Goal: Task Accomplishment & Management: Manage account settings

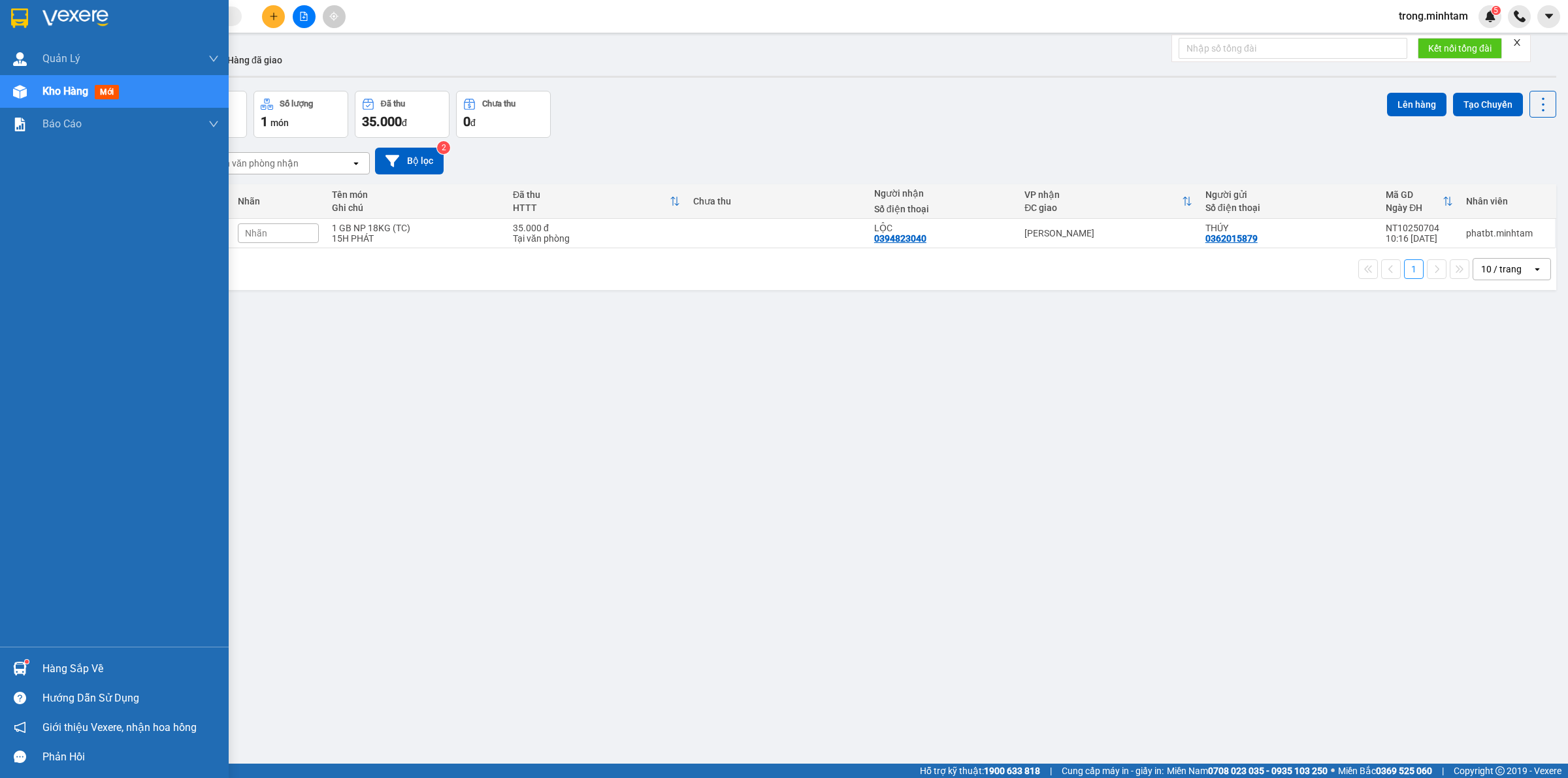
click at [60, 675] on div "Hàng sắp về" at bounding box center [131, 669] width 177 height 20
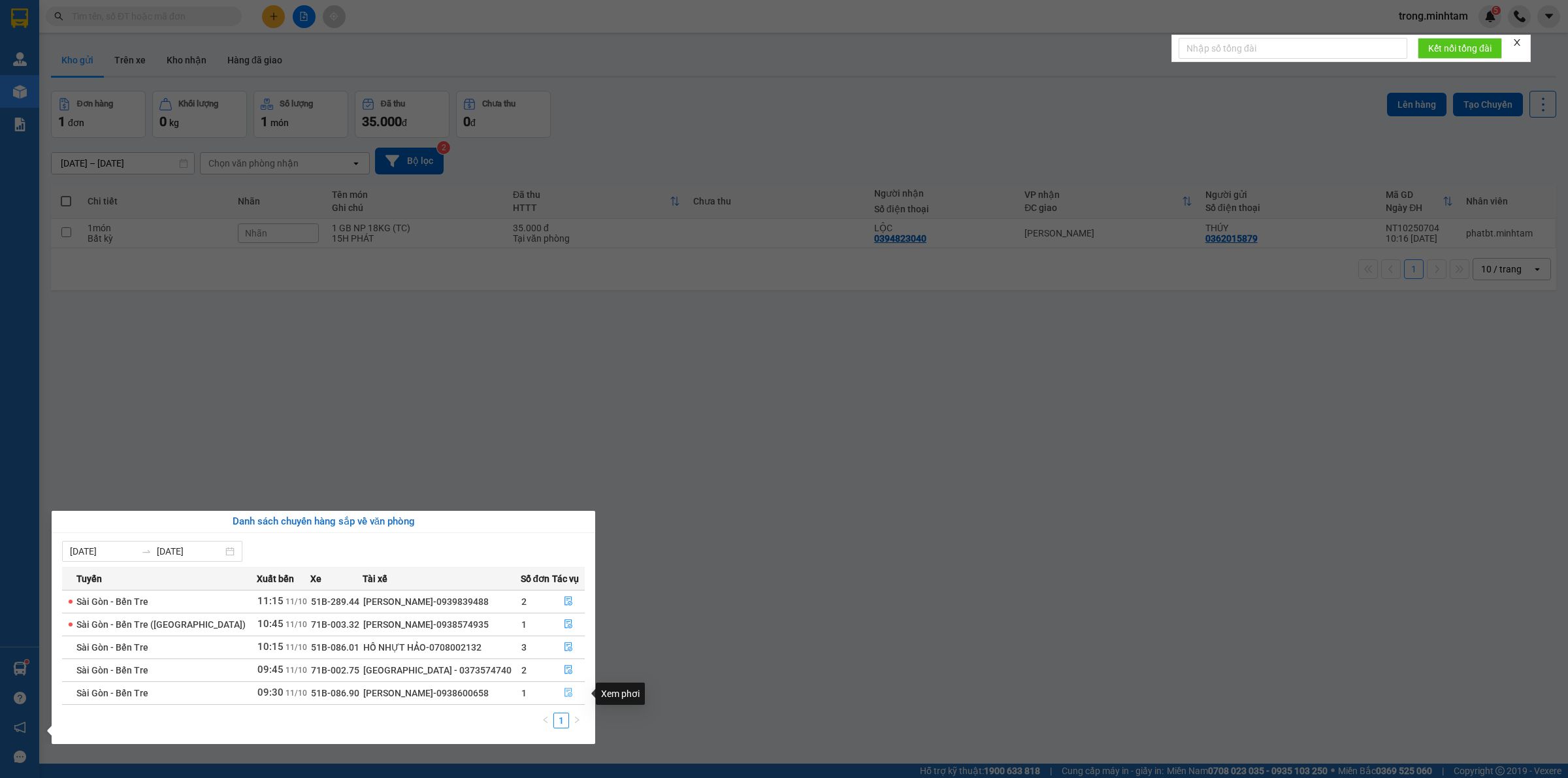
click at [566, 691] on icon "file-done" at bounding box center [568, 692] width 8 height 9
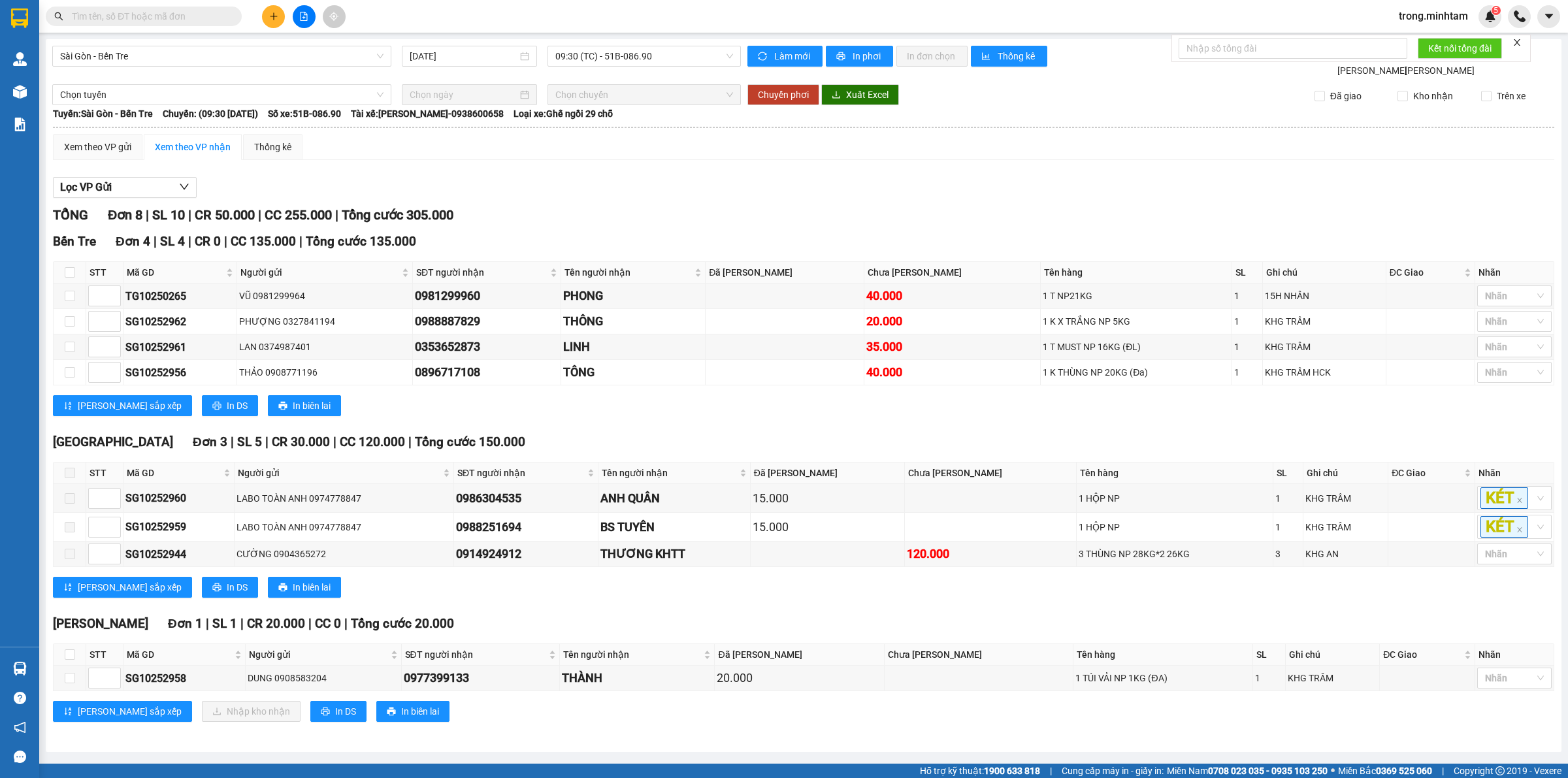
click at [1520, 43] on icon "close" at bounding box center [1516, 42] width 9 height 9
click at [203, 20] on input "text" at bounding box center [149, 16] width 154 height 15
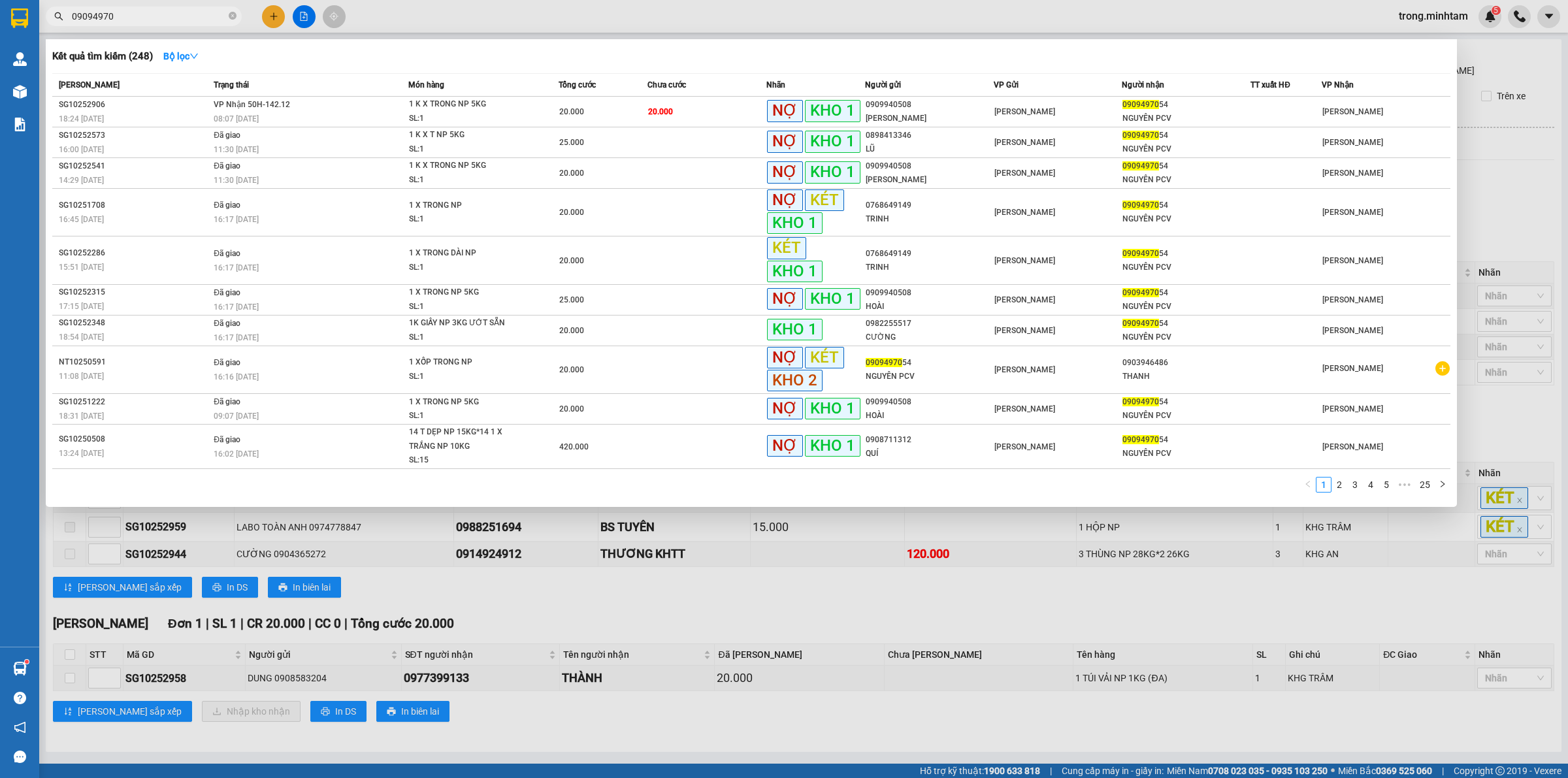
click at [183, 36] on div at bounding box center [784, 389] width 1568 height 778
click at [188, 15] on input "09094970" at bounding box center [149, 16] width 154 height 15
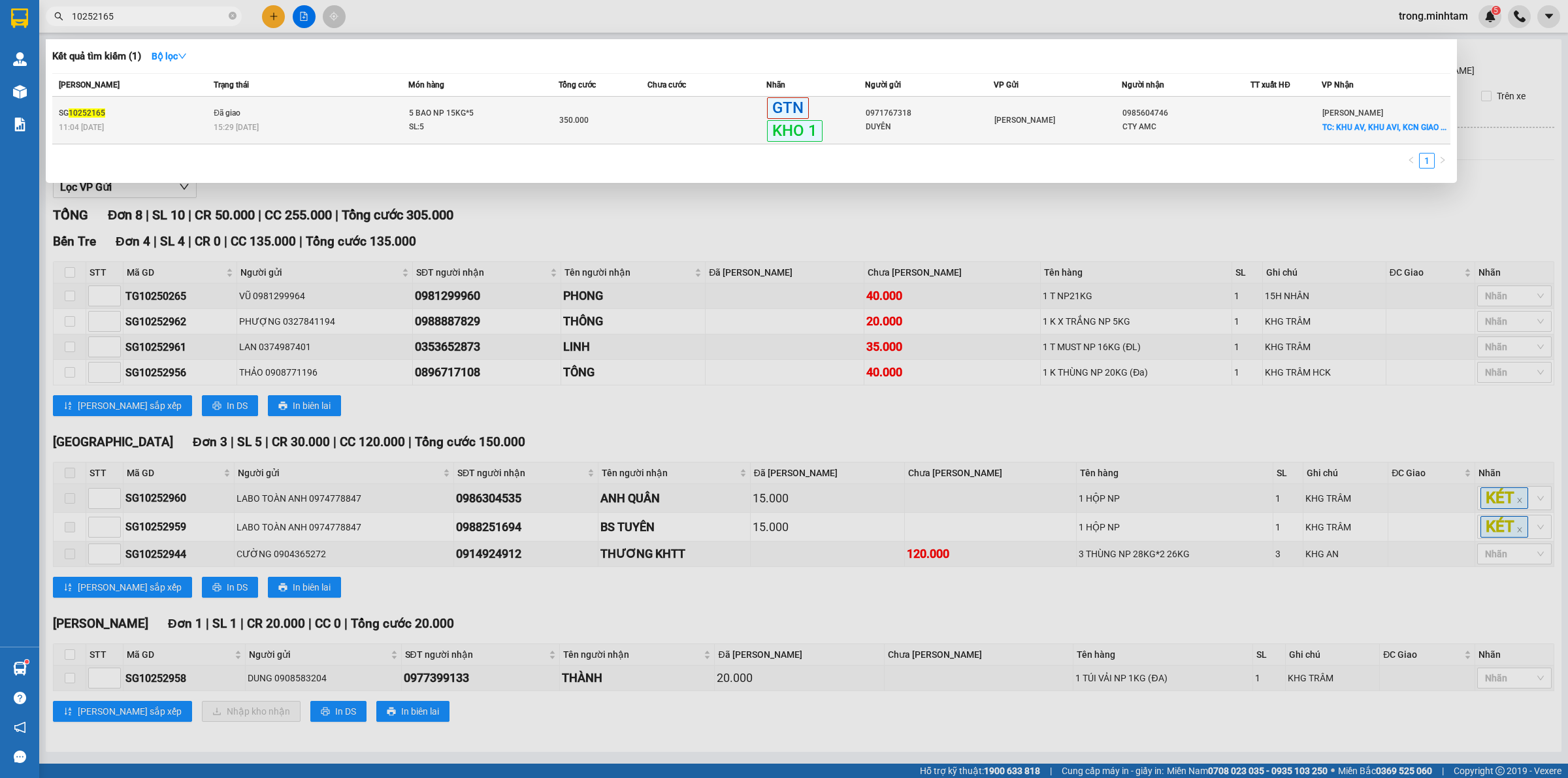
type input "10252165"
click at [599, 106] on td "350.000" at bounding box center [603, 120] width 89 height 47
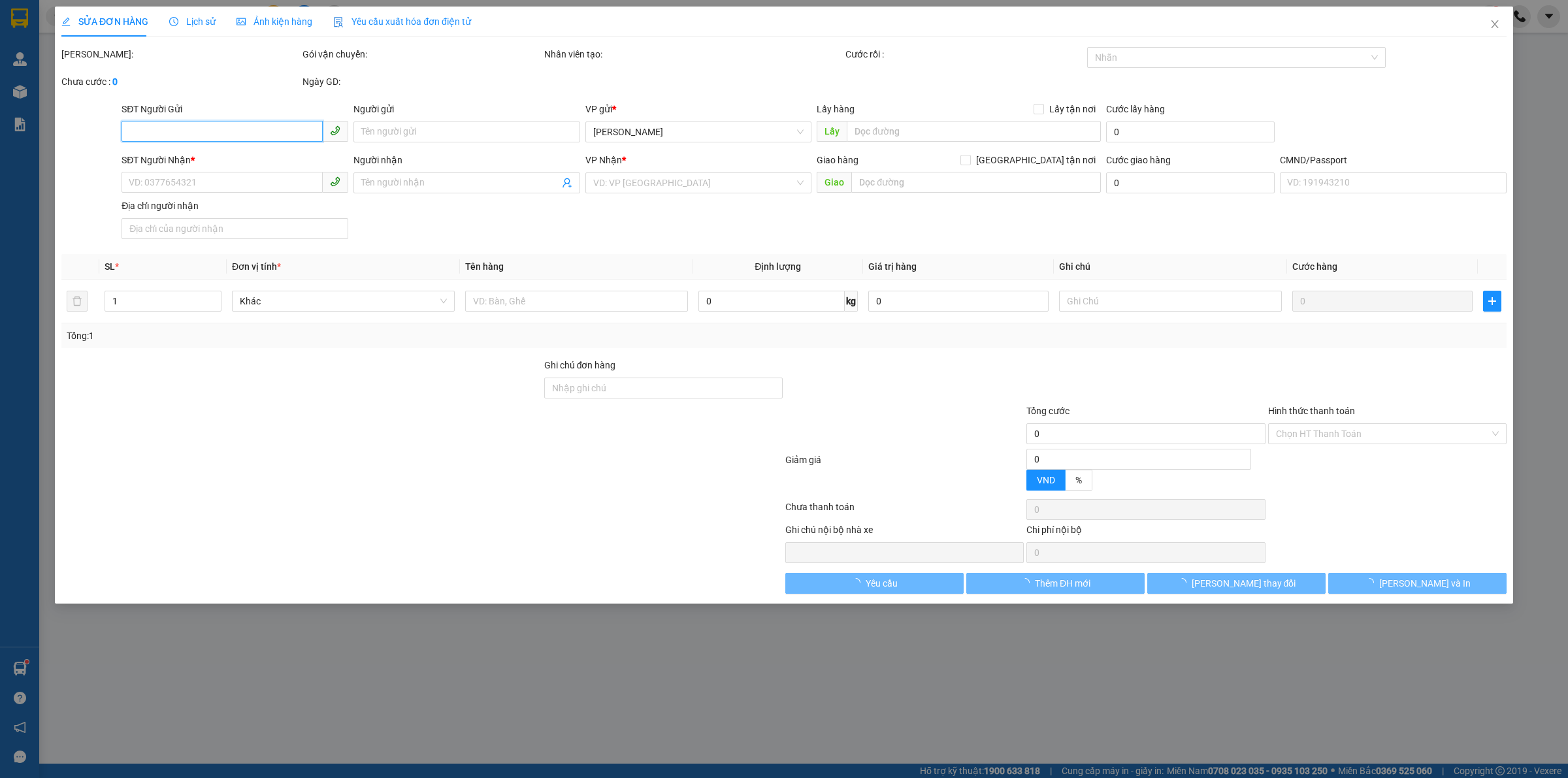
type input "0971767318"
type input "DUYÊN"
type input "0985604746"
type input "CTY AMC"
checkbox input "true"
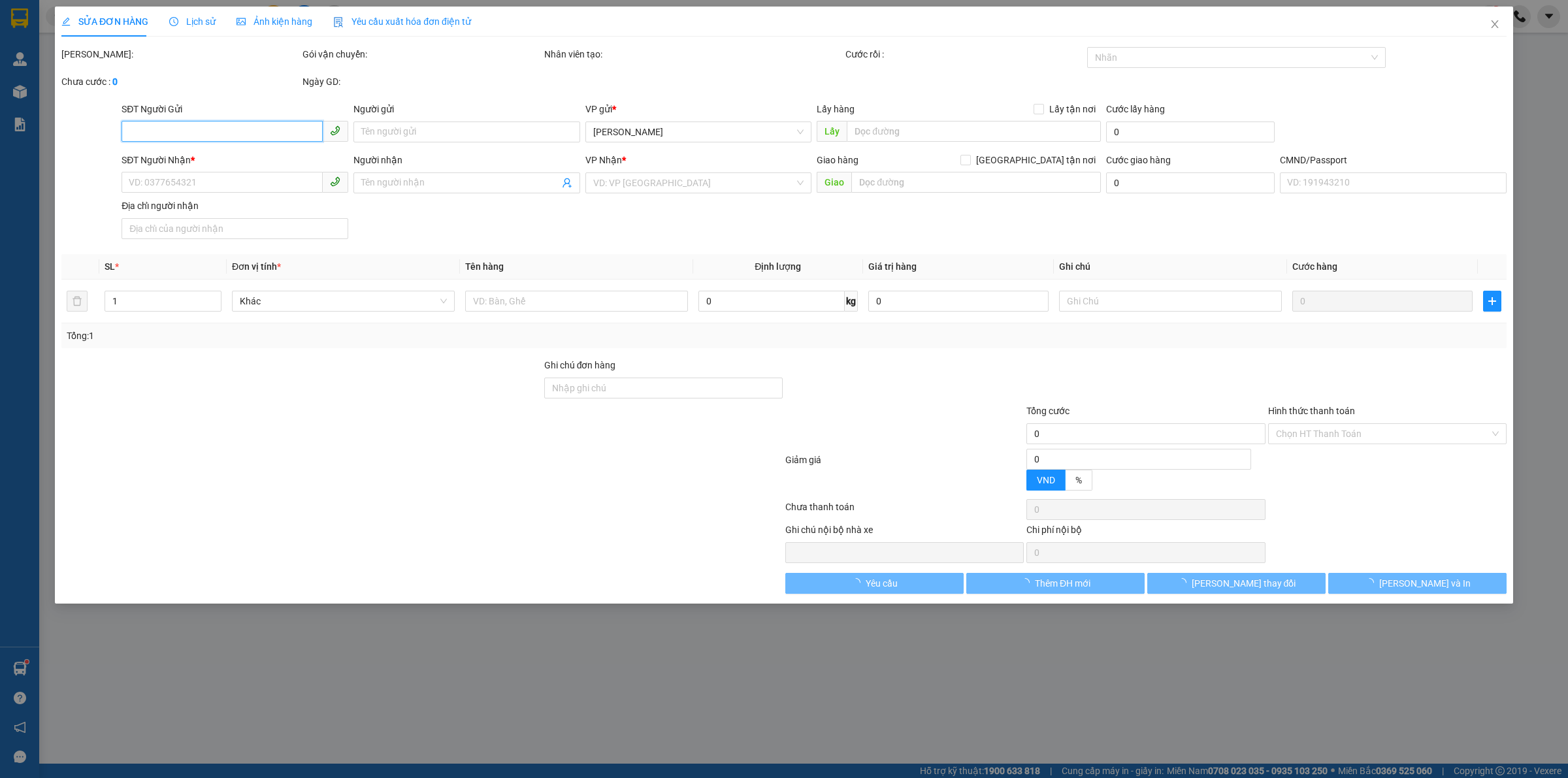
type input "KHU AV, KHU AVI, KCN GIAO LONG GIAI ĐOẠN 2, XÃ AN PHƯỚC, HUYỆN CHÂU THÀNH"
type input "150.000"
type input "350.000"
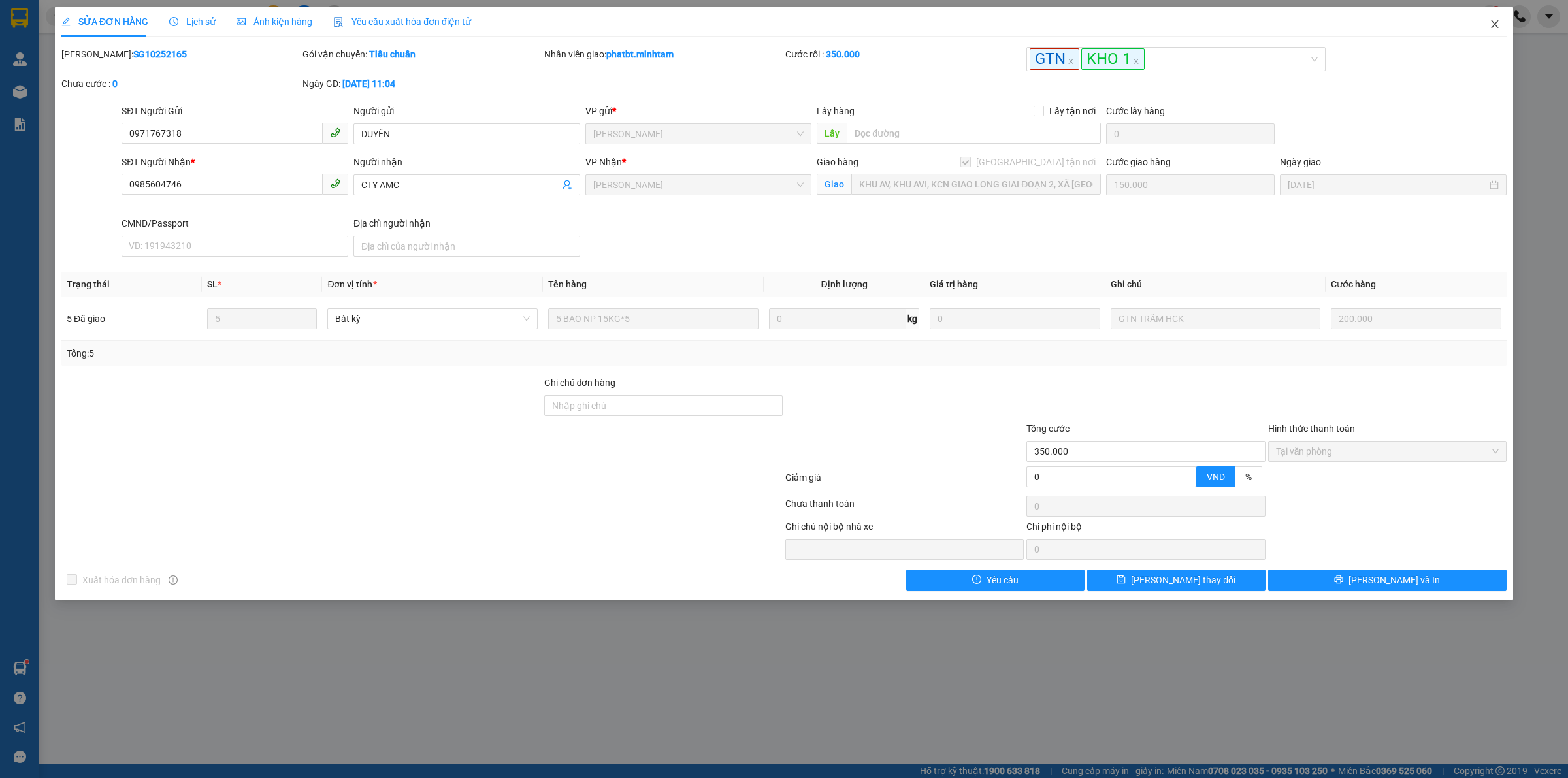
click at [1489, 28] on icon "close" at bounding box center [1494, 24] width 11 height 11
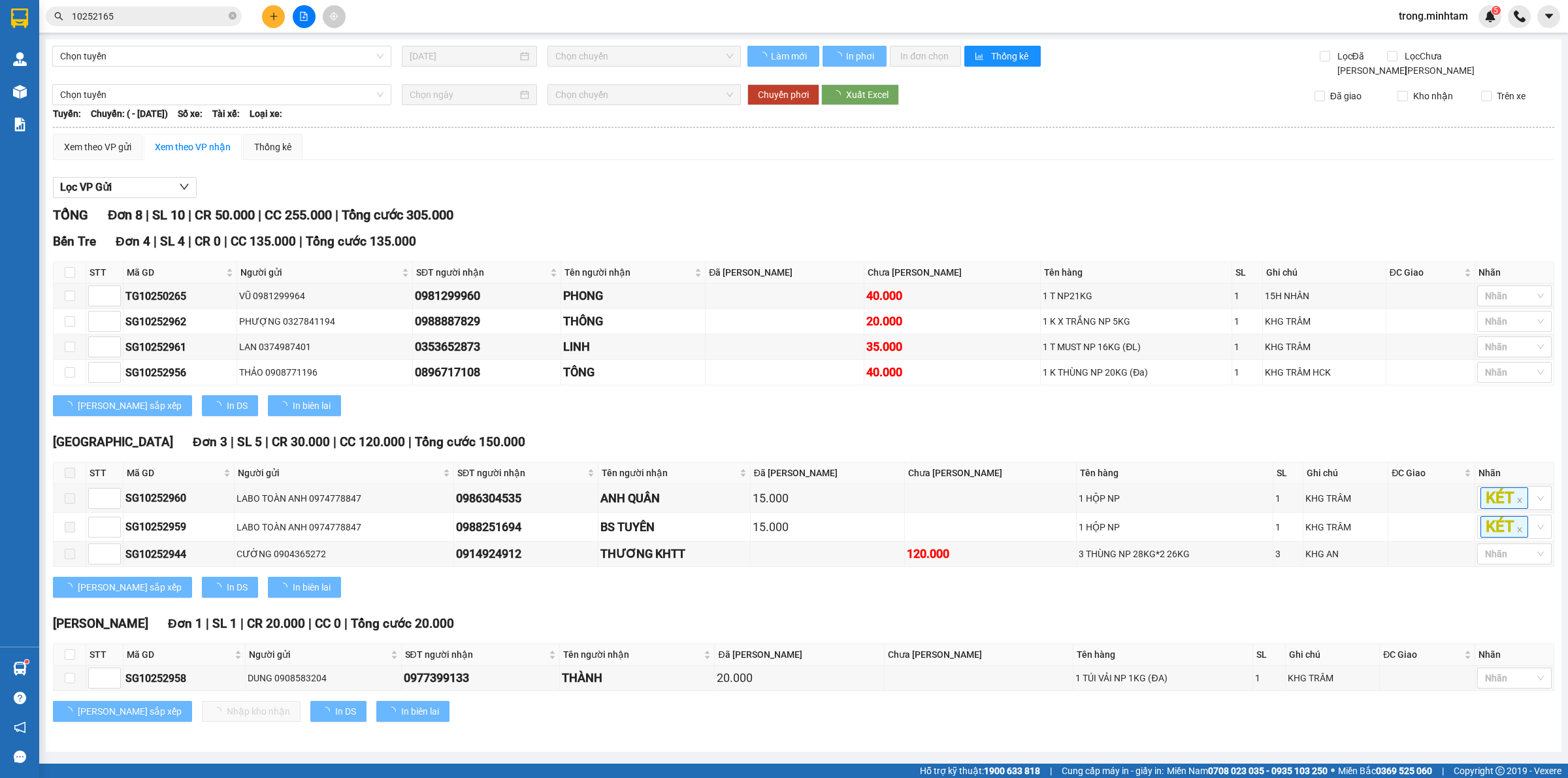
click at [196, 8] on span "10252165" at bounding box center [144, 16] width 196 height 20
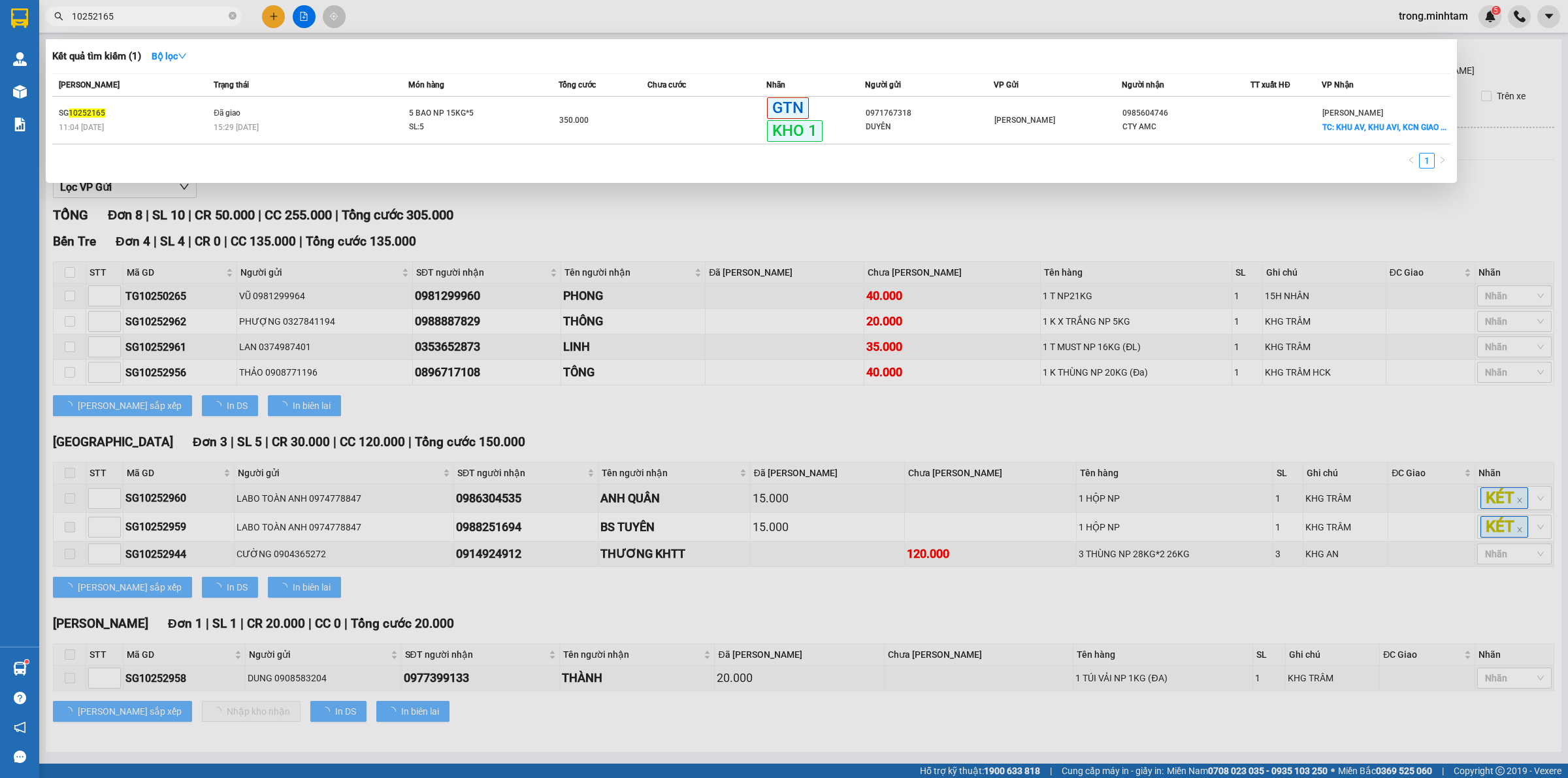
click at [186, 14] on input "10252165" at bounding box center [149, 16] width 154 height 15
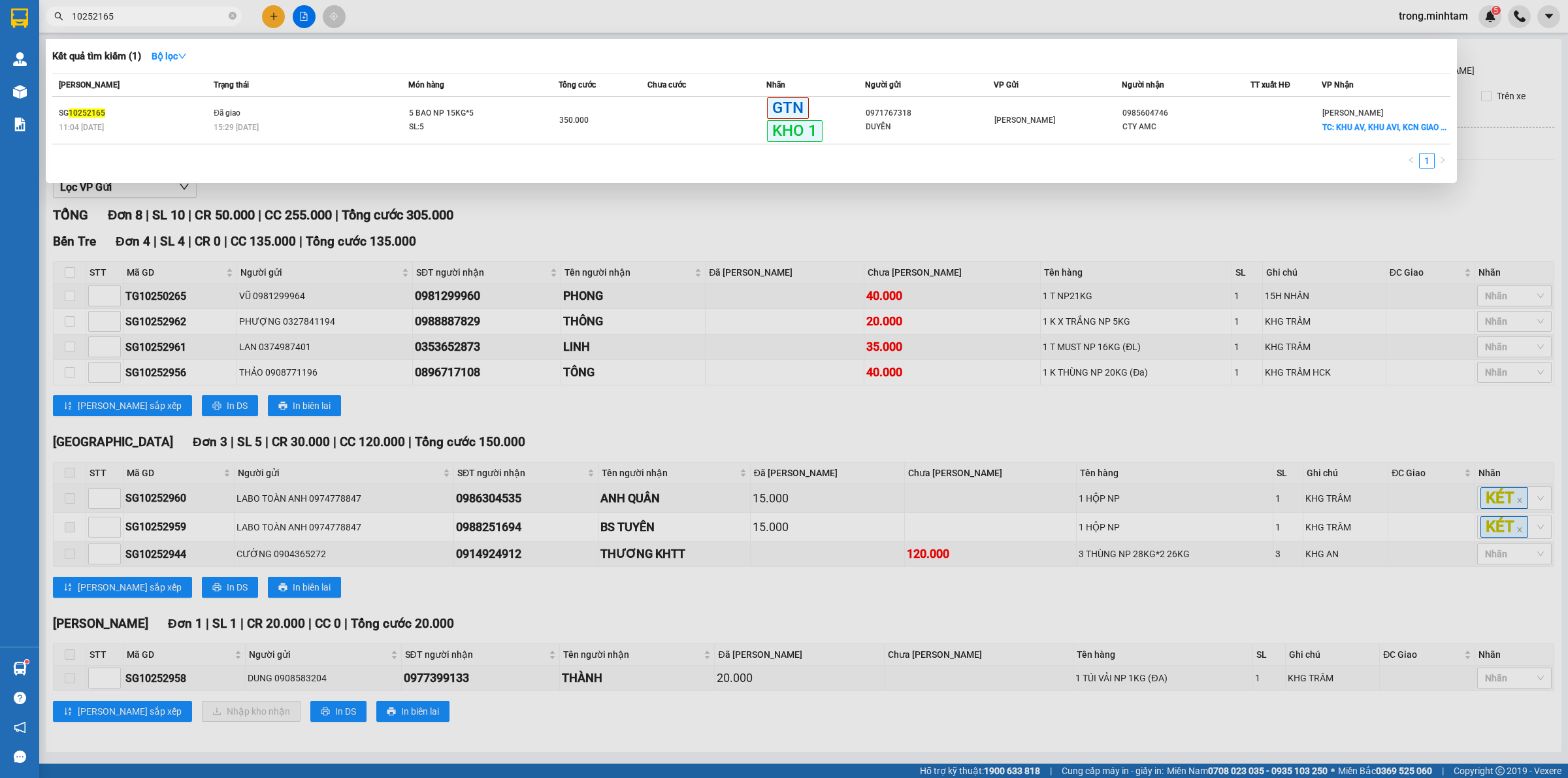
click at [186, 14] on input "10252165" at bounding box center [149, 16] width 154 height 15
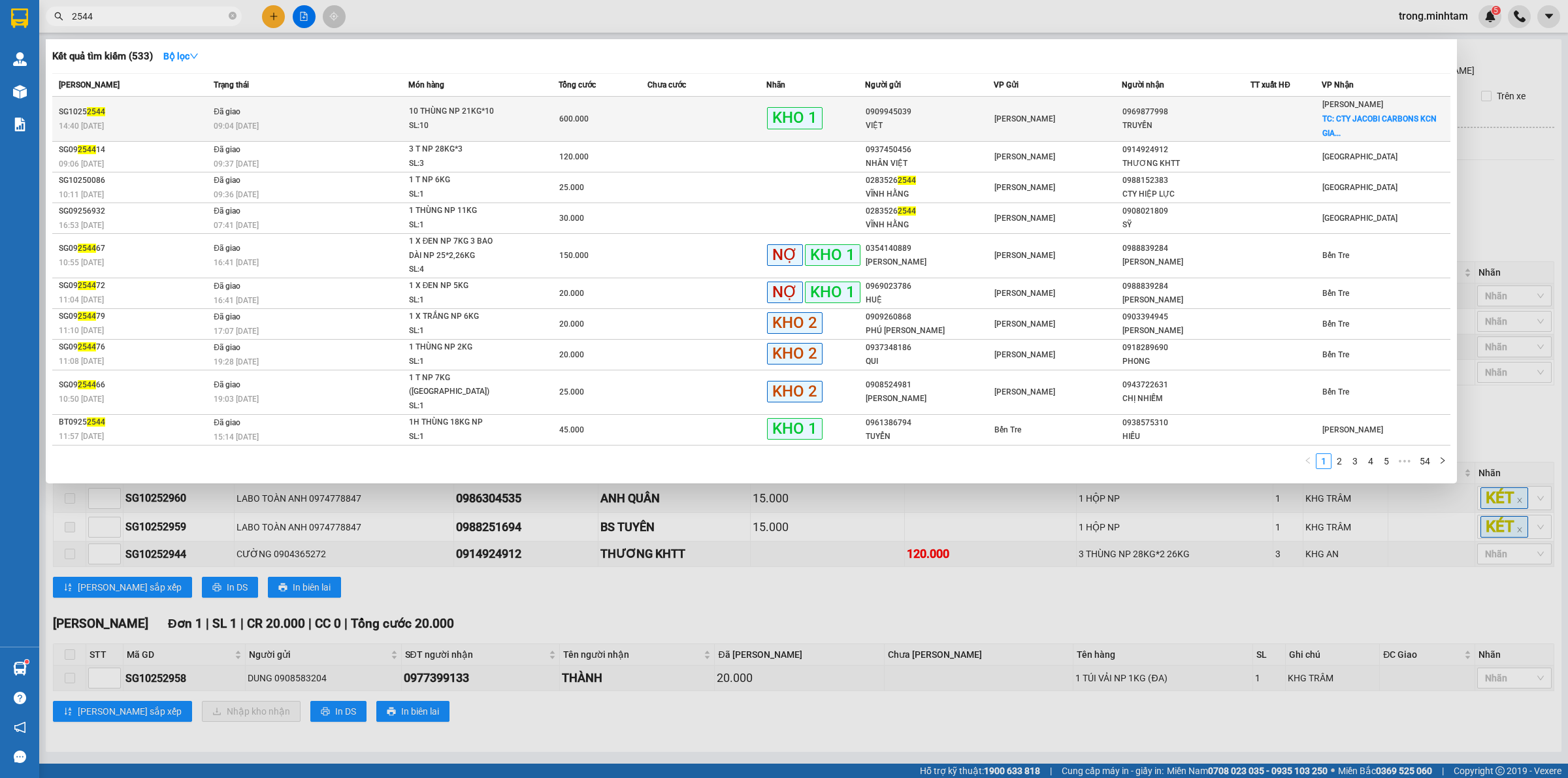
type input "2544"
click at [314, 108] on td "Đã giao 09:04 - 10/10" at bounding box center [309, 119] width 198 height 45
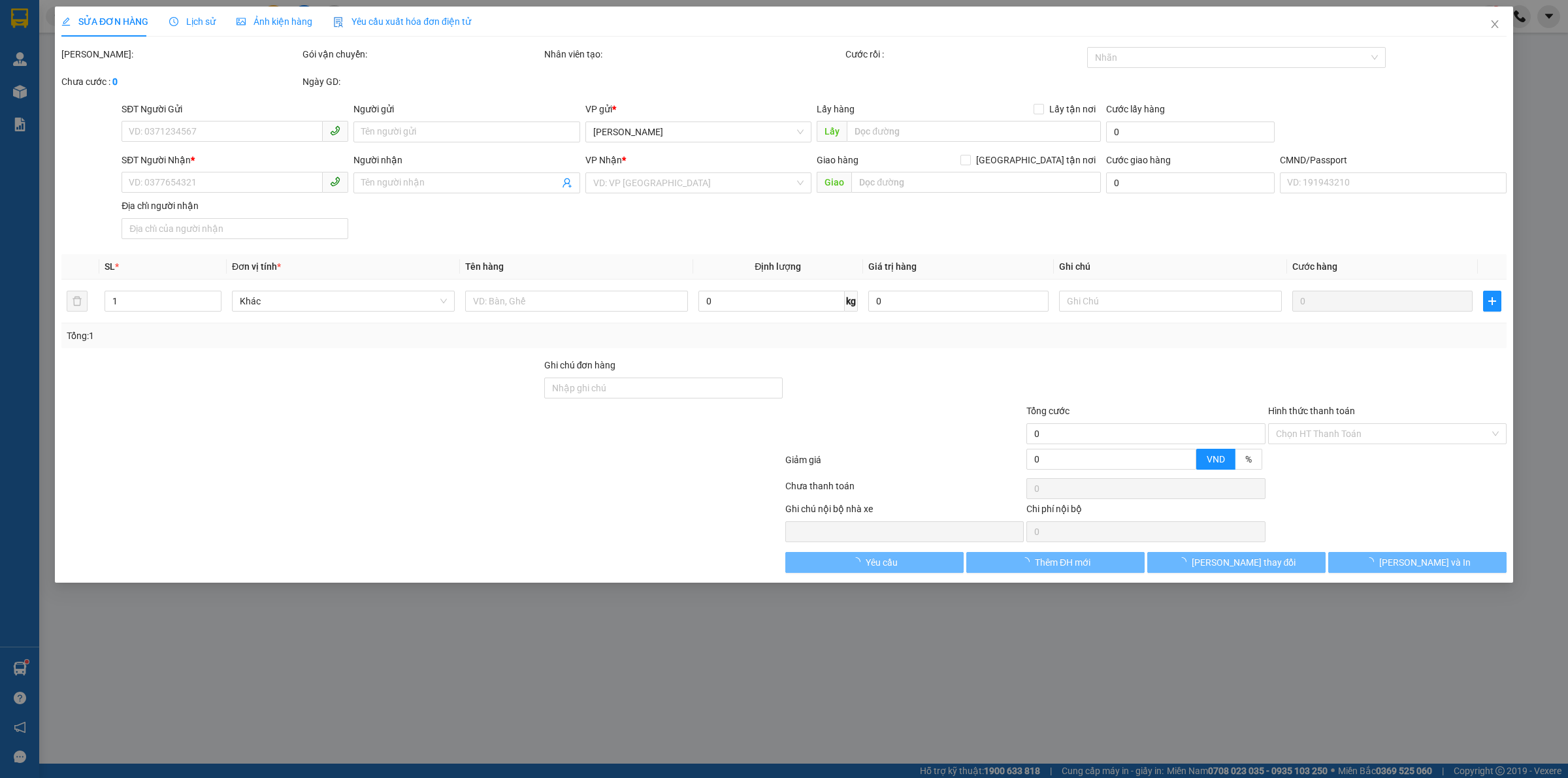
type input "0909945039"
type input "VIỆT"
type input "0969877998"
type input "TRUYỀN"
checkbox input "true"
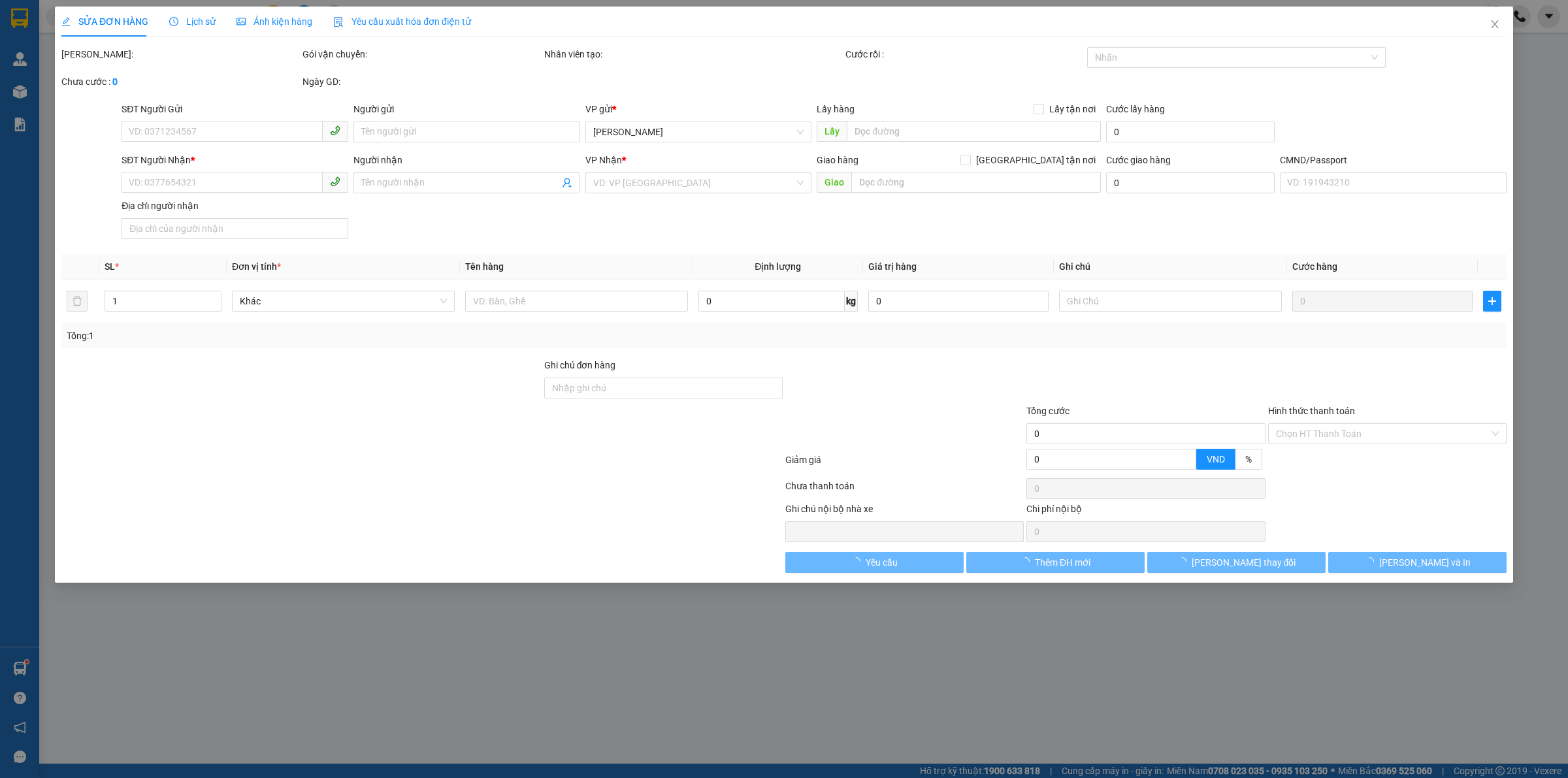
type input "CTY JACOBI CARBONS KCN GIAO LONG, XÃ GIAO LONG"
type input "200.000"
type input "600.000"
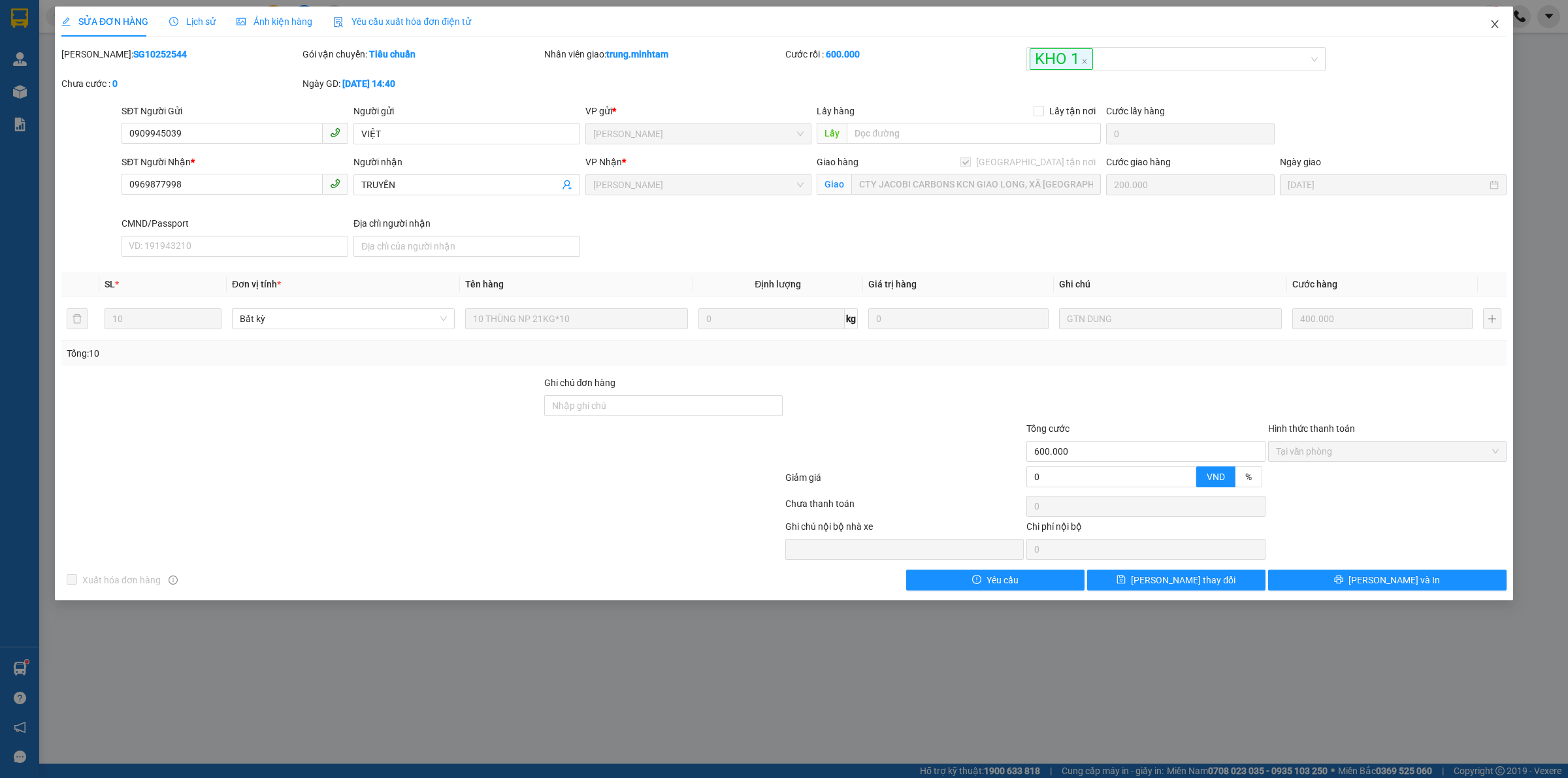
click at [1494, 17] on span "Close" at bounding box center [1494, 25] width 37 height 37
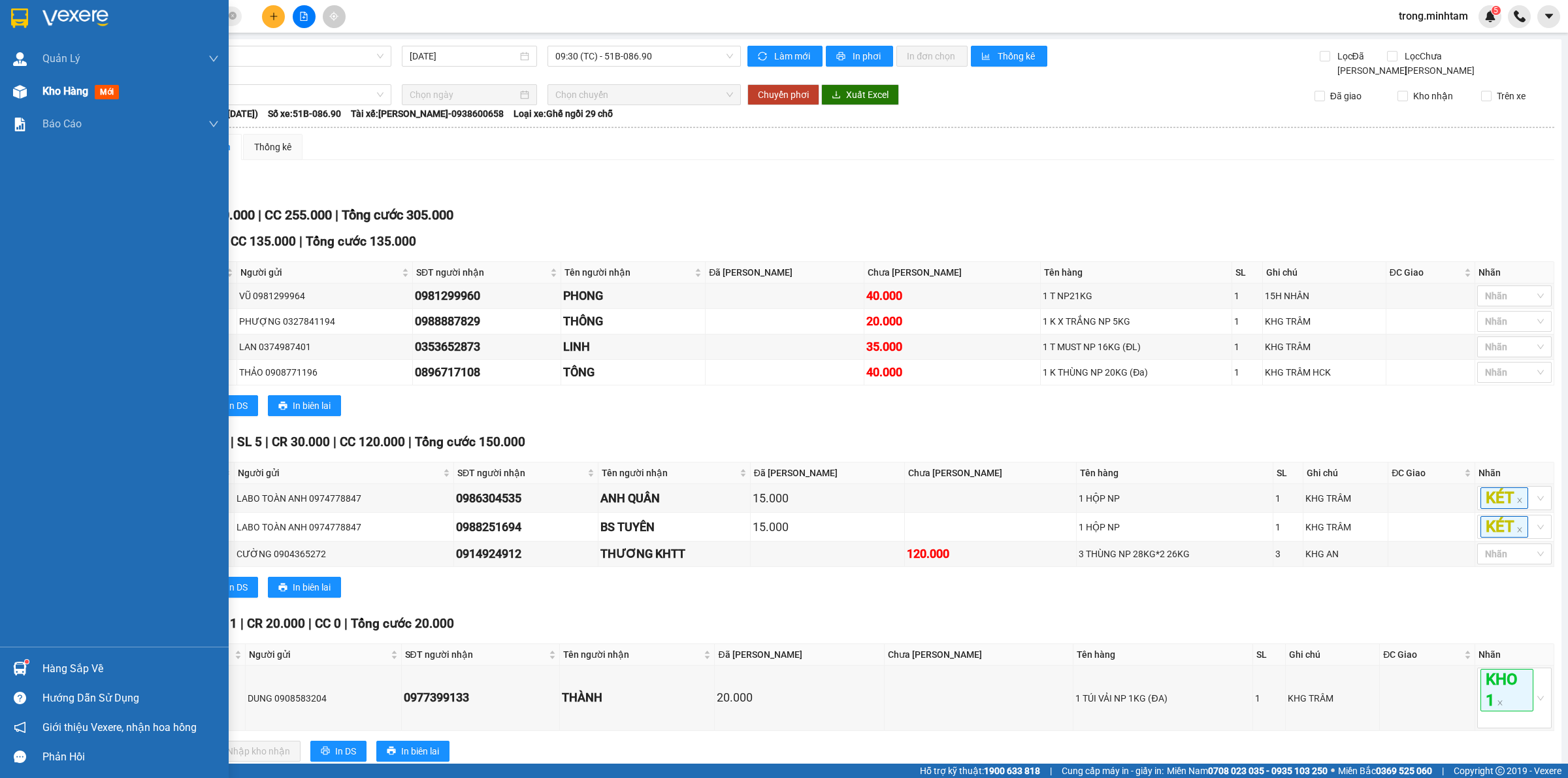
click at [63, 89] on span "Kho hàng" at bounding box center [65, 91] width 46 height 12
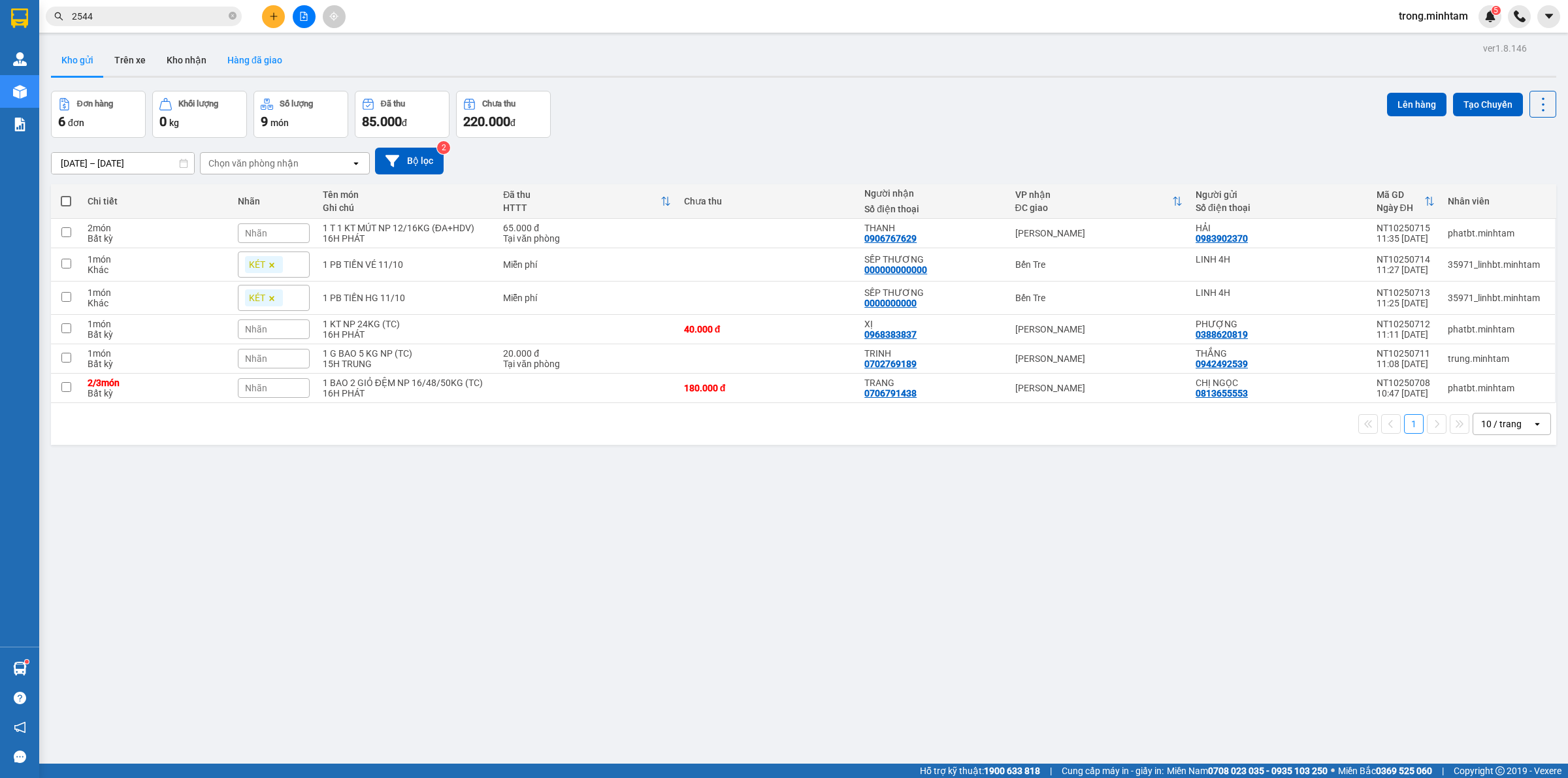
click at [222, 69] on button "Hàng đã giao" at bounding box center [254, 60] width 76 height 31
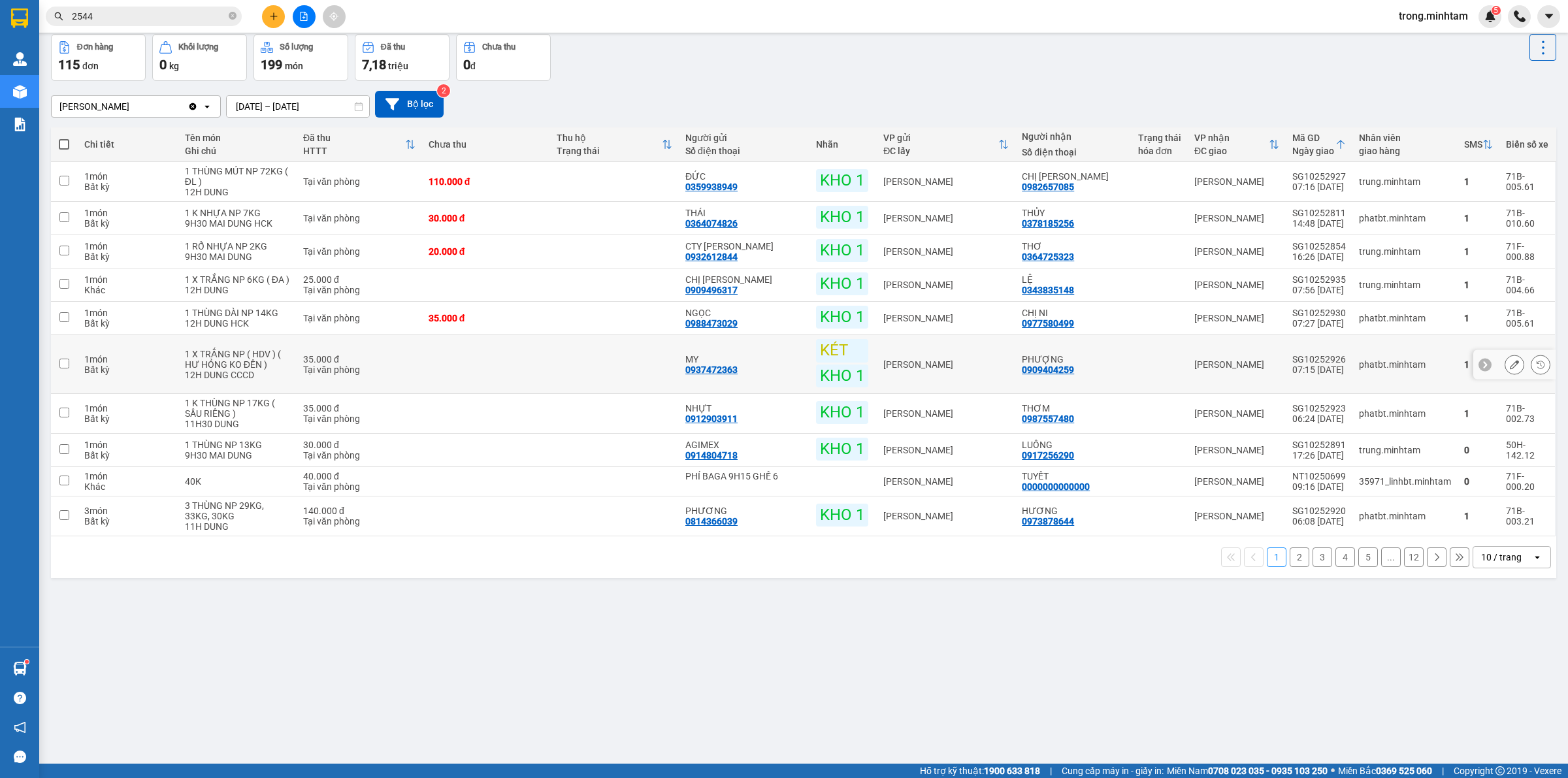
scroll to position [60, 0]
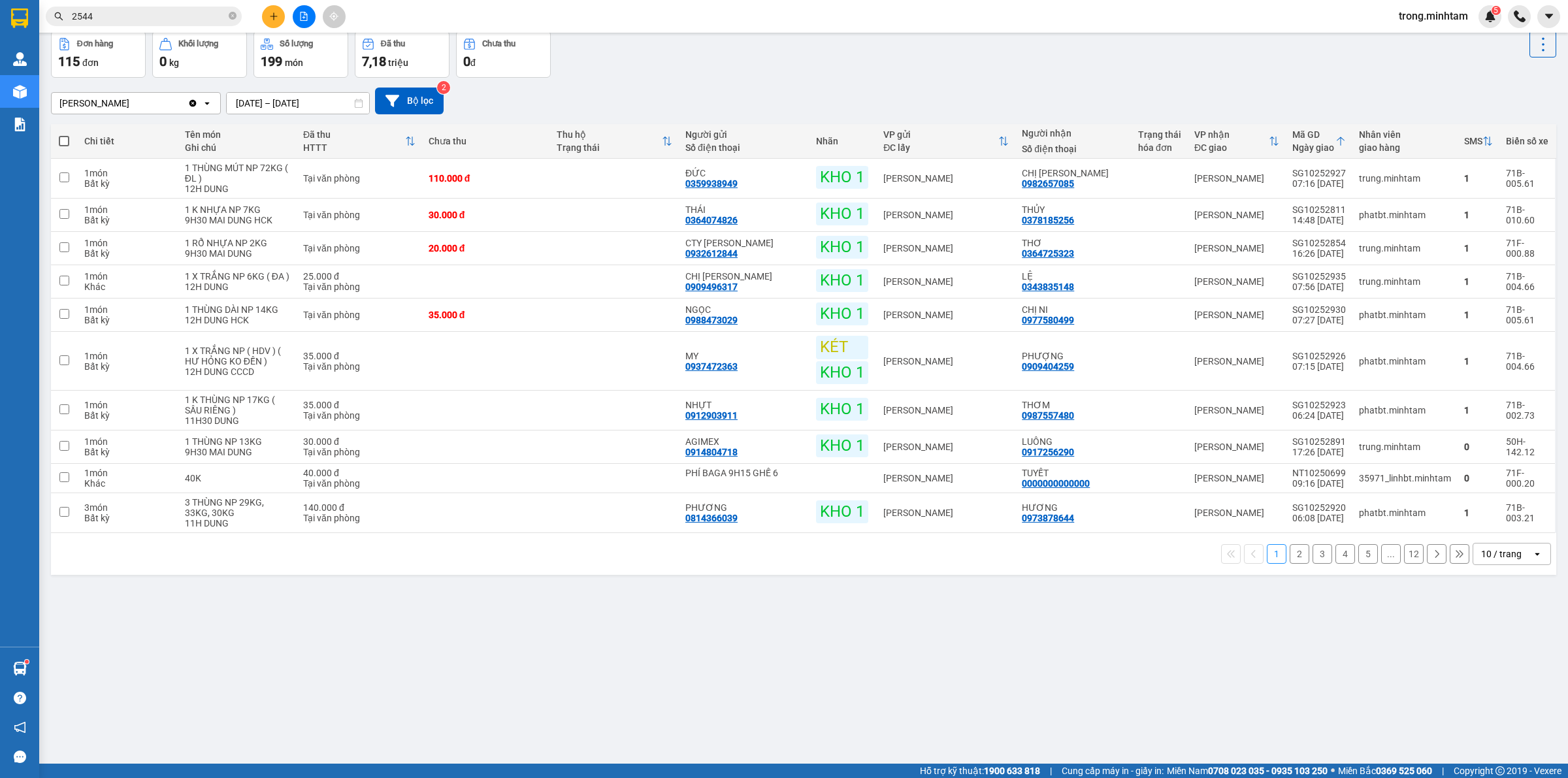
click at [1506, 560] on div "10 / trang" at bounding box center [1501, 554] width 41 height 13
click at [1489, 693] on div "100 / trang" at bounding box center [1499, 701] width 79 height 24
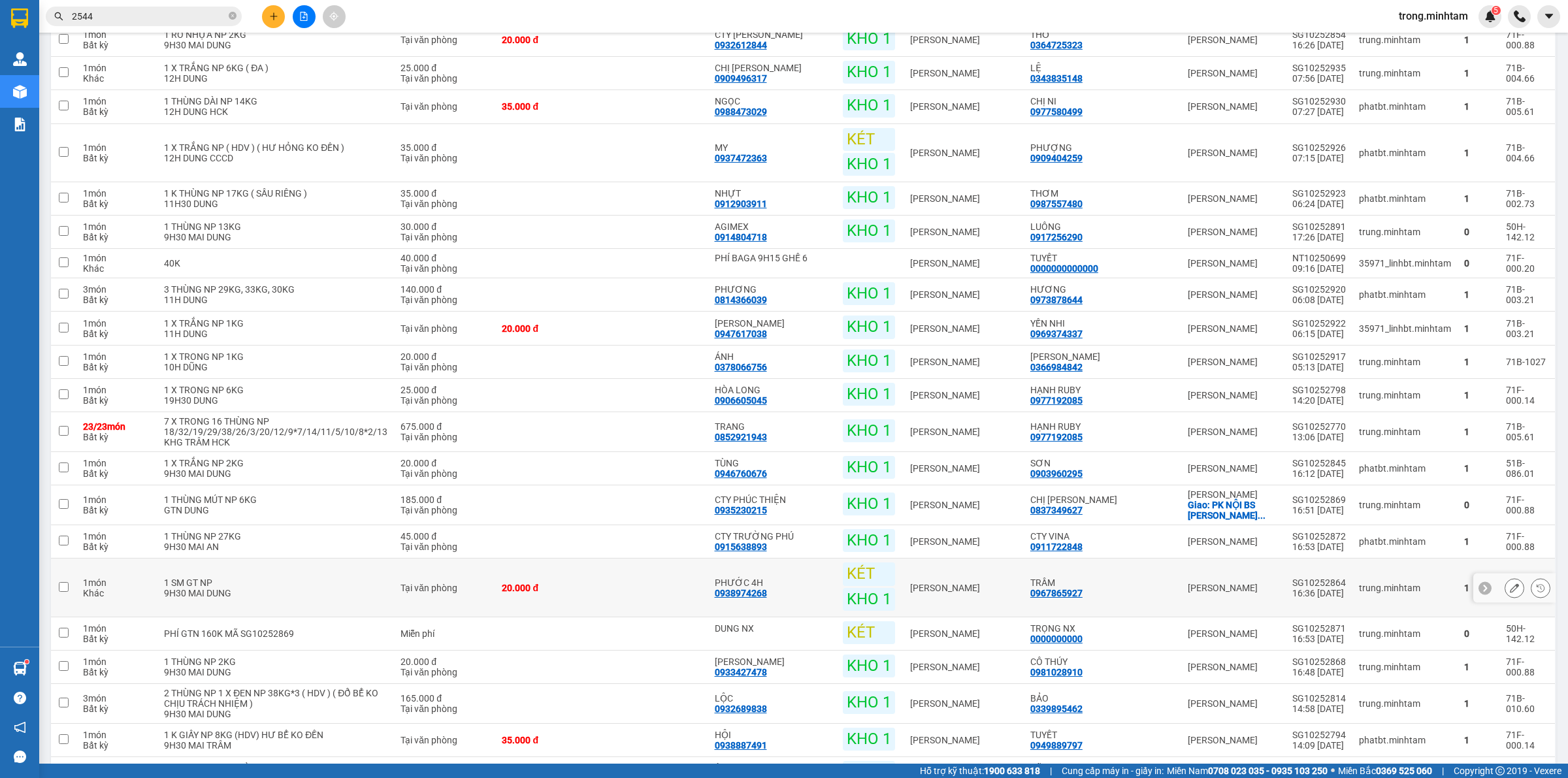
scroll to position [305, 0]
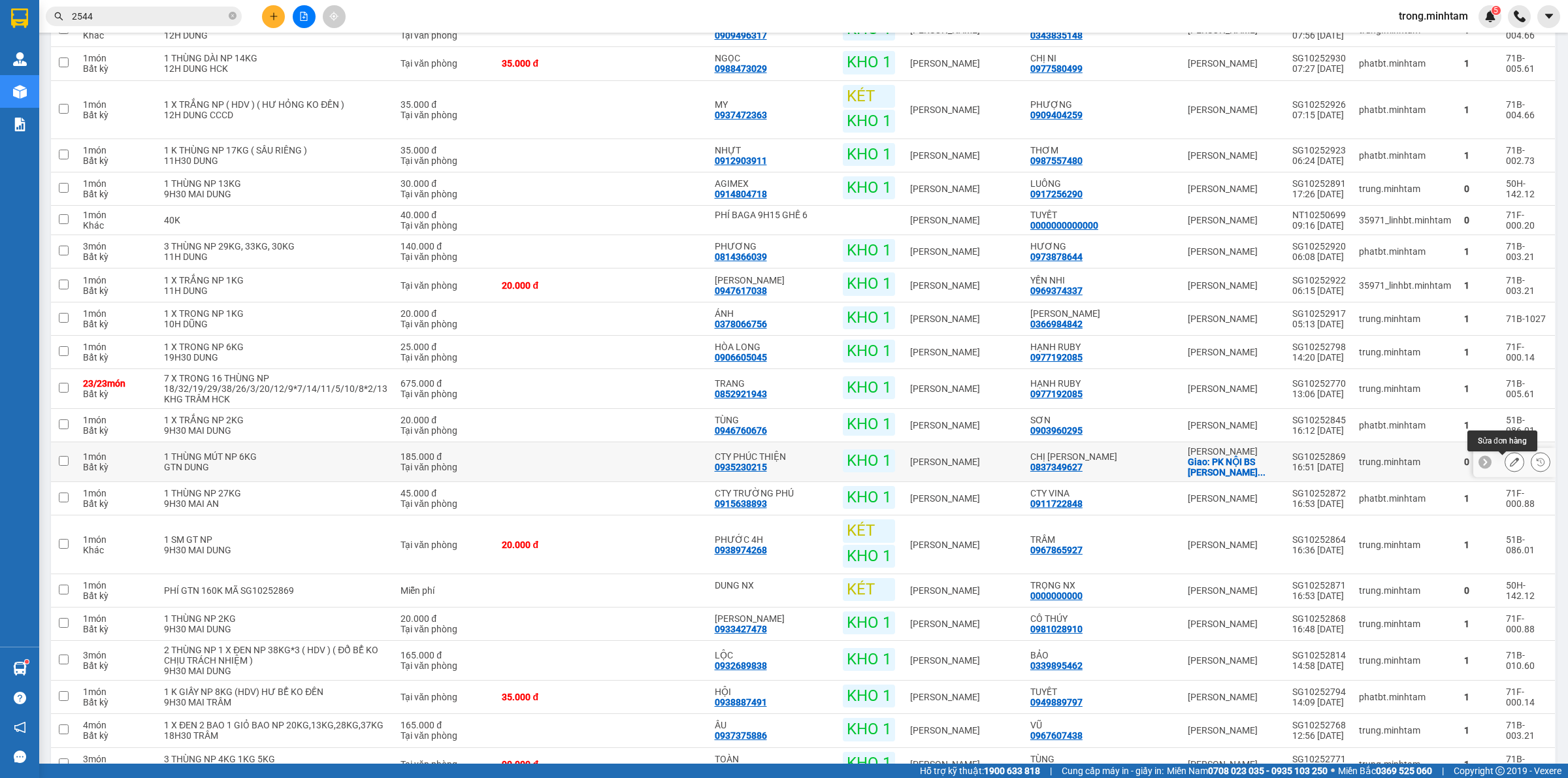
click at [1510, 462] on icon at bounding box center [1514, 462] width 9 height 9
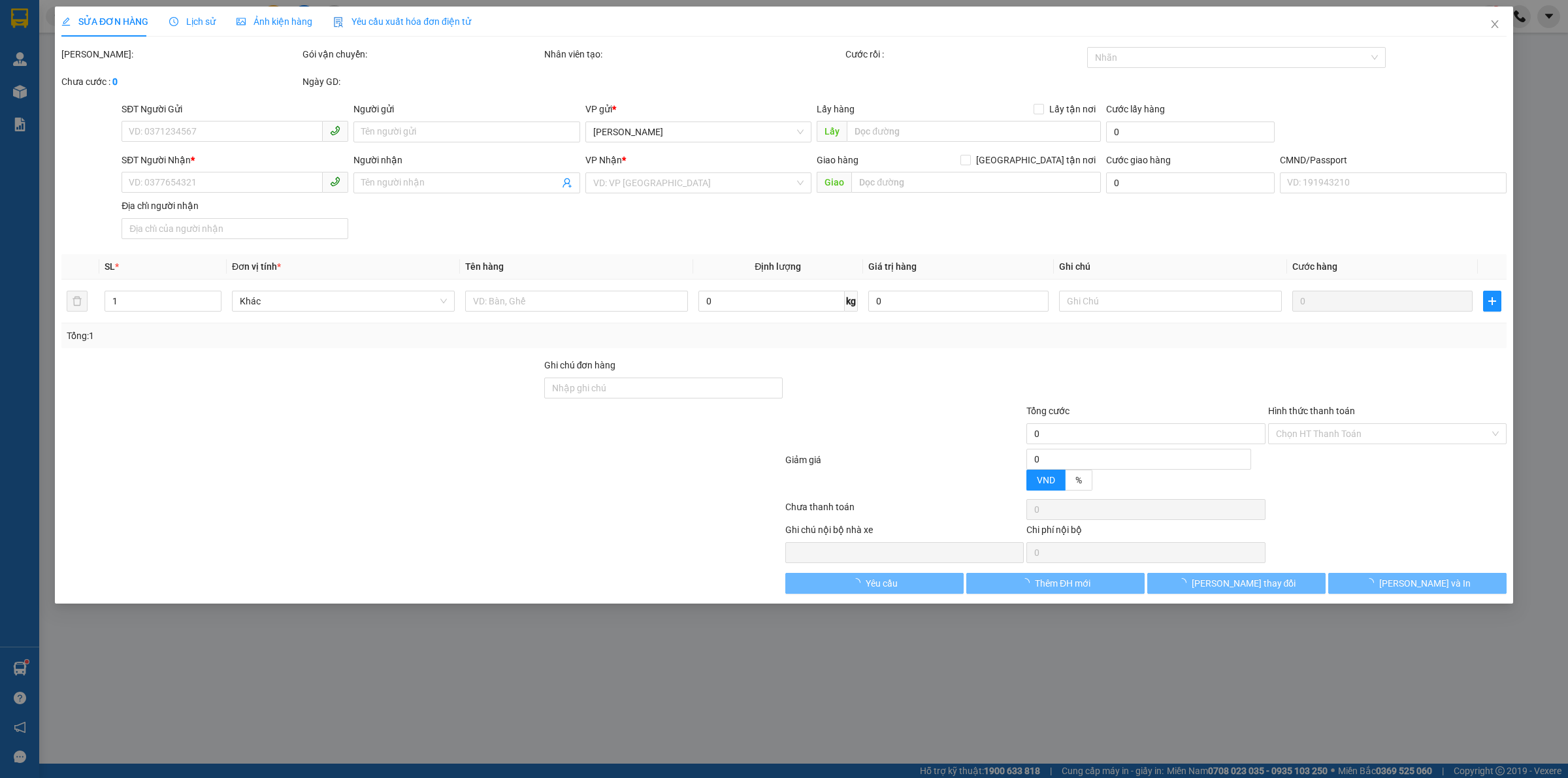
type input "0935230215"
type input "CTY PHÚC THIỆN"
type input "0837349627"
type input "CHỊ CHÂU"
checkbox input "true"
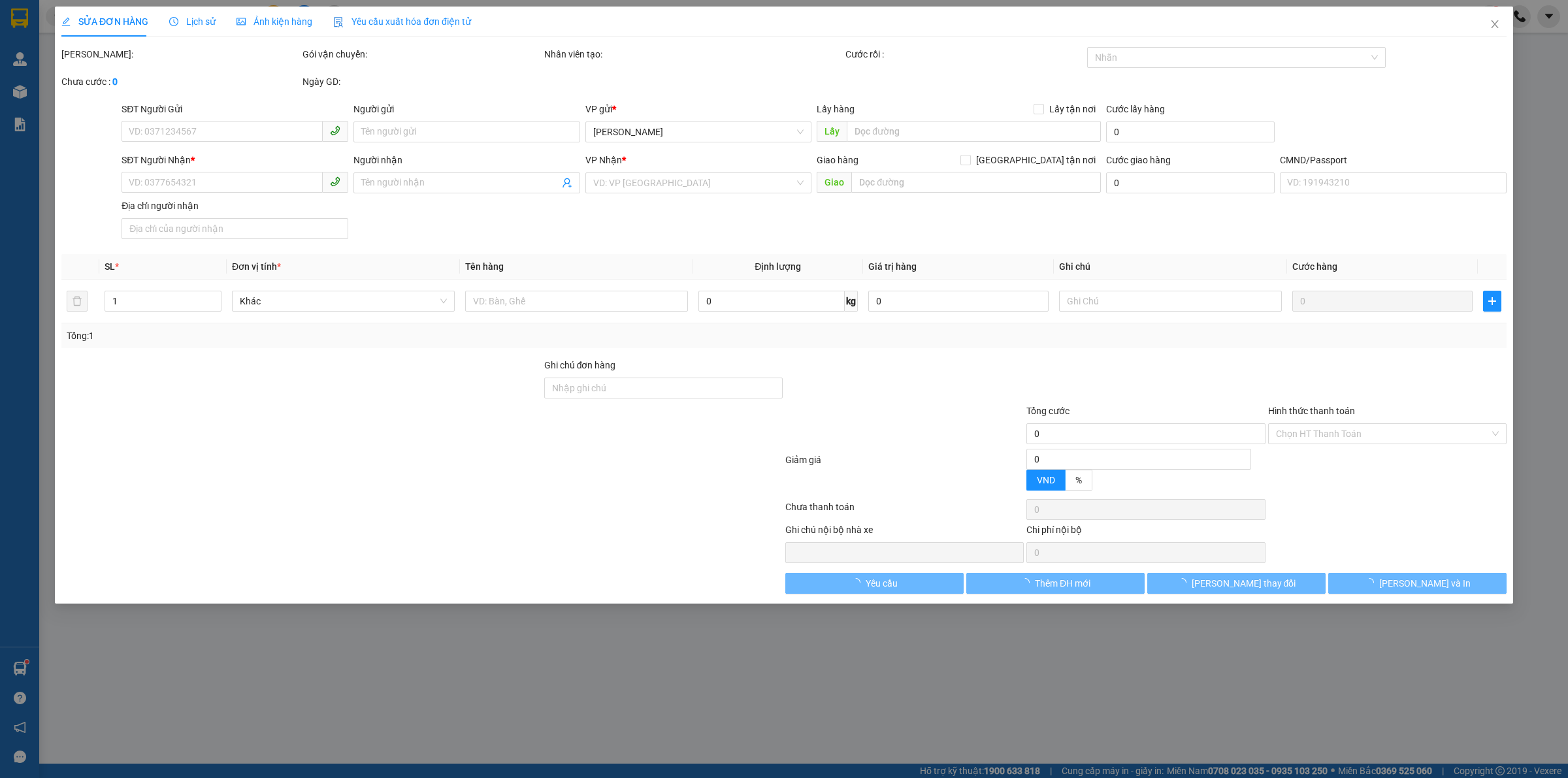
type input "PK NỘI BS TRẦN ANH LONG - SỐ 67, ẤP CHỢ, THÀNH TRIỆU, CHÂU THÀNH"
type input "160.000"
type input "185.000"
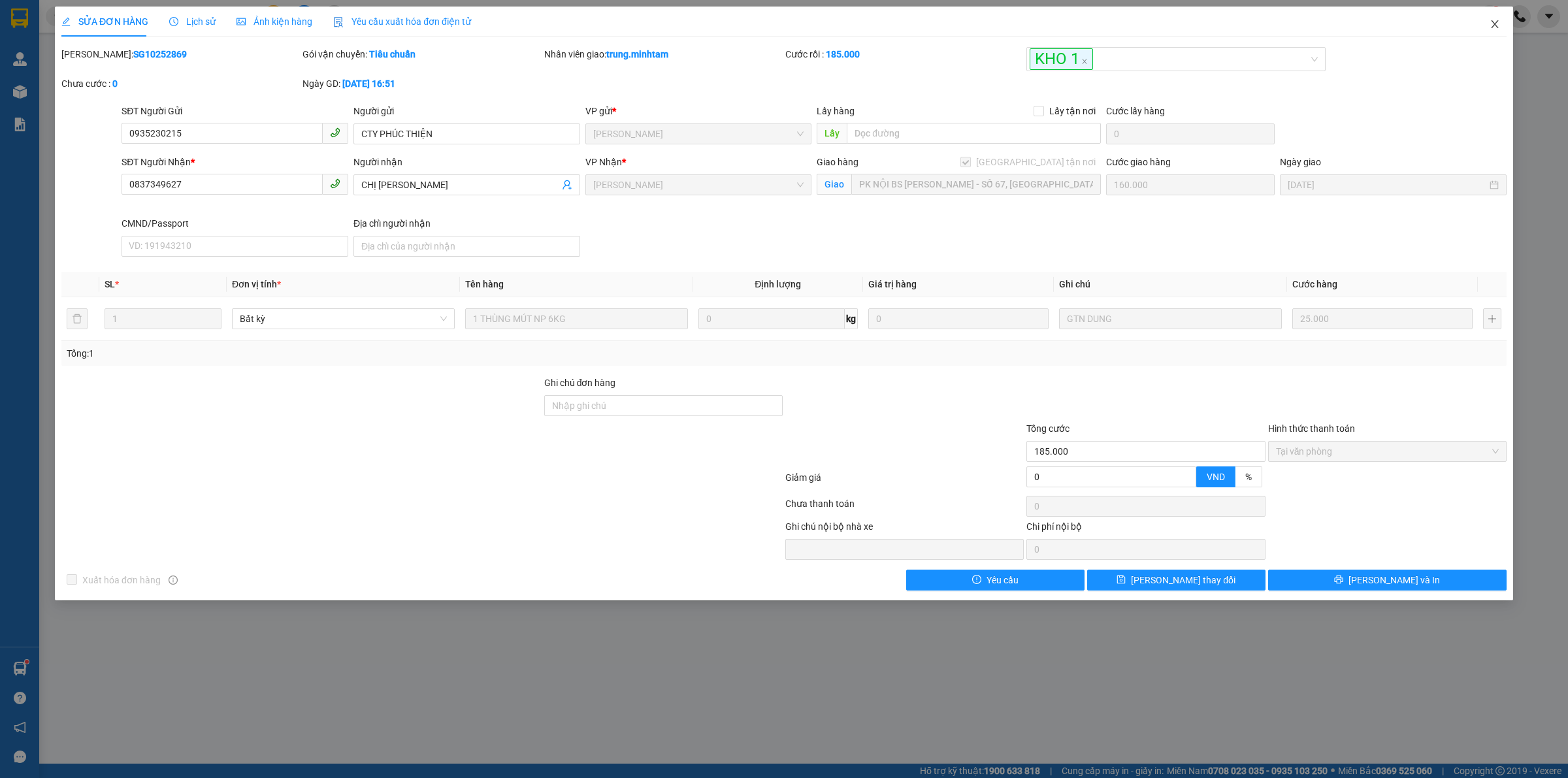
click at [1507, 29] on span "Close" at bounding box center [1494, 25] width 37 height 37
click at [1494, 29] on div "Kết quả tìm kiếm ( 533 ) Bộ lọc Mã ĐH Trạng thái Món hàng Tổng cước Chưa cước N…" at bounding box center [784, 16] width 1568 height 33
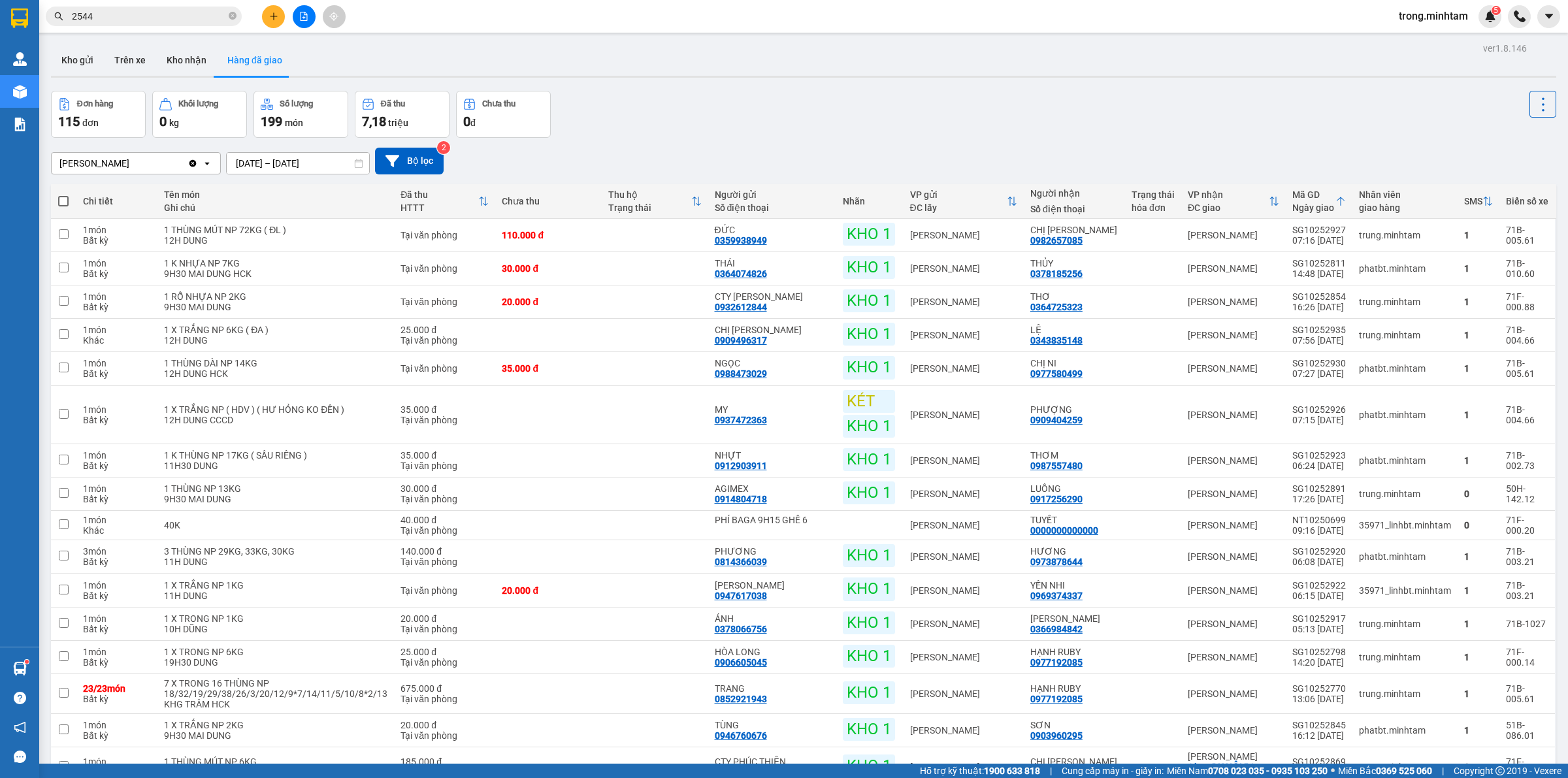
click at [1445, 20] on span "trong.minhtam" at bounding box center [1433, 16] width 90 height 16
click at [1432, 43] on span "Đăng xuất" at bounding box center [1438, 41] width 63 height 15
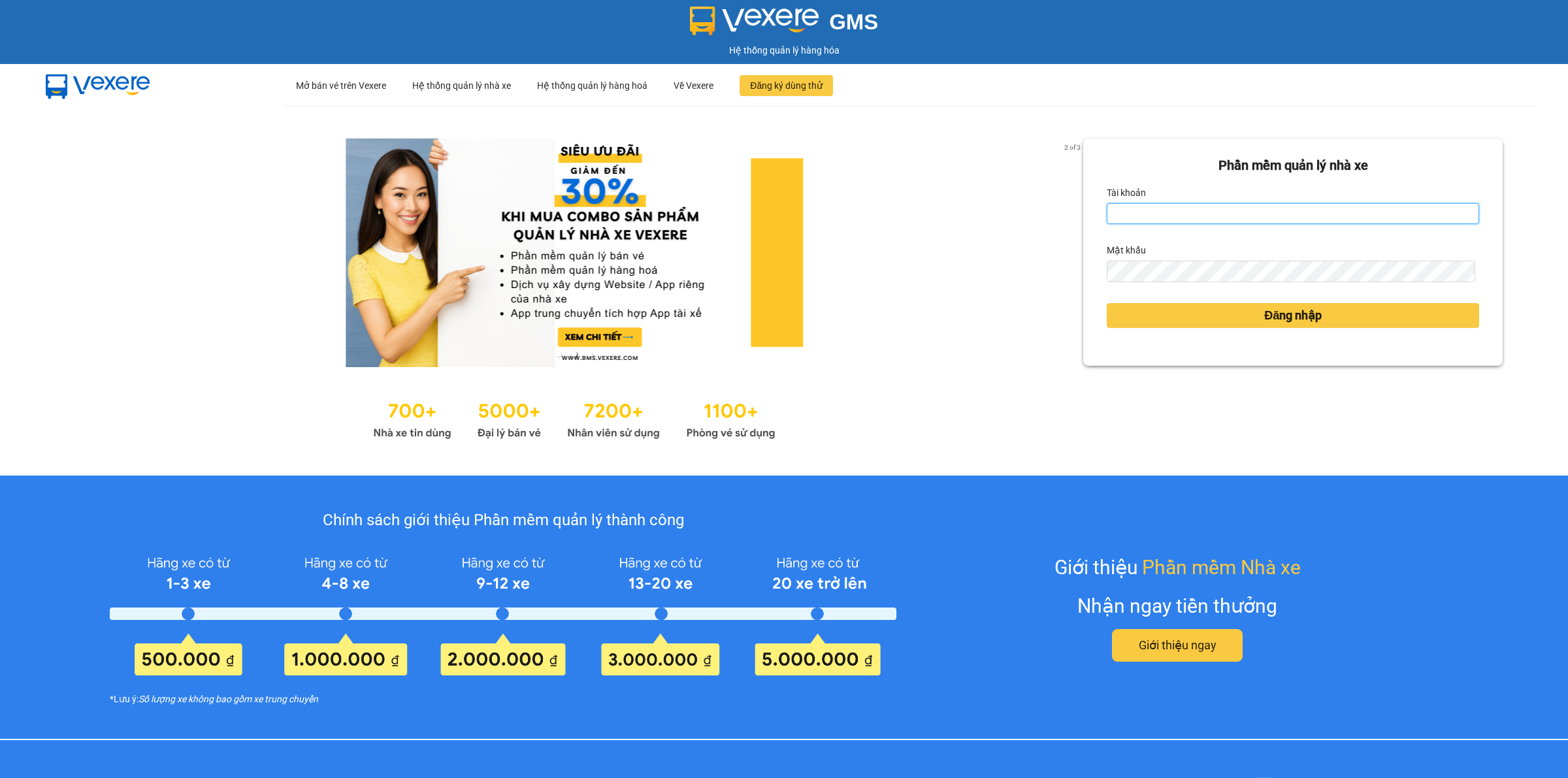
click at [1170, 206] on input "Tài khoản" at bounding box center [1292, 214] width 372 height 21
type input "gtnnth.minhtam"
click at [1152, 259] on div "Mật khẩu" at bounding box center [1292, 250] width 372 height 21
click at [1107, 304] on button "Đăng nhập" at bounding box center [1292, 316] width 372 height 25
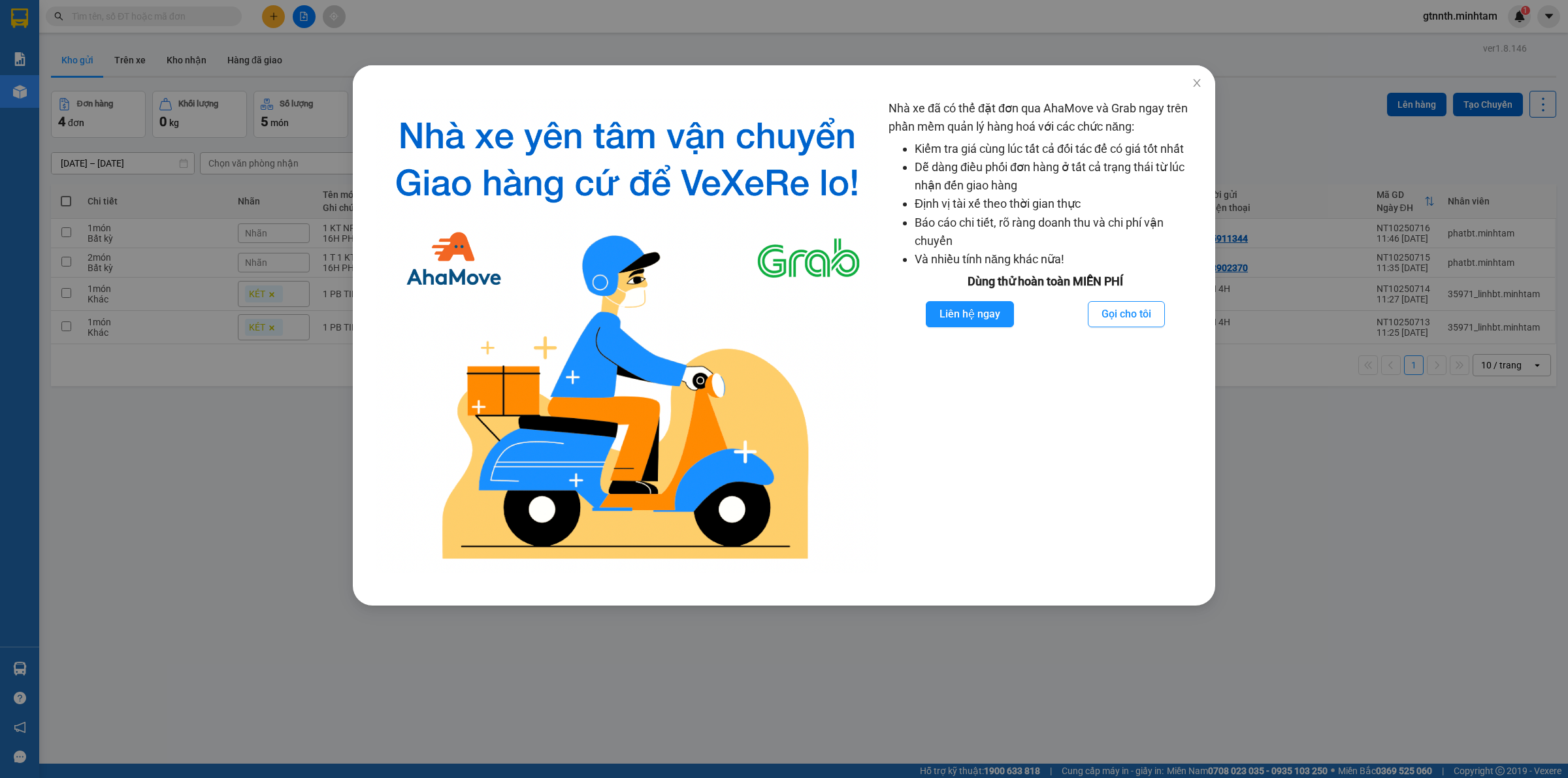
click at [746, 54] on div "Nhà xe đã có thể đặt đơn qua AhaMove và Grab ngay trên phần mềm quản lý hàng ho…" at bounding box center [784, 389] width 1568 height 778
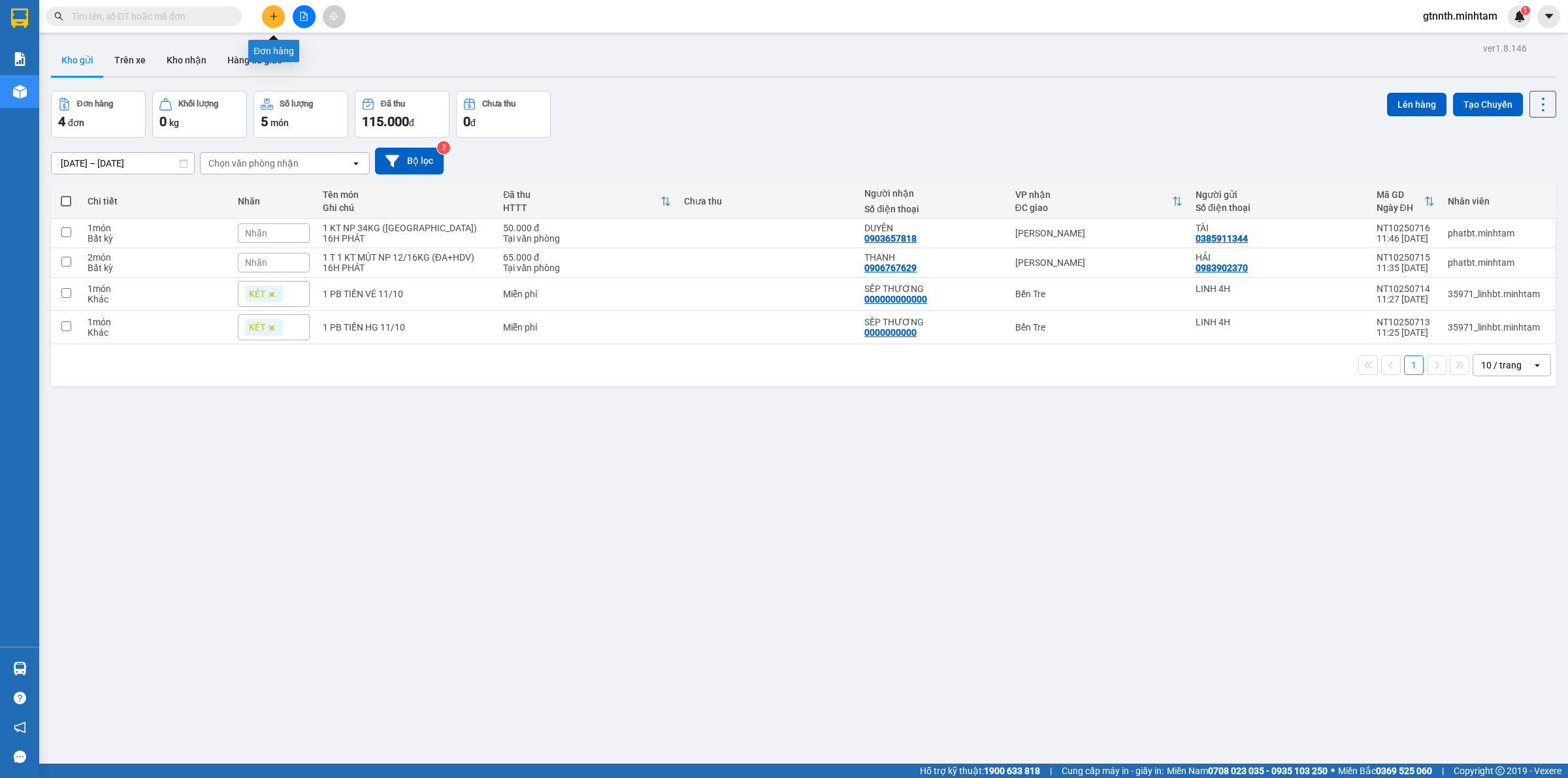
click at [264, 13] on button at bounding box center [273, 16] width 23 height 23
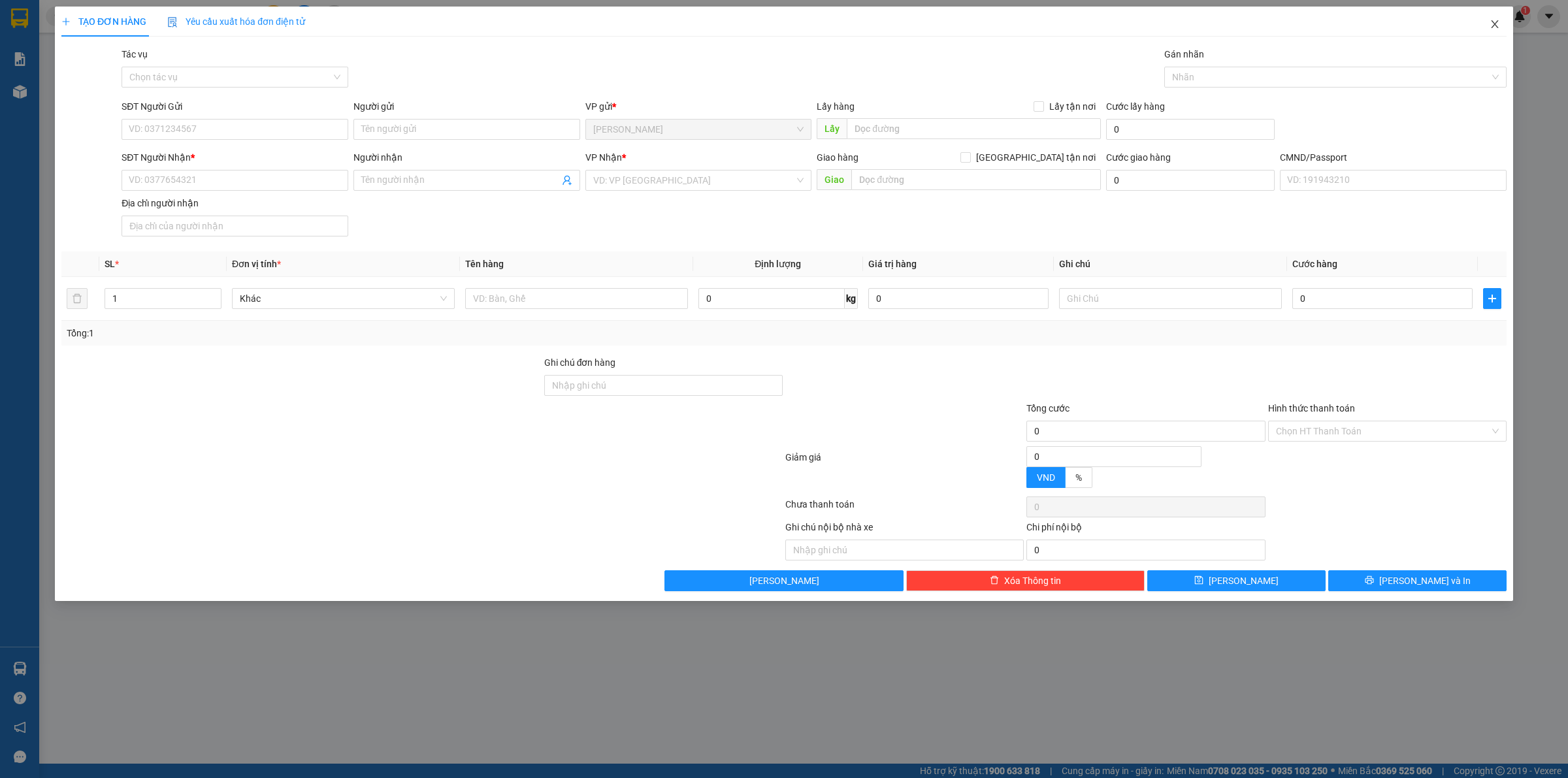
click at [1499, 21] on icon "close" at bounding box center [1494, 24] width 11 height 11
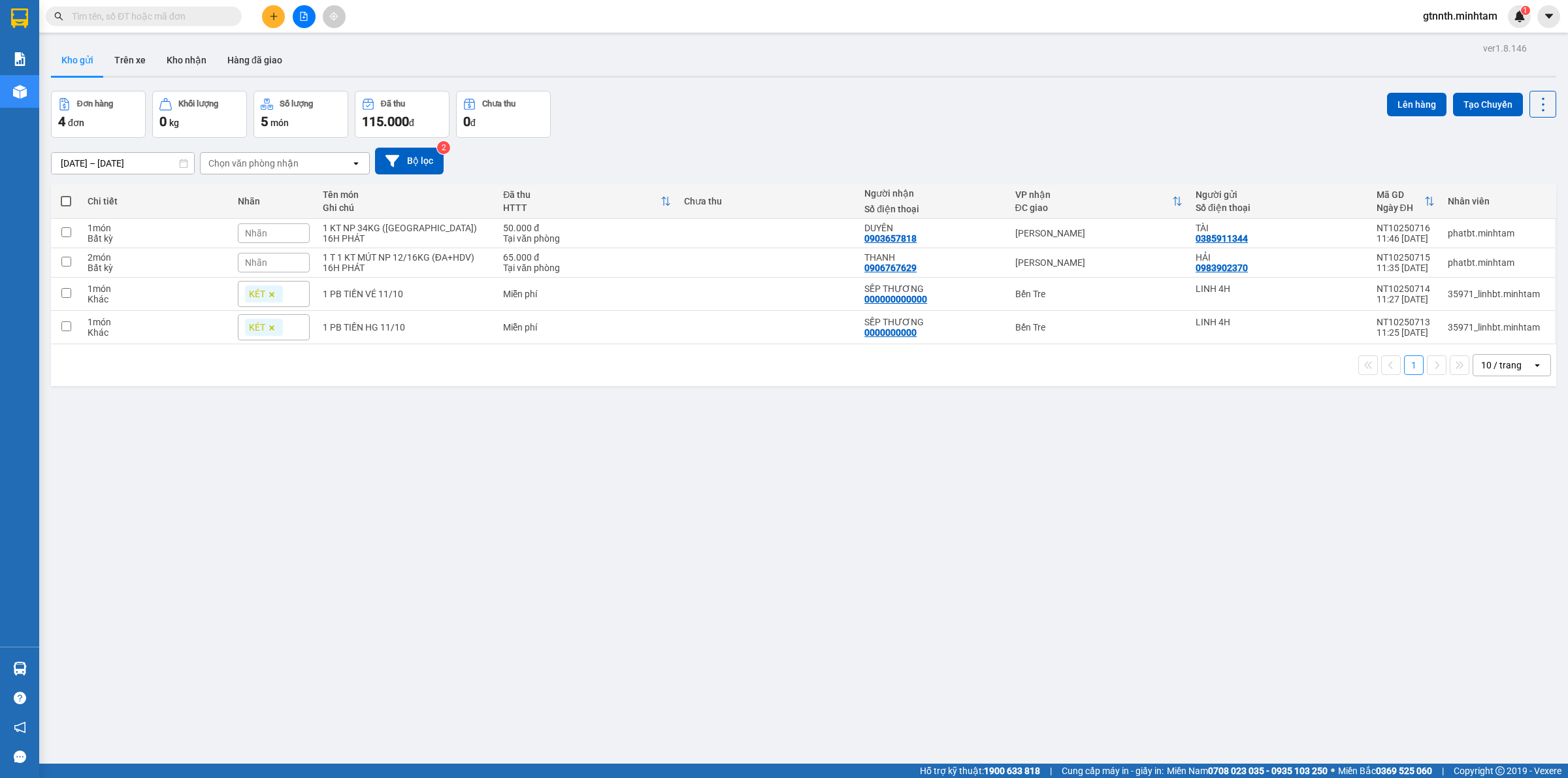
click at [284, 21] on div at bounding box center [303, 16] width 98 height 23
click at [278, 8] on button at bounding box center [273, 16] width 23 height 23
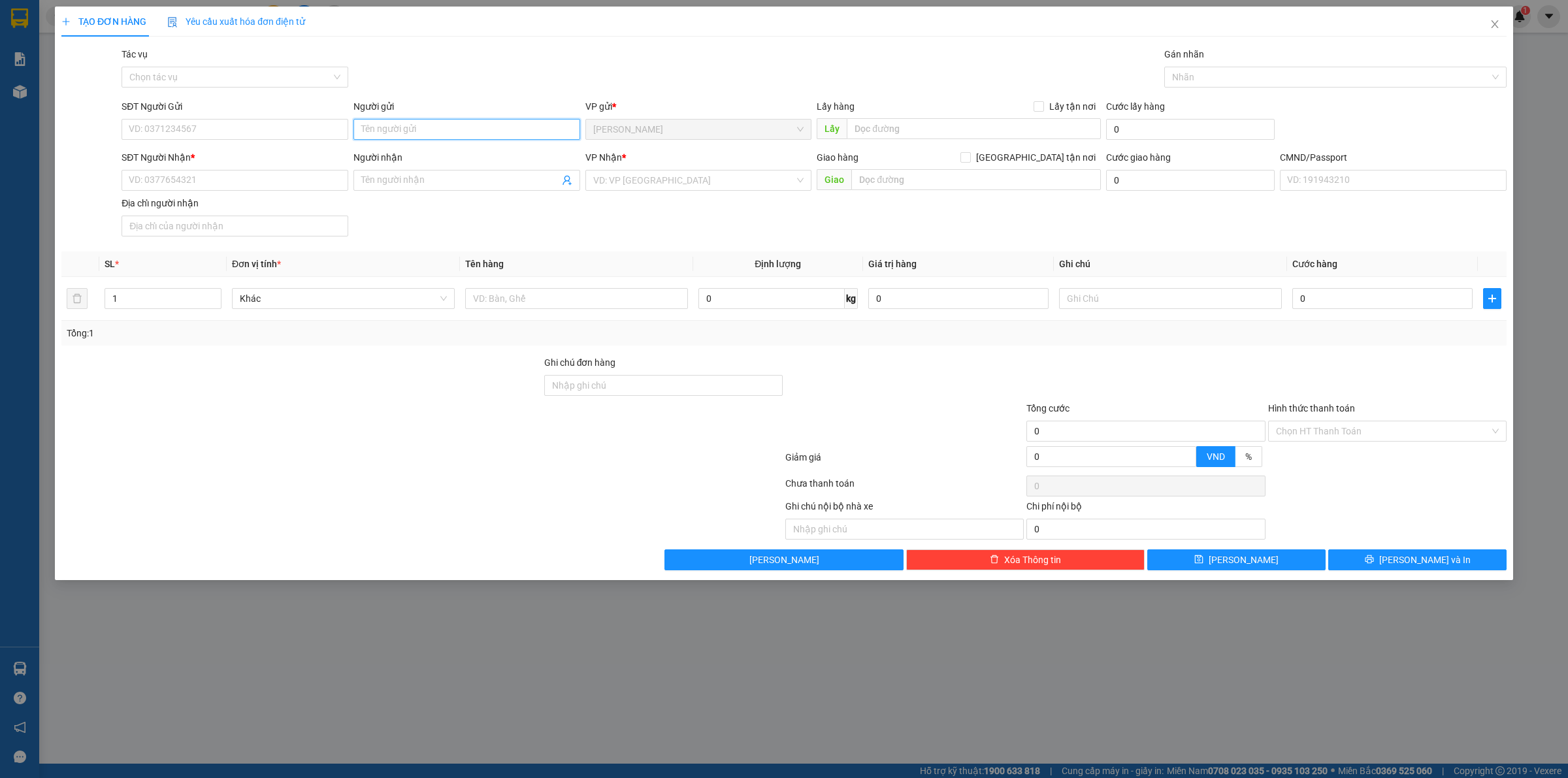
click at [434, 128] on input "Người gửi" at bounding box center [466, 129] width 227 height 21
type input "TRỌNG 4H"
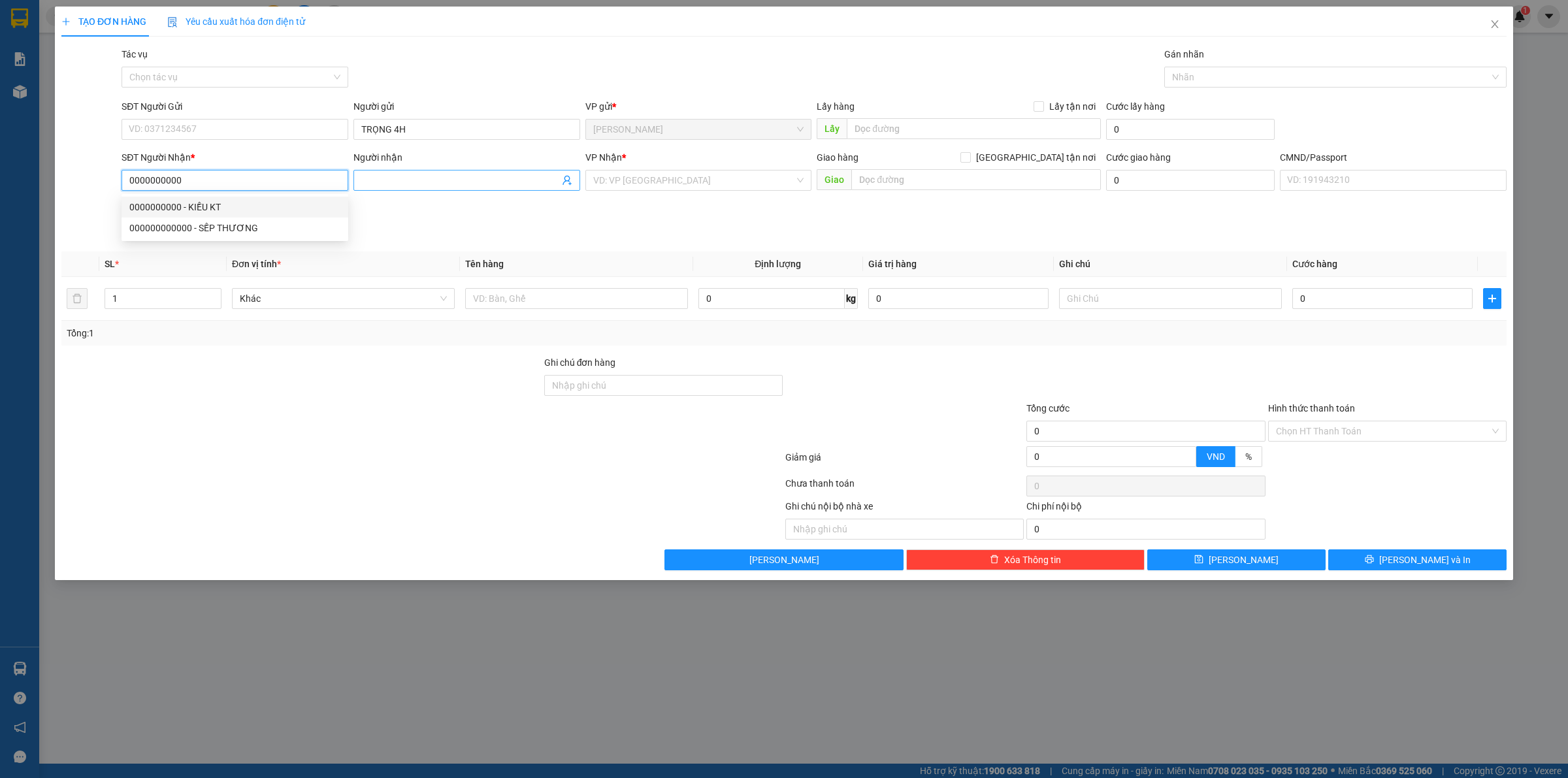
type input "0000000000"
type input "SẾP THƯƠNG NX"
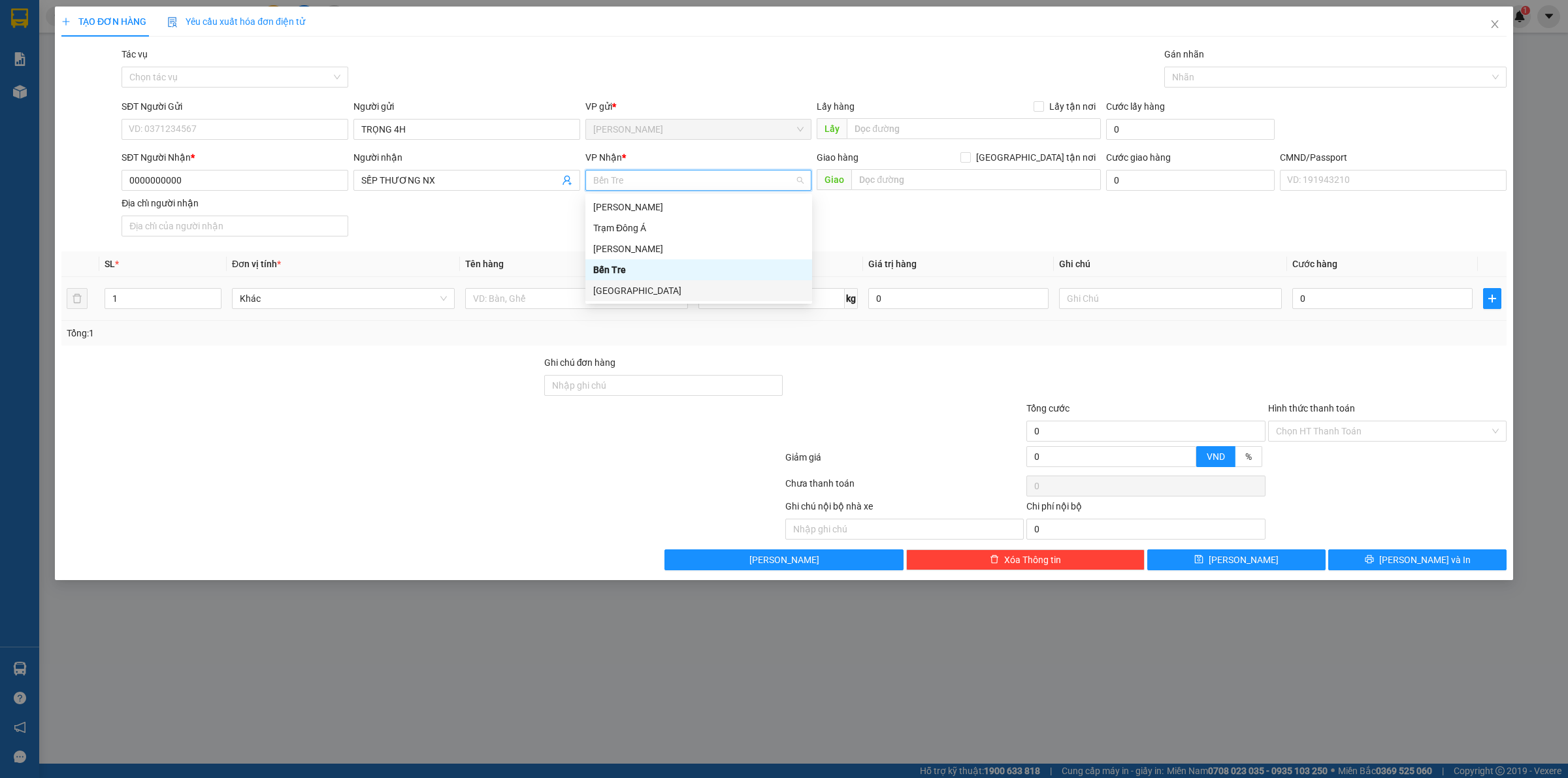
click at [539, 310] on div at bounding box center [577, 299] width 222 height 26
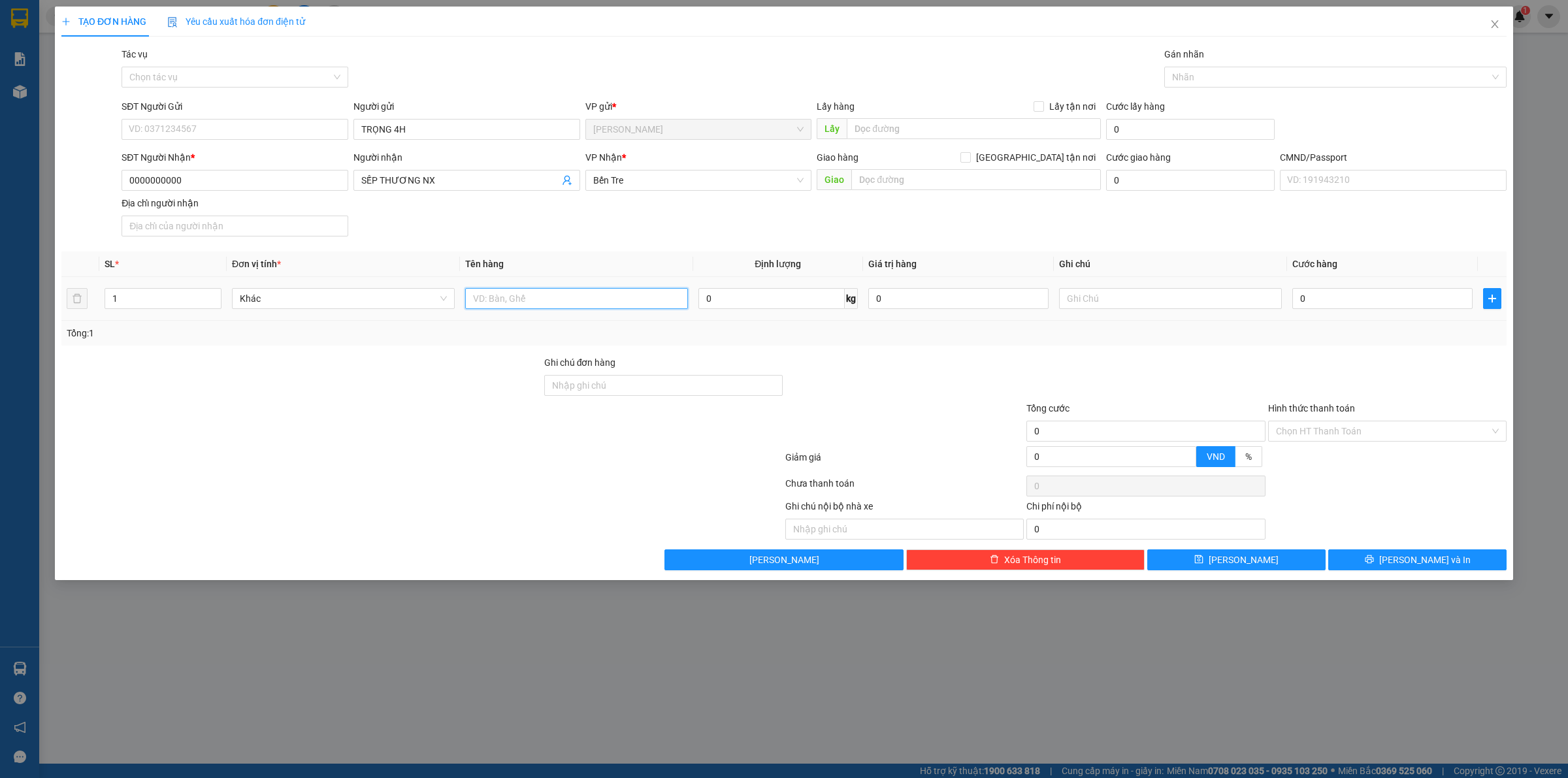
click at [539, 304] on input "text" at bounding box center [577, 299] width 222 height 21
type input "PHÍ GTN MÃ SG10252165(150K)"
type input "PHÁT-2 CHUYẾN"
type input "1"
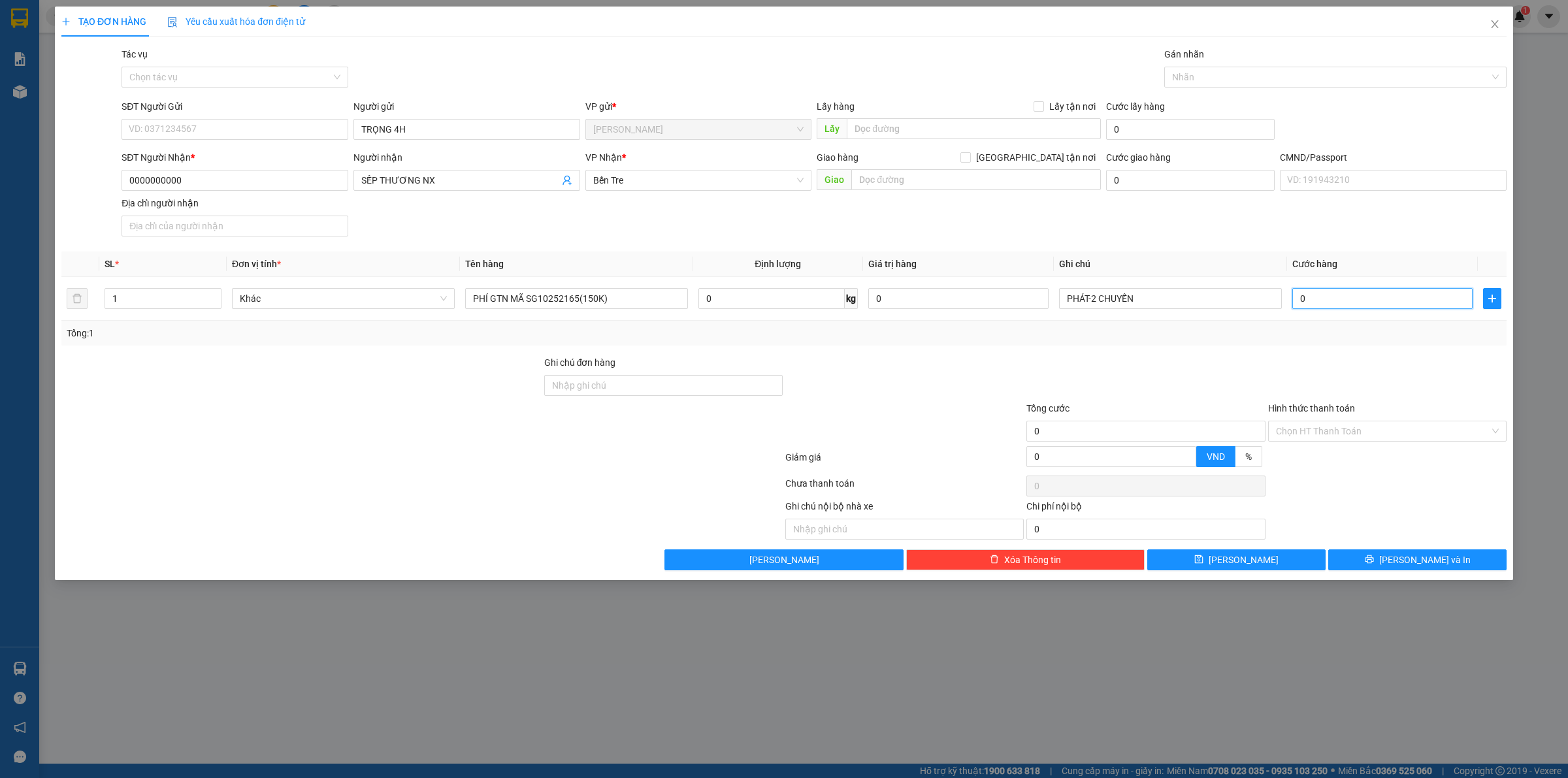
type input "1"
type input "15"
type input "150"
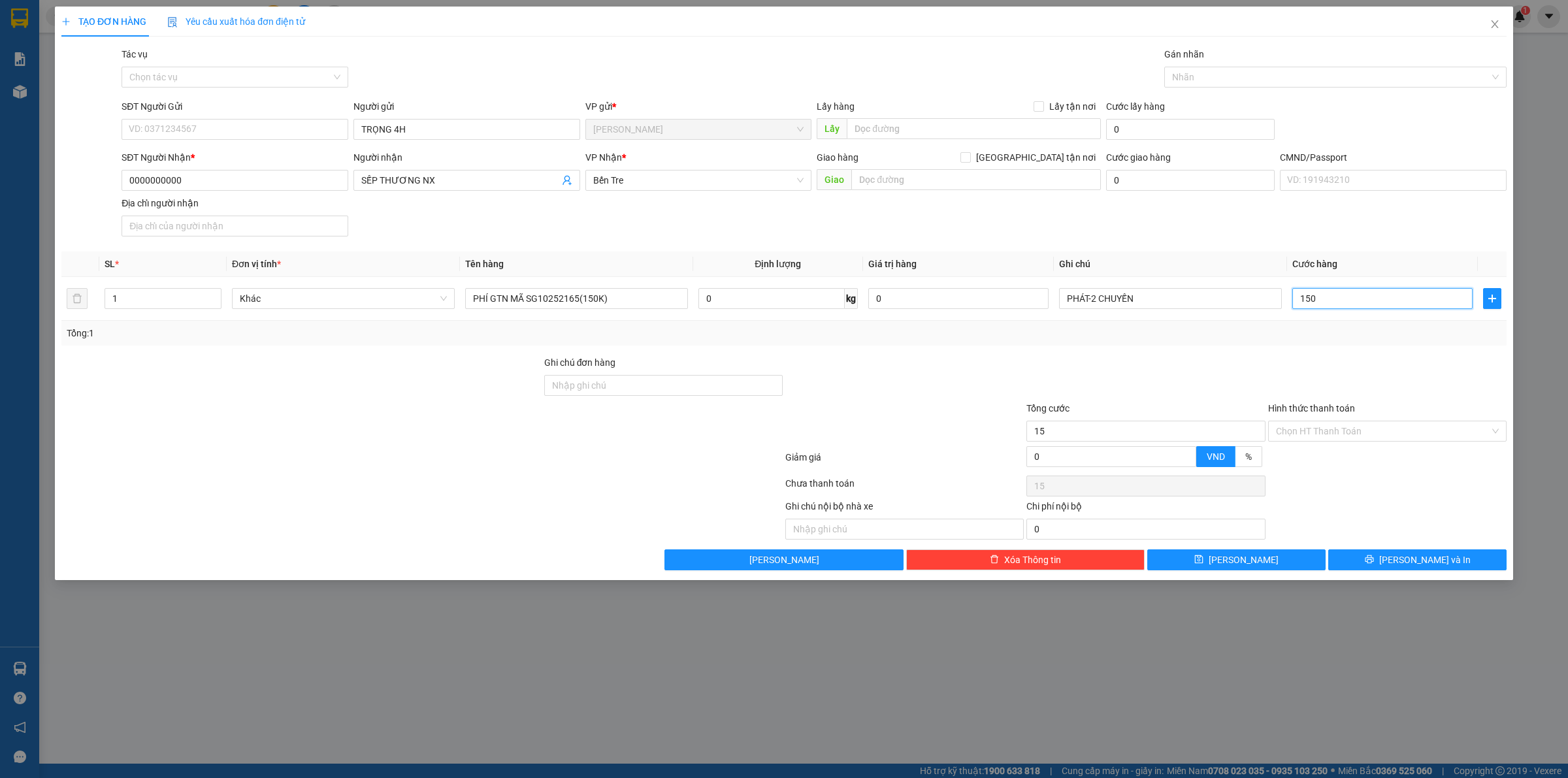
type input "150"
type input "150.000"
click at [1290, 441] on input "Hình thức thanh toán" at bounding box center [1382, 431] width 213 height 20
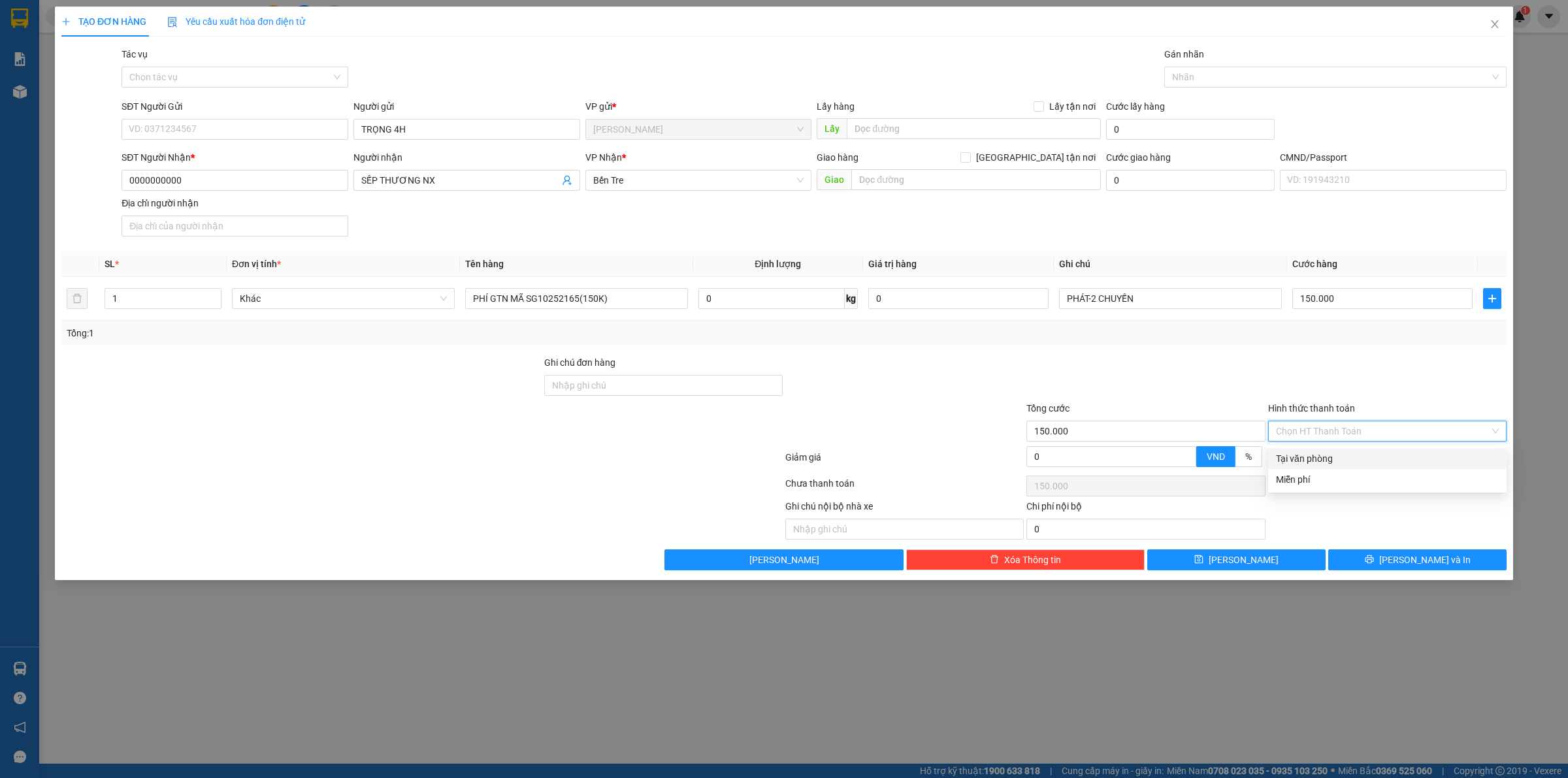
click at [1291, 452] on div "Tại văn phòng" at bounding box center [1387, 459] width 222 height 15
type input "0"
click at [1383, 573] on div "TẠO ĐƠN HÀNG Yêu cầu xuất hóa đơn điện tử Transit Pickup Surcharge Ids Transit …" at bounding box center [784, 293] width 1458 height 573
click at [1383, 562] on button "Lưu và In" at bounding box center [1417, 560] width 178 height 21
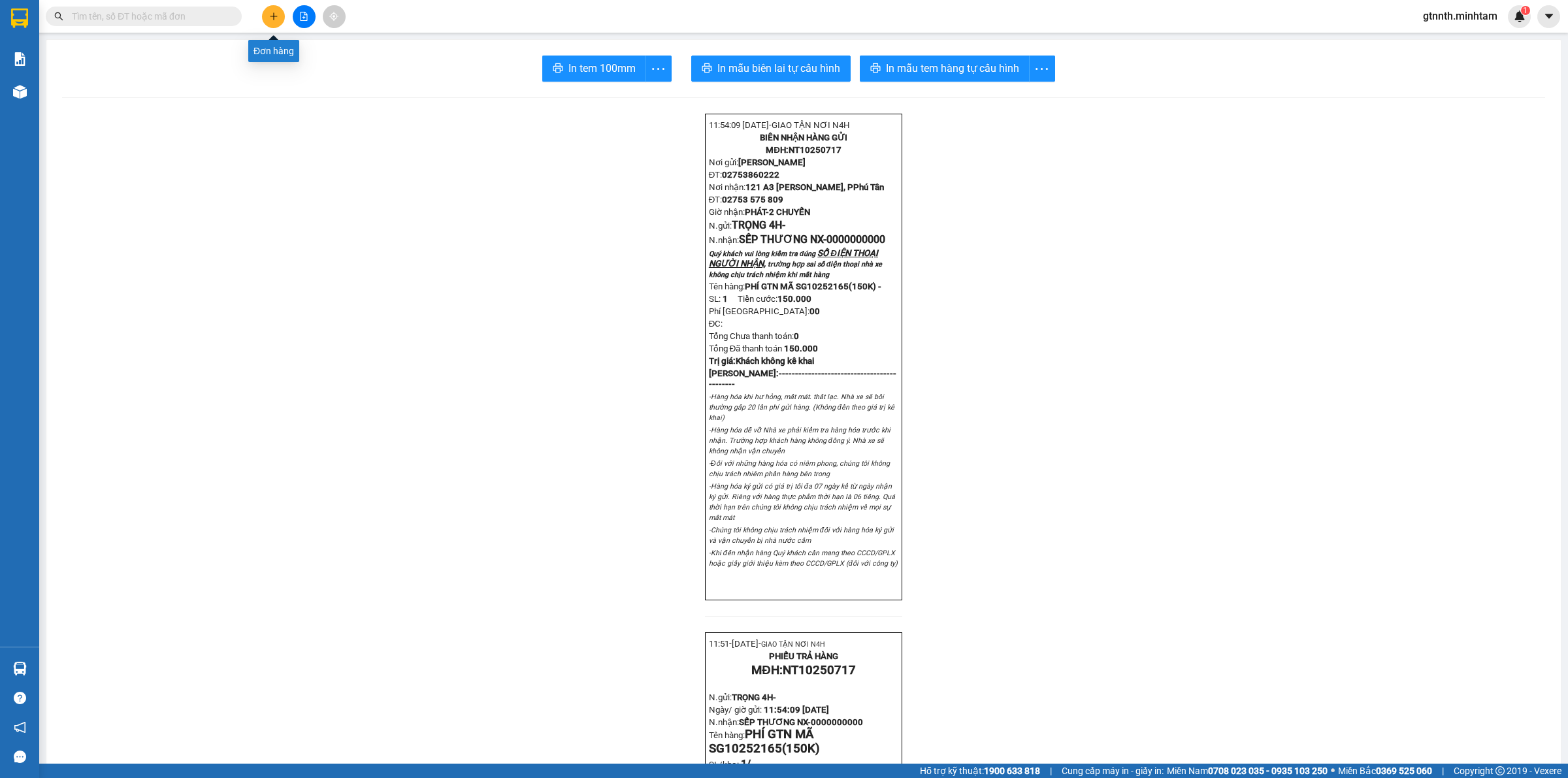
click at [277, 16] on icon "plus" at bounding box center [273, 16] width 9 height 9
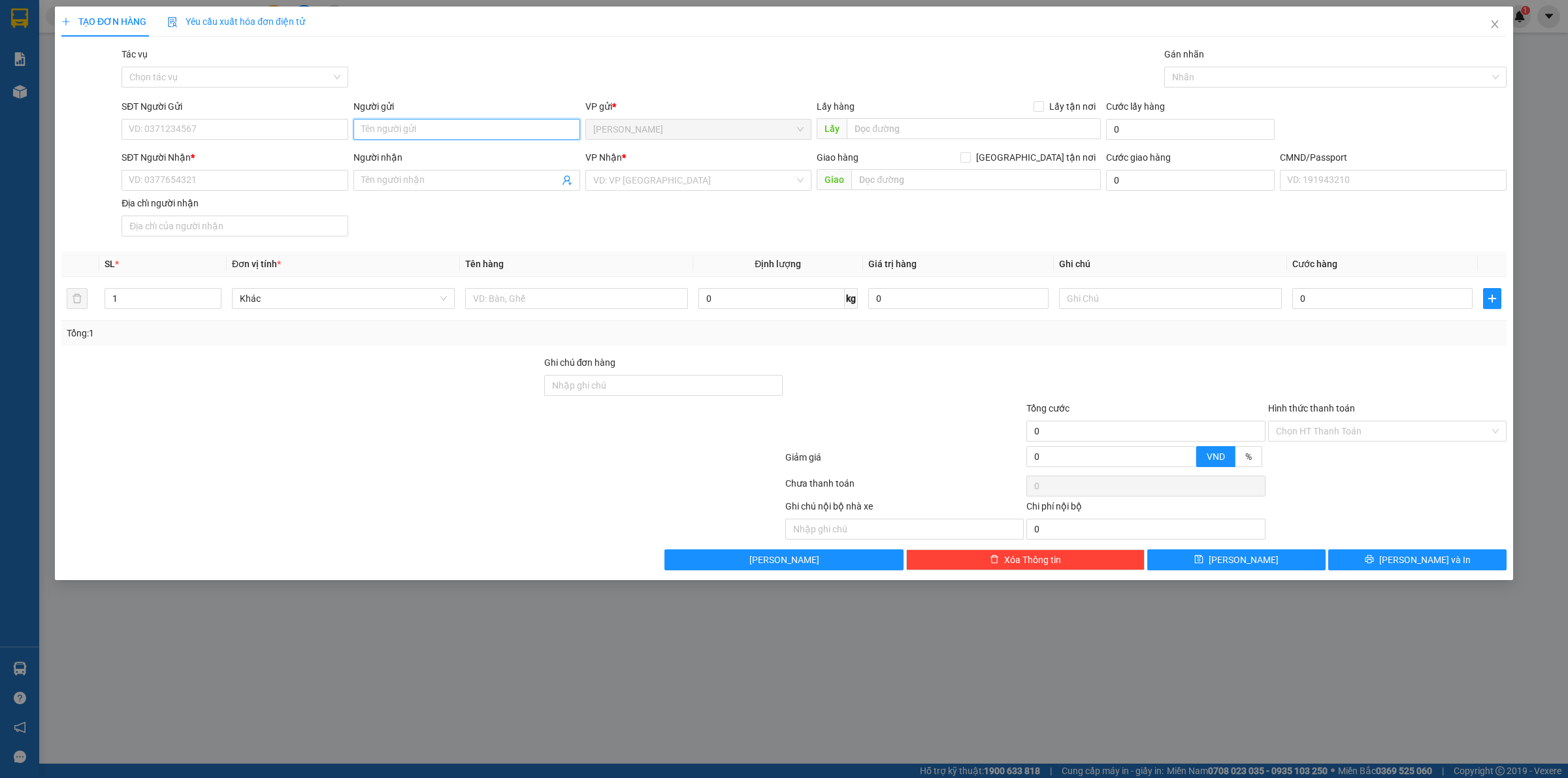
click at [482, 135] on input "Người gửi" at bounding box center [466, 129] width 227 height 21
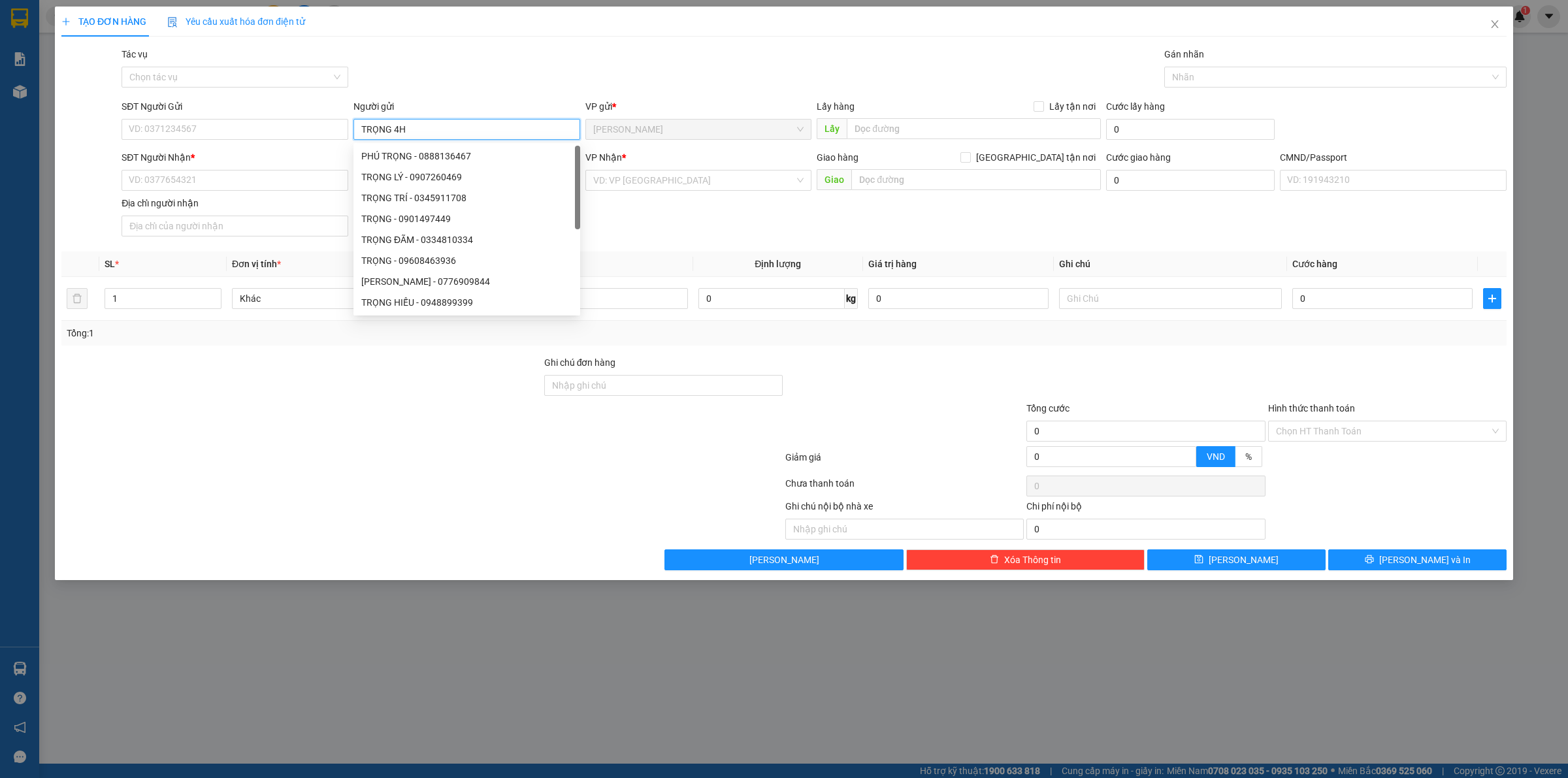
type input "TRỌNG 4H"
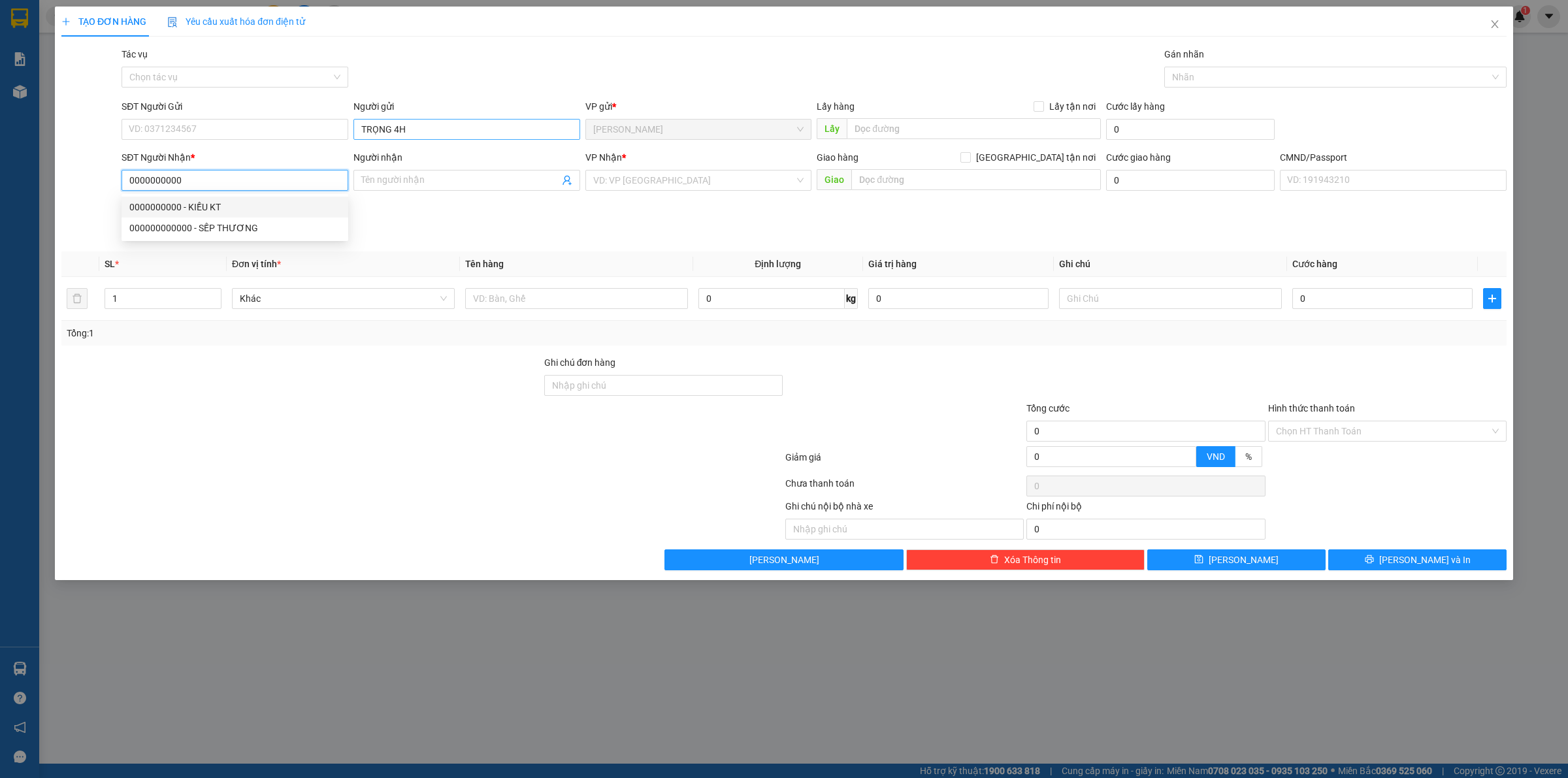
type input "0000000000"
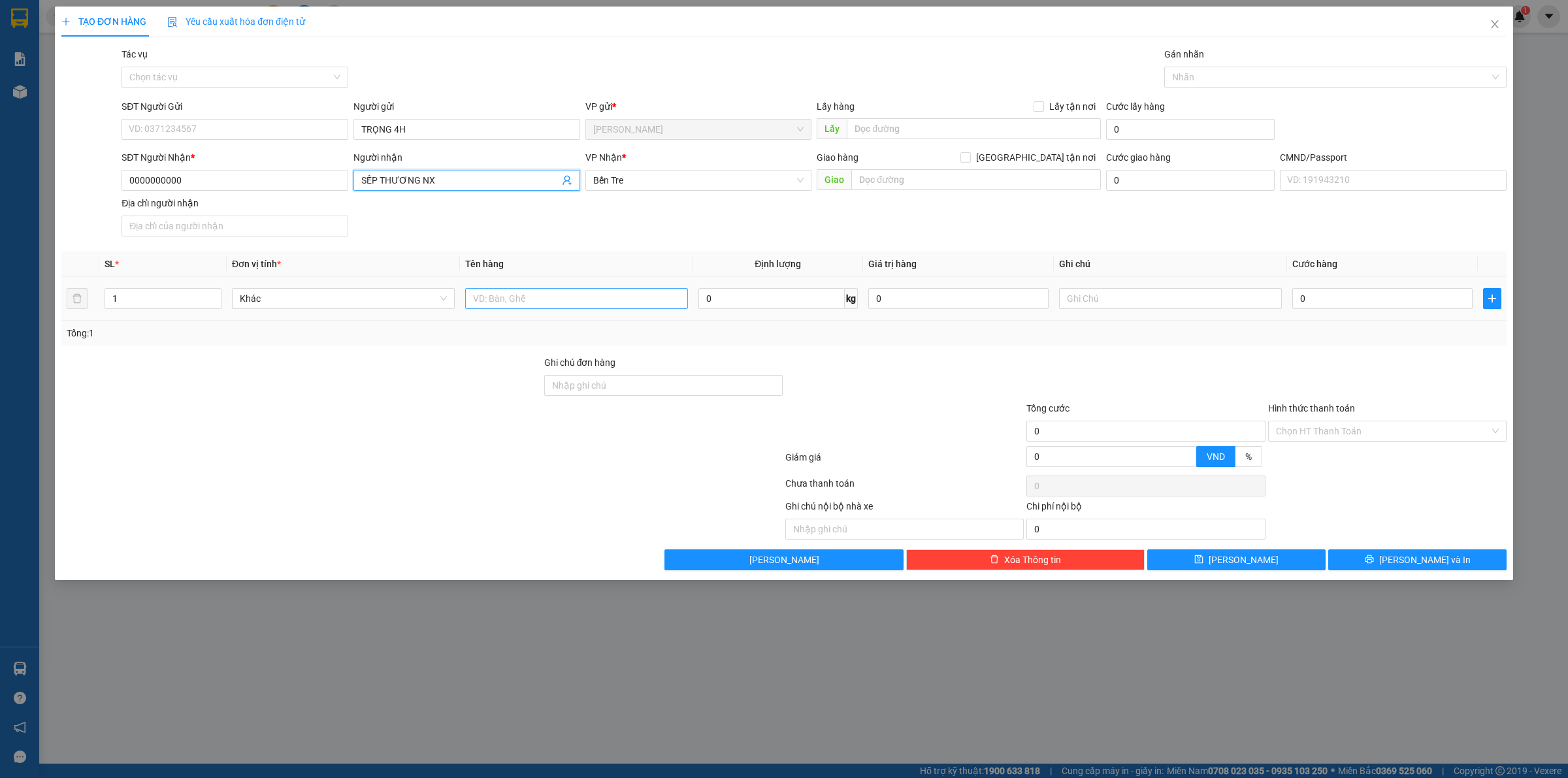
type input "SẾP THƯƠNG NX"
click at [640, 308] on input "text" at bounding box center [577, 299] width 222 height 21
type input "PHÍ GTN PCV(40K)"
type input "PHÁT"
type input "4"
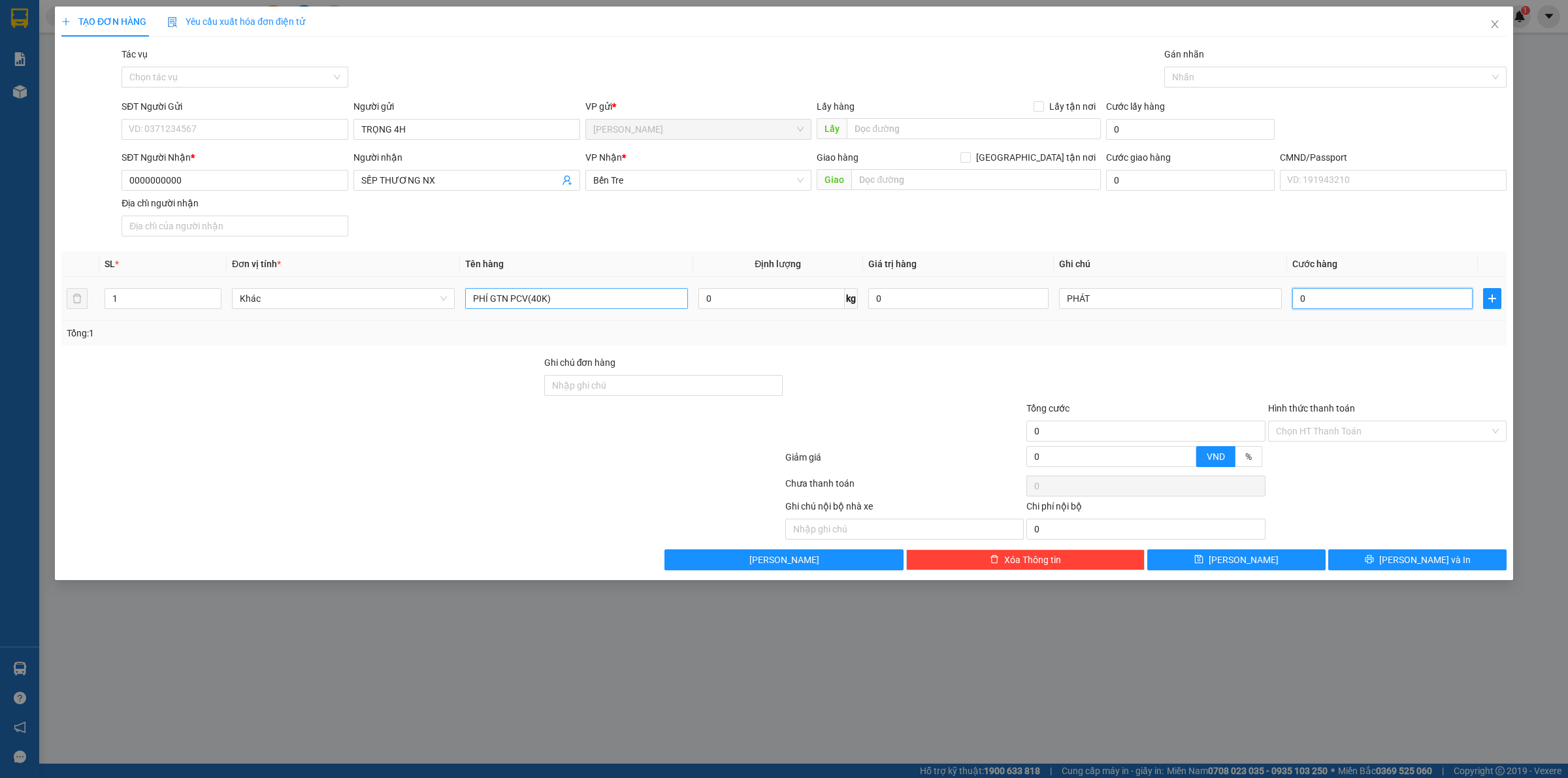
type input "4"
type input "40"
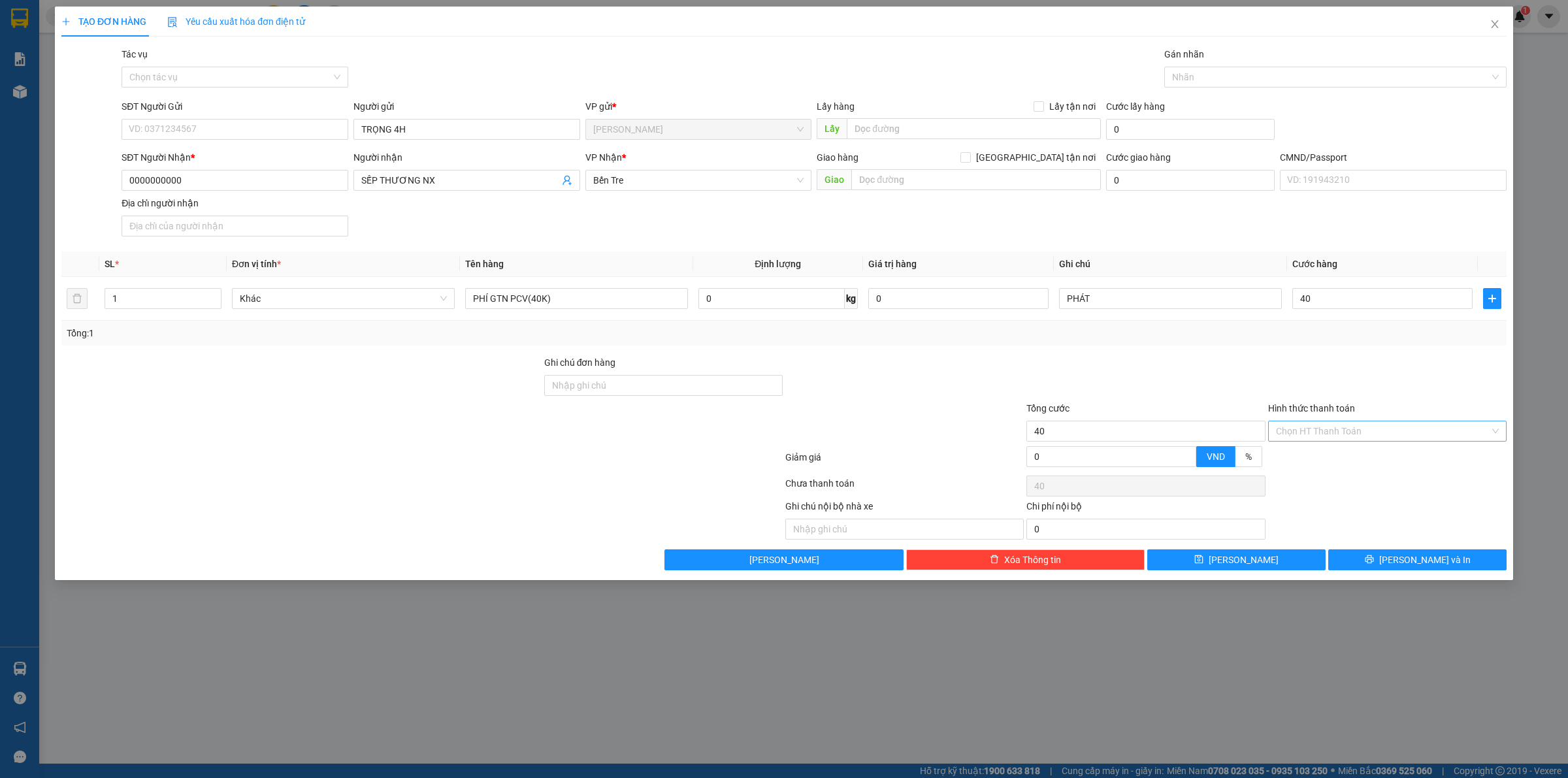
type input "40.000"
click at [1336, 439] on input "Hình thức thanh toán" at bounding box center [1382, 431] width 213 height 20
click at [1319, 456] on div "Tại văn phòng" at bounding box center [1387, 459] width 222 height 15
type input "0"
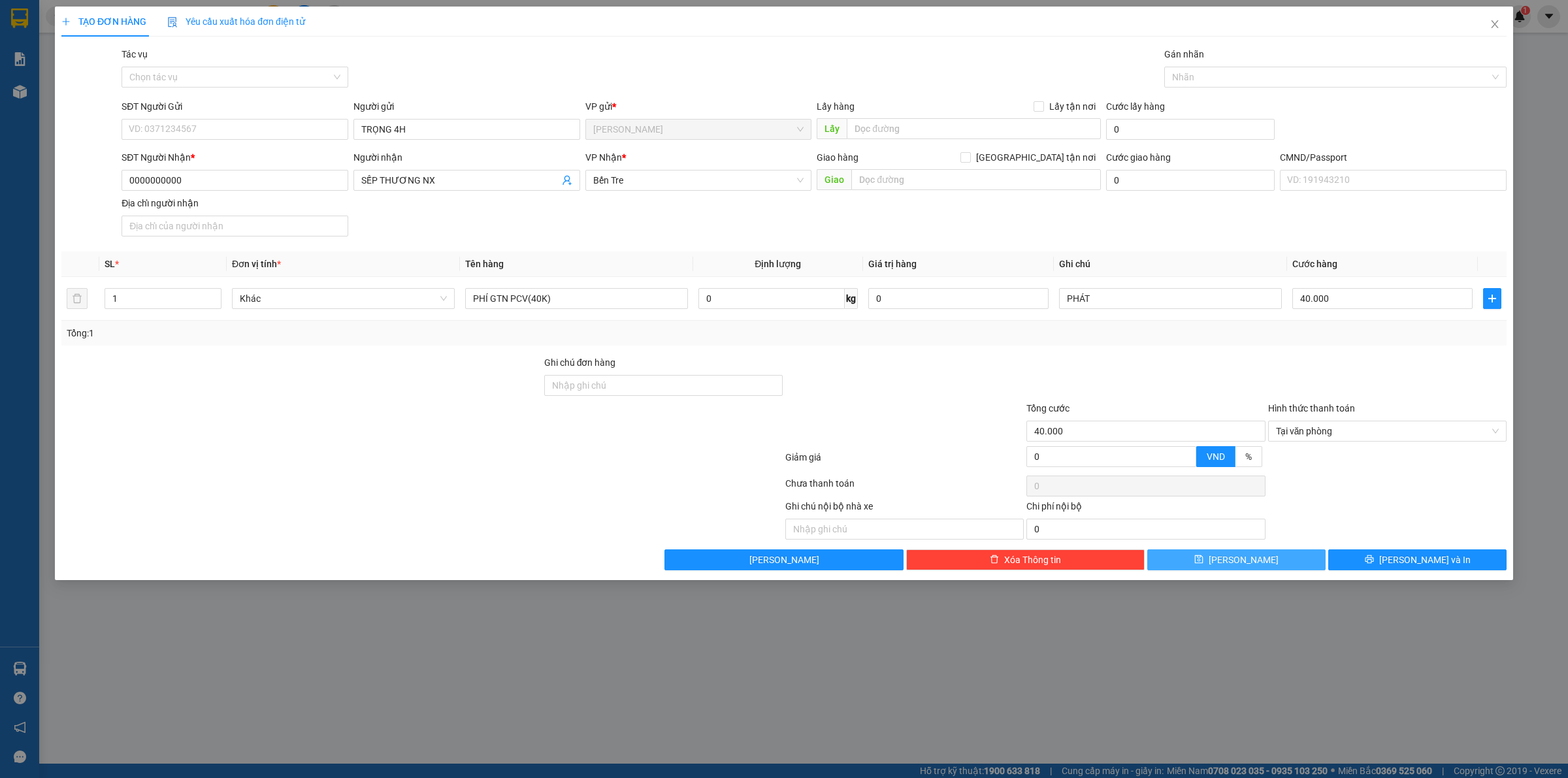
click at [1262, 560] on button "Lưu" at bounding box center [1236, 560] width 178 height 21
type input "0"
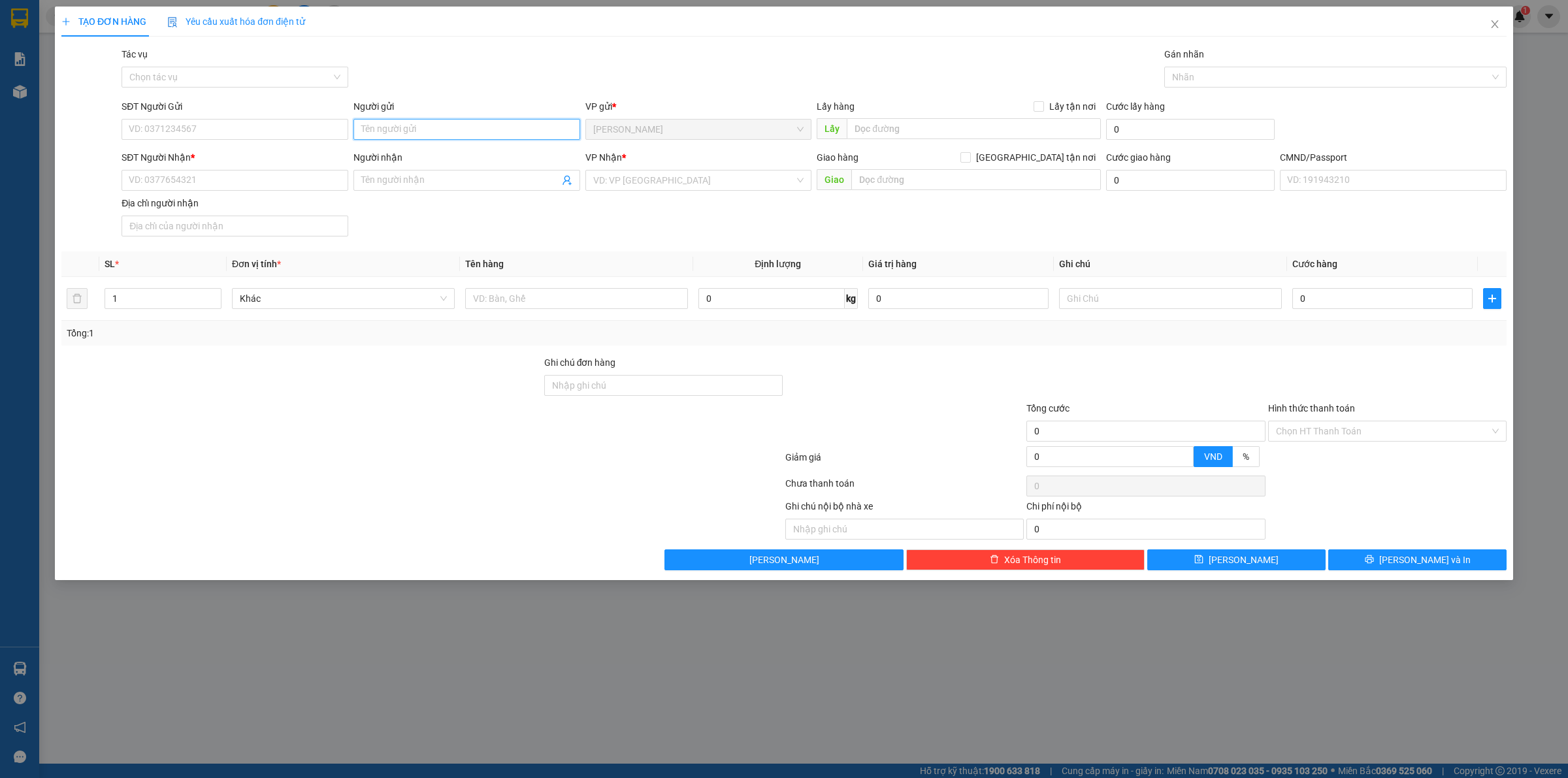
click at [543, 137] on input "Người gửi" at bounding box center [466, 129] width 227 height 21
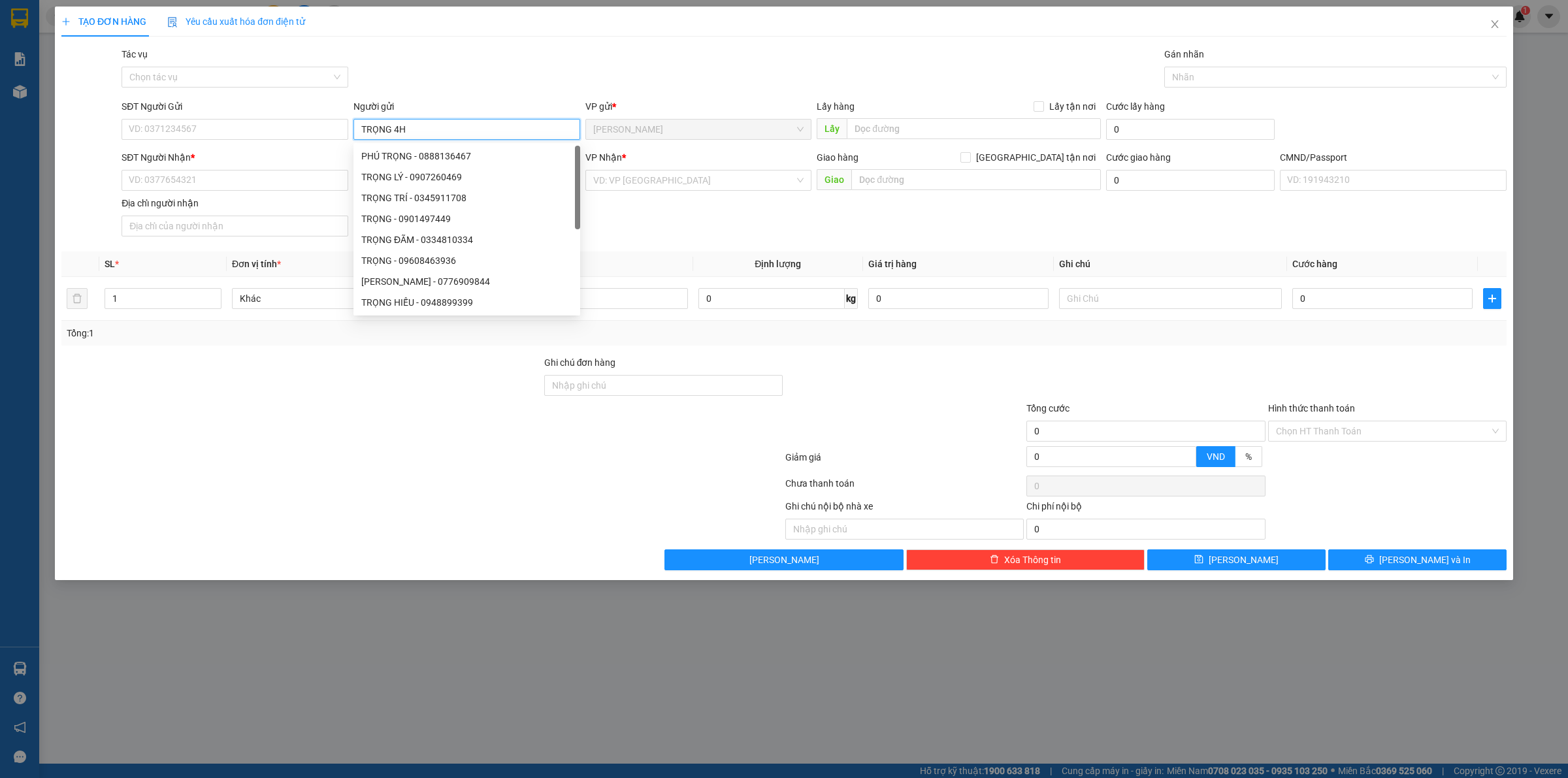
type input "TRỌNG 4H"
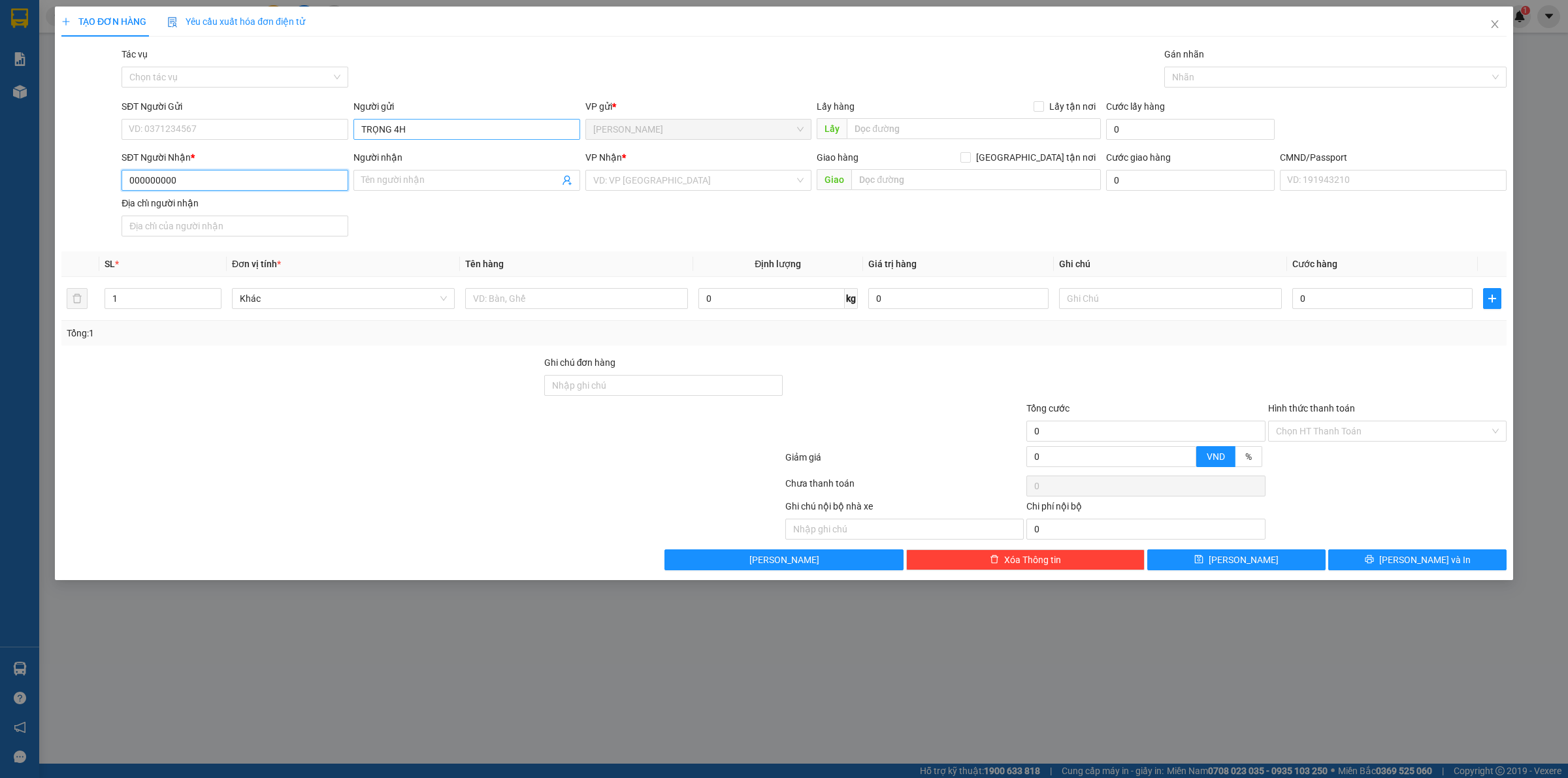
type input "0000000000"
click at [201, 207] on div "0000000000 - SẾP THƯƠNG NX" at bounding box center [235, 207] width 211 height 15
type input "SẾP THƯƠNG NX"
type input "0000000000"
click at [609, 299] on input "text" at bounding box center [577, 299] width 222 height 21
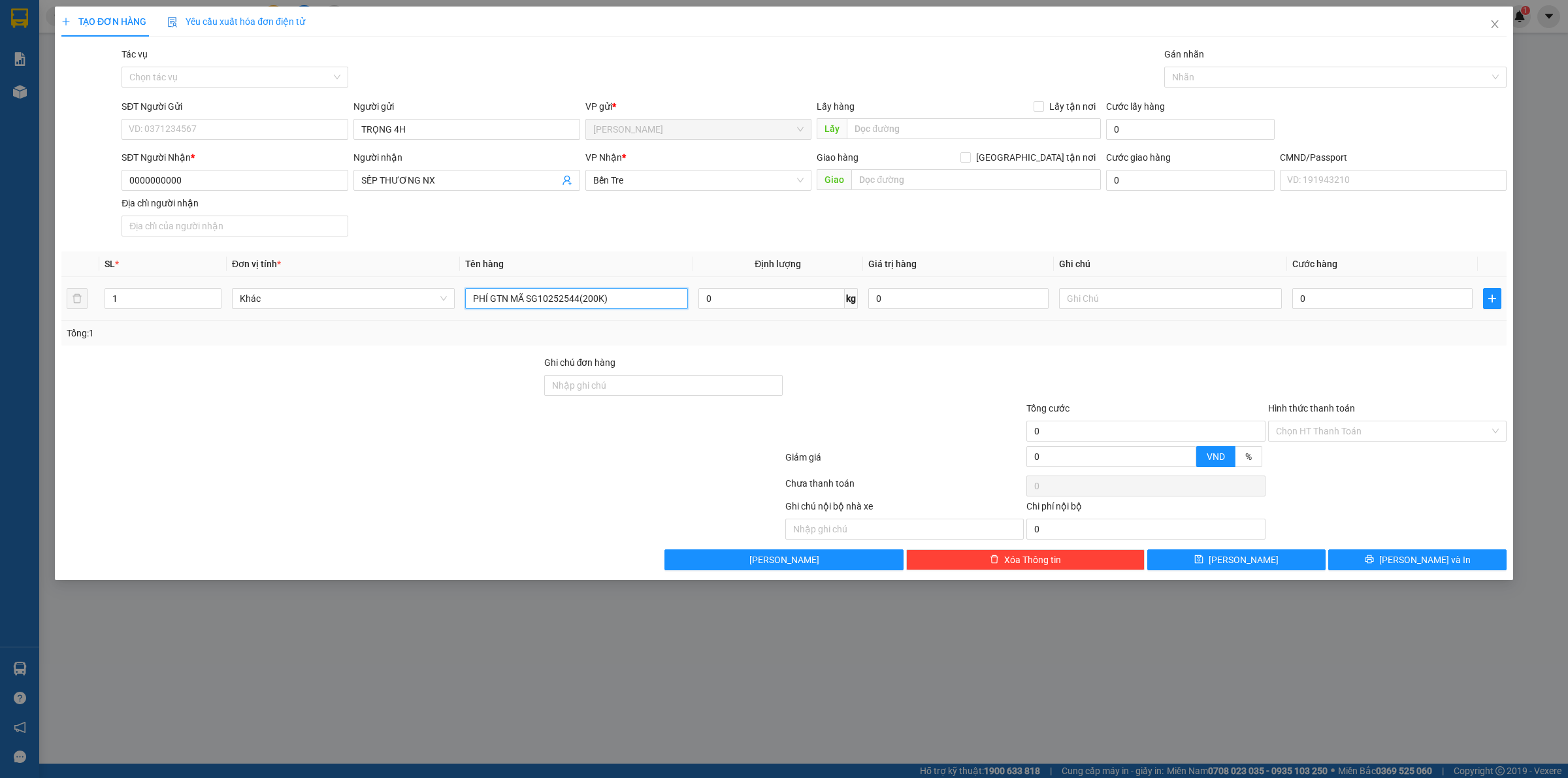
type input "PHÍ GTN MÃ SG10252544(200K)"
type input "TRỌNG/ TRUNG"
type input "2"
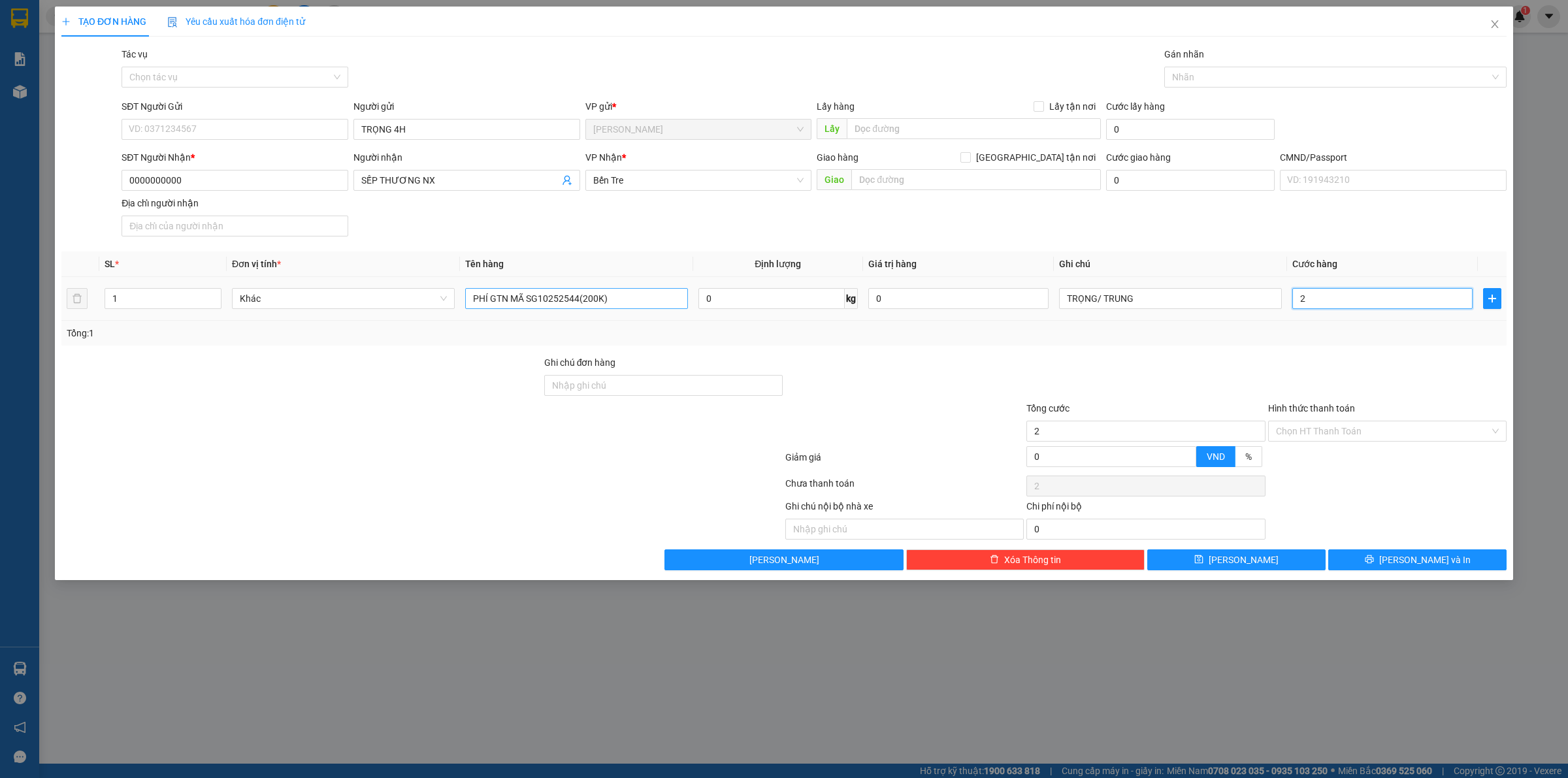
type input "20"
type input "200"
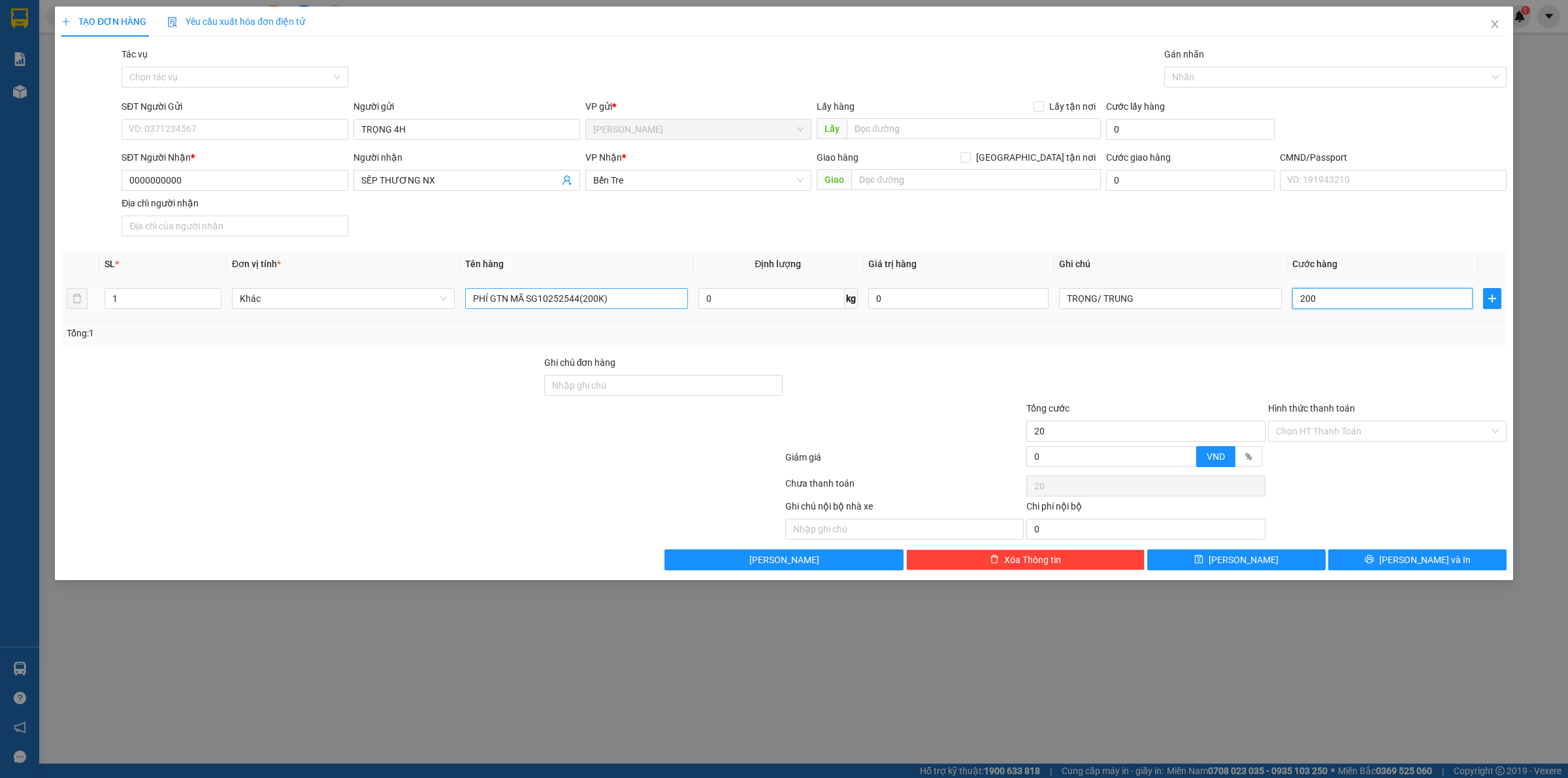
type input "200"
type input "200.000"
click at [1310, 434] on input "Hình thức thanh toán" at bounding box center [1382, 431] width 213 height 20
click at [1303, 459] on div "Tại văn phòng" at bounding box center [1387, 459] width 222 height 15
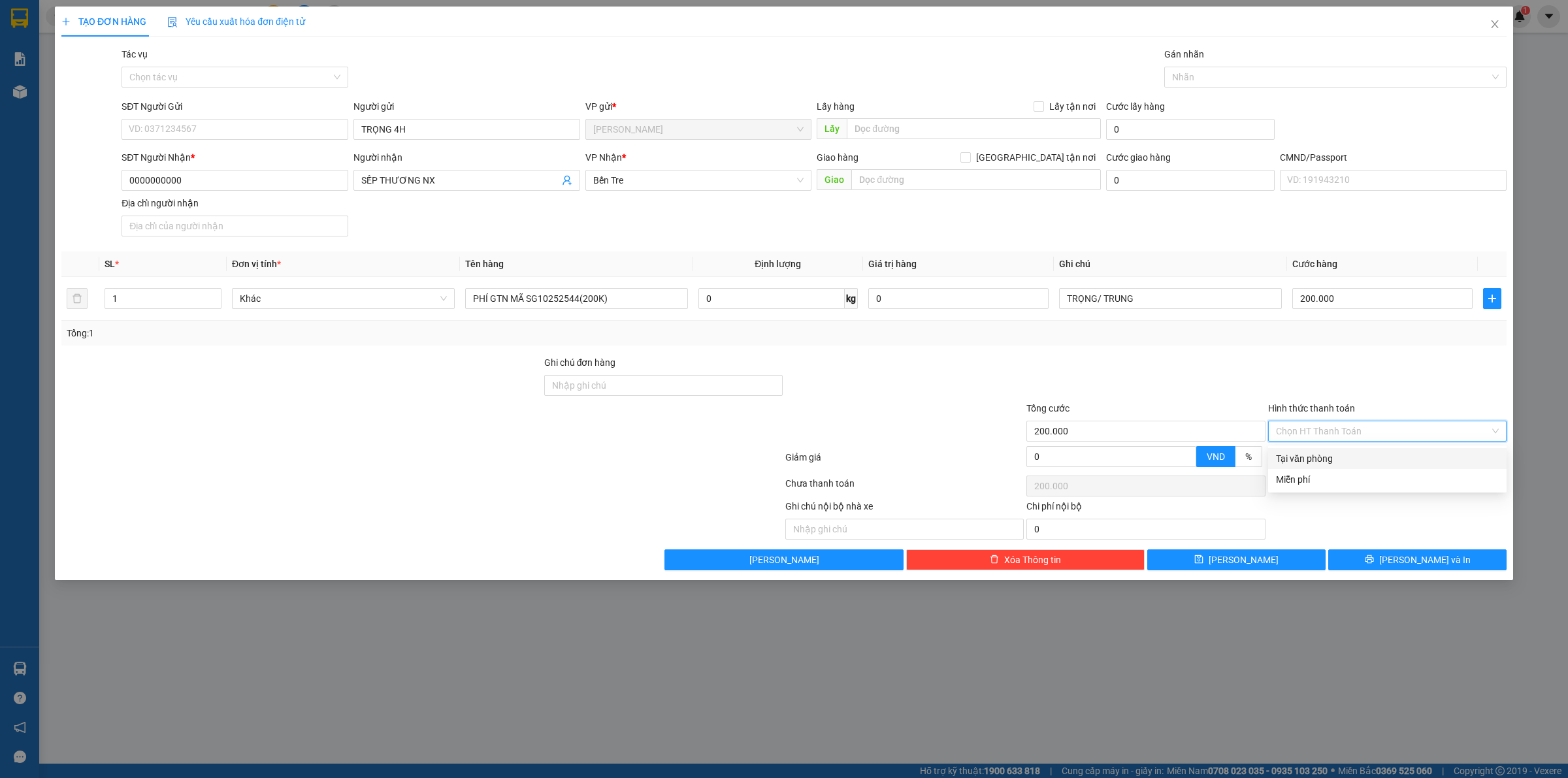
type input "0"
click at [1279, 560] on button "Lưu" at bounding box center [1236, 560] width 178 height 21
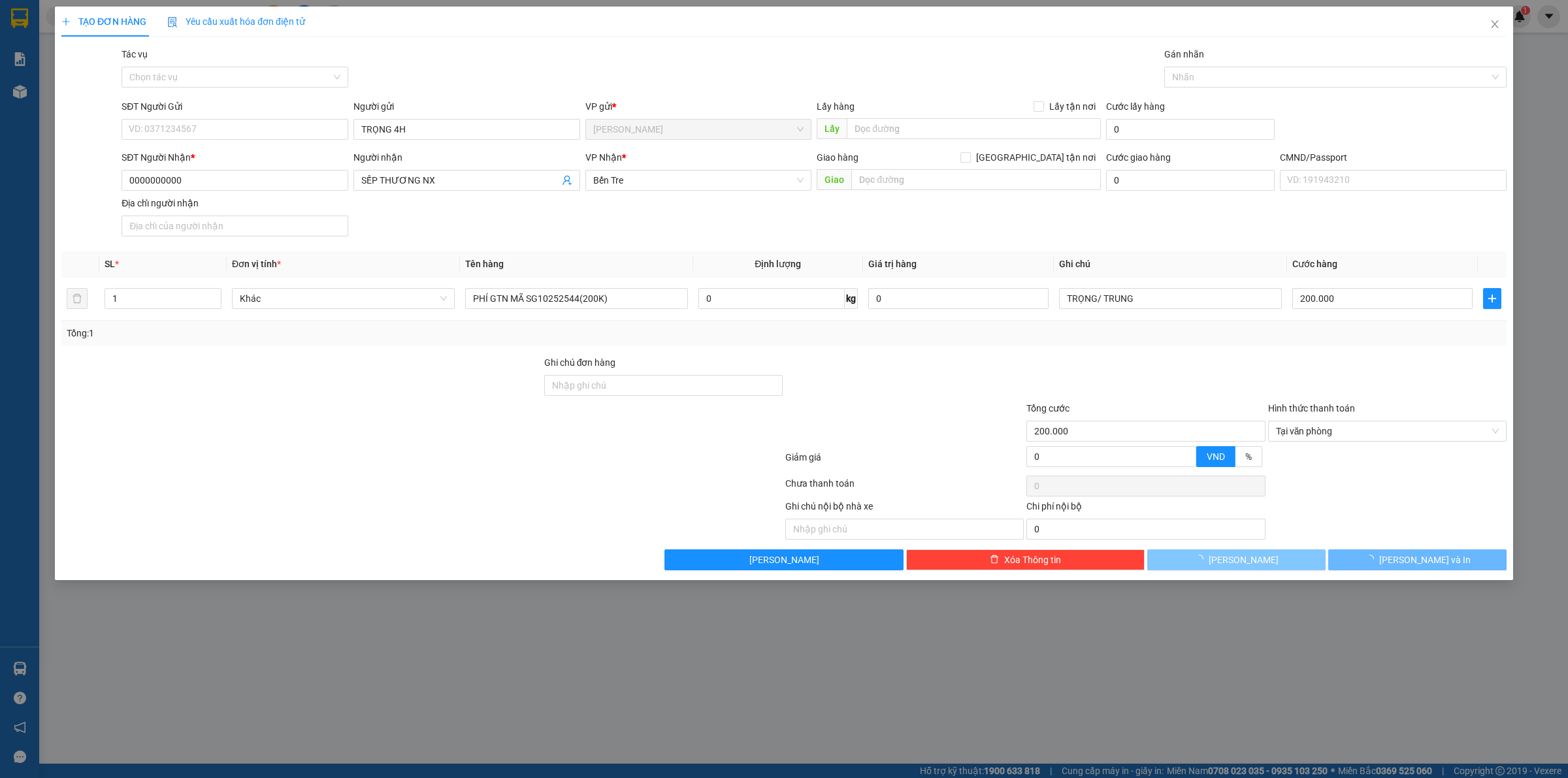
type input "0"
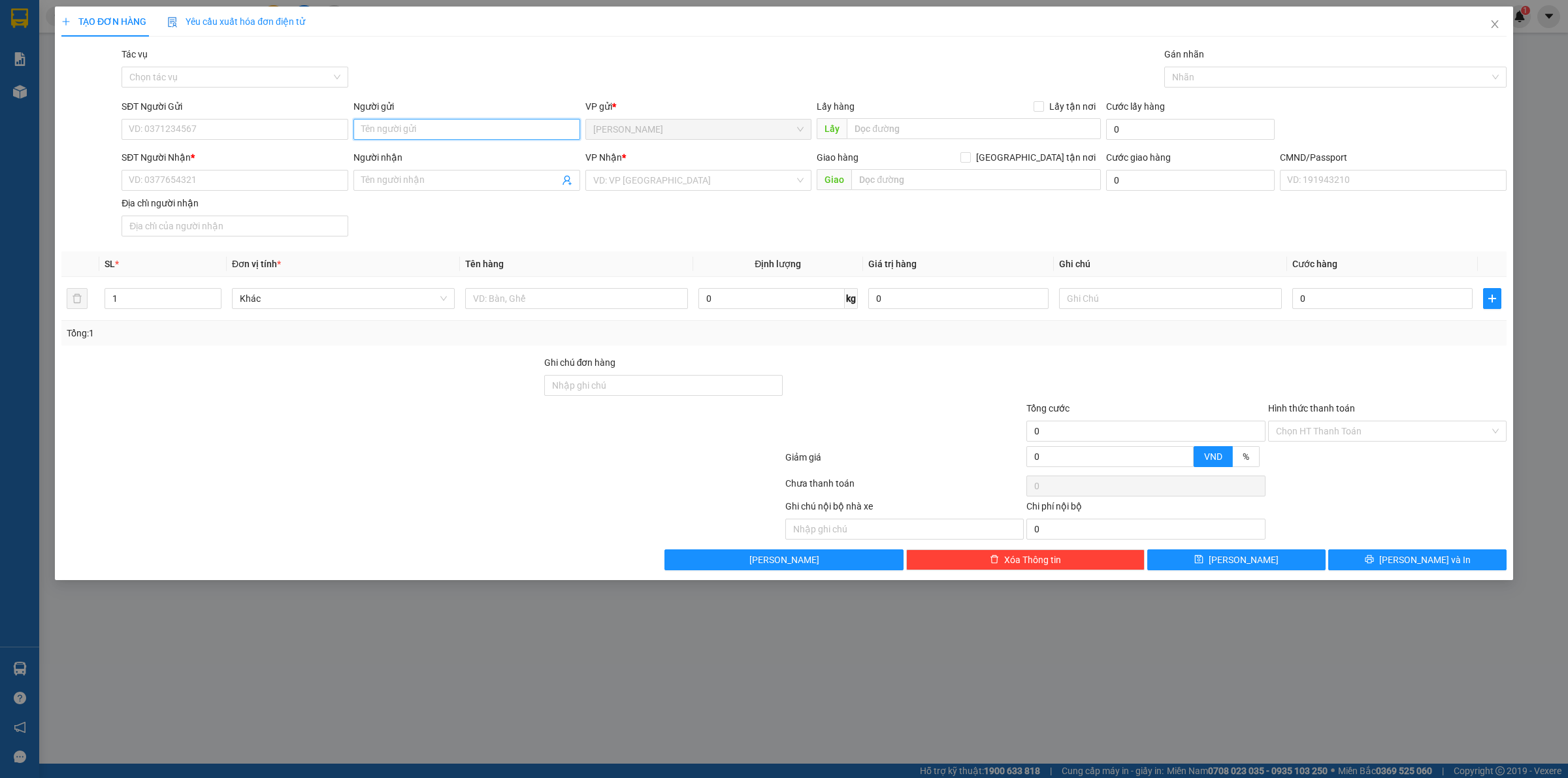
click at [404, 128] on input "Người gửi" at bounding box center [466, 129] width 227 height 21
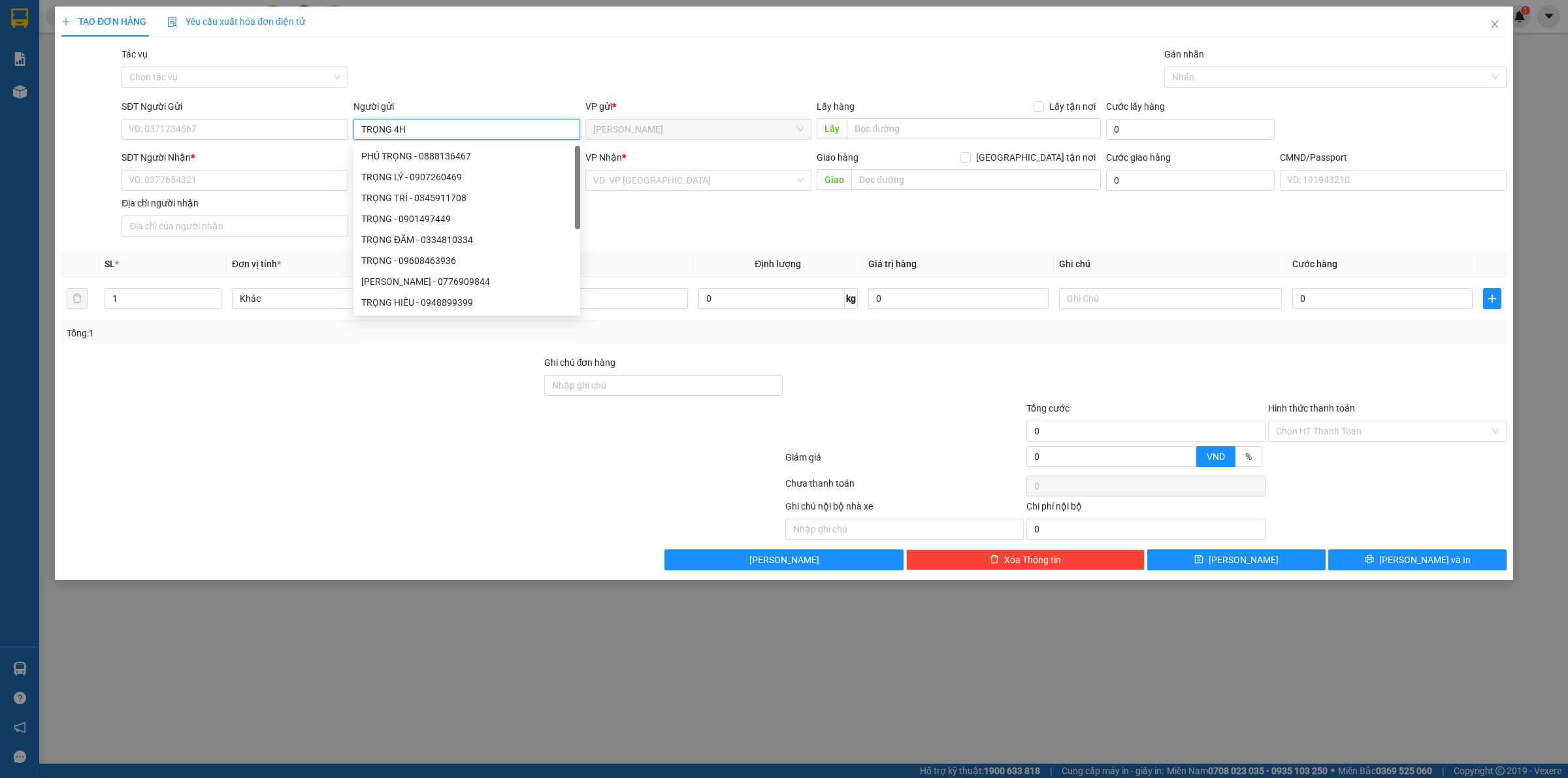
type input "TRỌNG 4H"
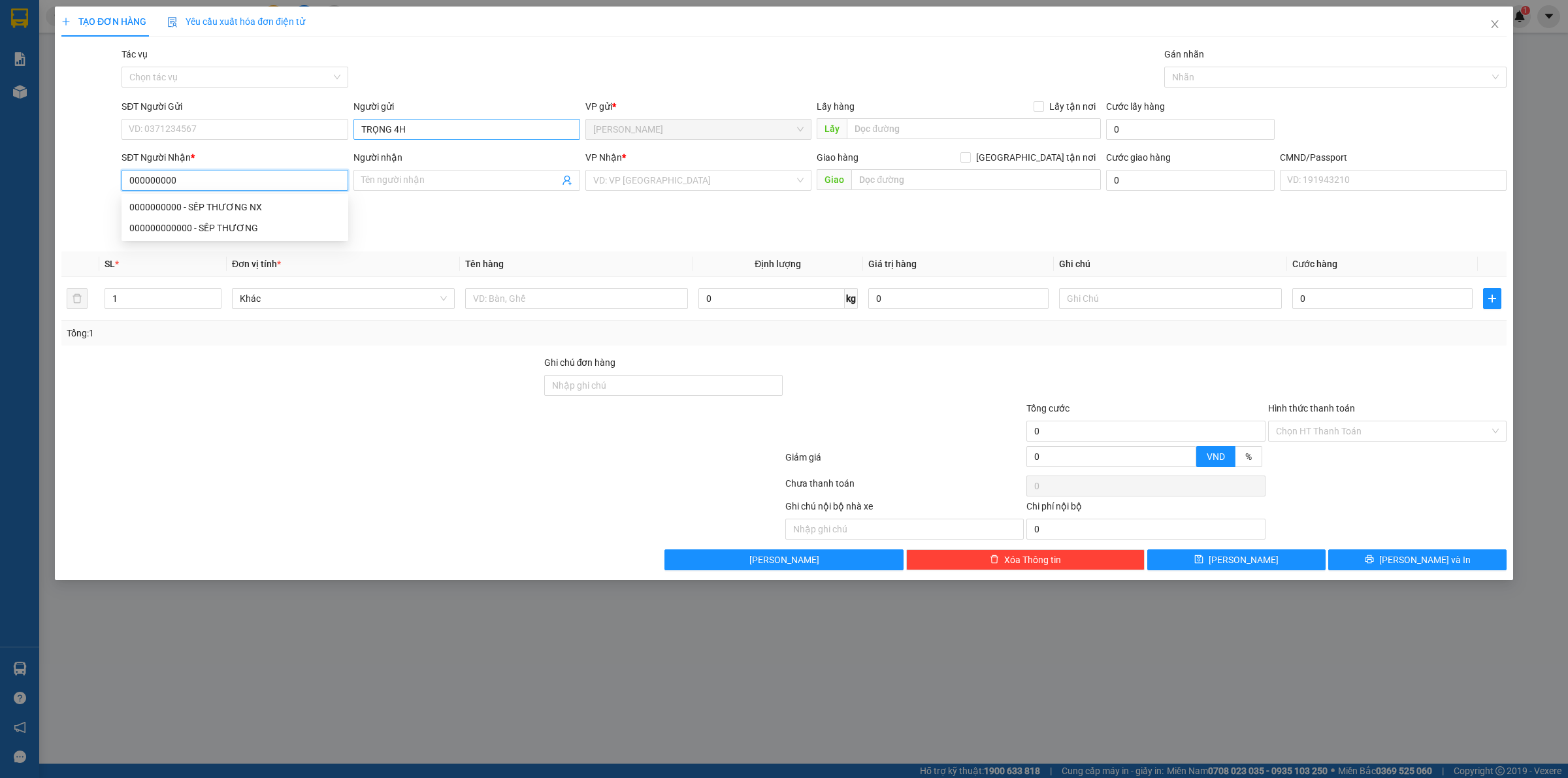
type input "0000000000"
click at [240, 200] on div "0000000000 - SẾP THƯƠNG NX" at bounding box center [235, 207] width 211 height 15
type input "SẾP THƯƠNG NX"
type input "0000000000"
click at [618, 290] on input "text" at bounding box center [577, 299] width 222 height 21
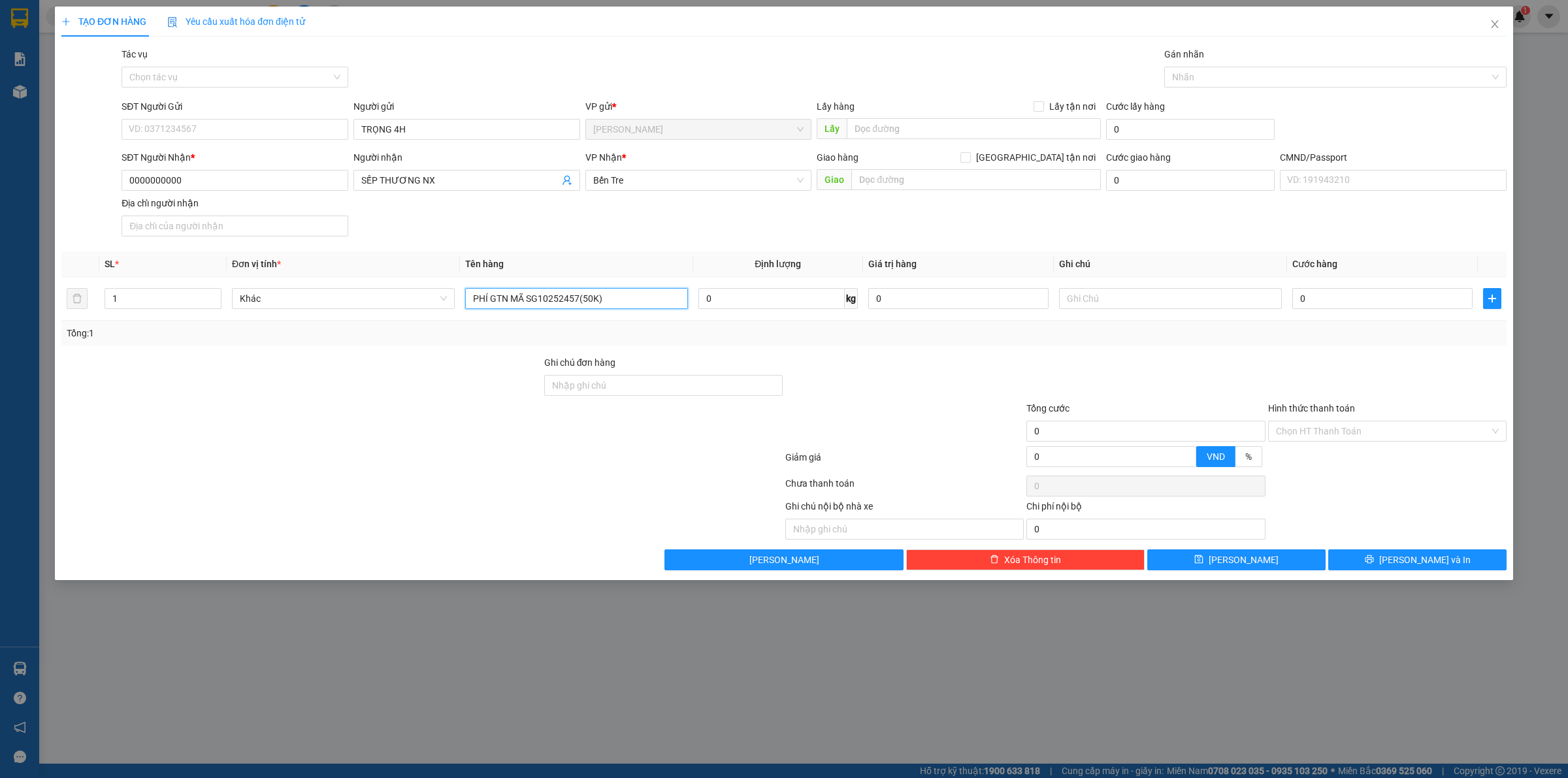
type input "PHÍ GTN MÃ SG10252457(50K)"
type input "TRUNG"
type input "5"
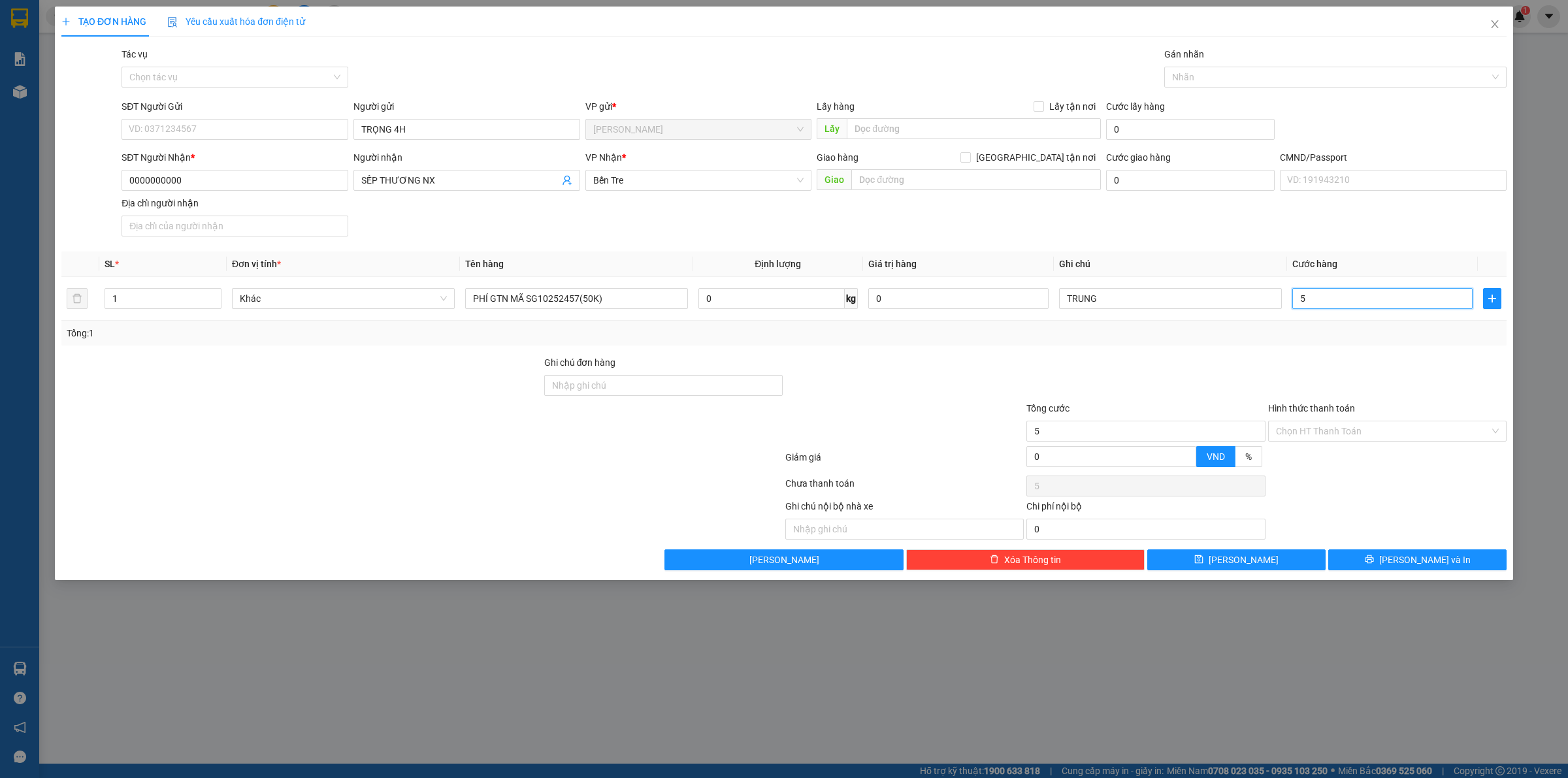
type input "50"
type input "50.000"
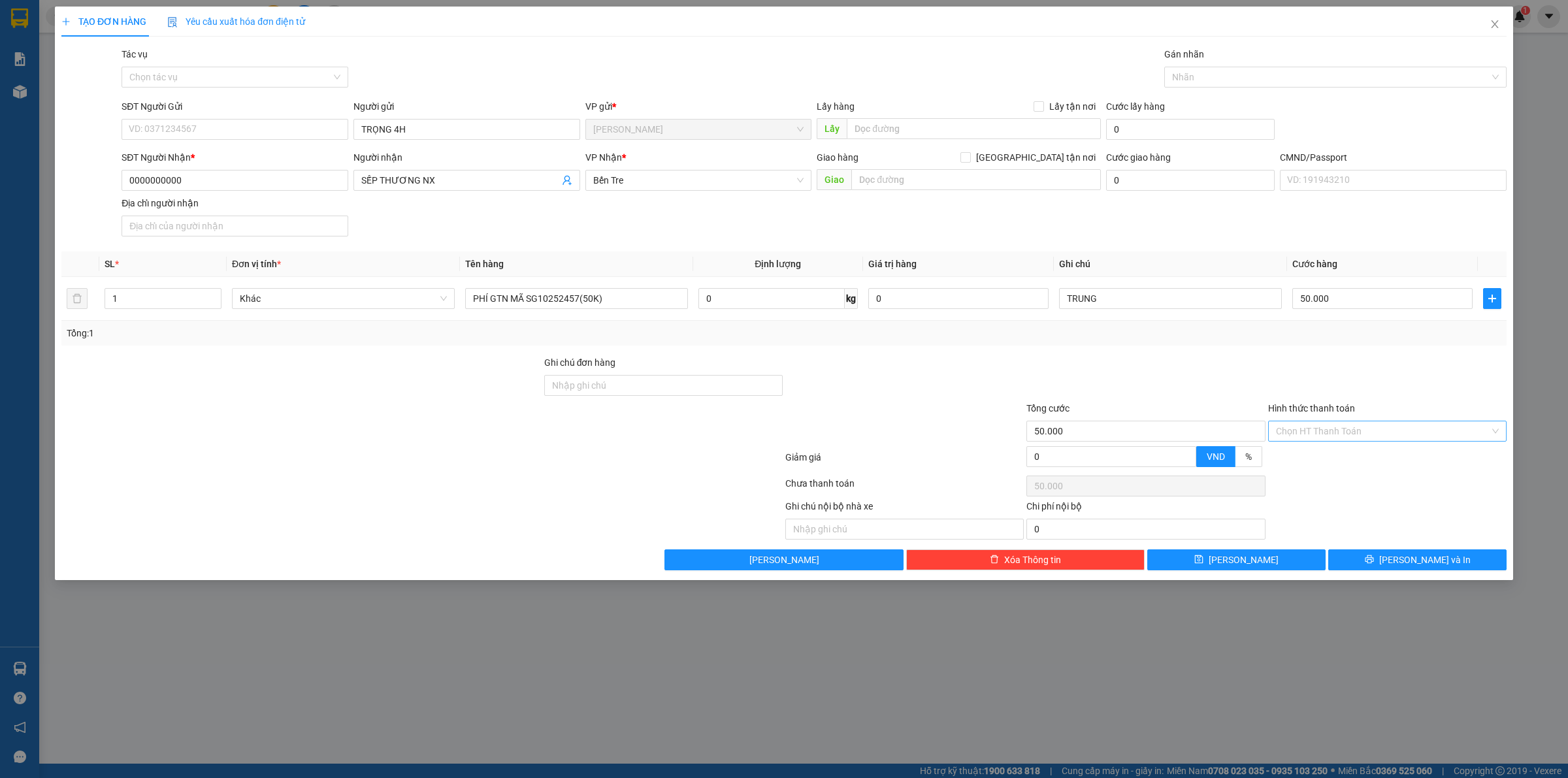
click at [1377, 432] on input "Hình thức thanh toán" at bounding box center [1382, 431] width 213 height 20
click at [1328, 462] on div "Tại văn phòng" at bounding box center [1387, 459] width 222 height 15
type input "0"
click at [1260, 560] on button "Lưu" at bounding box center [1236, 560] width 178 height 21
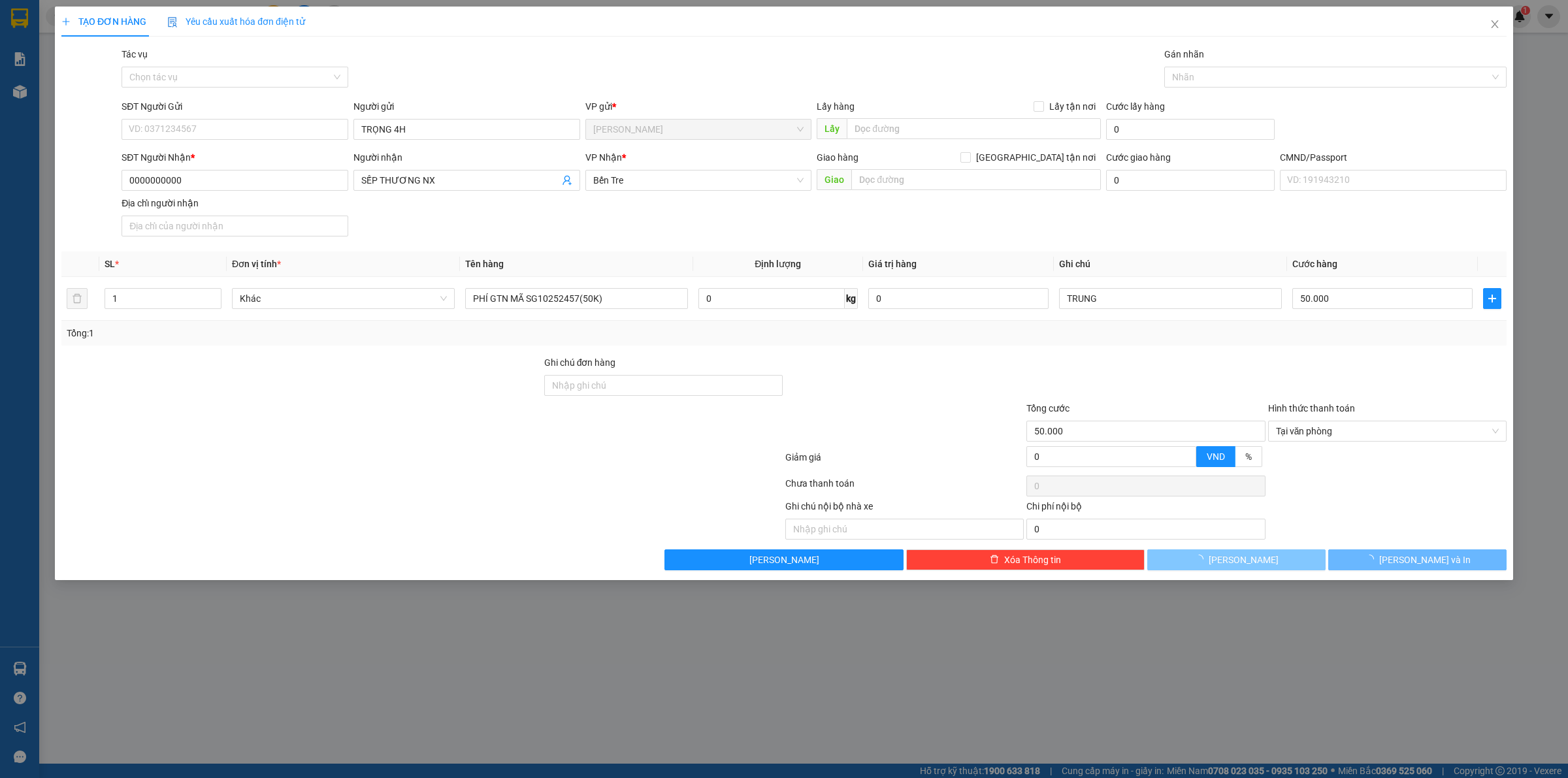
type input "0"
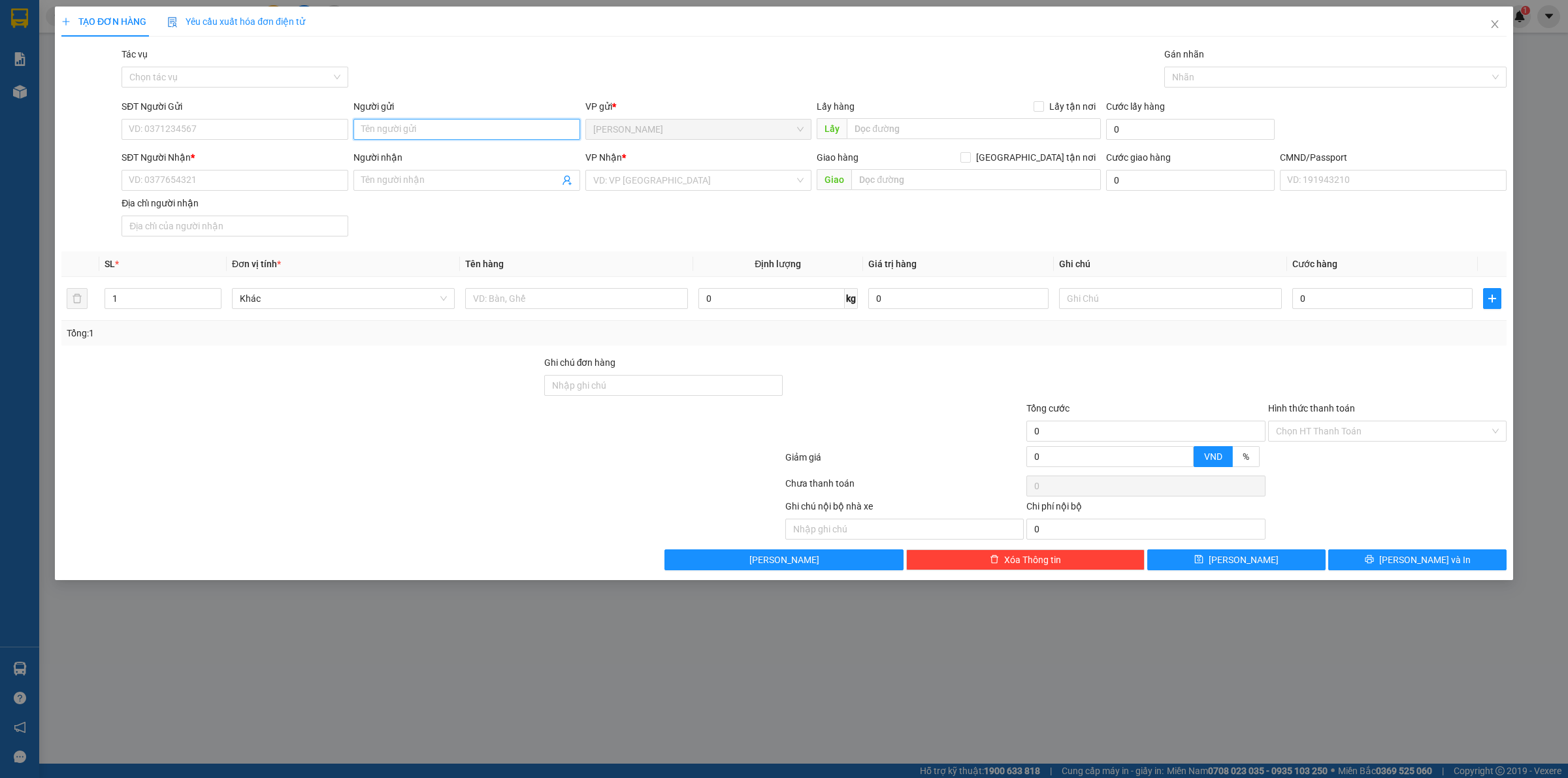
click at [516, 125] on input "Người gửi" at bounding box center [466, 129] width 227 height 21
type input "TRỌNG 4H"
type input "0000000000"
type input "SẾP THƯƠNG NX"
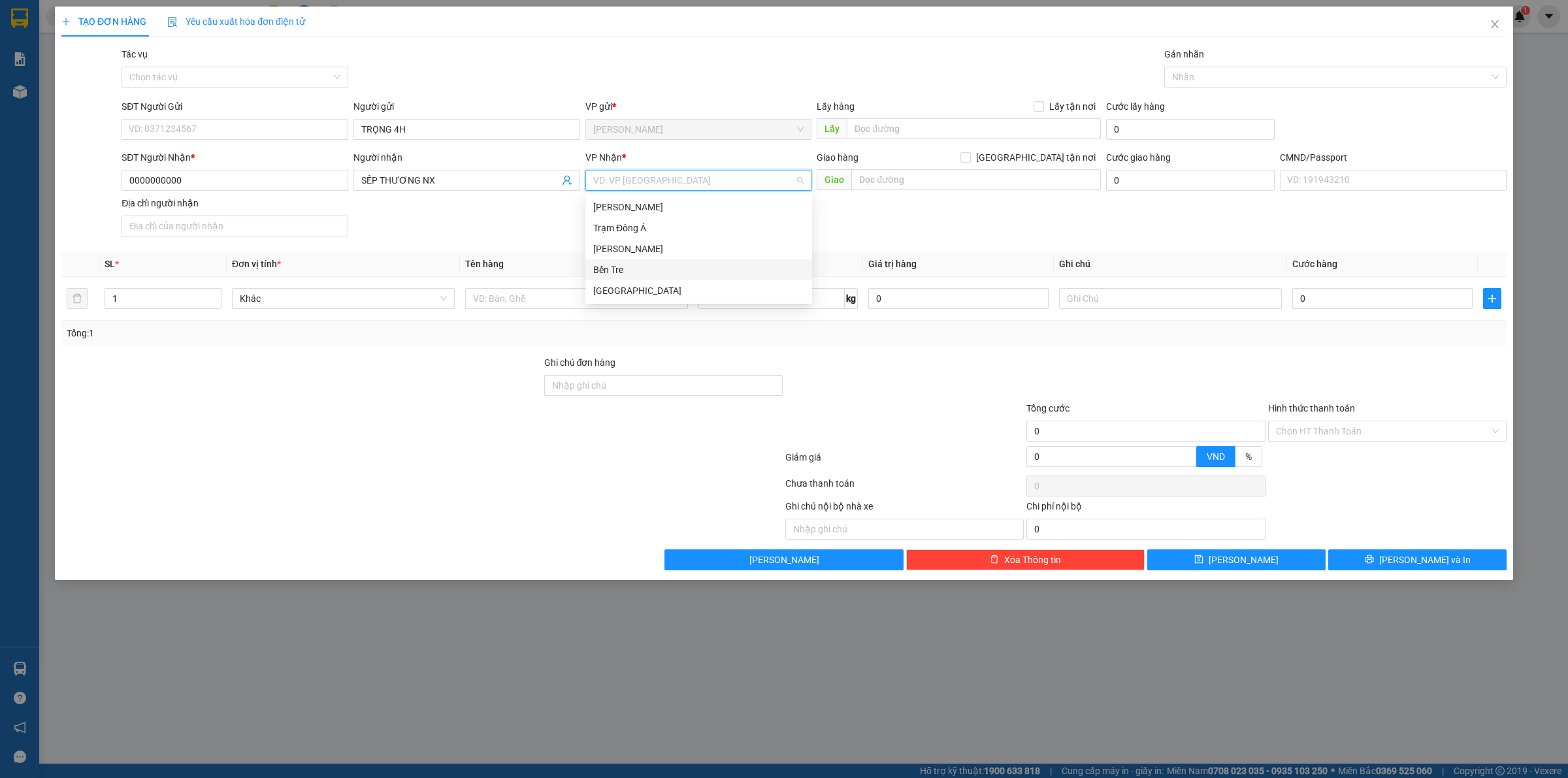
drag, startPoint x: 602, startPoint y: 266, endPoint x: 560, endPoint y: 305, distance: 57.3
click at [602, 266] on div "Bến Tre" at bounding box center [699, 270] width 211 height 15
click at [559, 307] on input "text" at bounding box center [577, 299] width 222 height 21
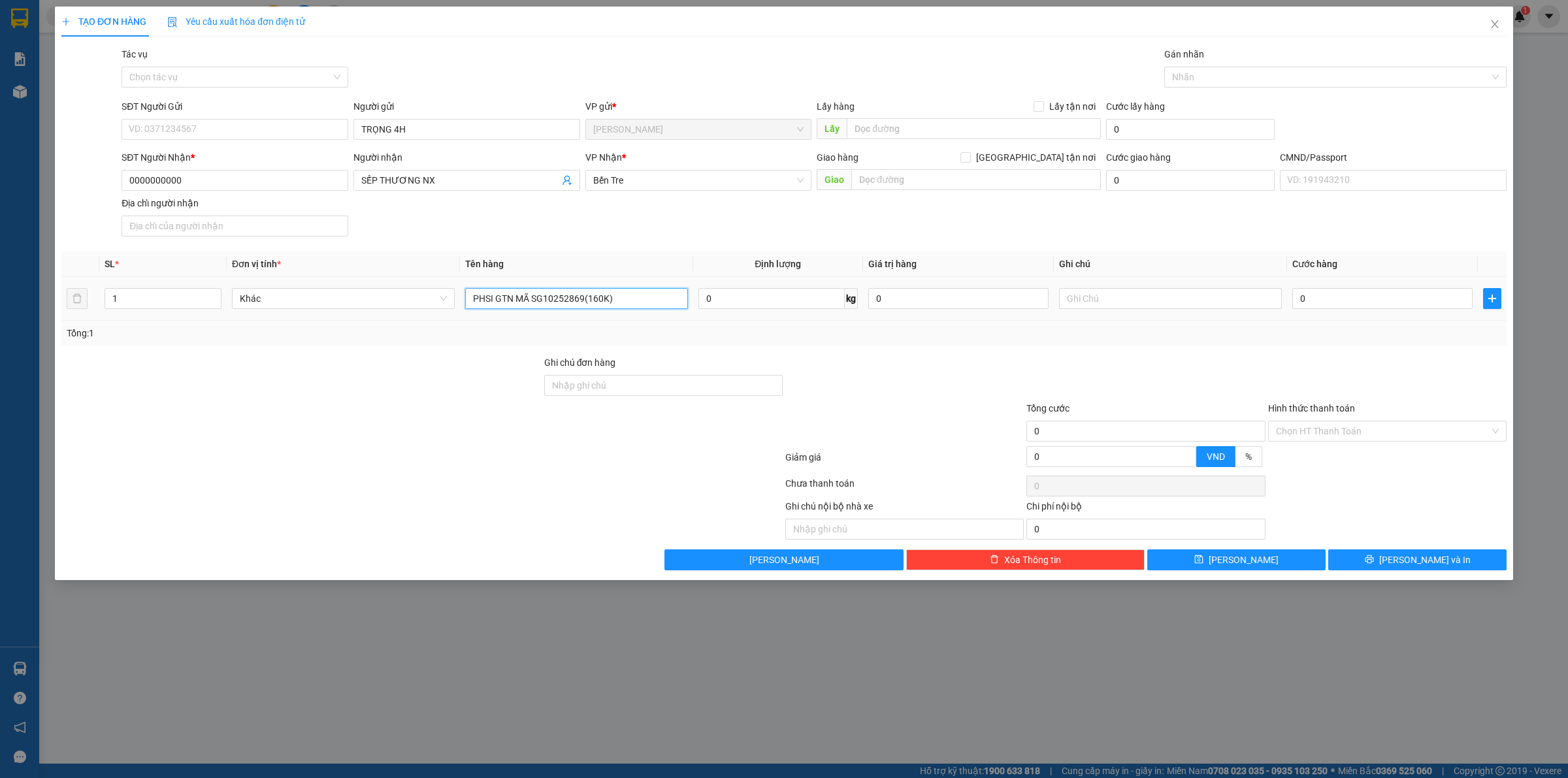
type input "PHSI GTN MÃ SG10252869(160K)"
type input "SĨ"
type input "1"
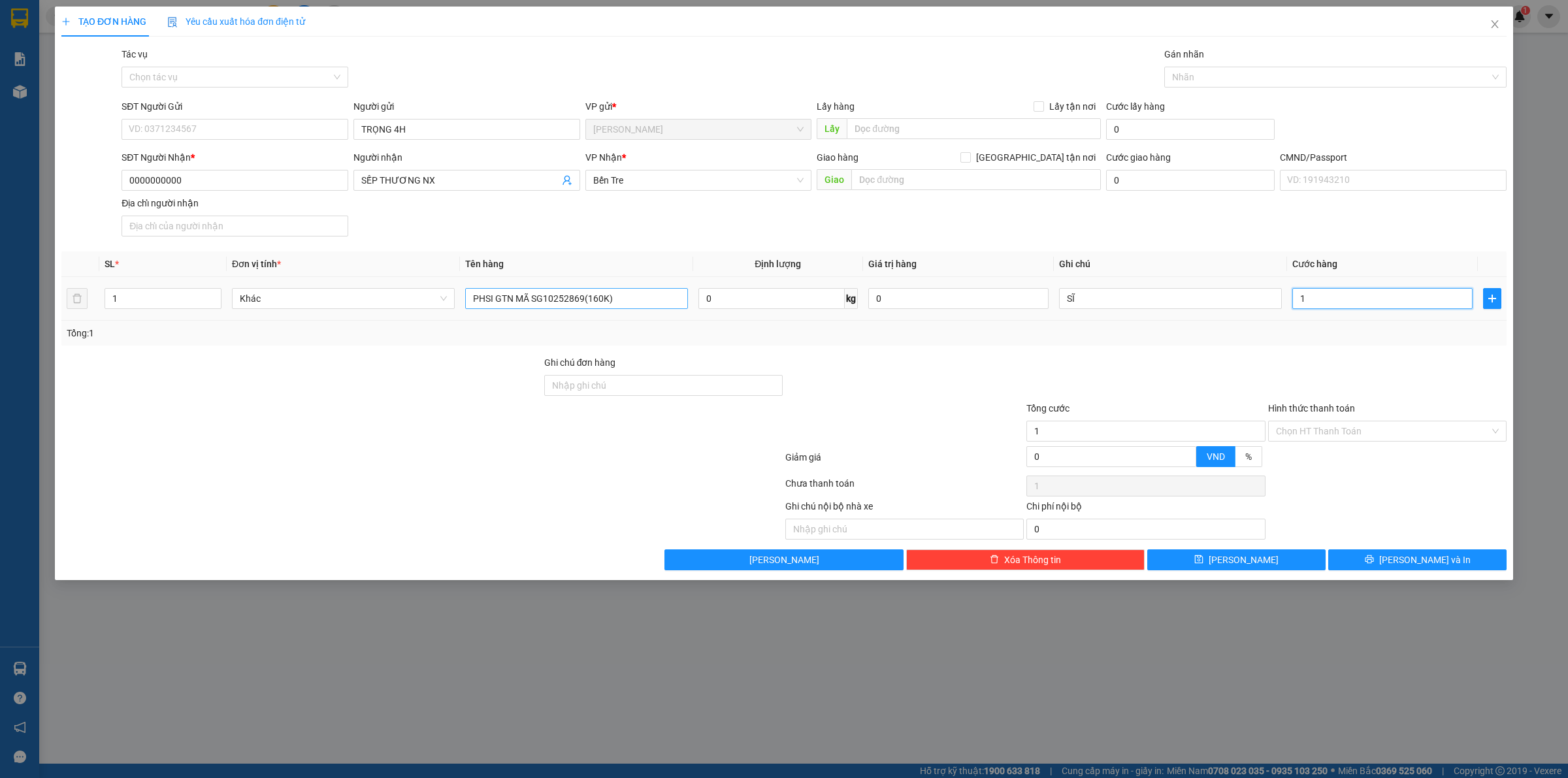
type input "16"
type input "160"
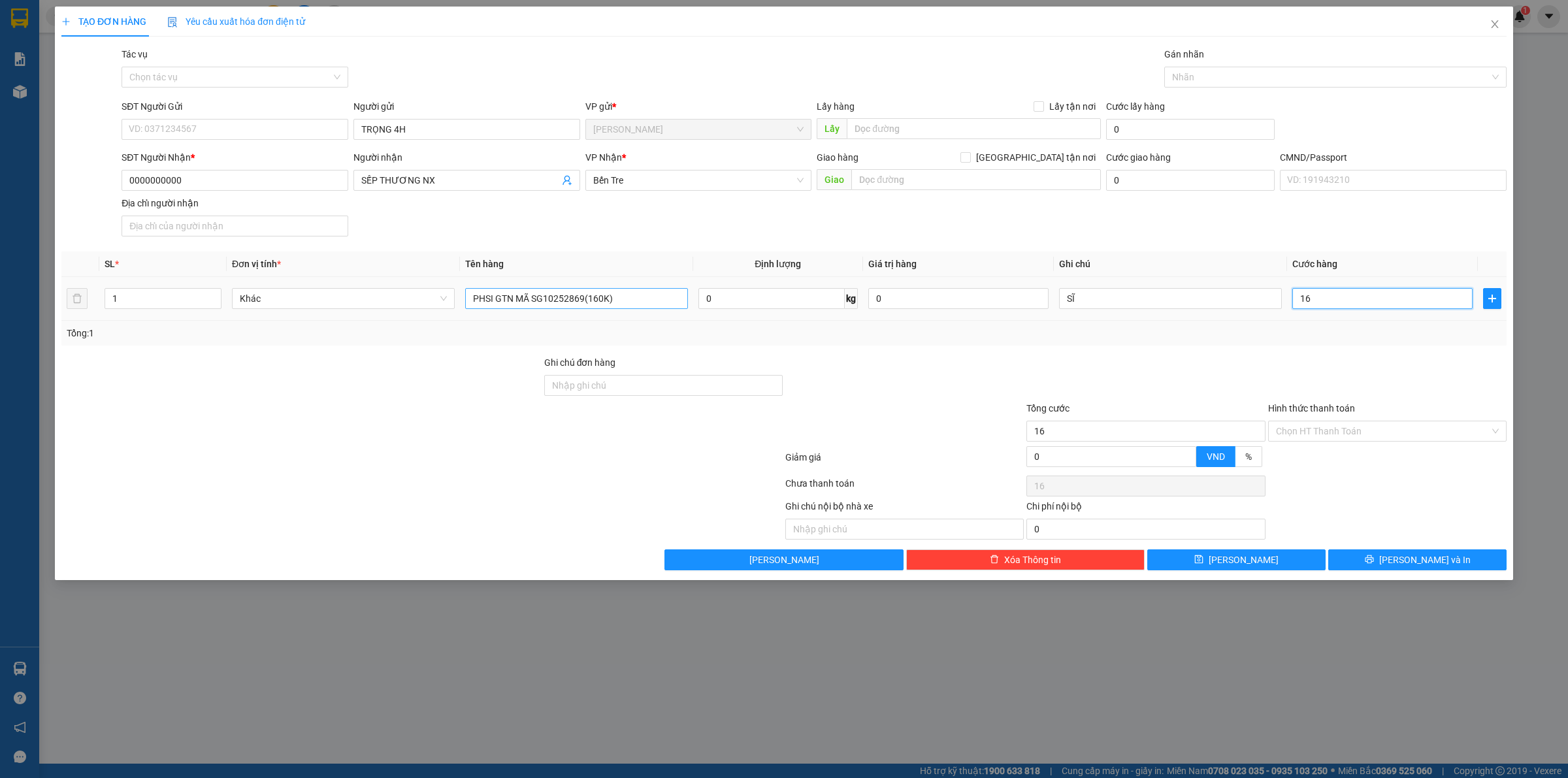
type input "160"
type input "160.000"
click at [1305, 433] on input "Hình thức thanh toán" at bounding box center [1382, 431] width 213 height 20
click at [1297, 459] on div "Tại văn phòng" at bounding box center [1387, 459] width 222 height 15
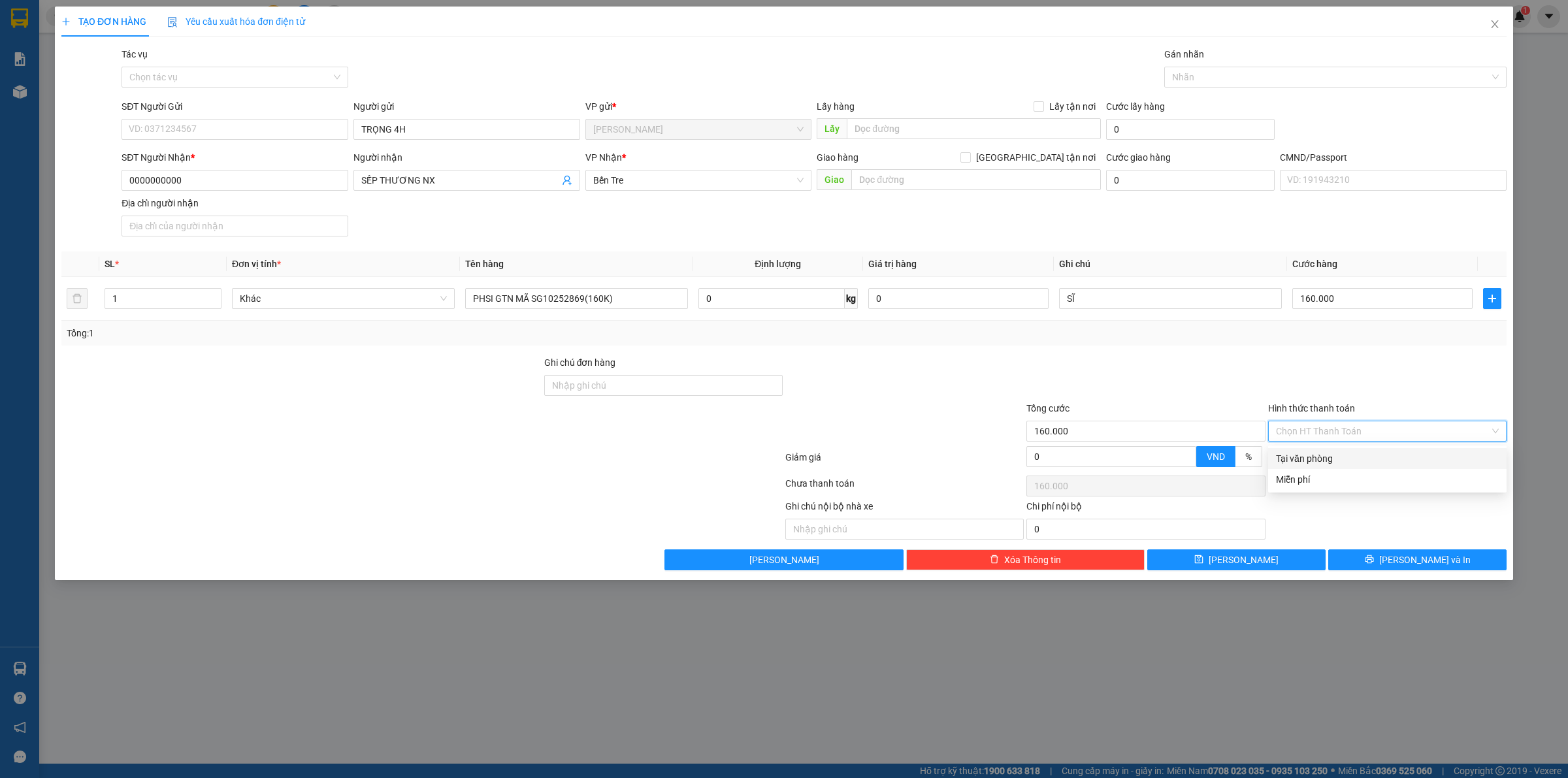
type input "0"
click at [1270, 569] on button "Lưu" at bounding box center [1236, 560] width 178 height 21
type input "0"
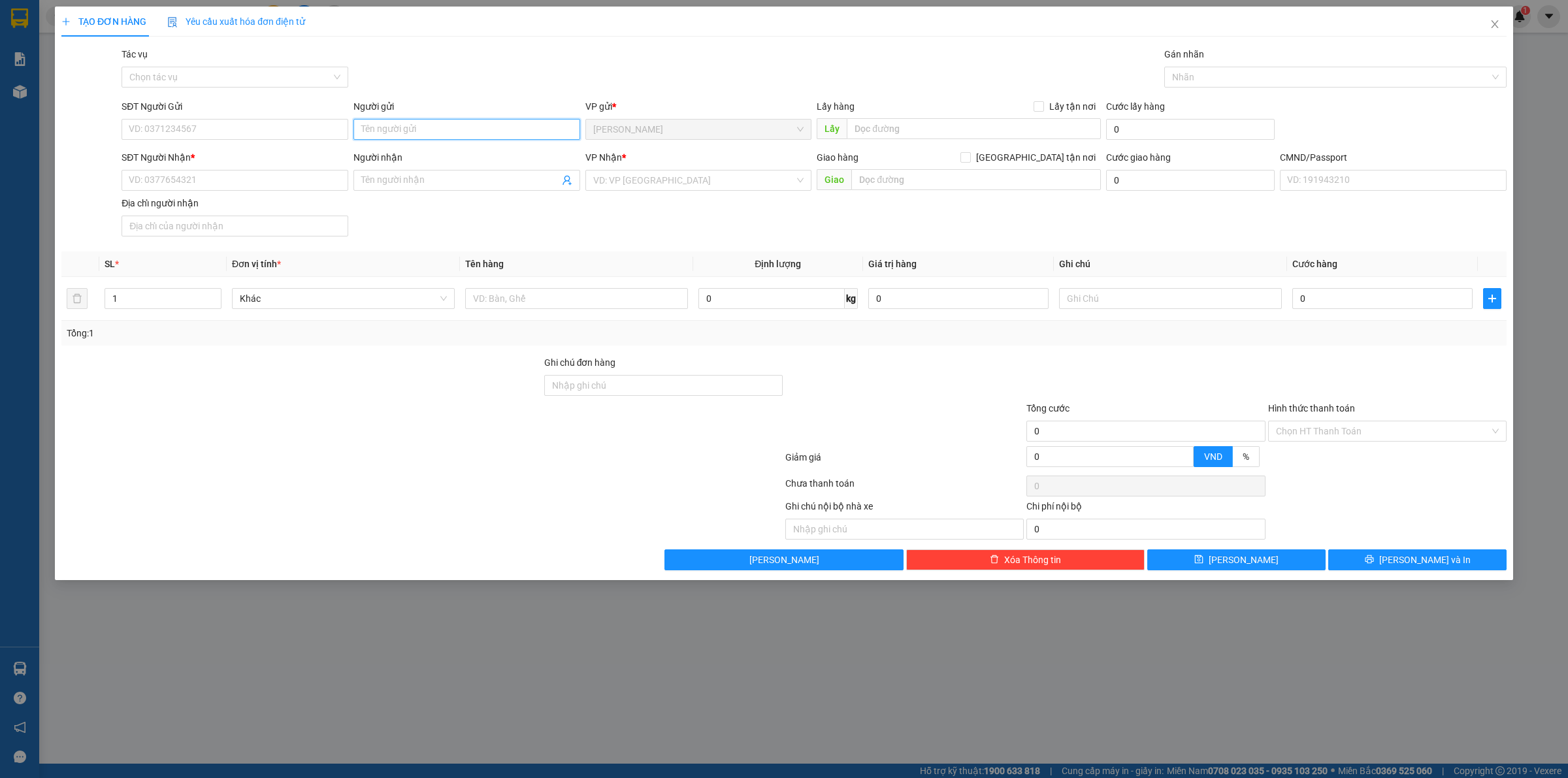
click at [387, 129] on input "Người gửi" at bounding box center [466, 129] width 227 height 21
type input "TRỌNG 4H"
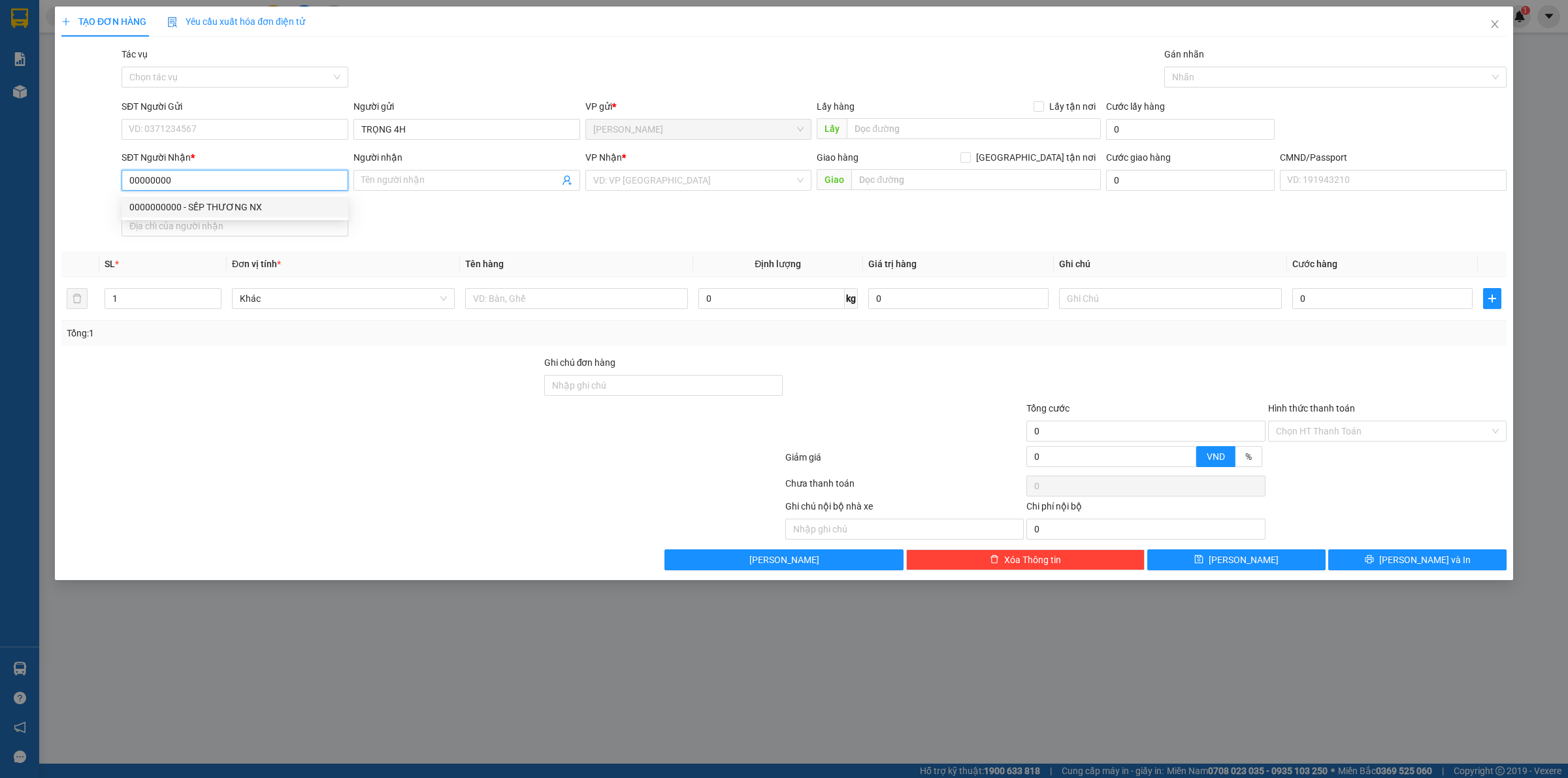
click at [224, 198] on div "0000000000 - SẾP THƯƠNG NX" at bounding box center [235, 207] width 227 height 21
type input "0000000000"
type input "SẾP THƯƠNG NX"
type input "0000000000"
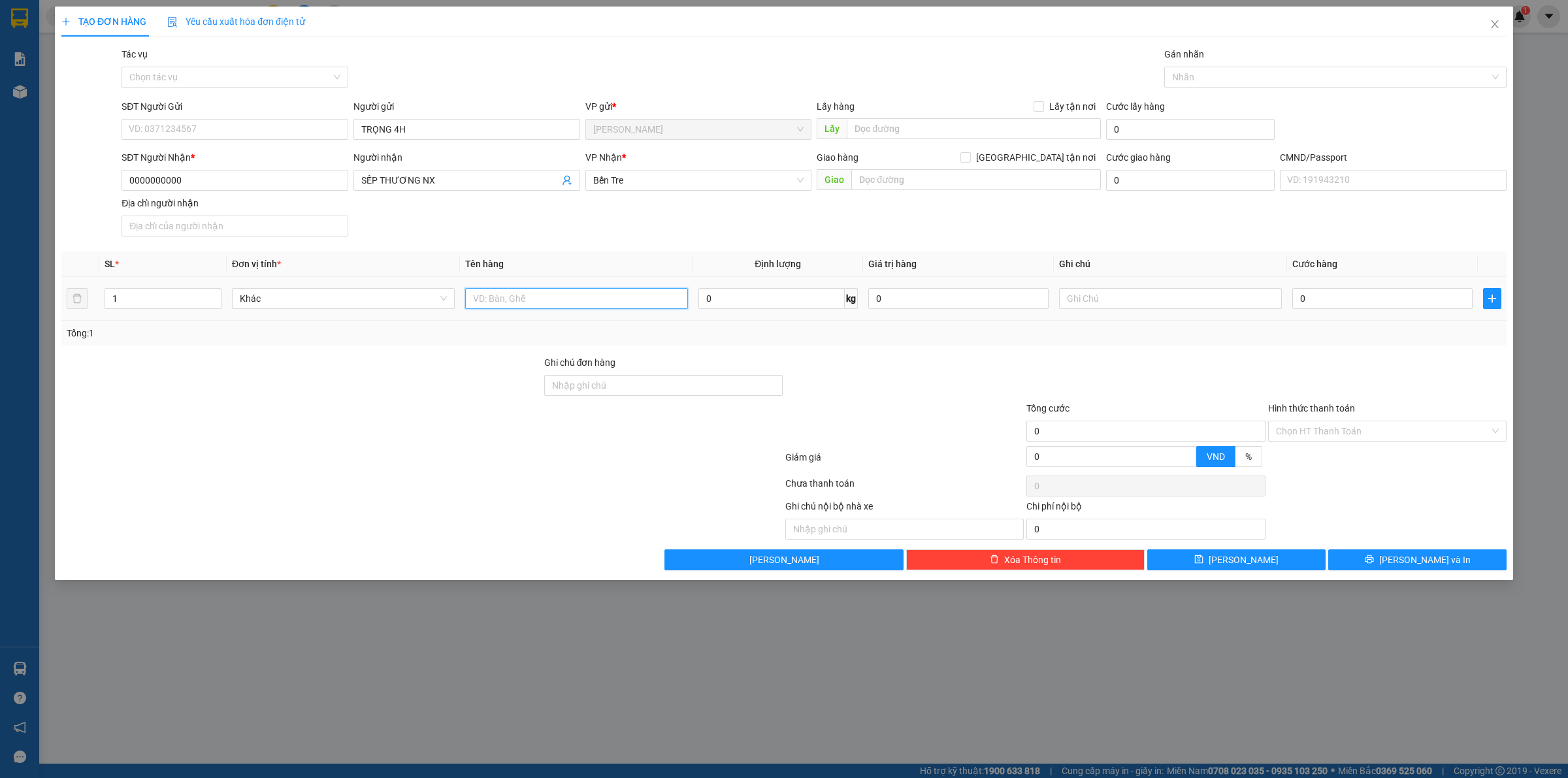
click at [498, 295] on input "text" at bounding box center [577, 299] width 222 height 21
type input "1PB TIỀN NP"
type input "TIỀN GTN [DATE]"
click at [1328, 438] on input "Hình thức thanh toán" at bounding box center [1382, 431] width 213 height 20
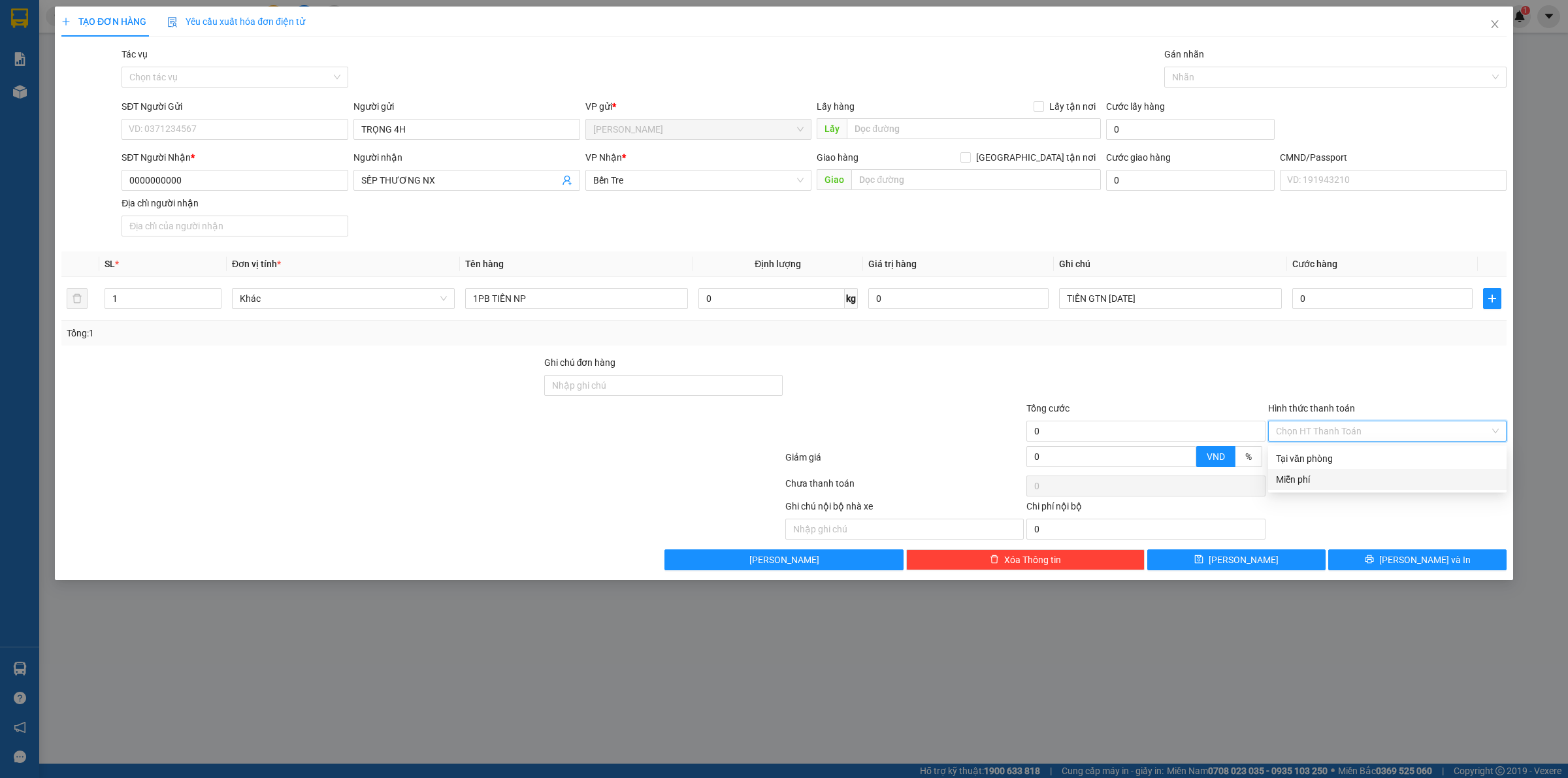
click at [1298, 481] on div "Miễn phí" at bounding box center [1387, 479] width 222 height 15
click at [1196, 72] on div at bounding box center [1328, 77] width 323 height 16
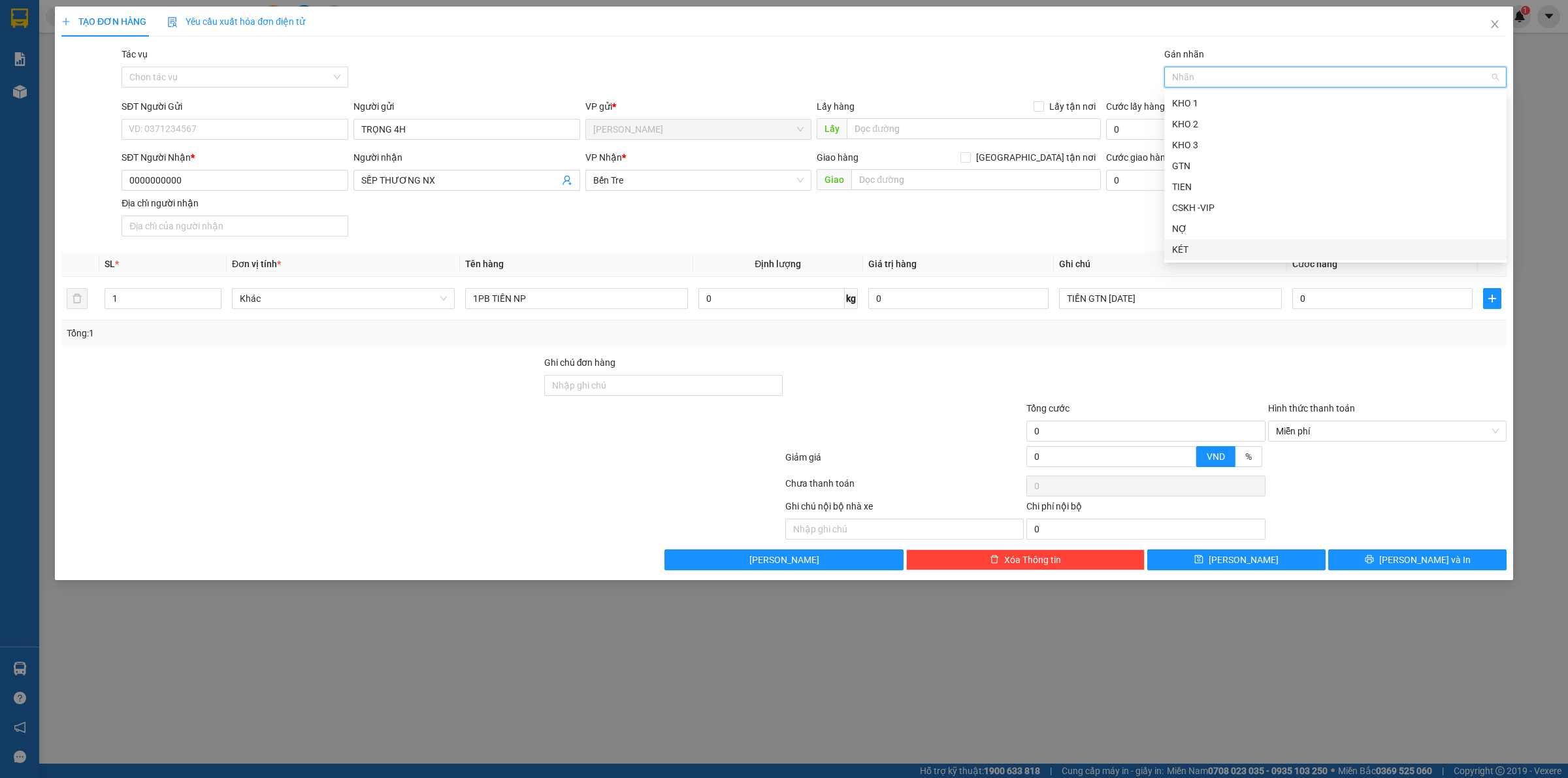
click at [1181, 245] on div "KÉT" at bounding box center [1335, 250] width 326 height 15
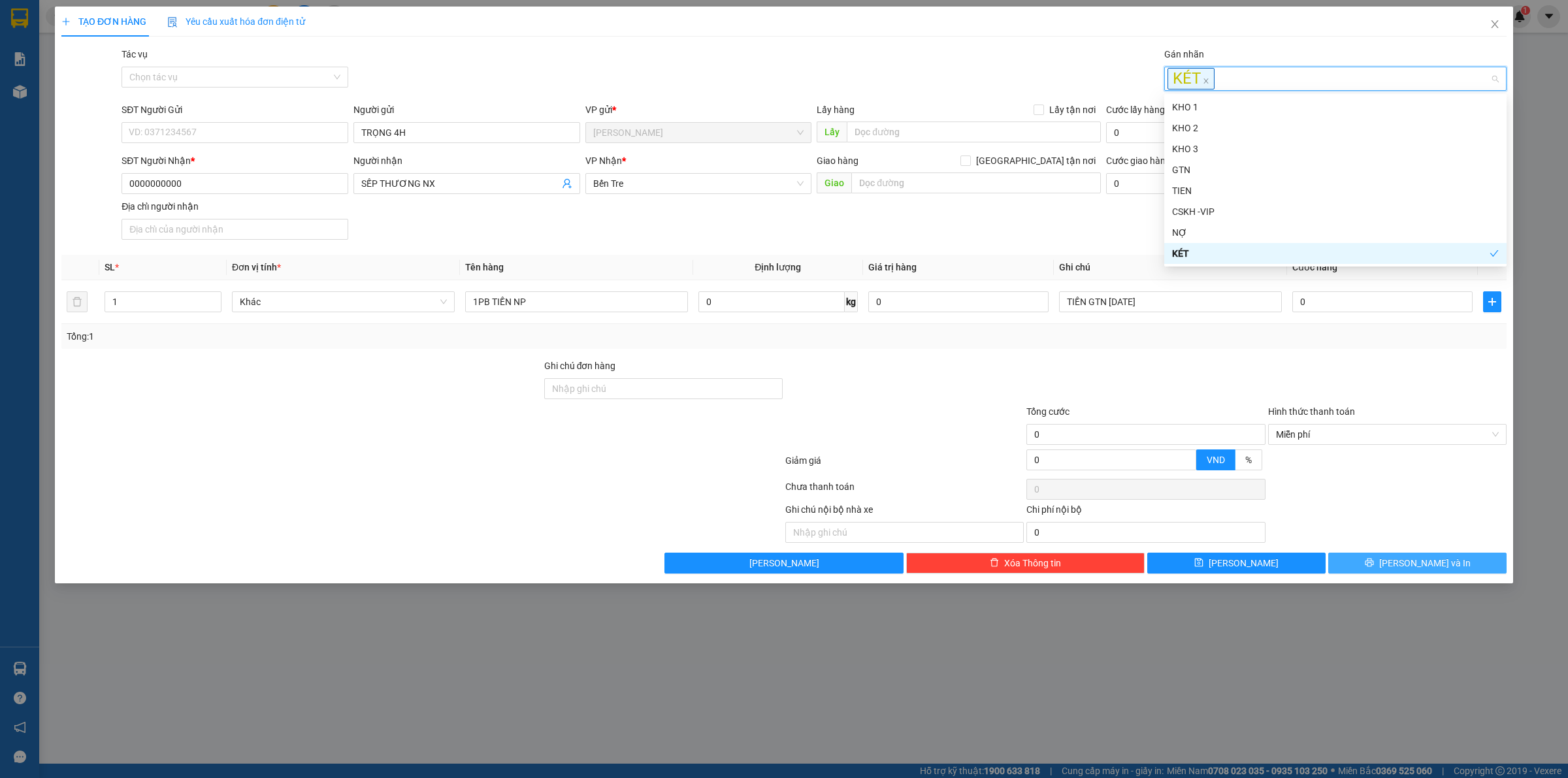
click at [1357, 566] on button "Lưu và In" at bounding box center [1417, 564] width 178 height 21
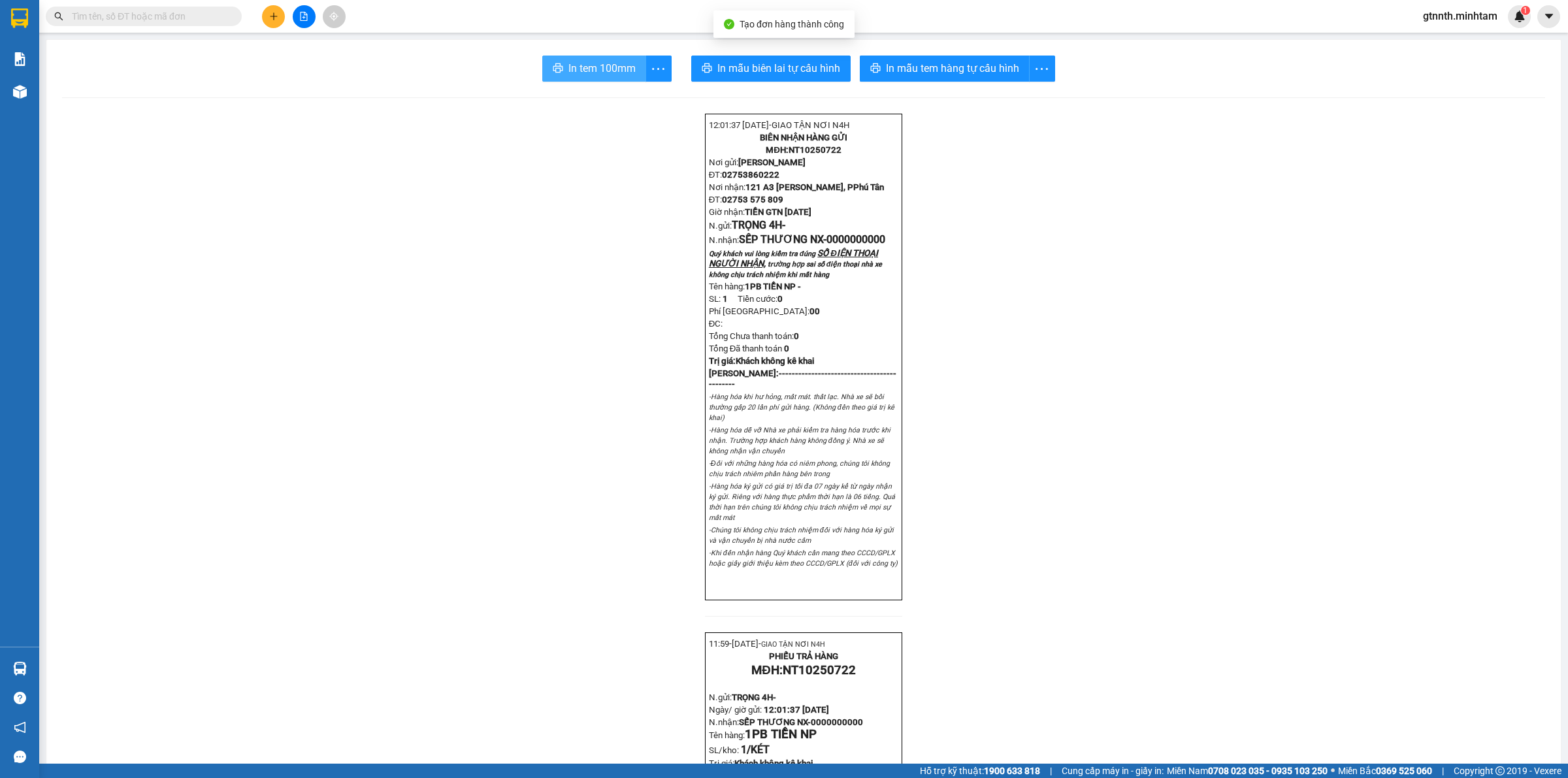
click at [592, 72] on span "In tem 100mm" at bounding box center [602, 68] width 67 height 16
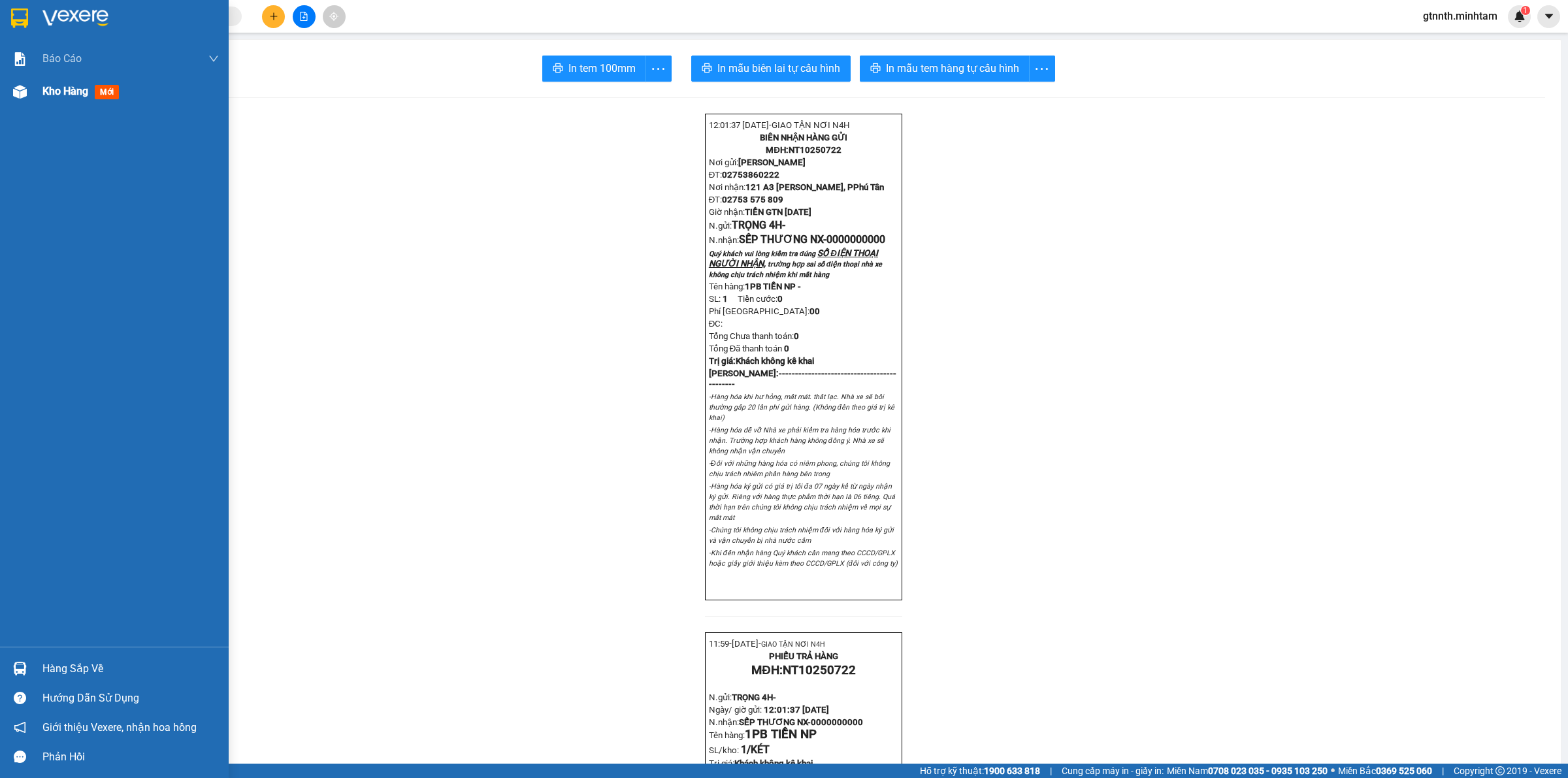
click at [61, 87] on span "Kho hàng" at bounding box center [65, 91] width 46 height 12
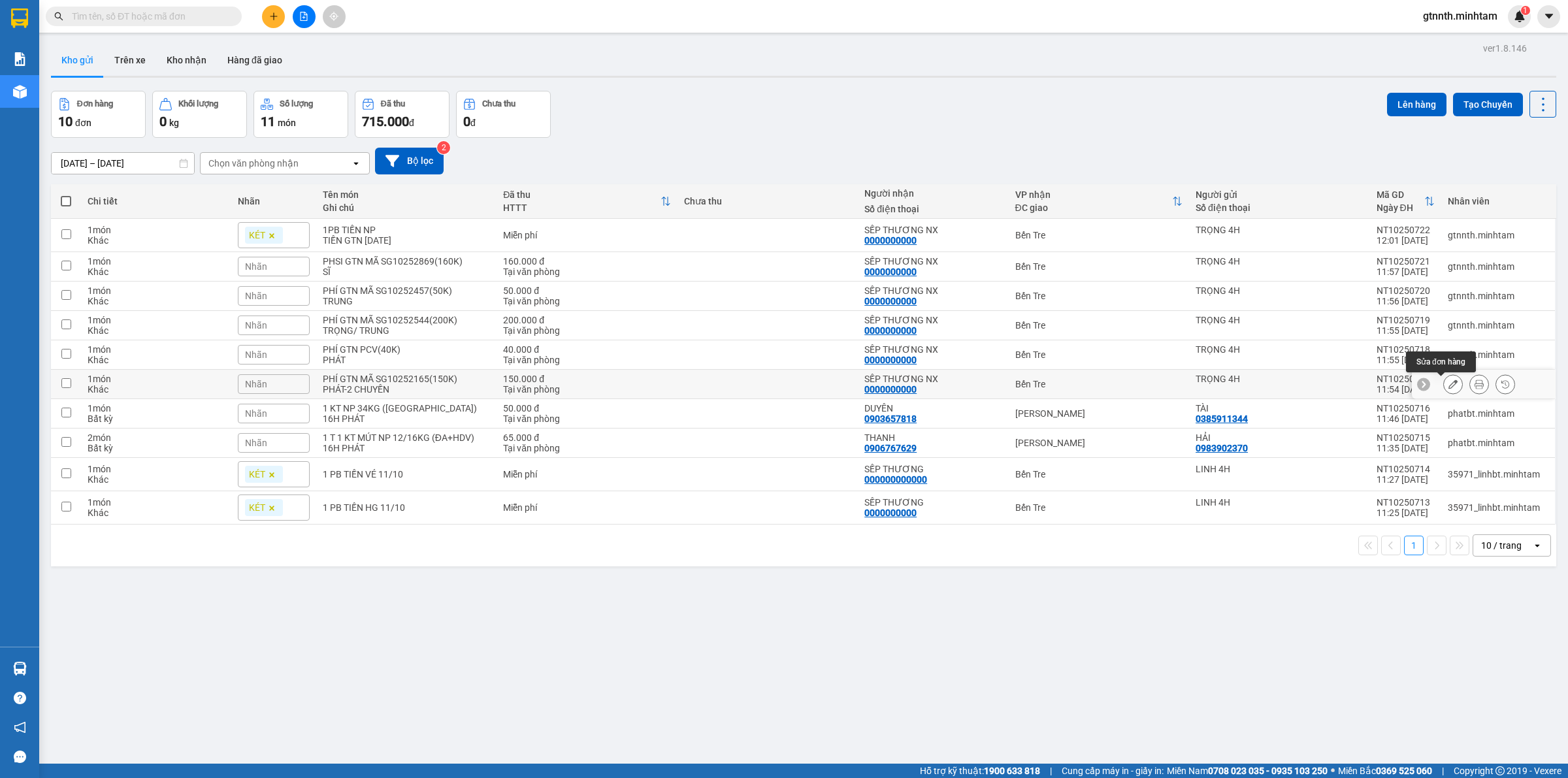
click at [1449, 382] on icon at bounding box center [1453, 384] width 9 height 9
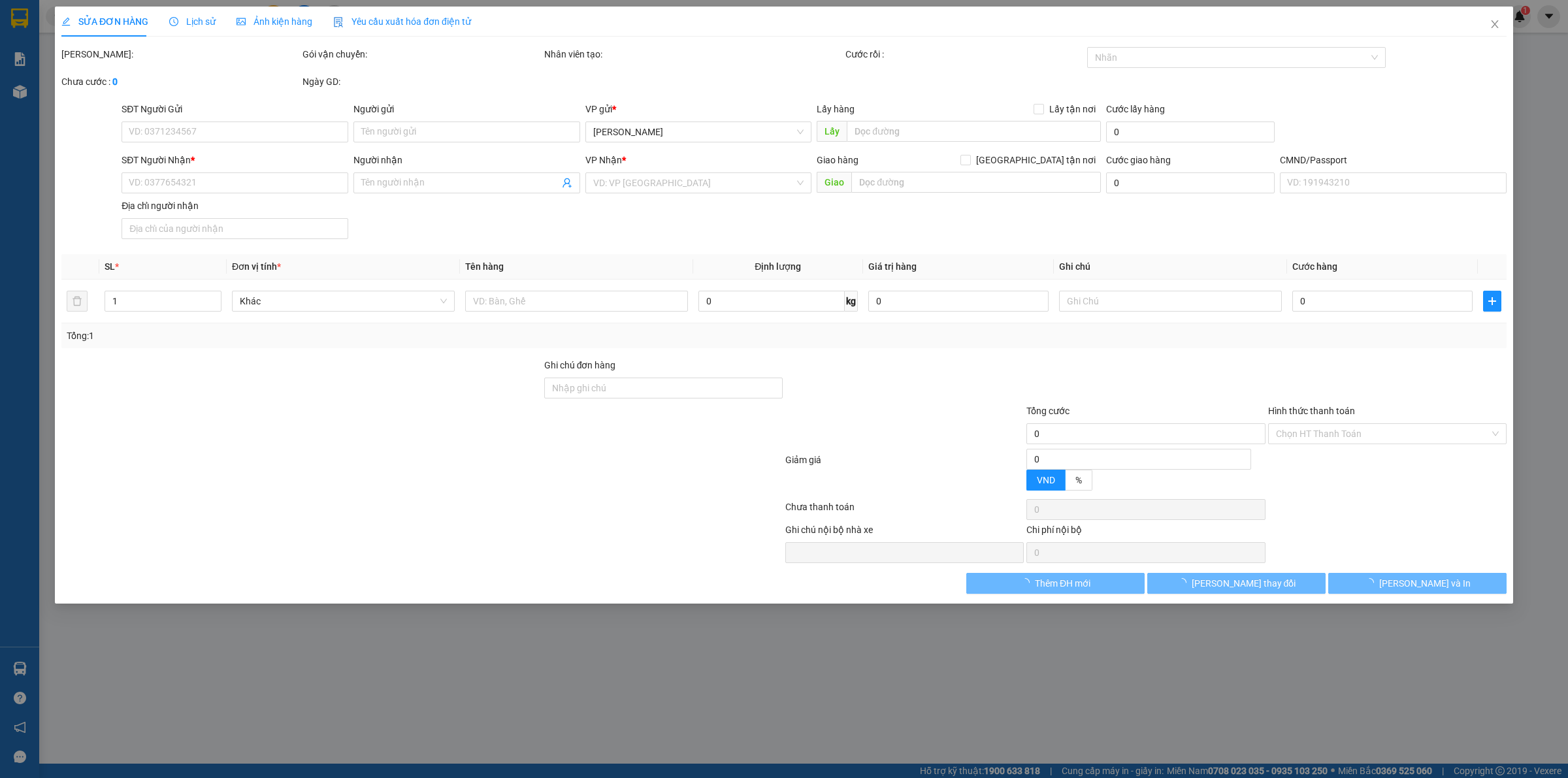
type input "TRỌNG 4H"
type input "0000000000"
type input "SẾP THƯƠNG NX"
type input "150.000"
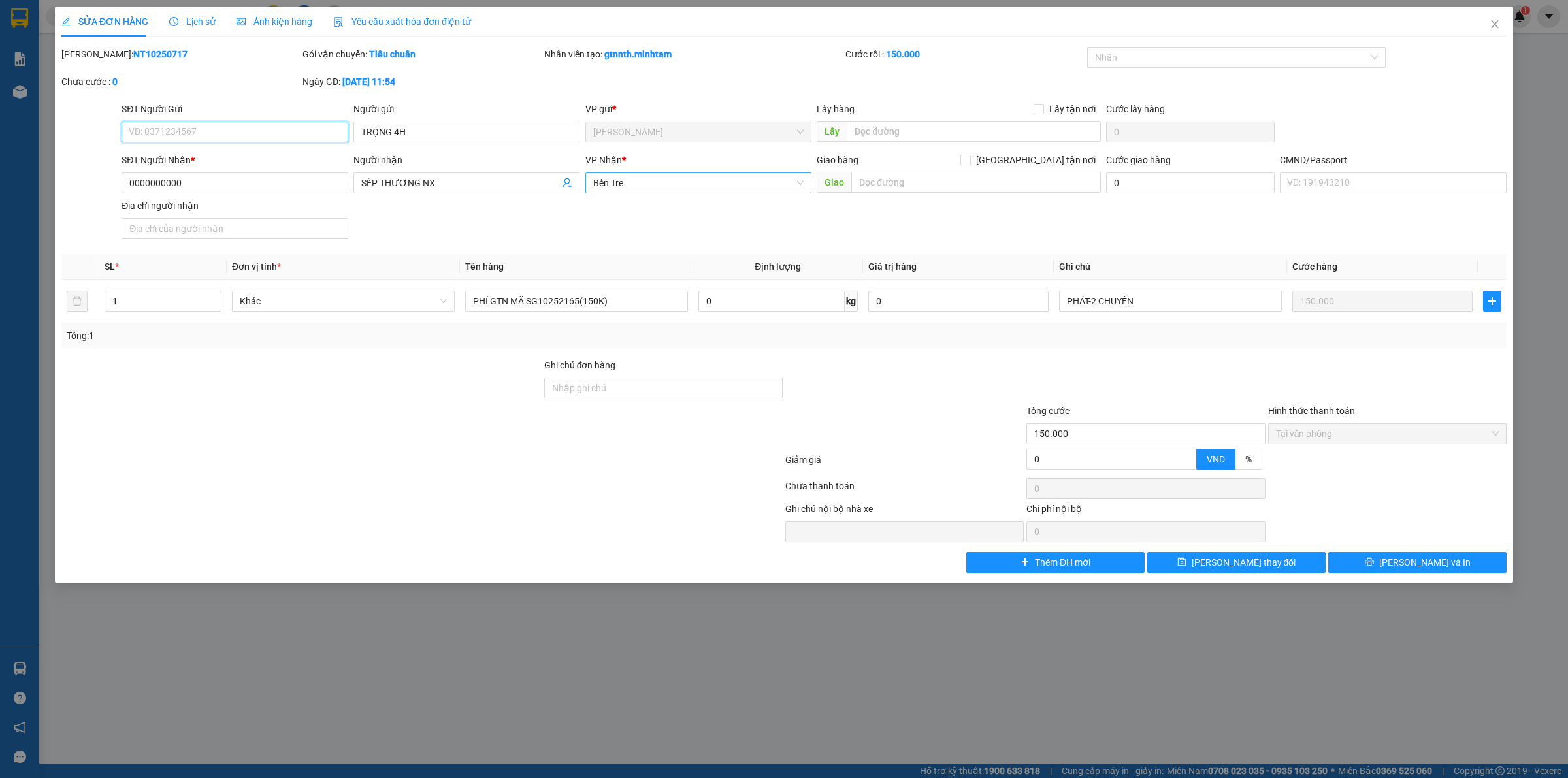
click at [602, 185] on span "Bến Tre" at bounding box center [699, 183] width 211 height 20
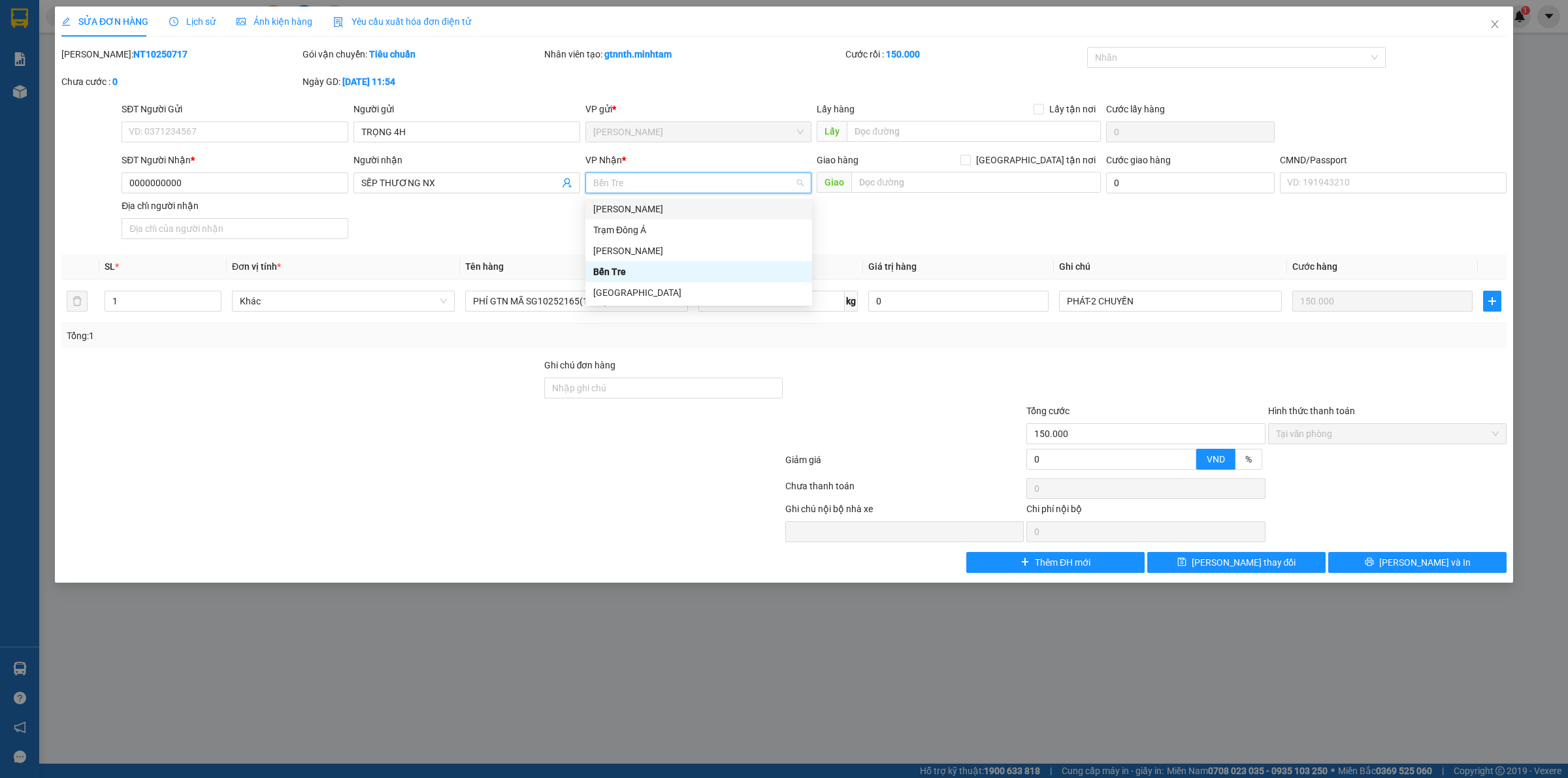
click at [605, 206] on div "[PERSON_NAME]" at bounding box center [699, 209] width 211 height 15
click at [1247, 579] on div "SỬA ĐƠN HÀNG Lịch sử Ảnh kiện hàng Yêu cầu xuất hóa đơn điện tử Total Paid Fee …" at bounding box center [784, 295] width 1458 height 576
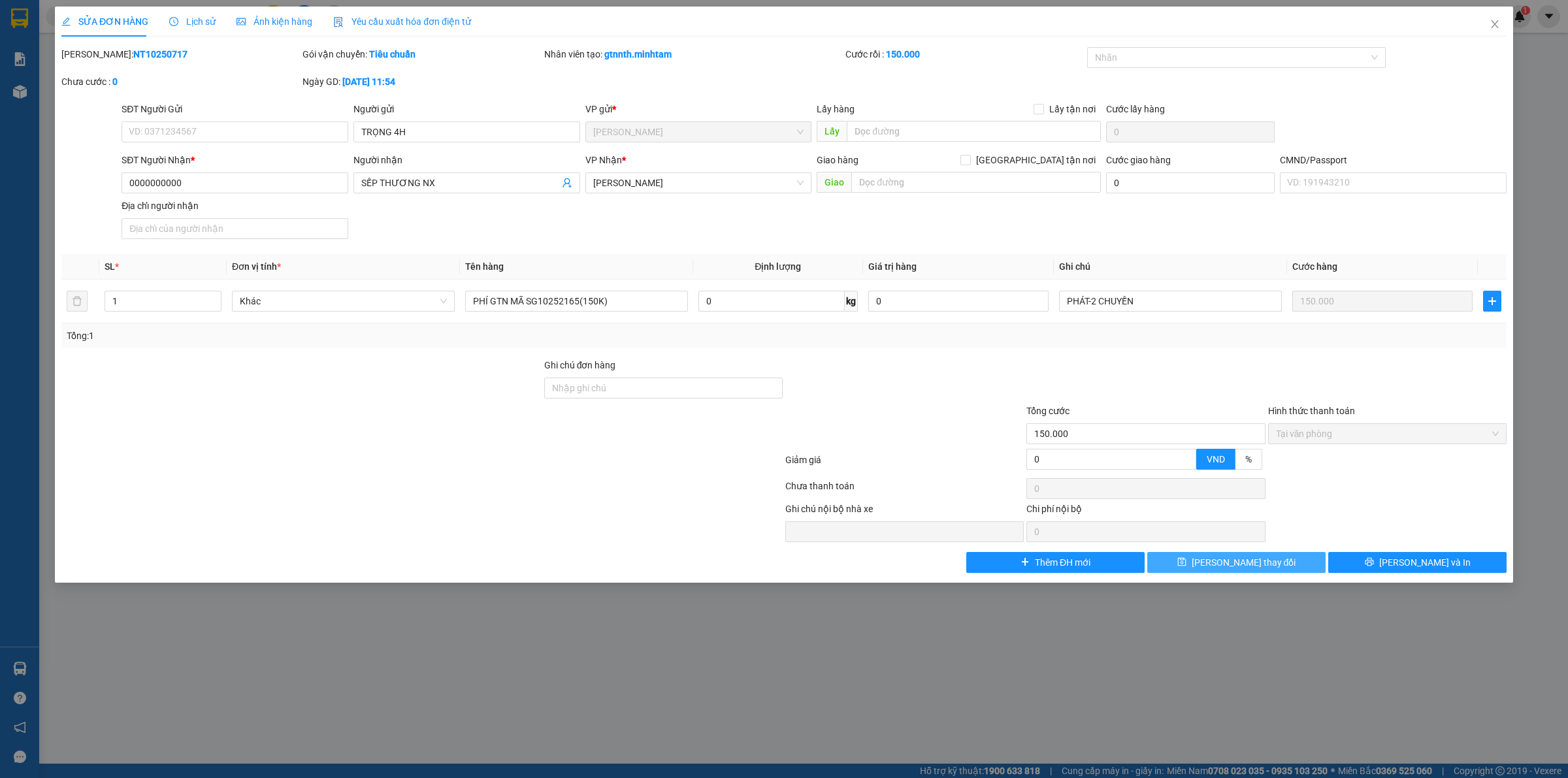
click at [1243, 565] on span "Lưu thay đổi" at bounding box center [1244, 563] width 105 height 15
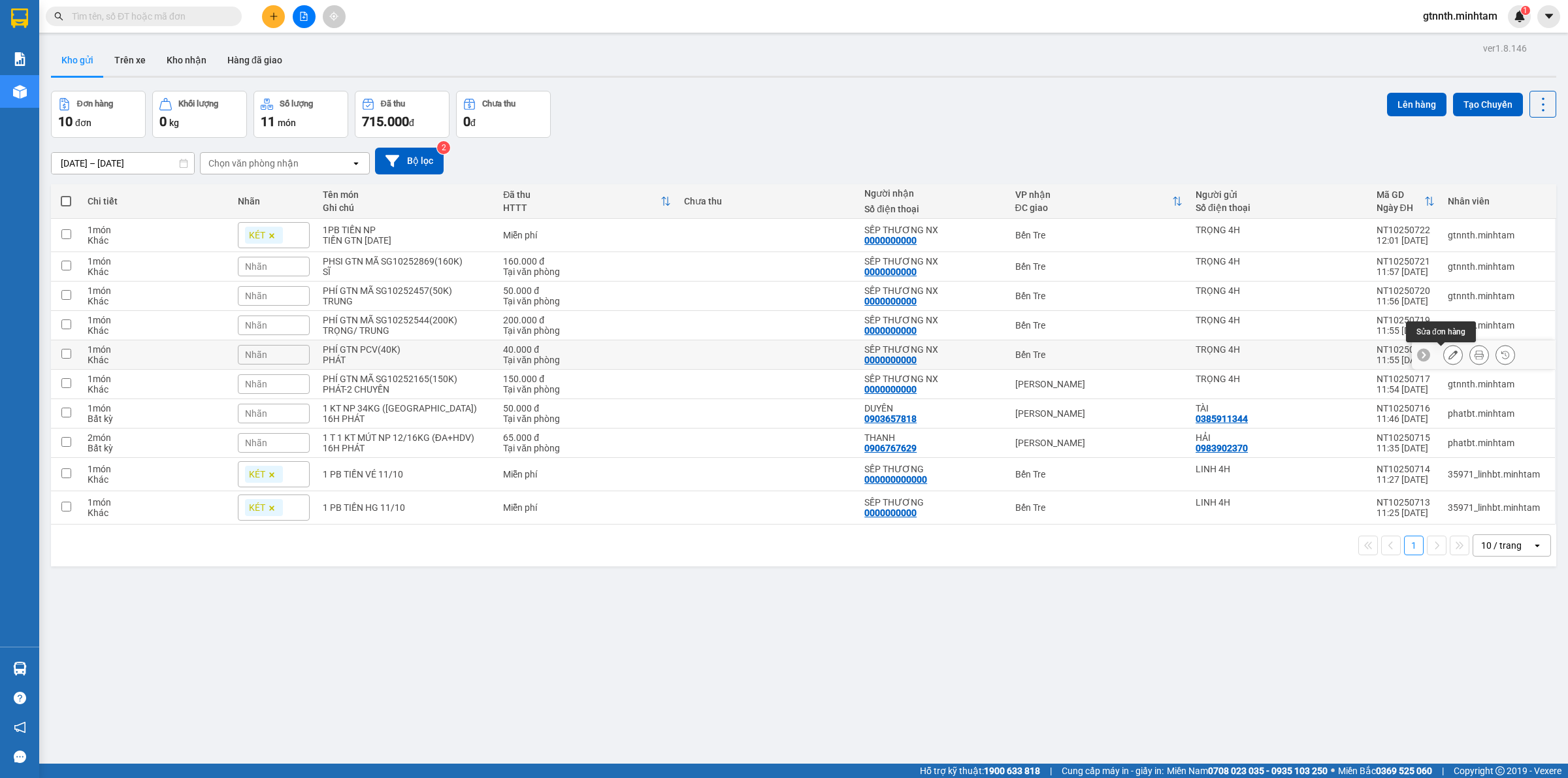
click at [1449, 352] on icon at bounding box center [1453, 354] width 9 height 9
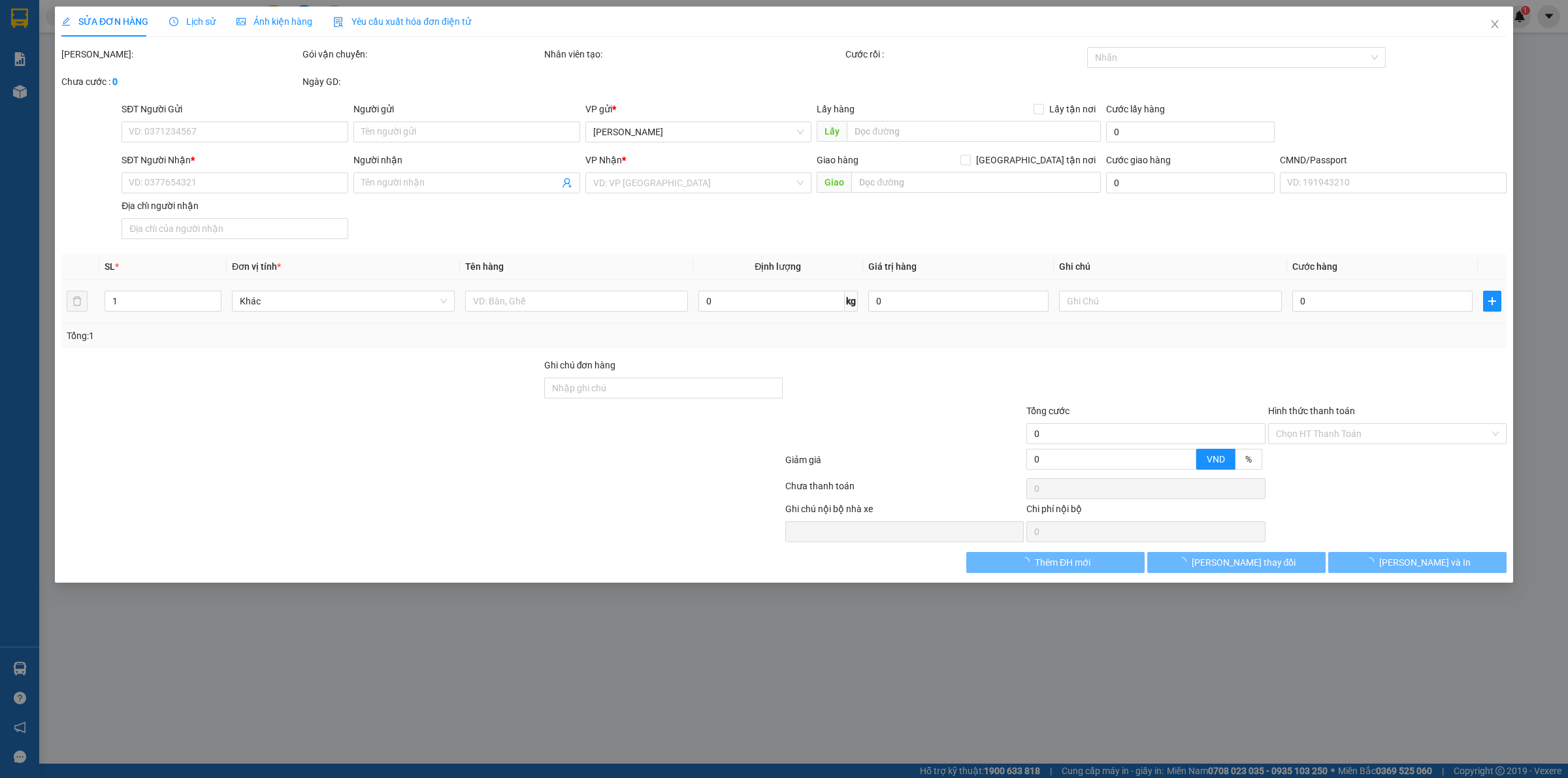
type input "TRỌNG 4H"
type input "0000000000"
type input "SẾP THƯƠNG NX"
type input "40.000"
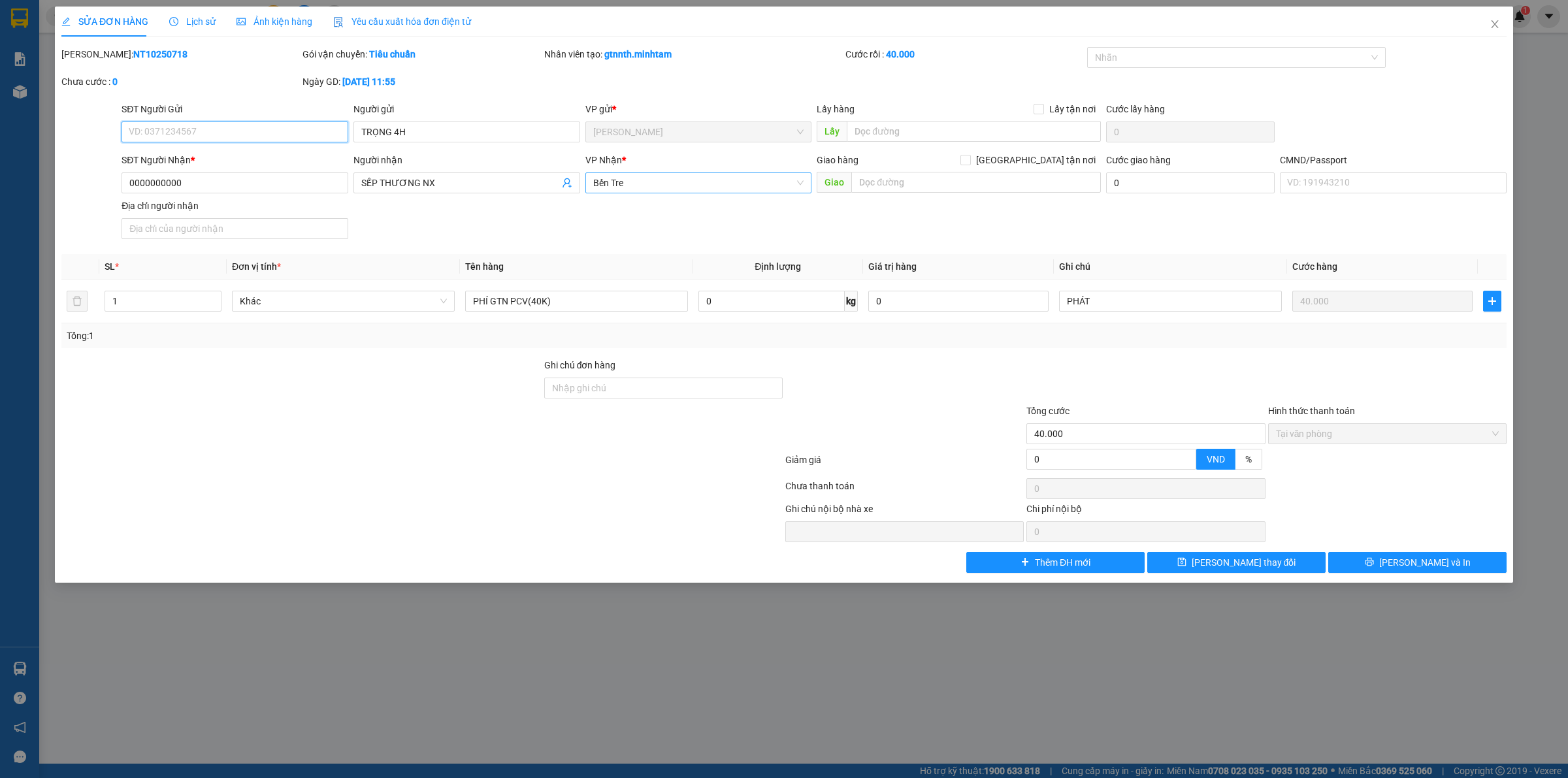
click at [732, 173] on span "Bến Tre" at bounding box center [699, 183] width 211 height 20
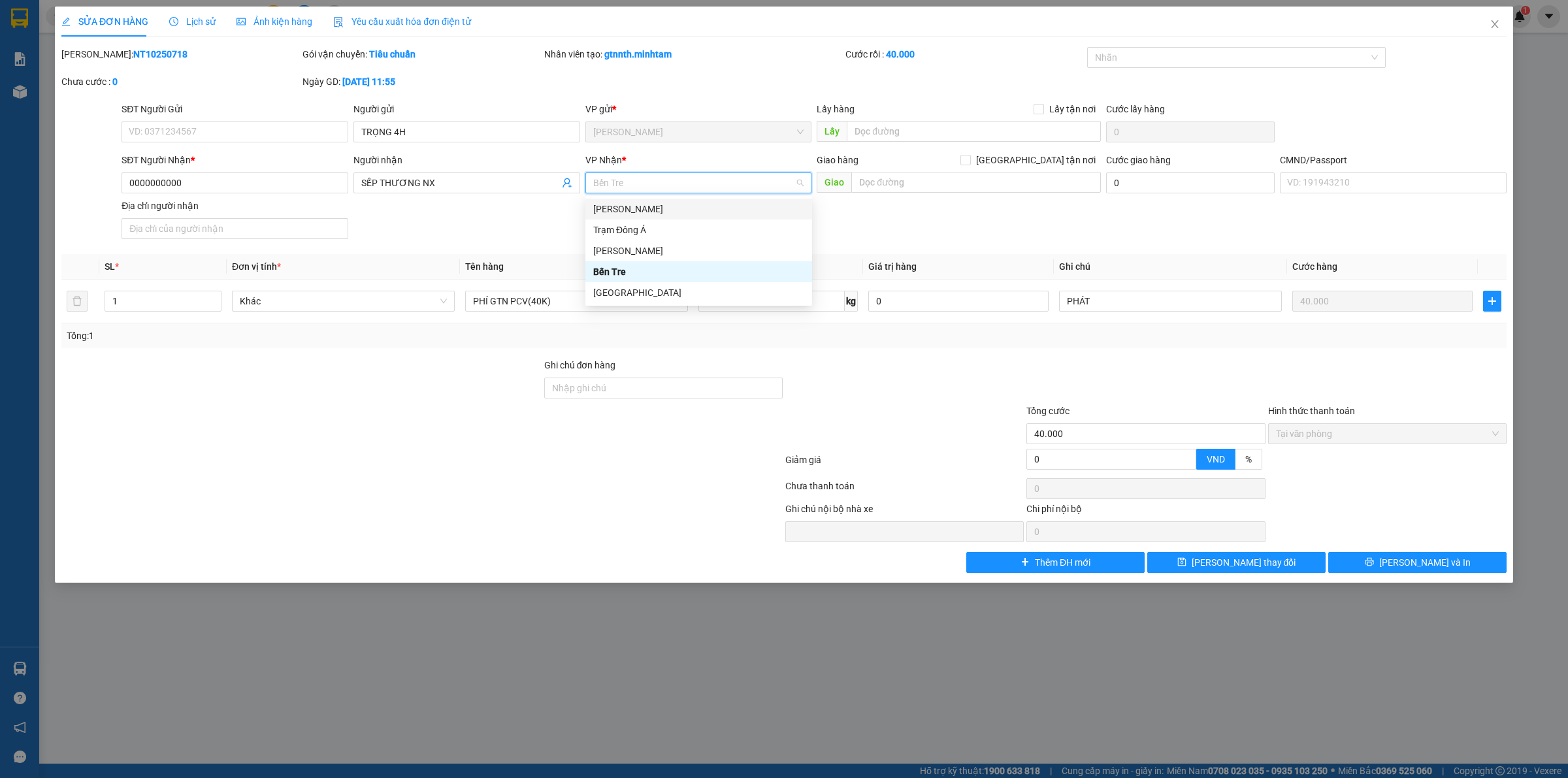
click at [632, 199] on div "[PERSON_NAME]" at bounding box center [699, 209] width 227 height 21
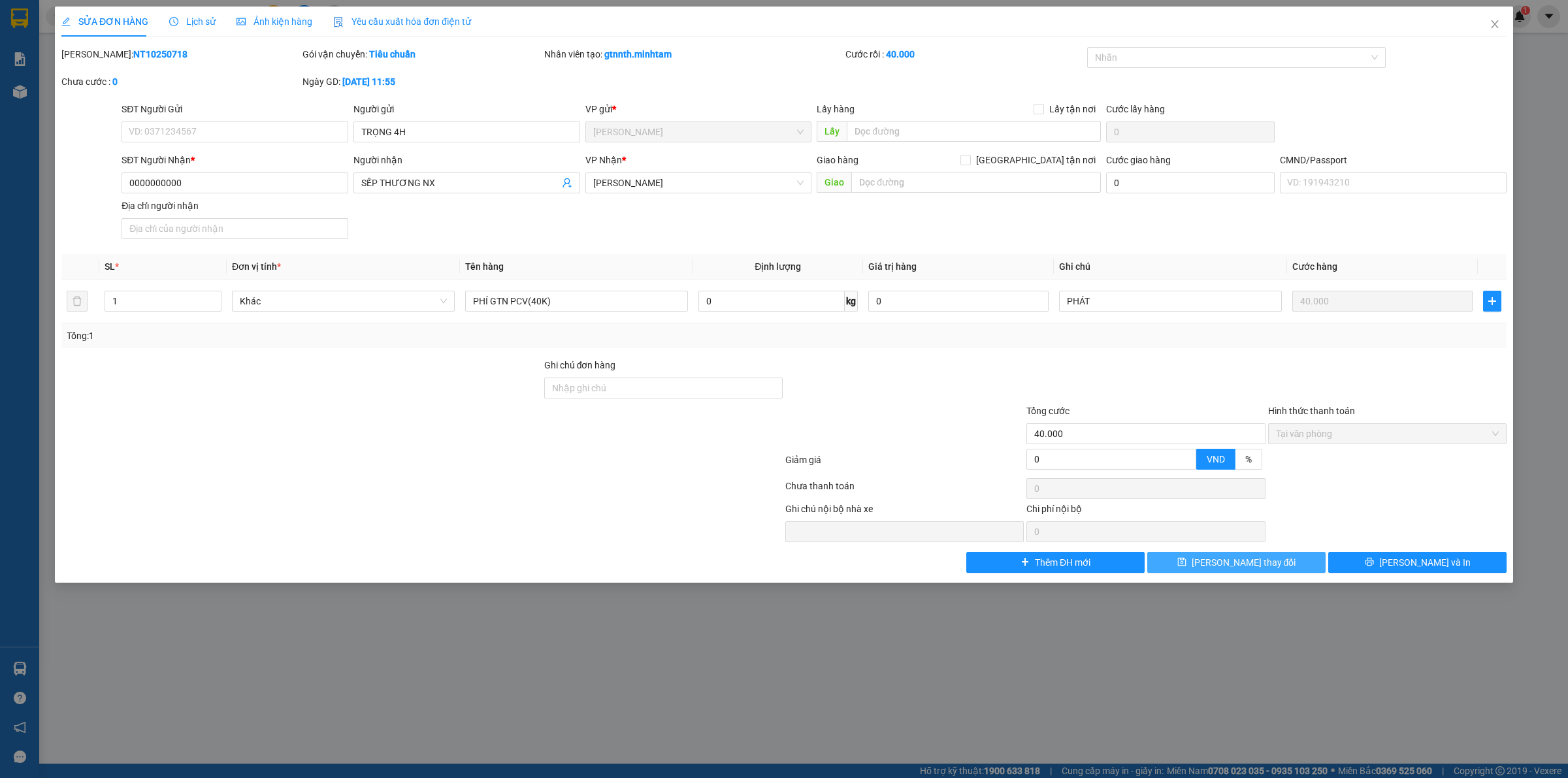
click at [1309, 559] on button "Lưu thay đổi" at bounding box center [1236, 563] width 178 height 21
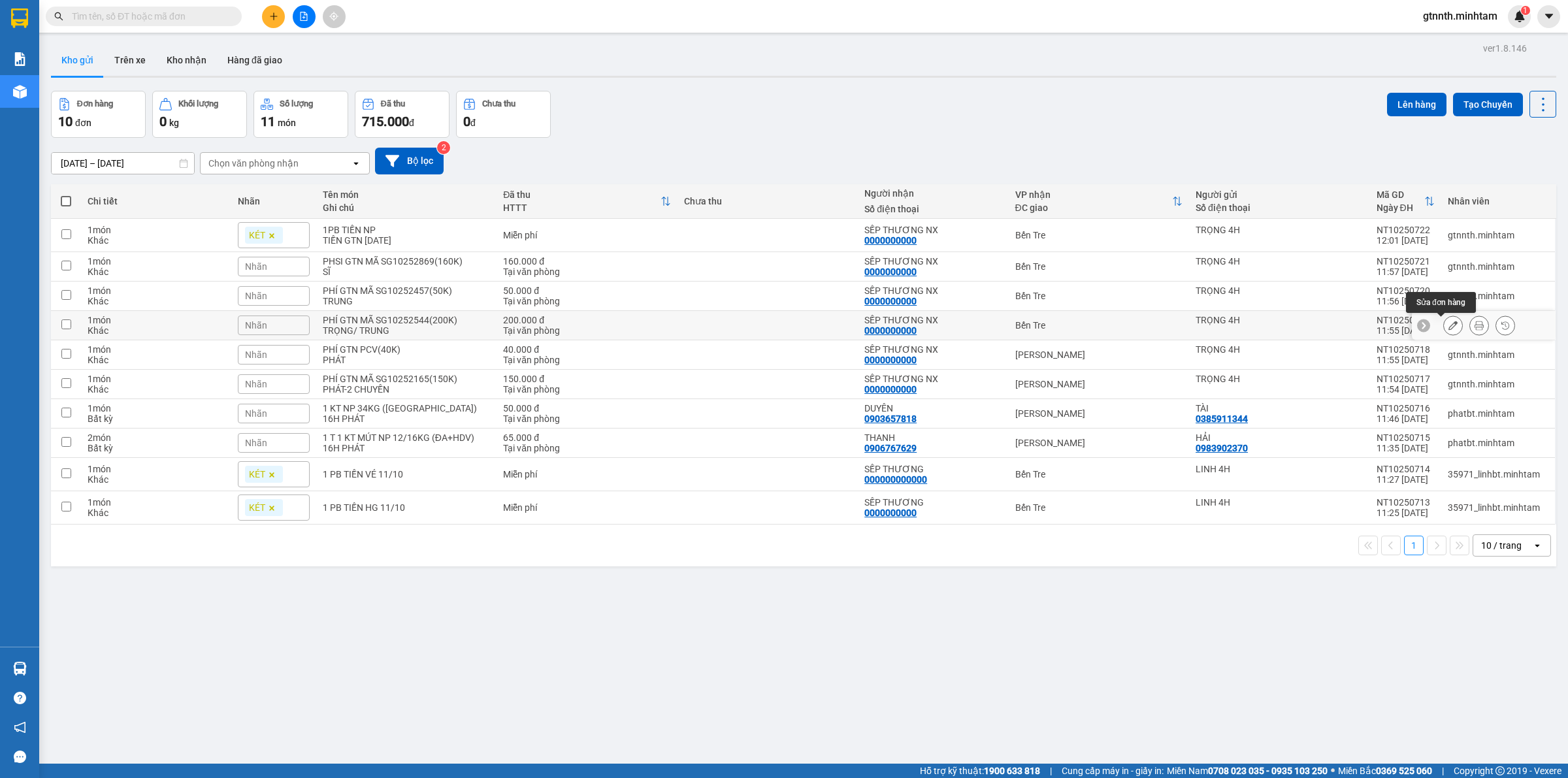
click at [1449, 322] on icon at bounding box center [1453, 325] width 9 height 9
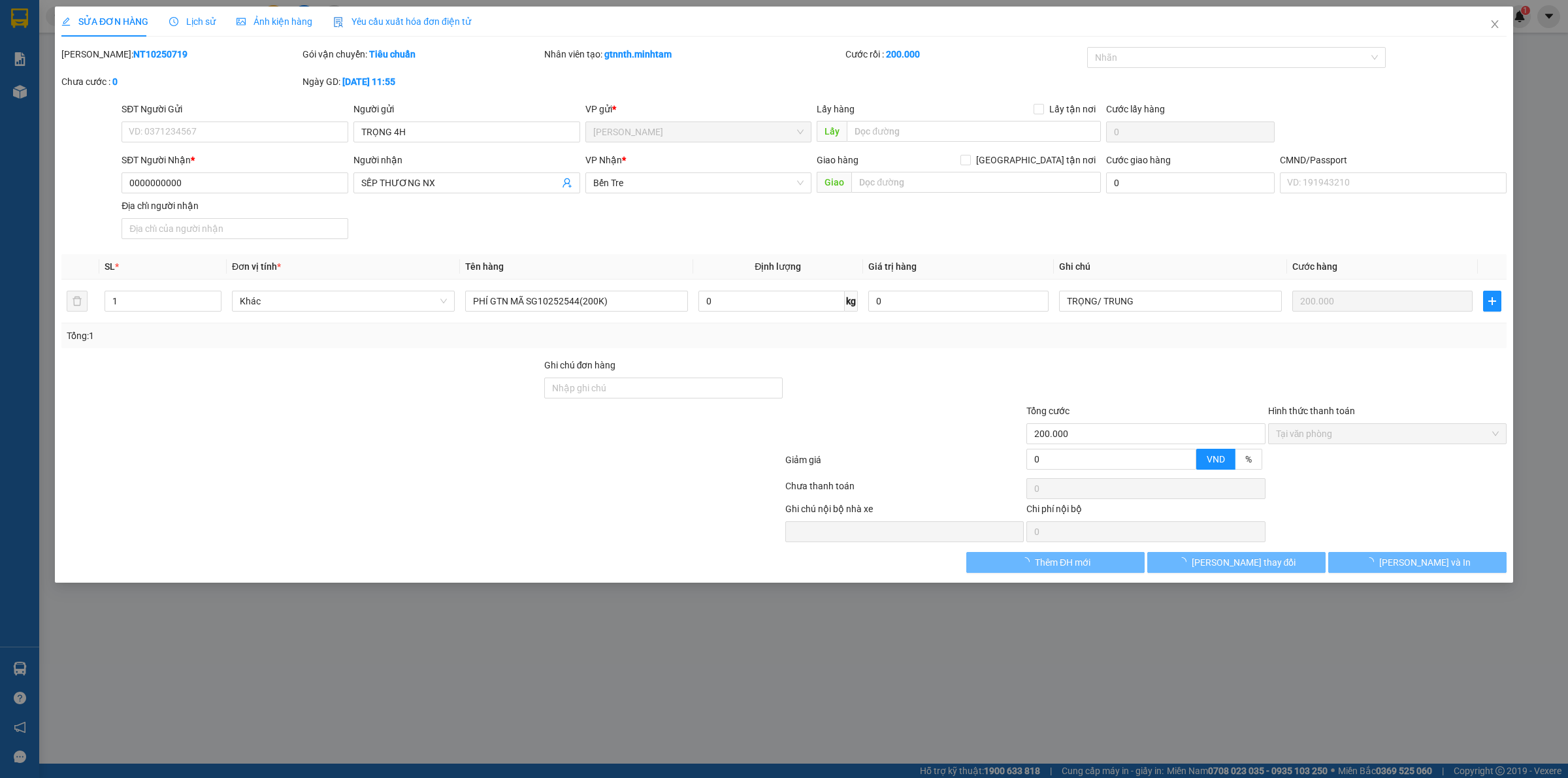
type input "TRỌNG 4H"
type input "0000000000"
type input "SẾP THƯƠNG NX"
type input "200.000"
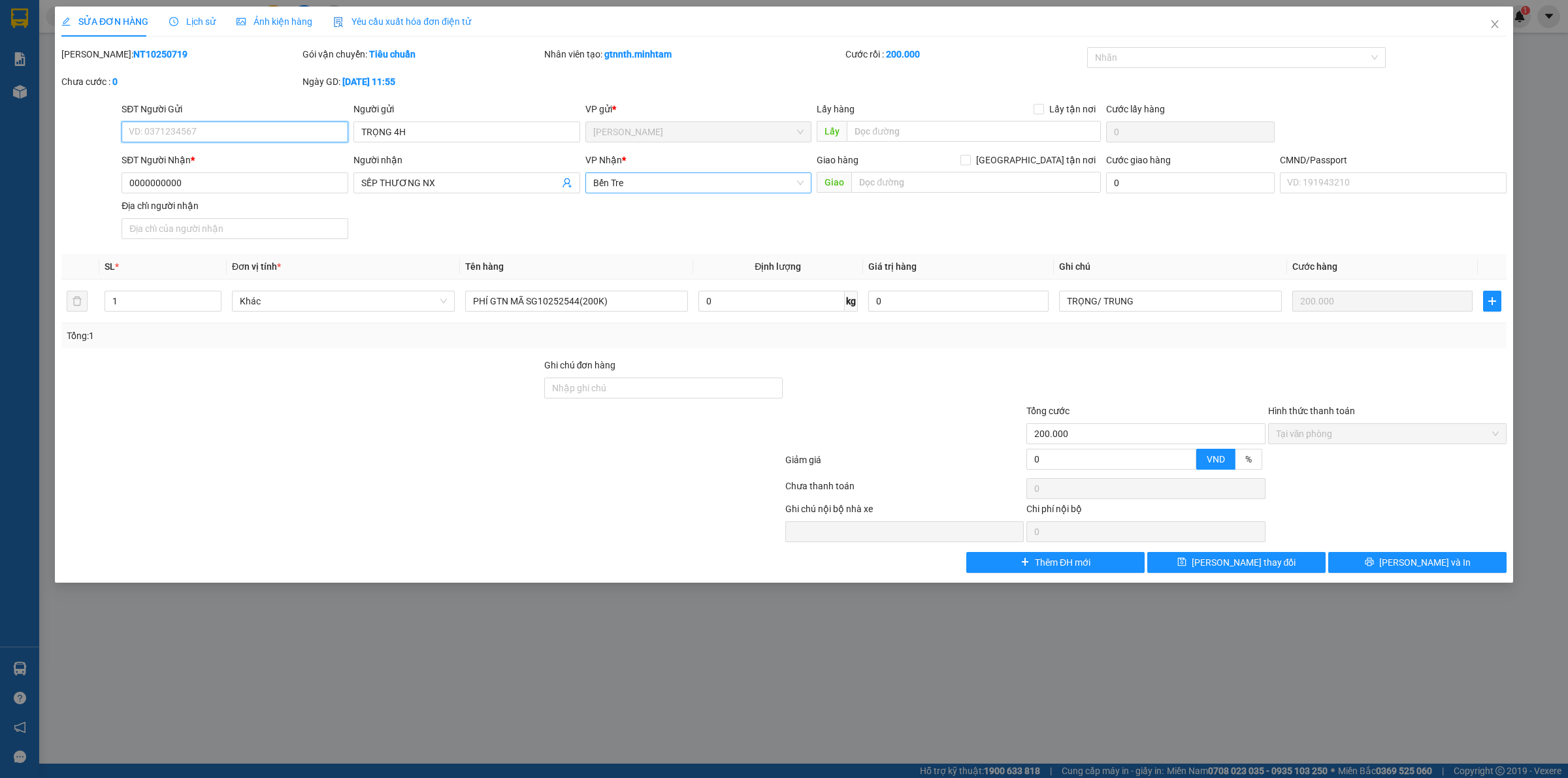
click at [696, 183] on span "Bến Tre" at bounding box center [699, 183] width 211 height 20
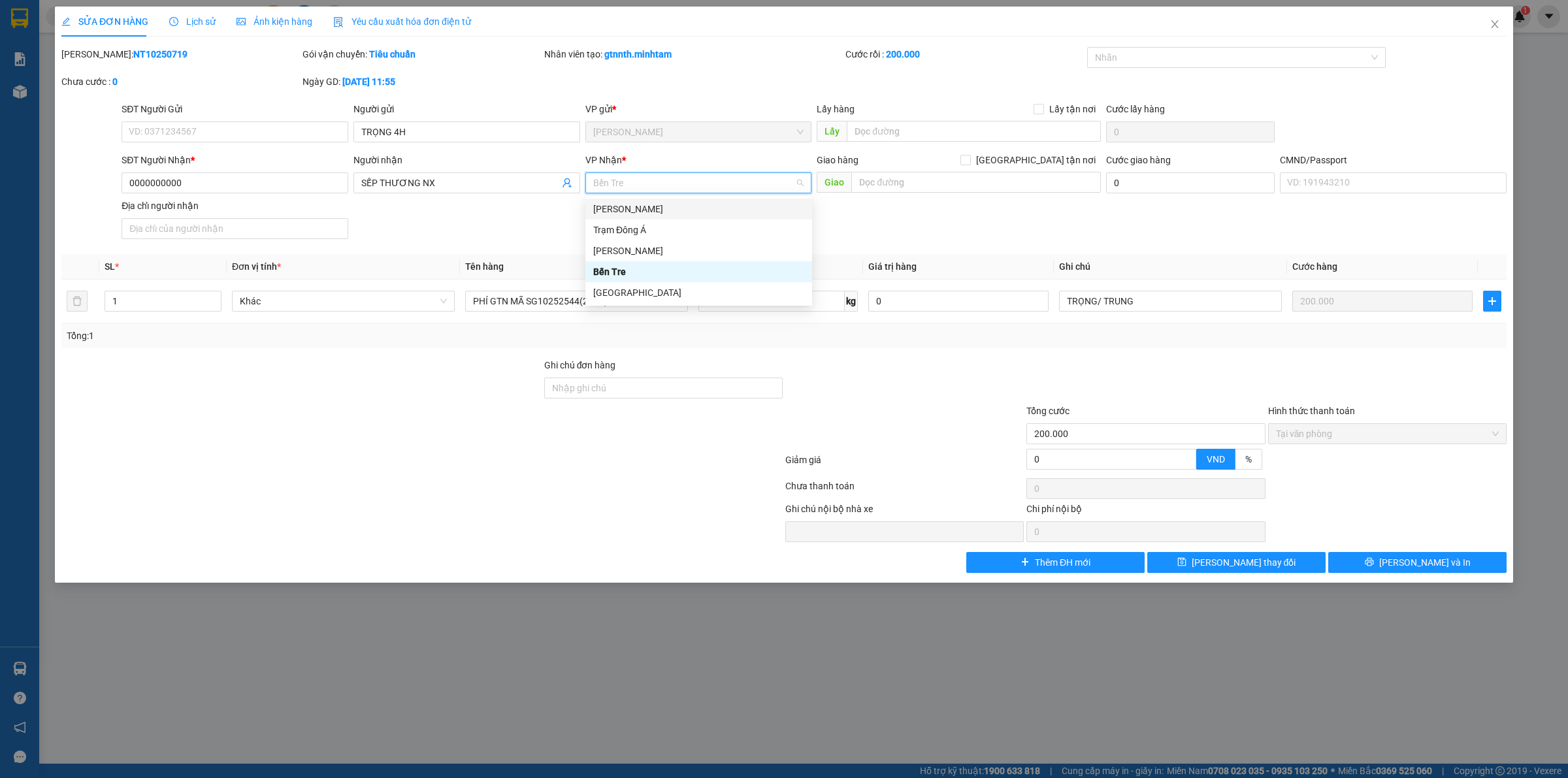
click at [631, 211] on div "[PERSON_NAME]" at bounding box center [699, 209] width 211 height 15
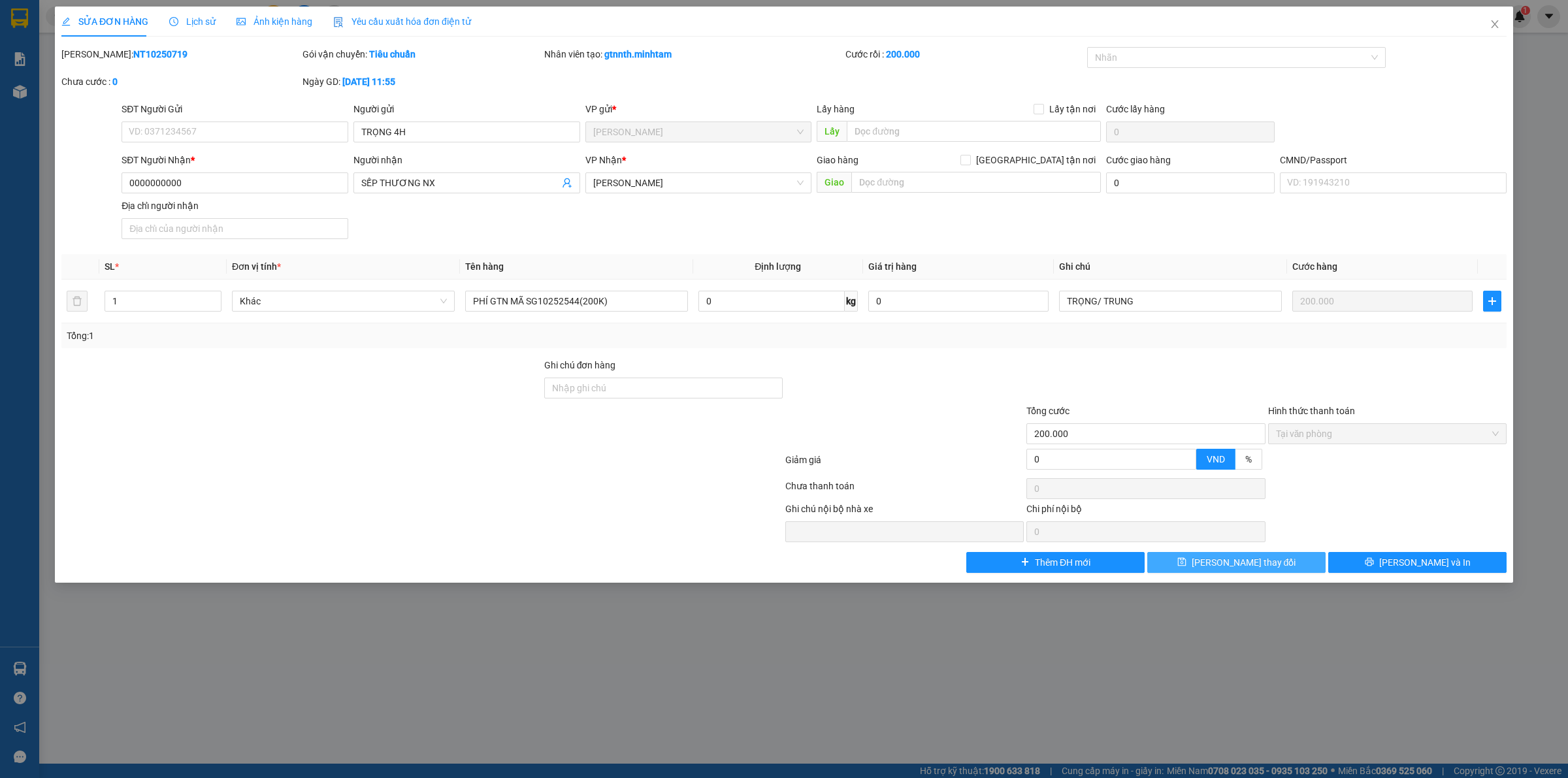
click at [1213, 564] on button "Lưu thay đổi" at bounding box center [1236, 563] width 178 height 21
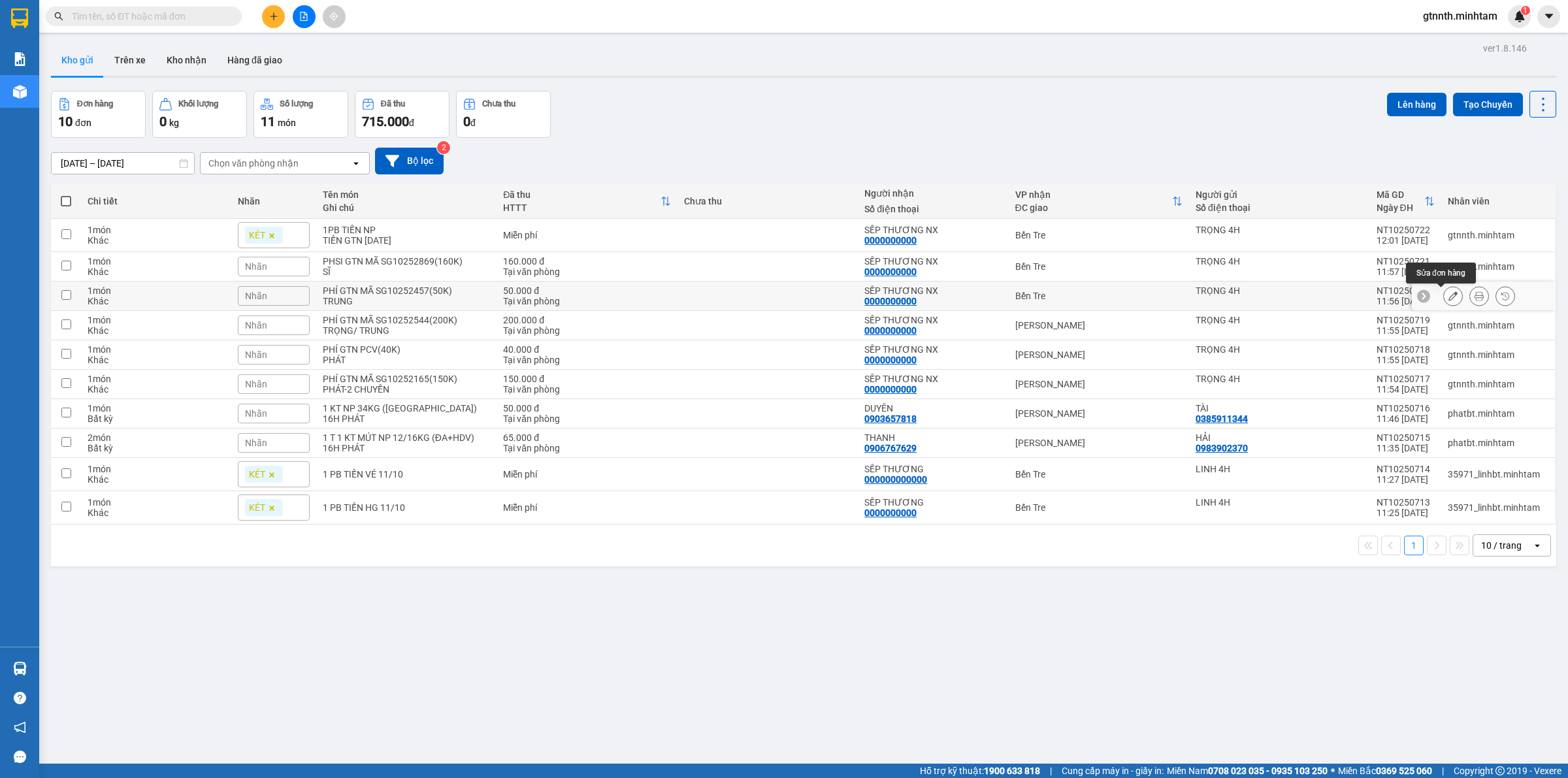
click at [1449, 294] on icon at bounding box center [1453, 295] width 9 height 9
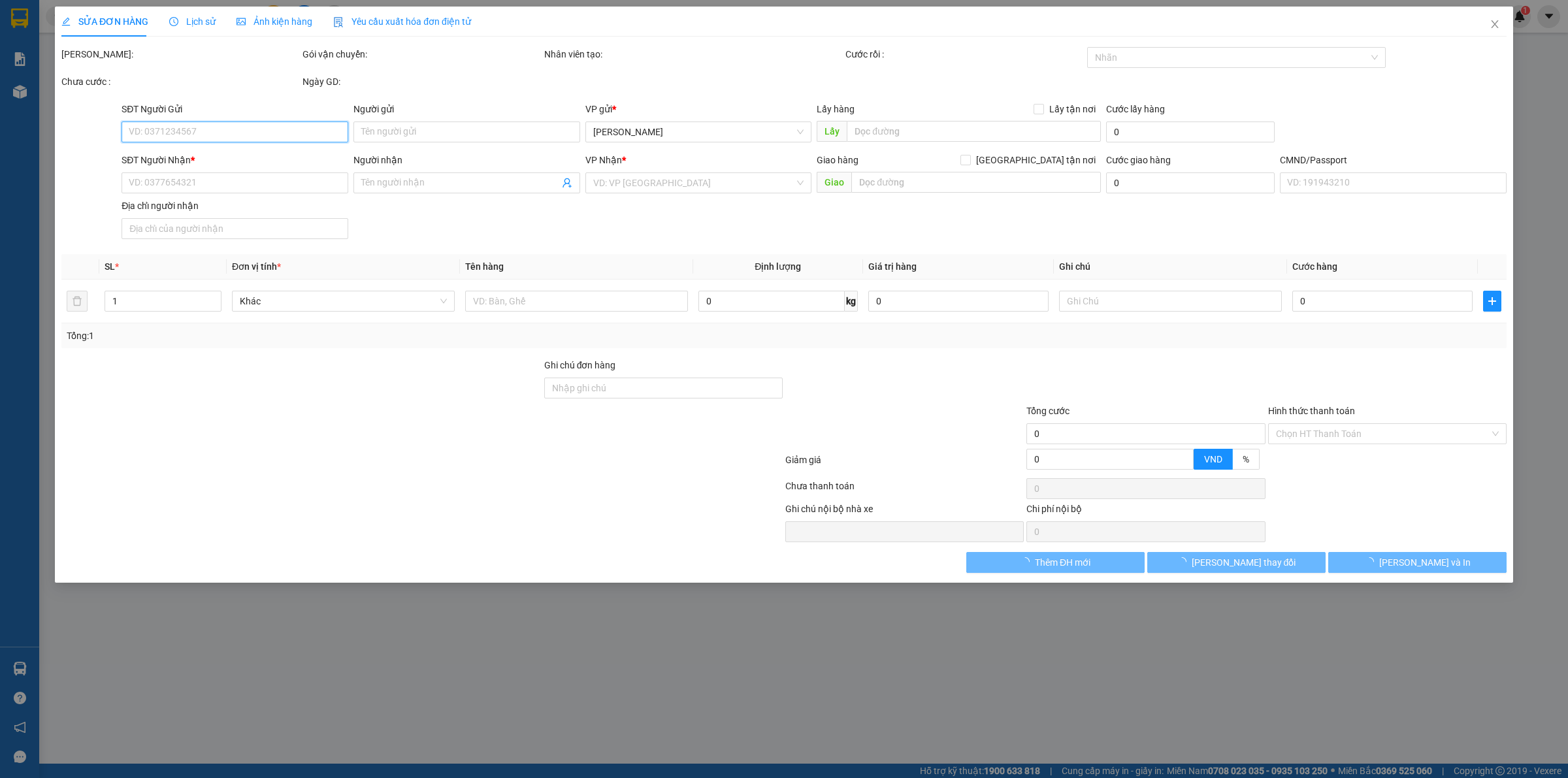
type input "TRỌNG 4H"
type input "0000000000"
type input "SẾP THƯƠNG NX"
type input "50.000"
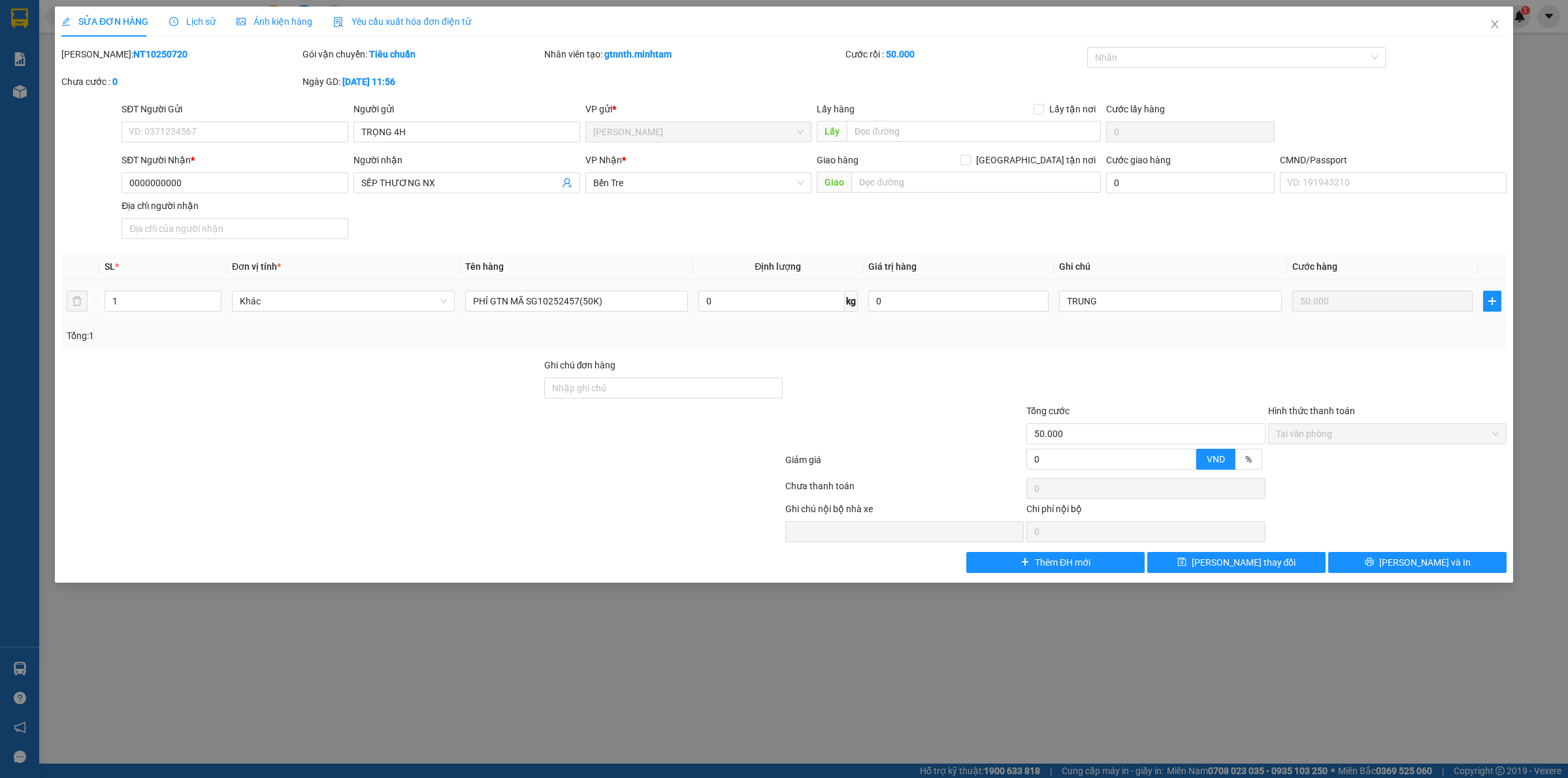
click at [674, 167] on div "VP Nhận *" at bounding box center [699, 160] width 227 height 15
click at [667, 178] on span "Bến Tre" at bounding box center [699, 183] width 211 height 20
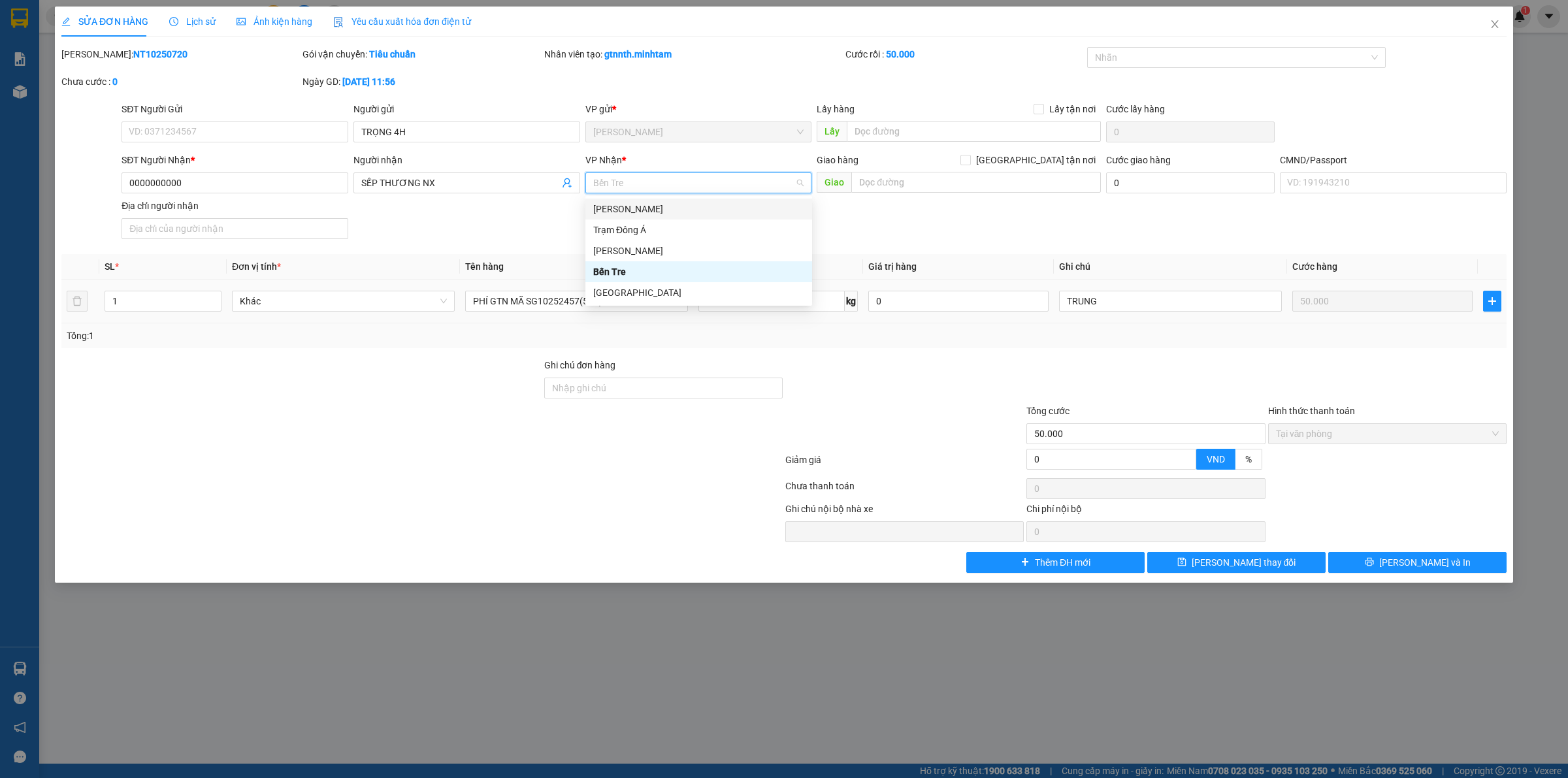
click at [634, 210] on div "[PERSON_NAME]" at bounding box center [699, 209] width 211 height 15
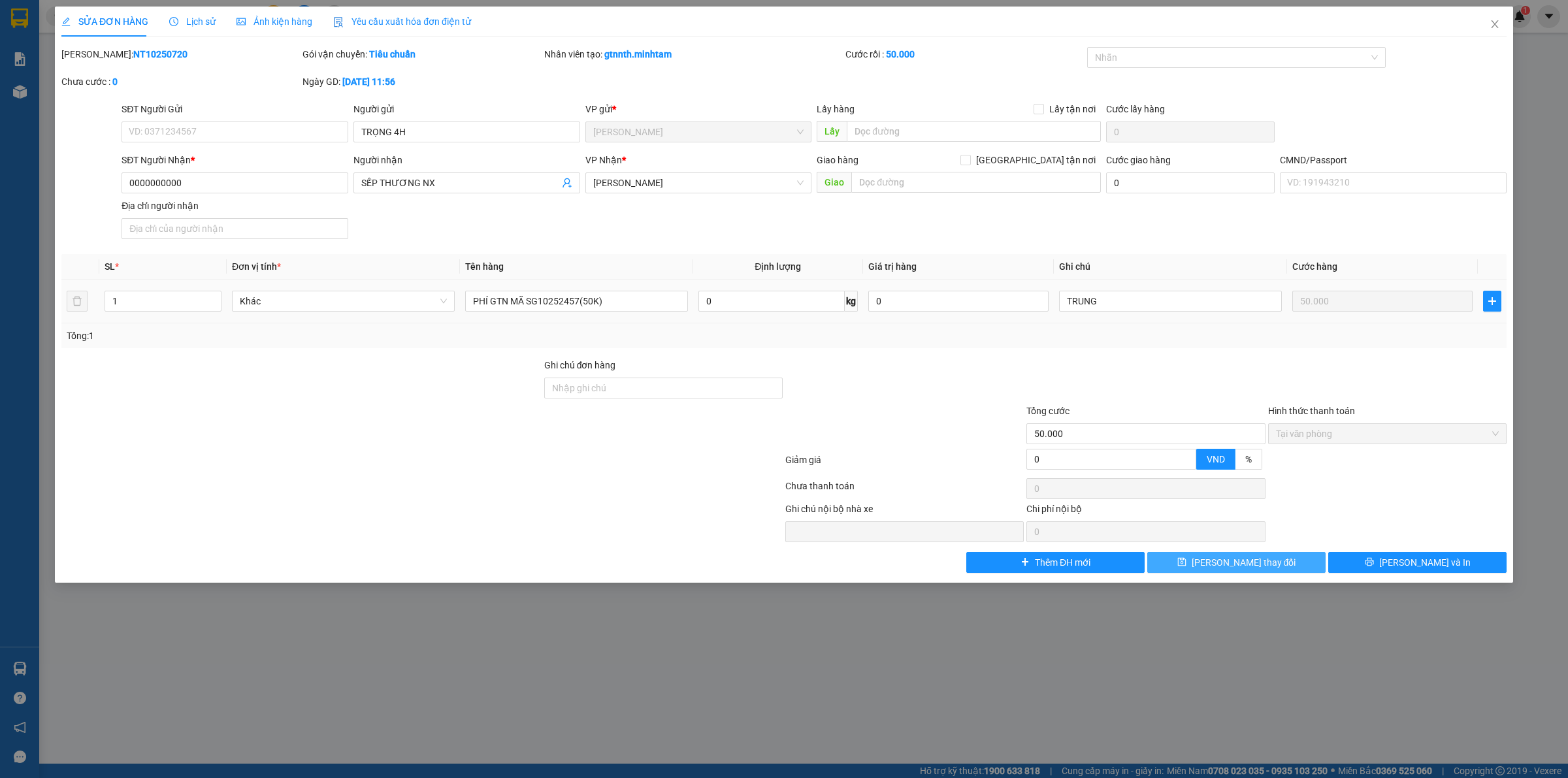
click at [1185, 560] on icon "save" at bounding box center [1181, 562] width 8 height 8
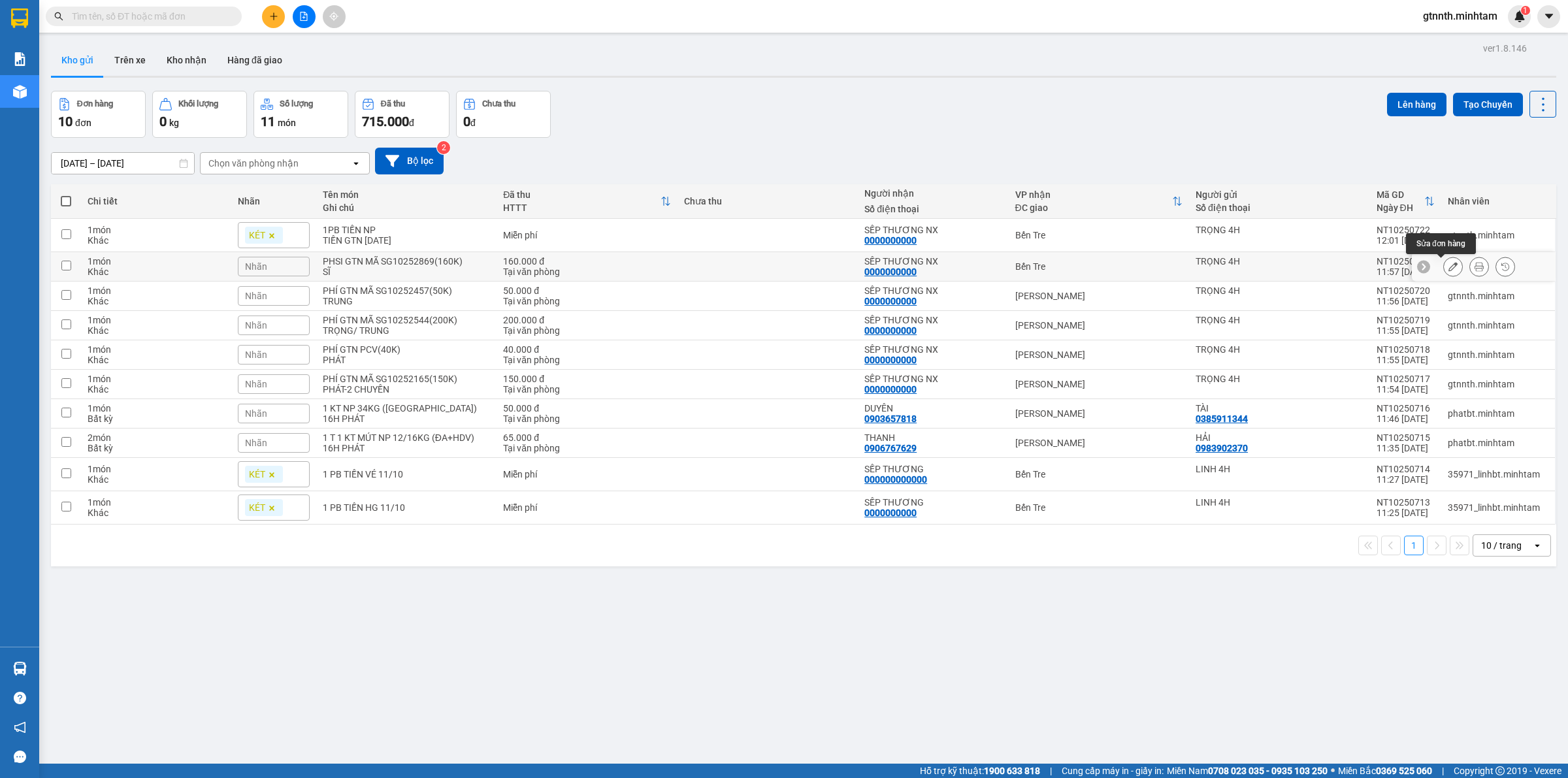
click at [1444, 274] on button at bounding box center [1453, 267] width 18 height 23
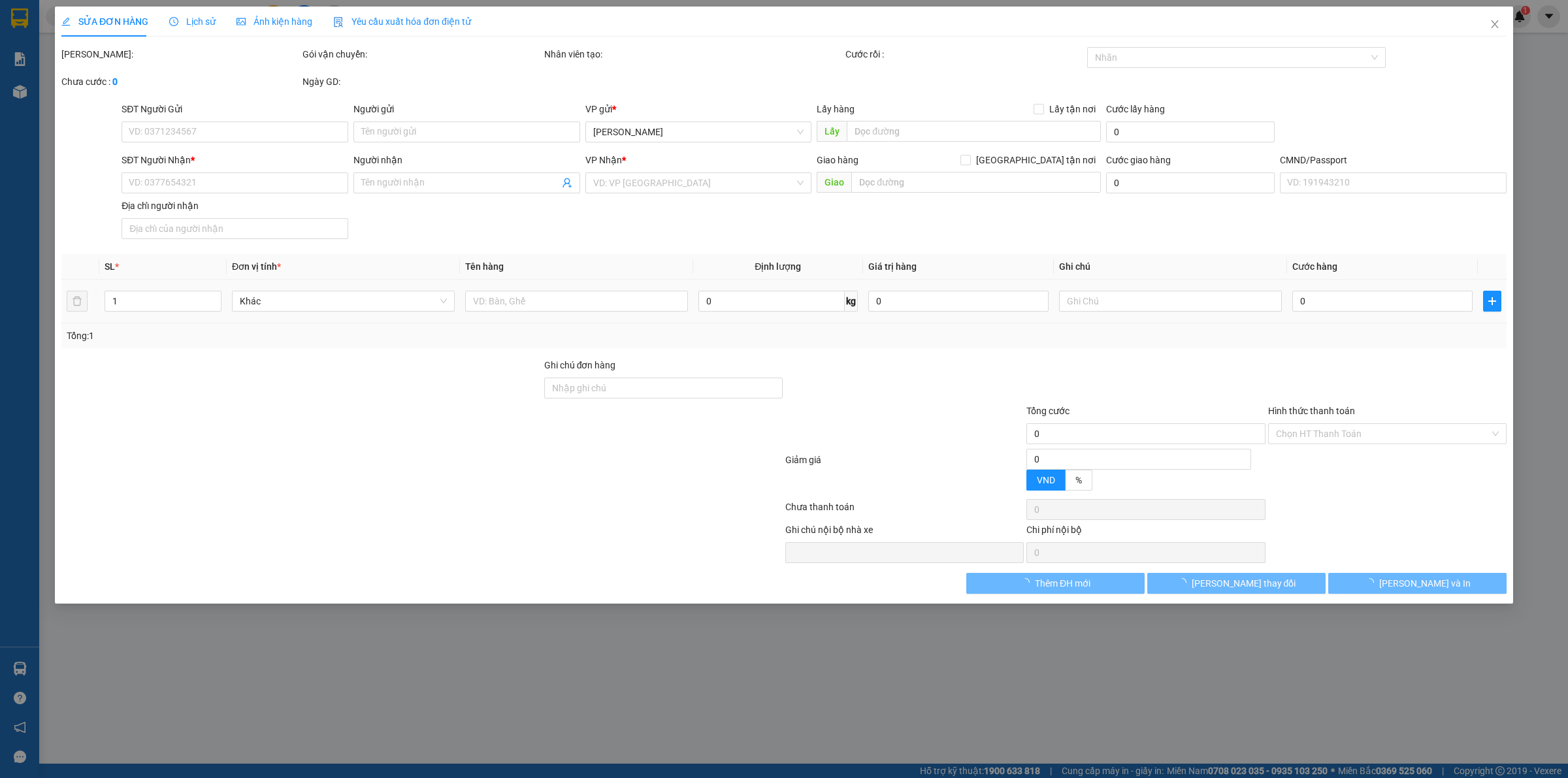
type input "TRỌNG 4H"
type input "0000000000"
type input "SẾP THƯƠNG NX"
type input "160.000"
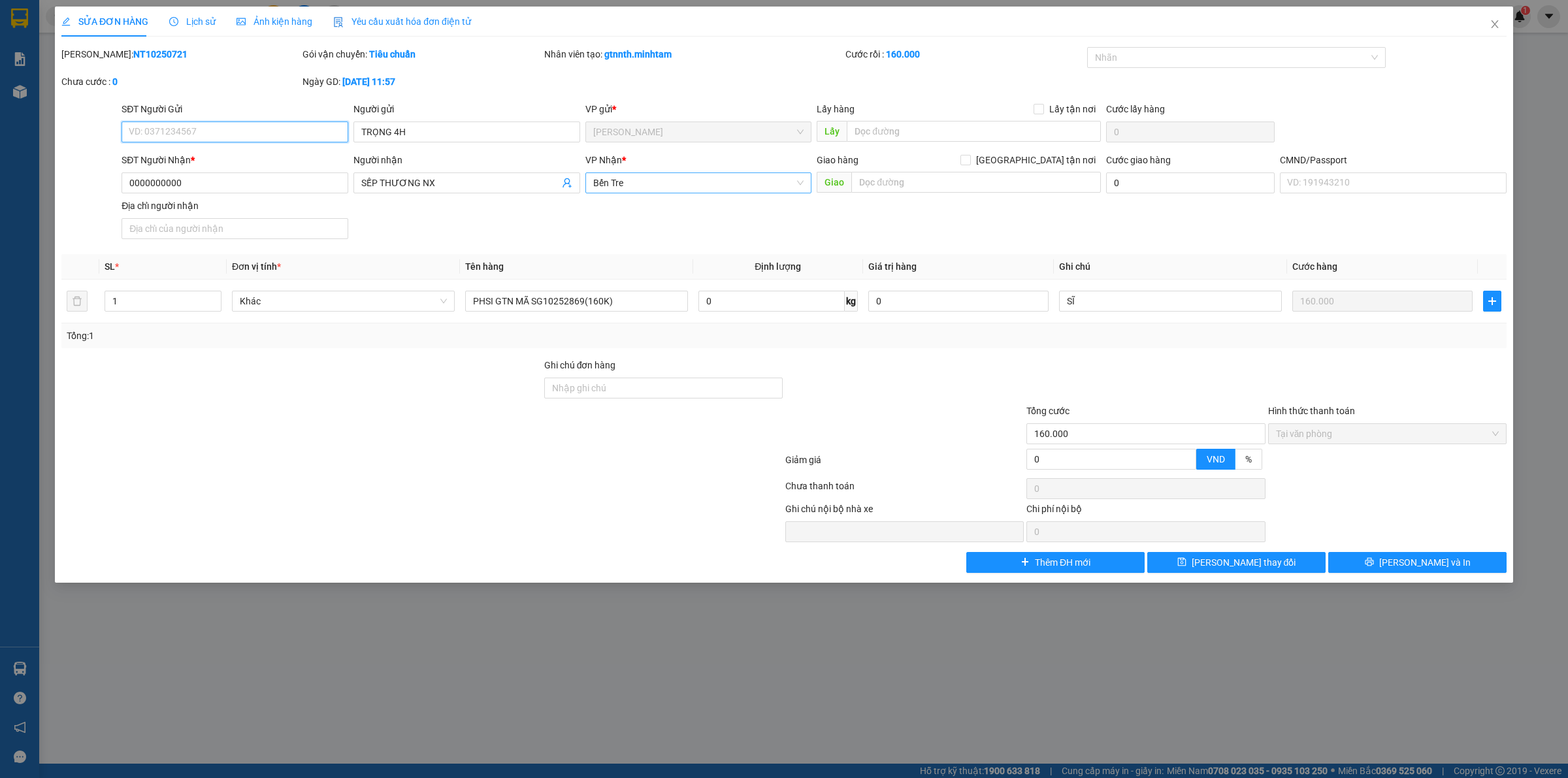
click at [641, 182] on span "Bến Tre" at bounding box center [699, 183] width 211 height 20
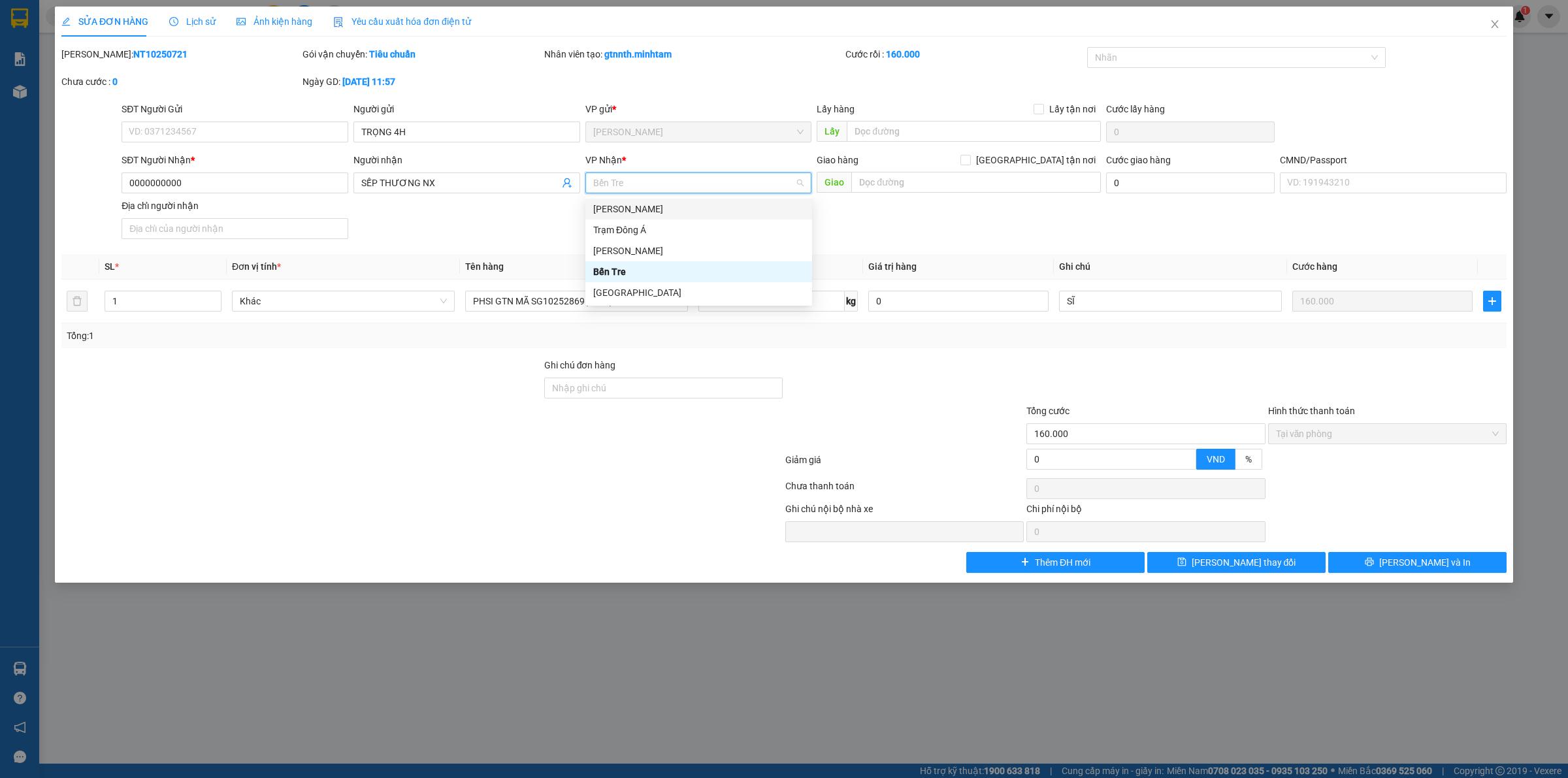
click at [628, 213] on div "[PERSON_NAME]" at bounding box center [699, 209] width 211 height 15
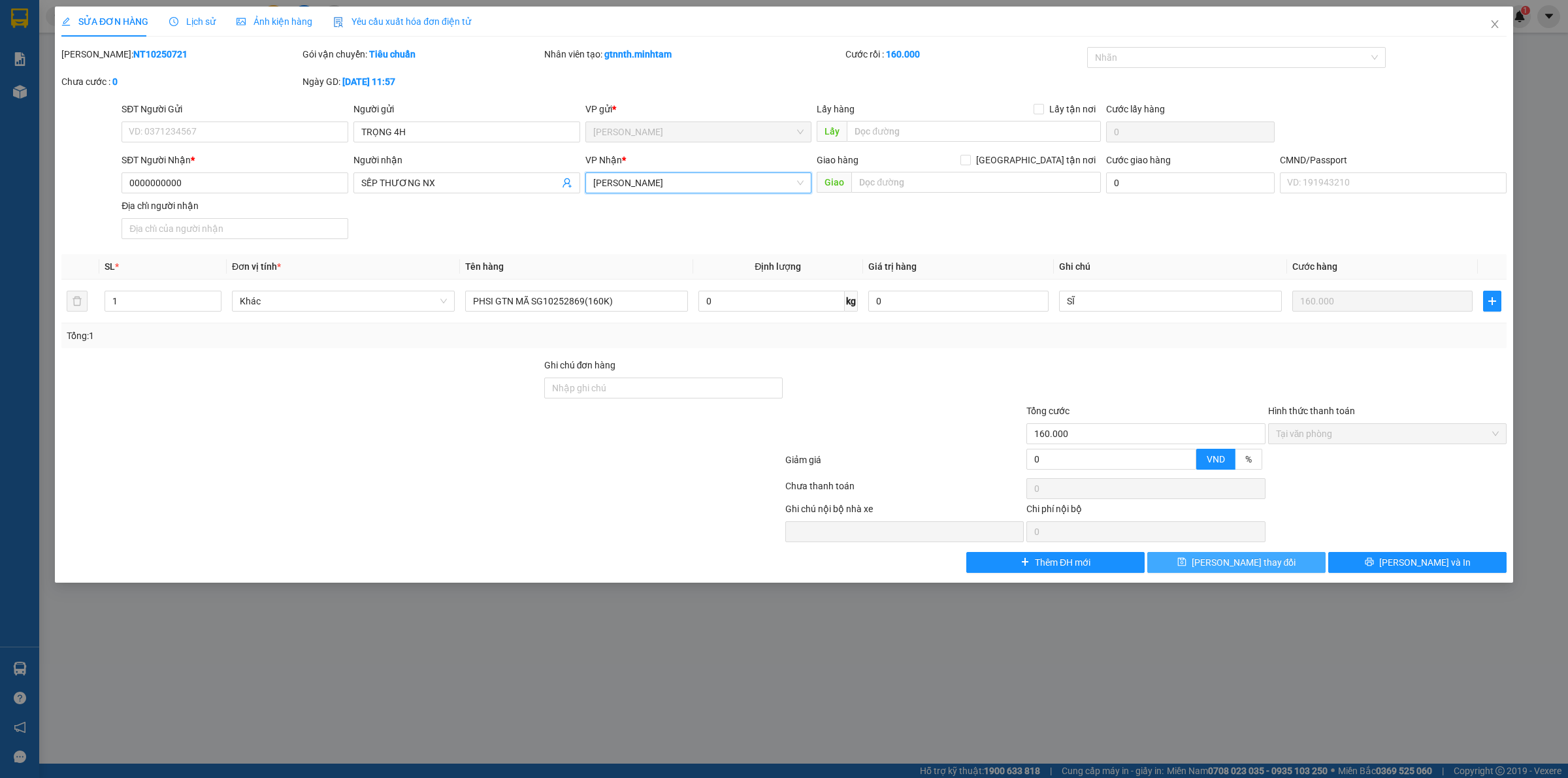
click at [1225, 569] on span "Lưu thay đổi" at bounding box center [1244, 563] width 105 height 15
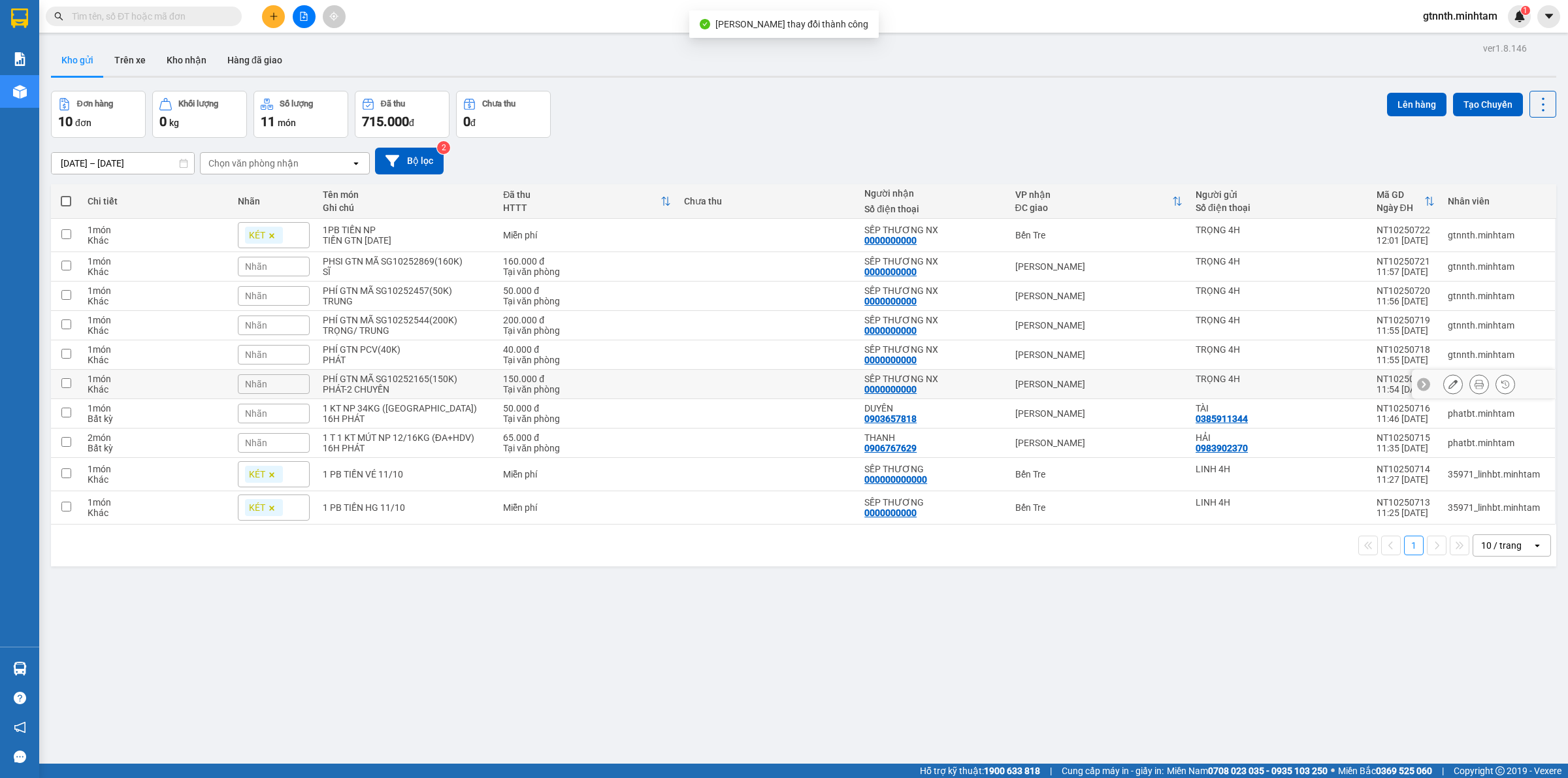
click at [738, 381] on td at bounding box center [767, 385] width 180 height 29
checkbox input "true"
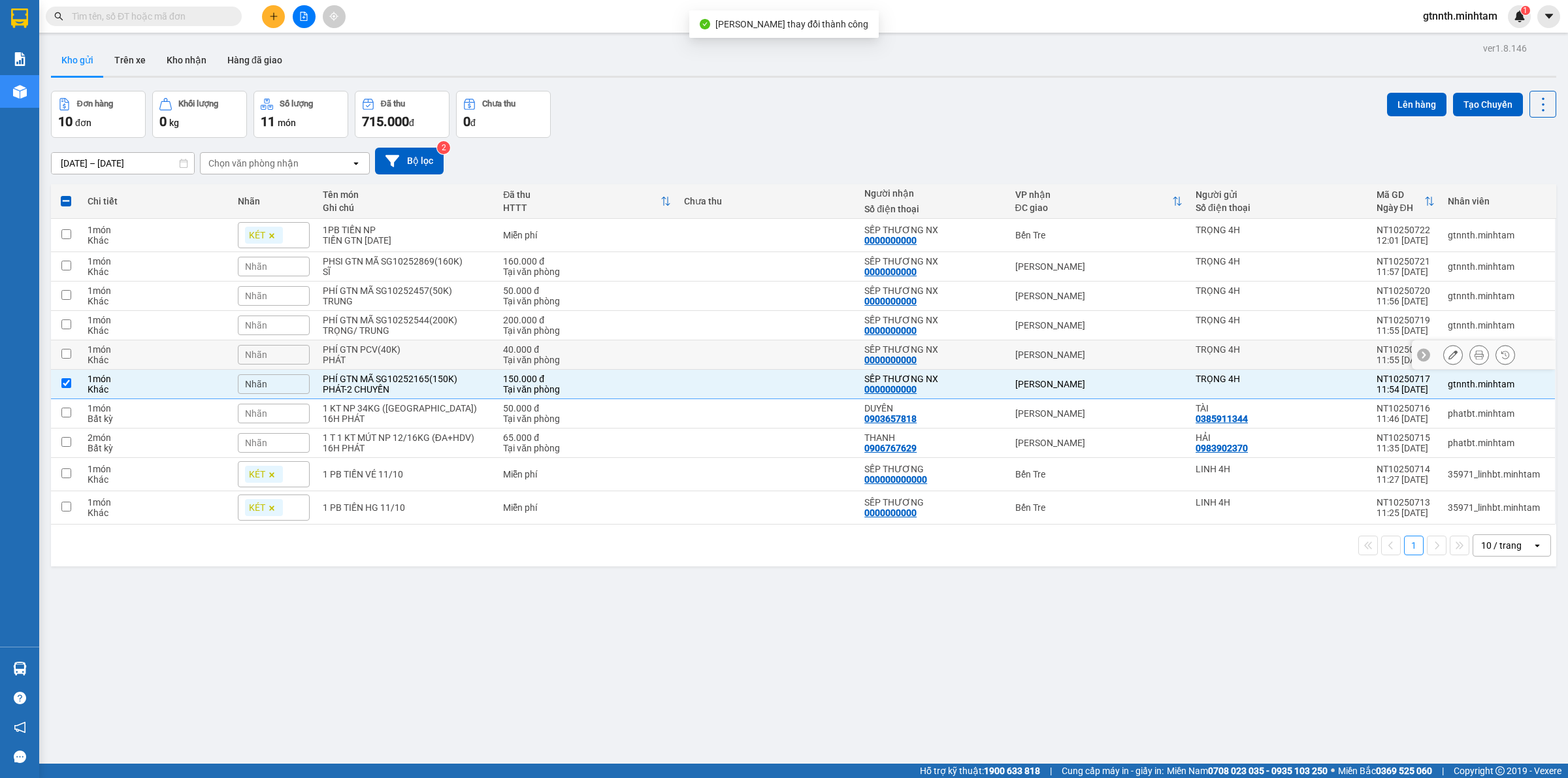
click at [707, 348] on td at bounding box center [767, 355] width 180 height 29
checkbox input "true"
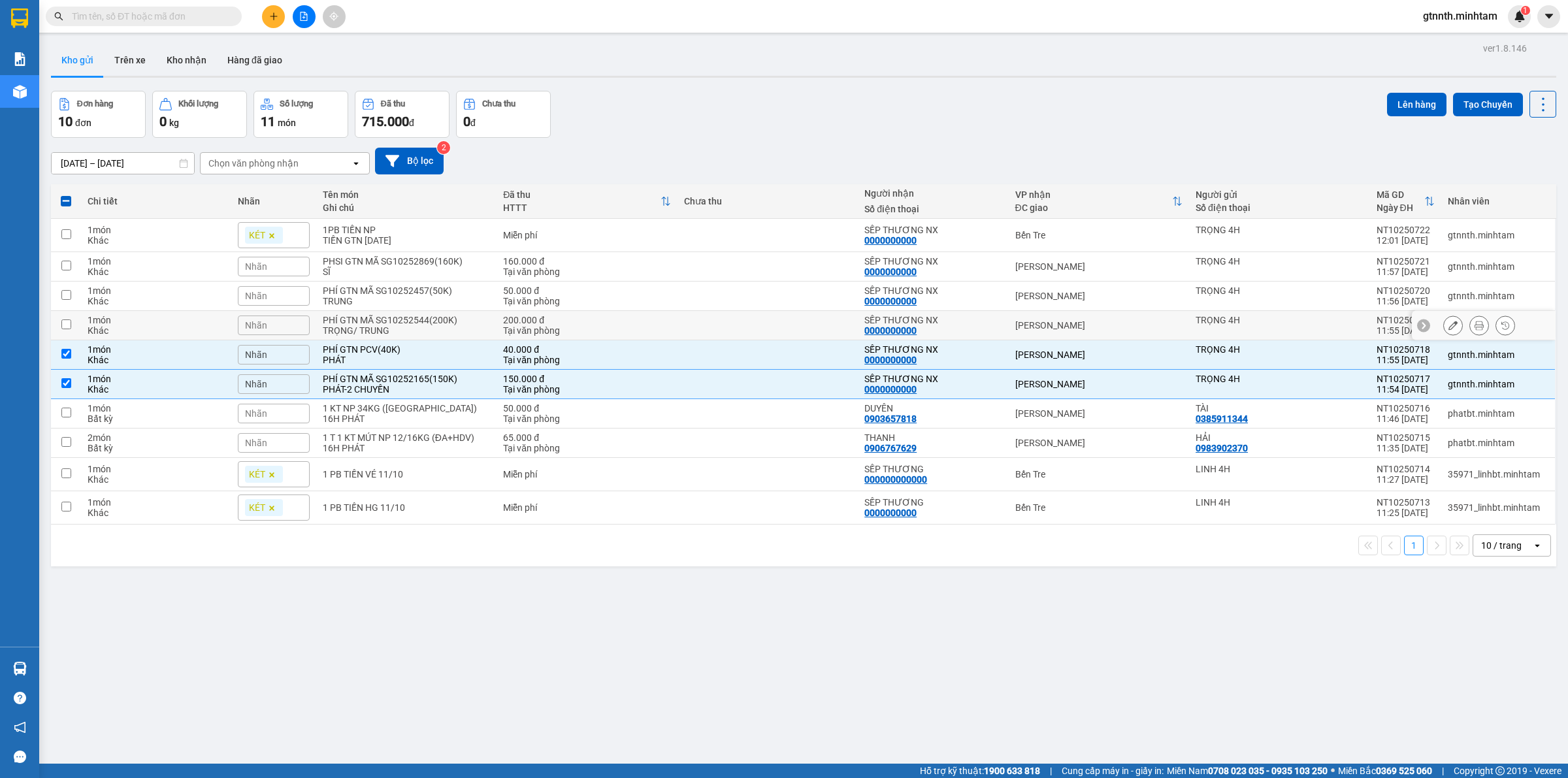
click at [698, 319] on td at bounding box center [767, 326] width 180 height 29
checkbox input "true"
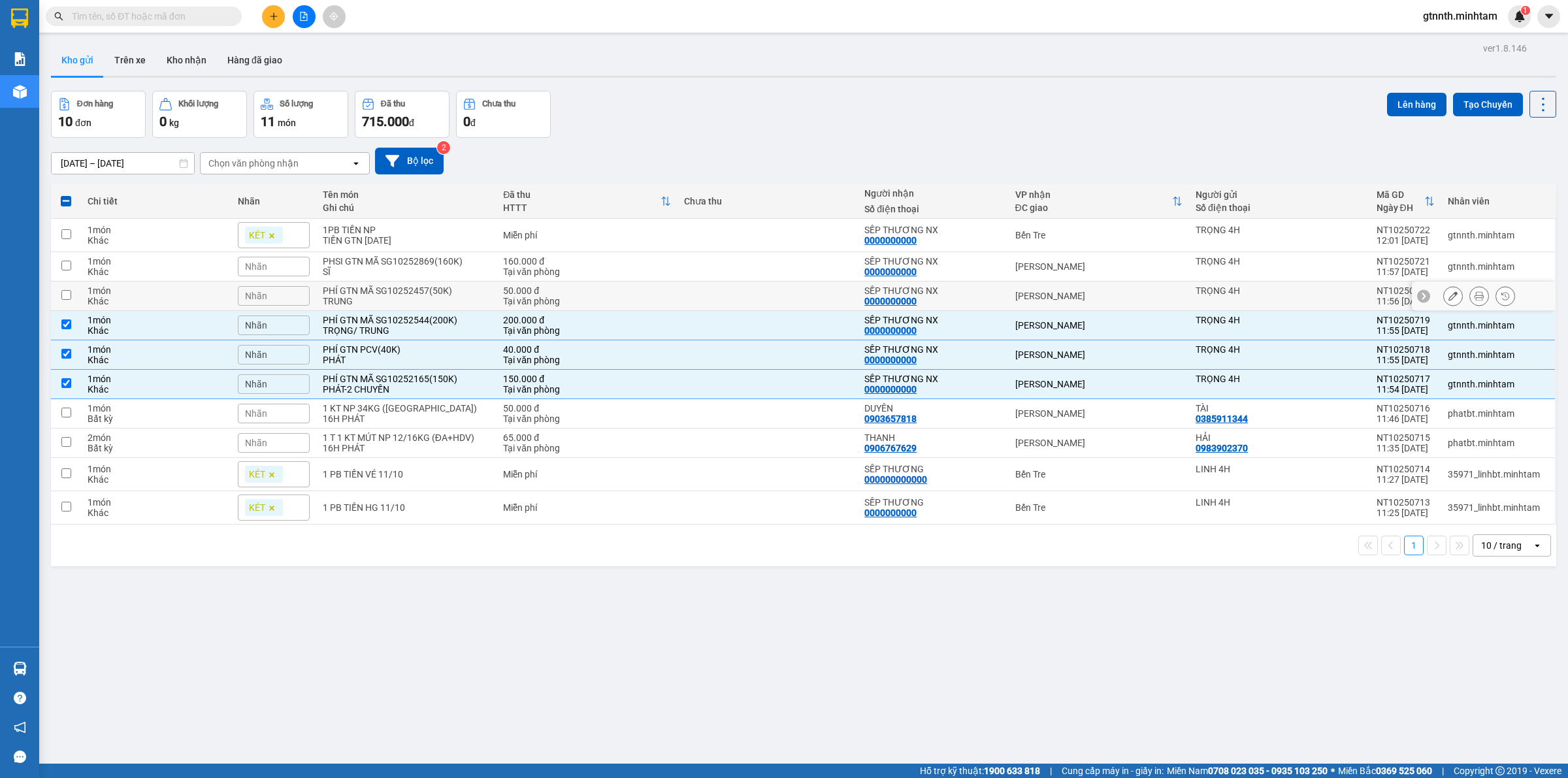
click at [696, 295] on td at bounding box center [767, 296] width 180 height 29
checkbox input "true"
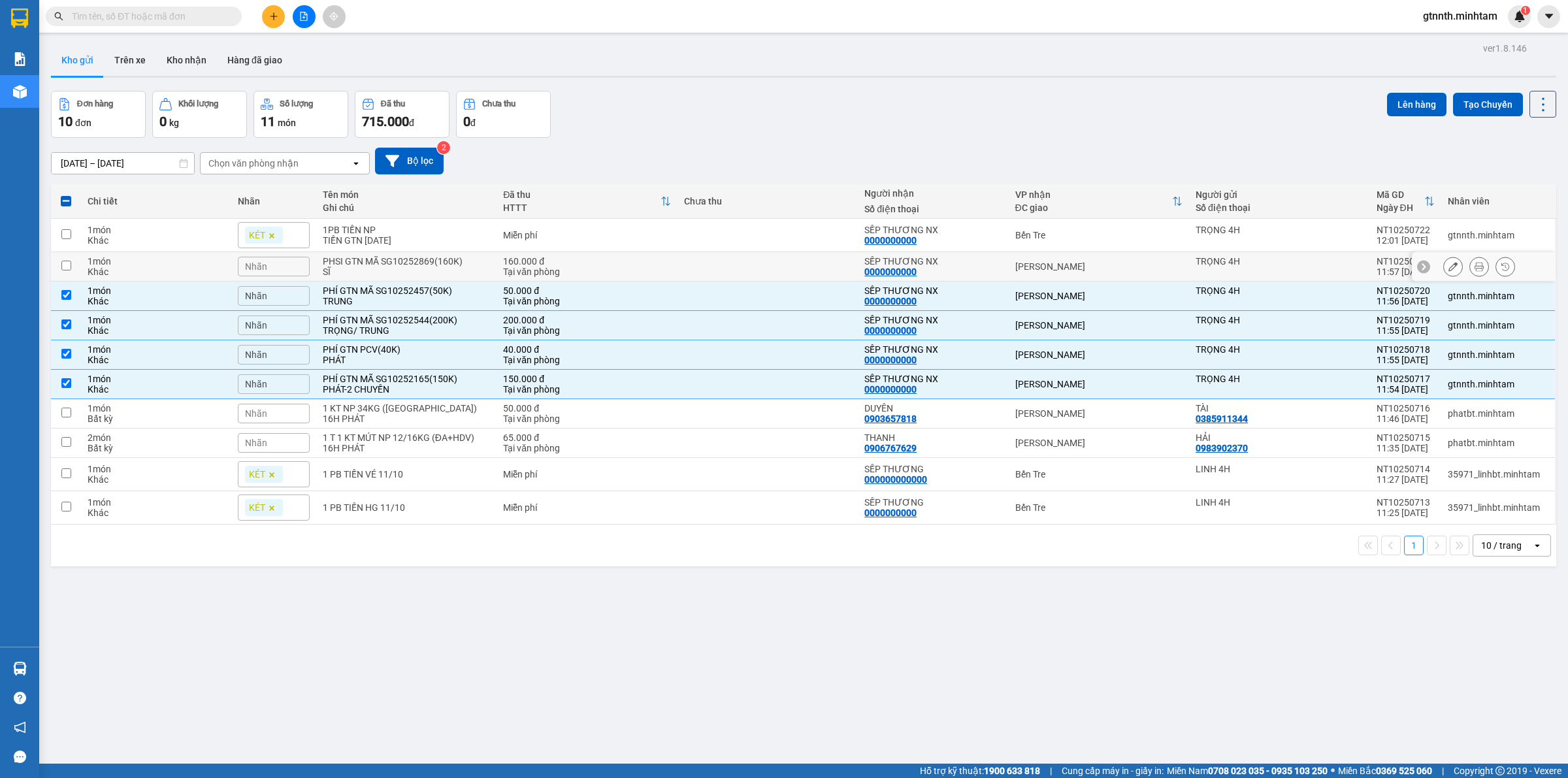
click at [696, 268] on td at bounding box center [767, 267] width 180 height 29
checkbox input "true"
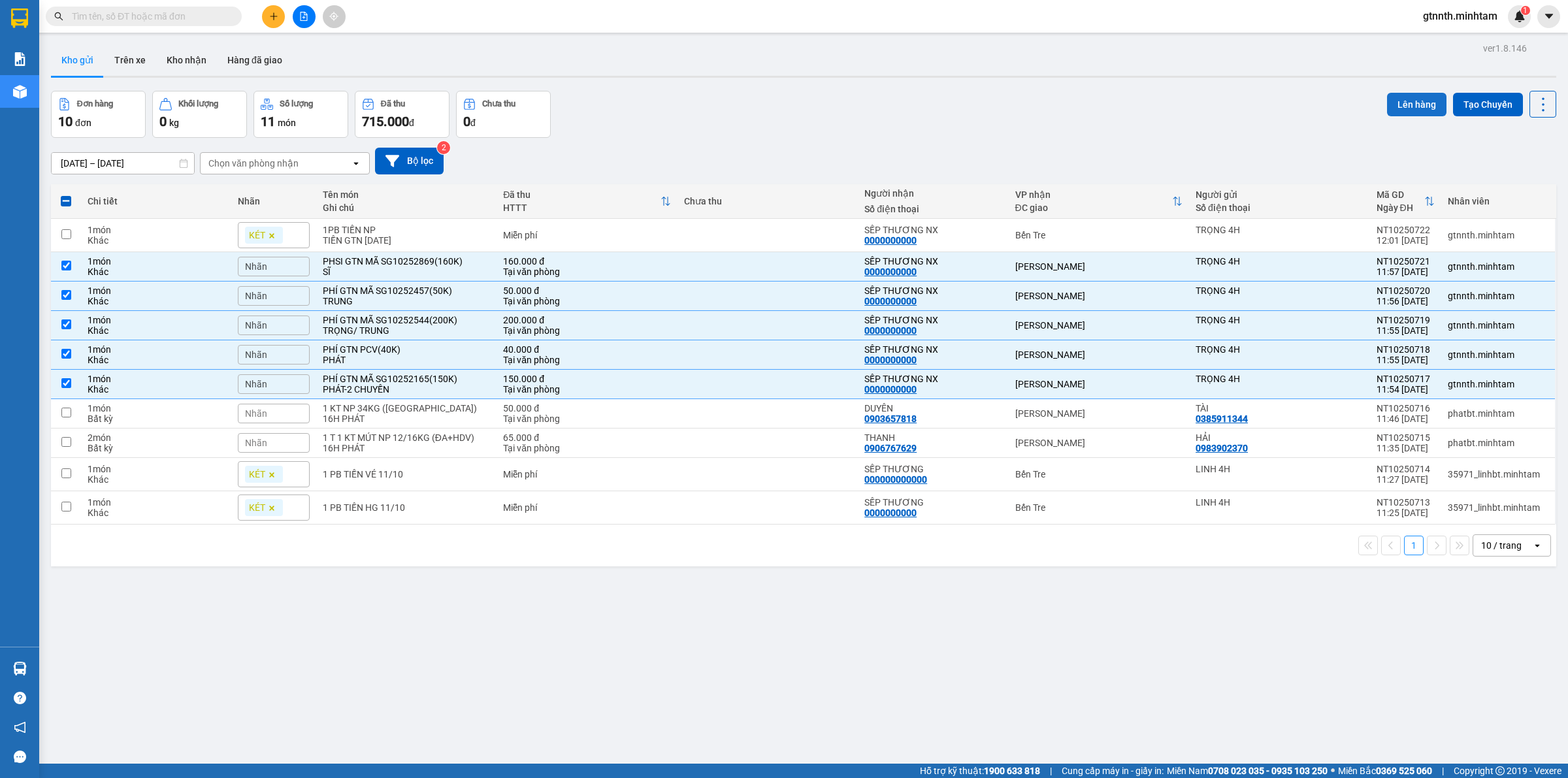
click at [1400, 108] on button "Lên hàng" at bounding box center [1416, 104] width 60 height 24
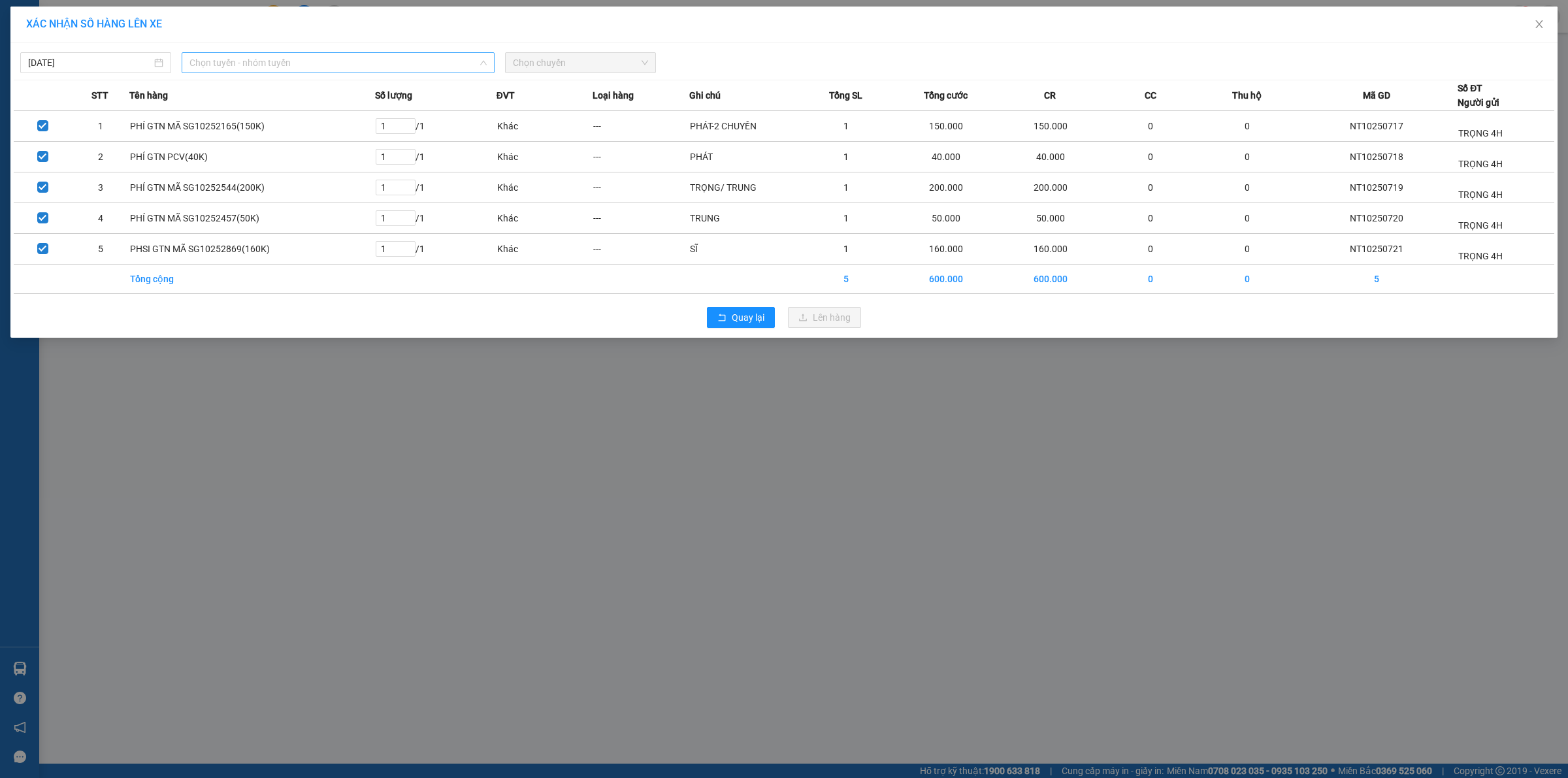
click at [236, 63] on span "Chọn tuyến - nhóm tuyến" at bounding box center [338, 63] width 297 height 20
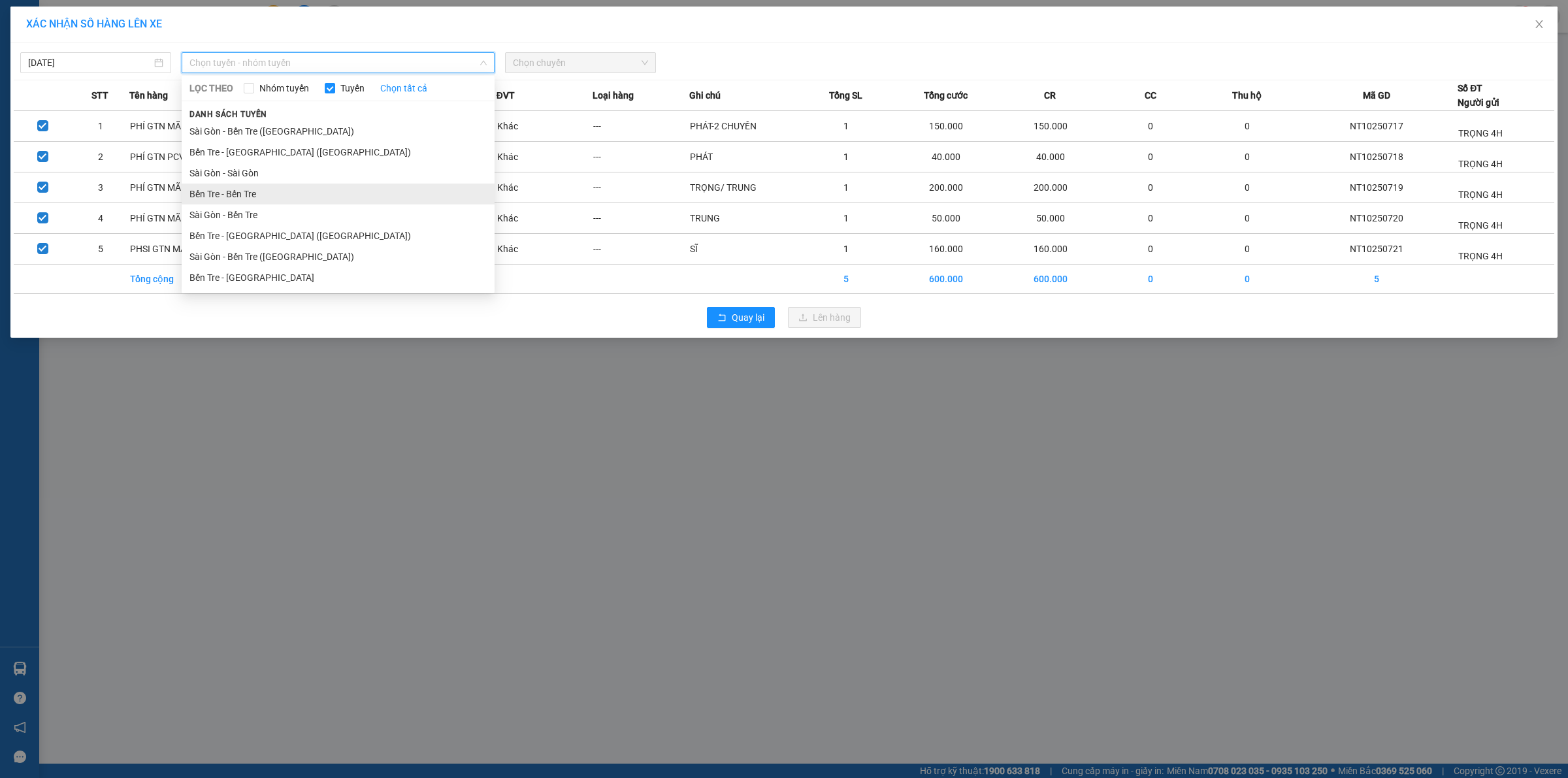
click at [216, 190] on li "Bến Tre - Bến Tre" at bounding box center [338, 194] width 313 height 21
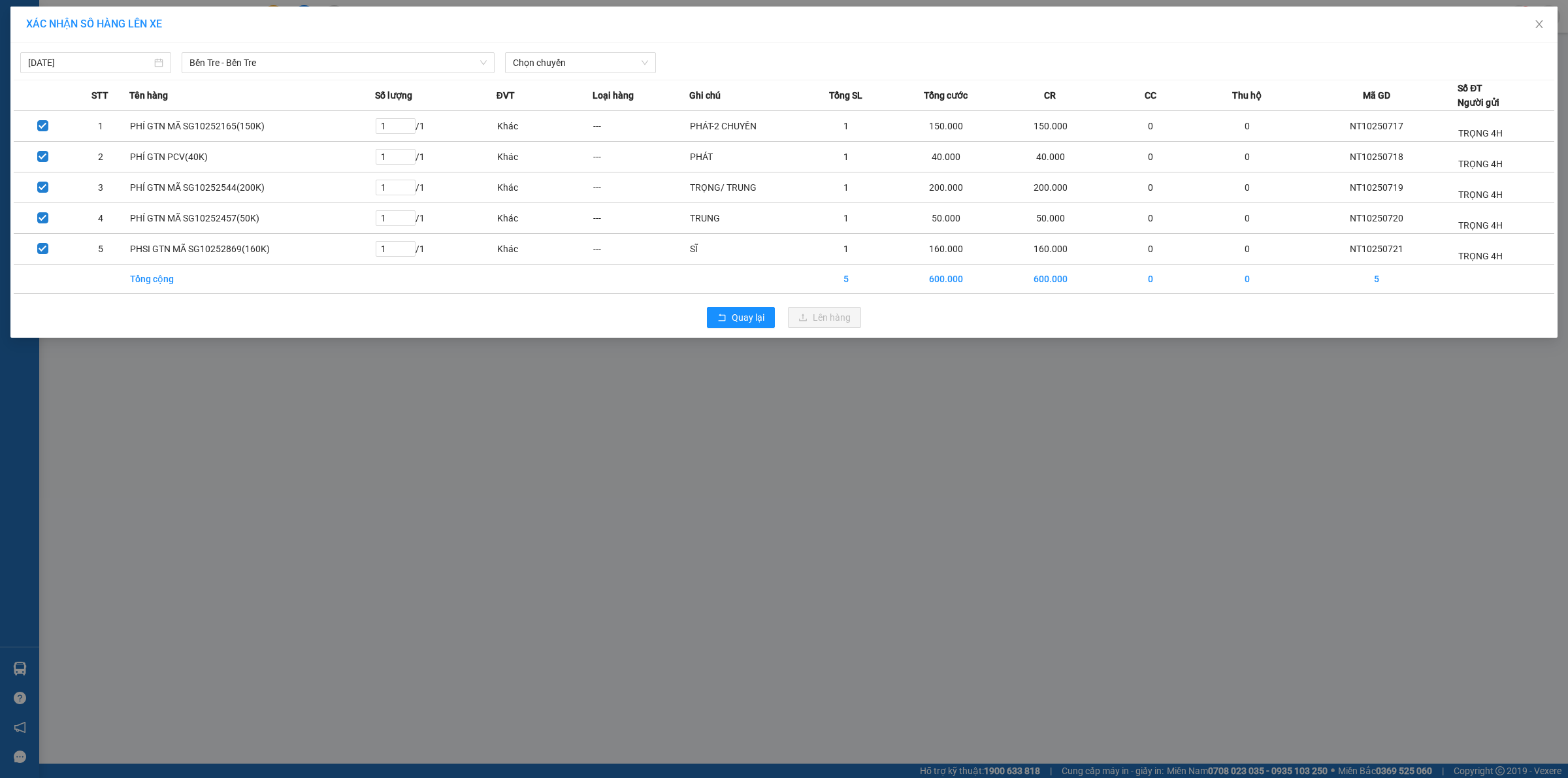
click at [540, 73] on div "Chọn chuyến" at bounding box center [580, 63] width 161 height 21
click at [544, 70] on span "Chọn chuyến" at bounding box center [580, 63] width 135 height 20
click at [544, 106] on div "01:11" at bounding box center [564, 110] width 102 height 15
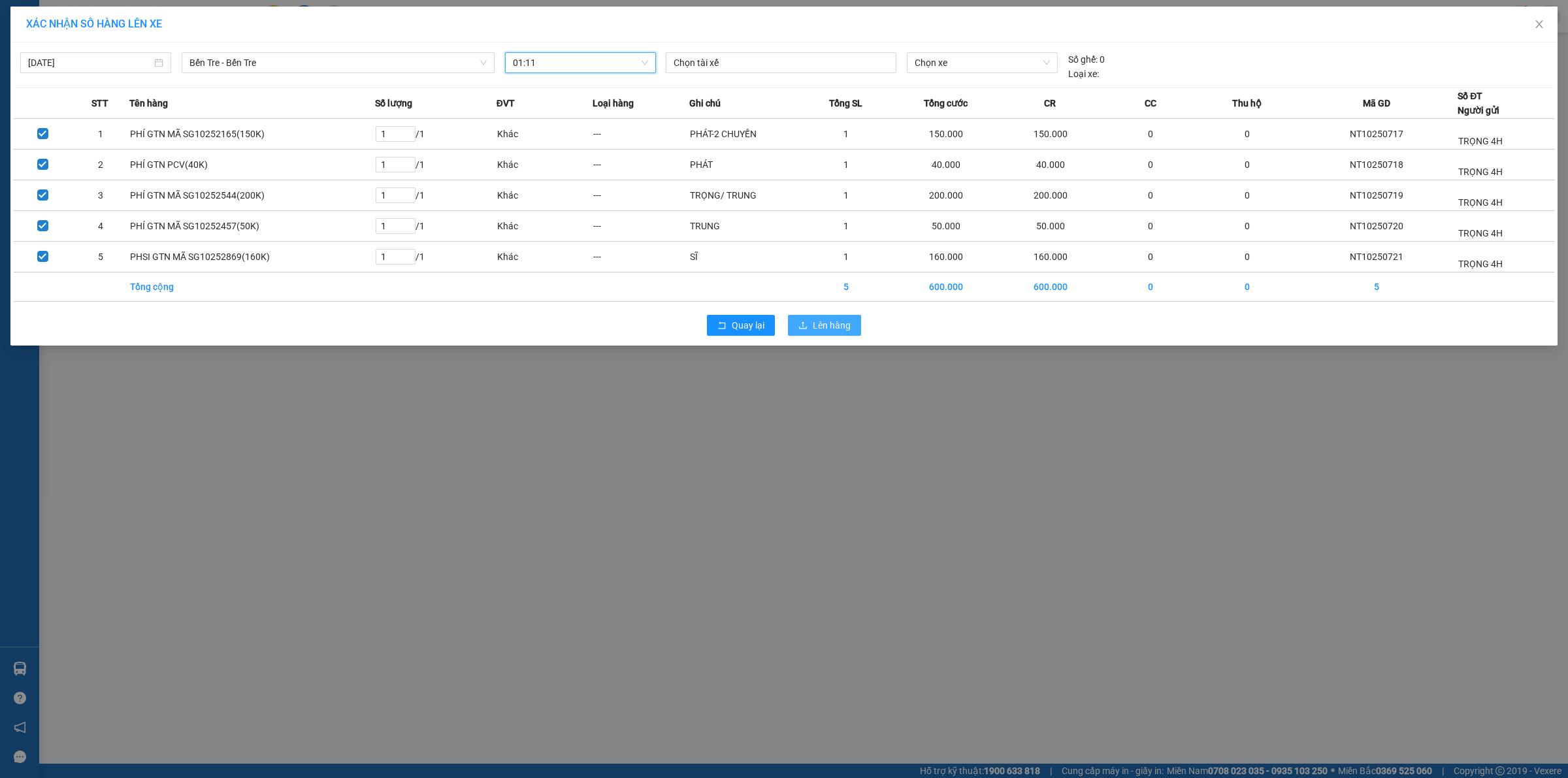
click at [846, 331] on span "Lên hàng" at bounding box center [831, 326] width 38 height 15
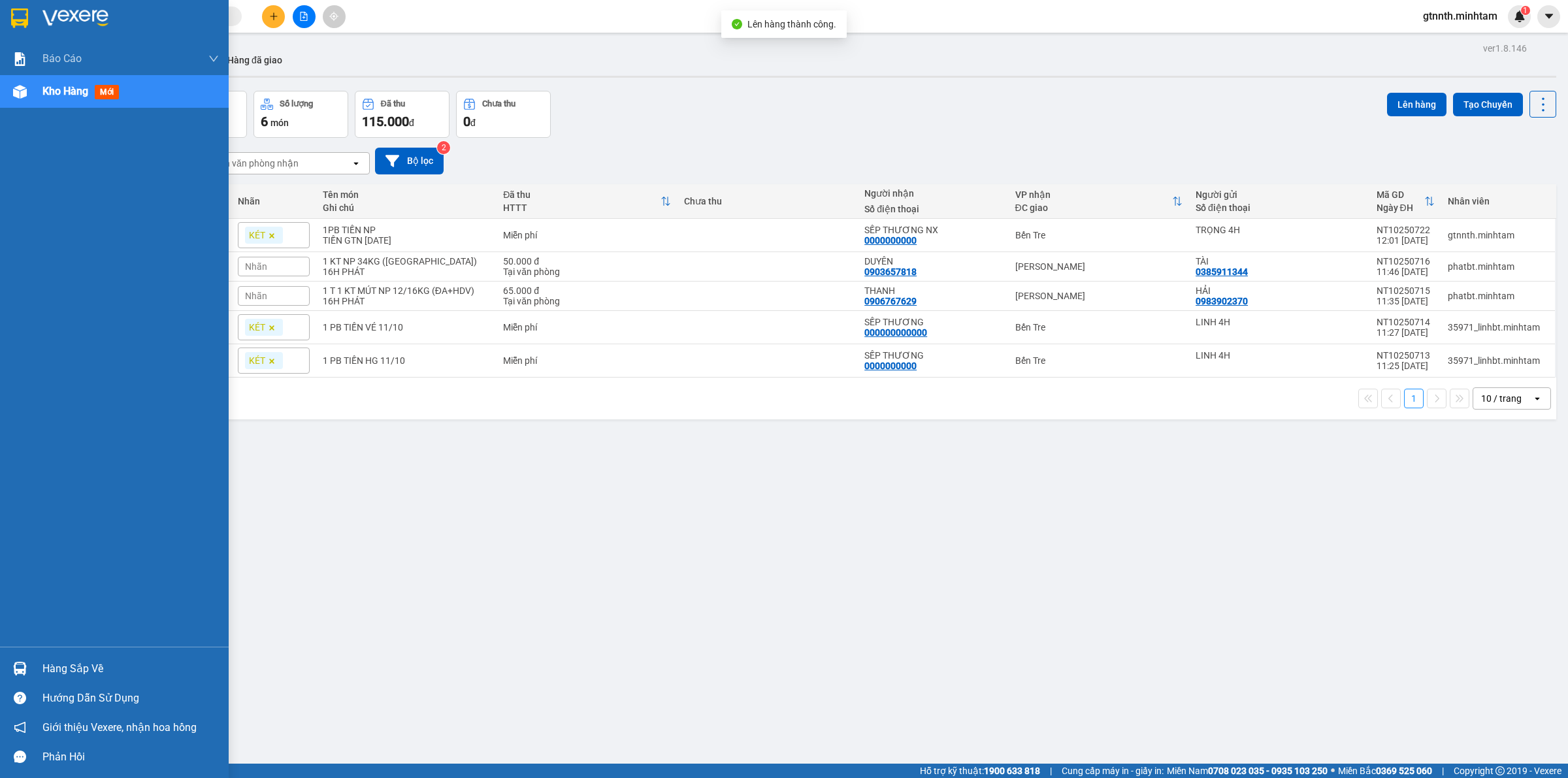
click at [76, 670] on div "Hàng sắp về" at bounding box center [131, 669] width 177 height 20
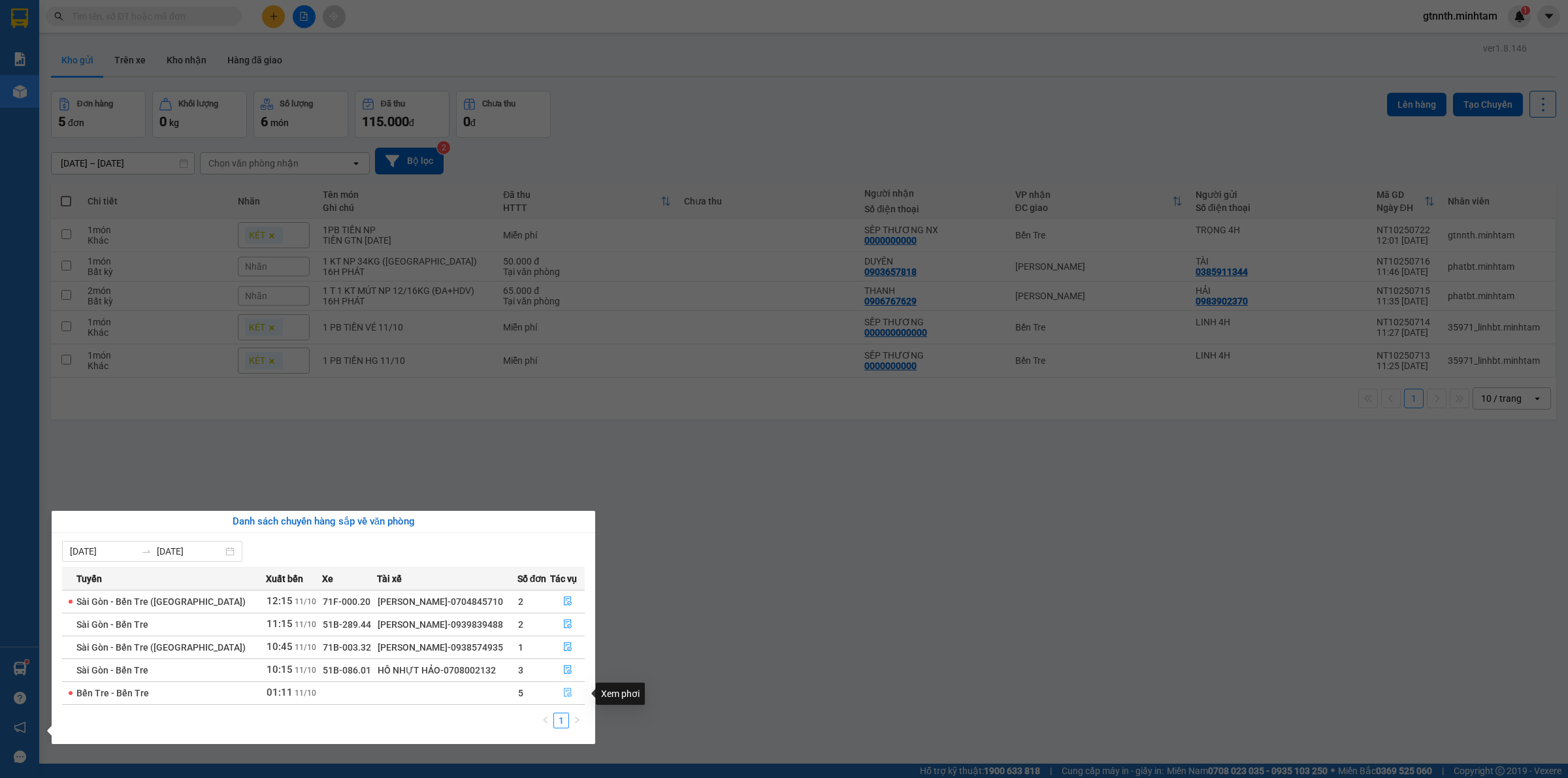
click at [564, 697] on icon "file-done" at bounding box center [568, 692] width 8 height 9
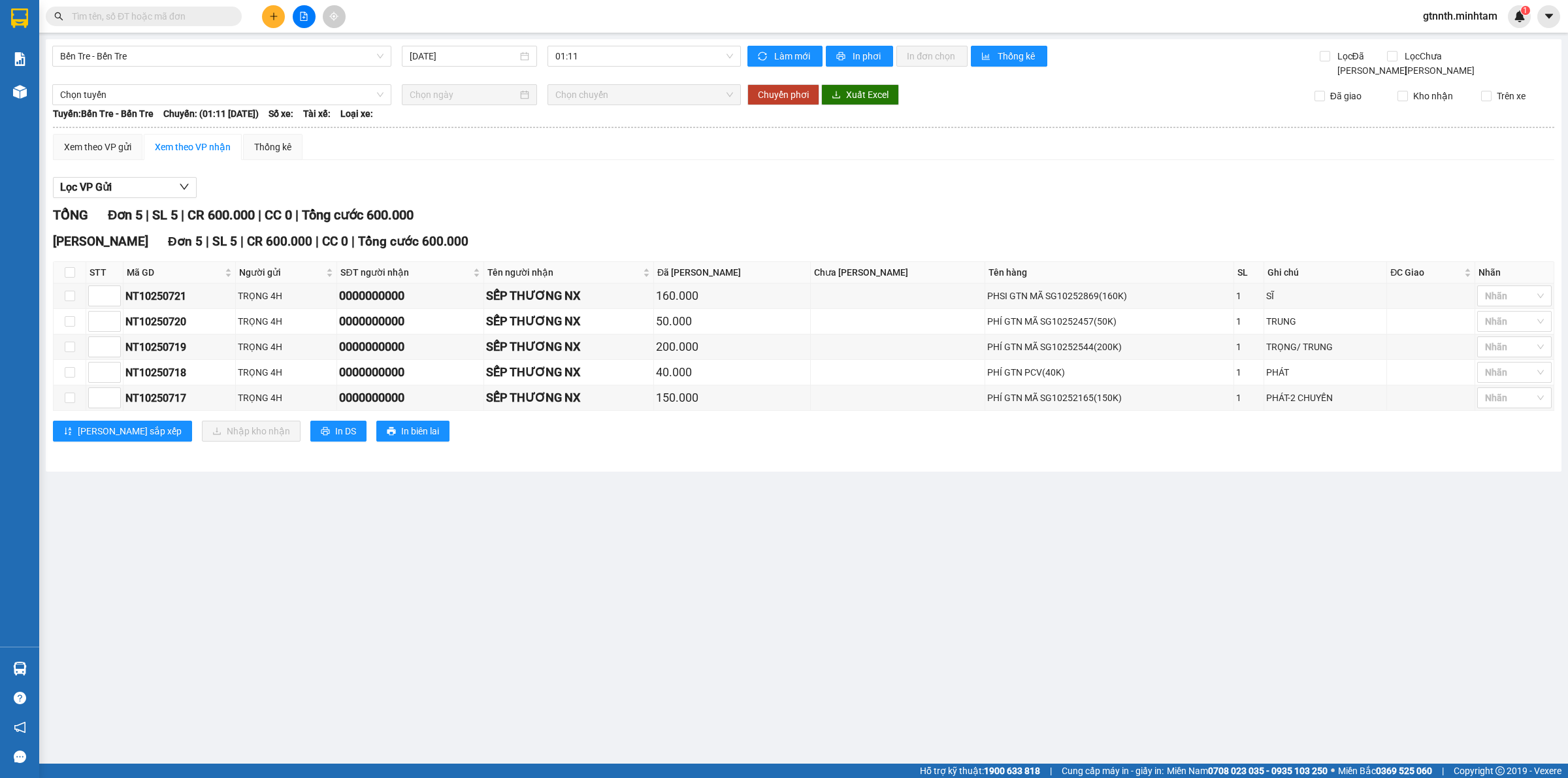
click at [72, 283] on th at bounding box center [70, 272] width 33 height 21
click at [70, 275] on input "checkbox" at bounding box center [70, 272] width 11 height 11
checkbox input "true"
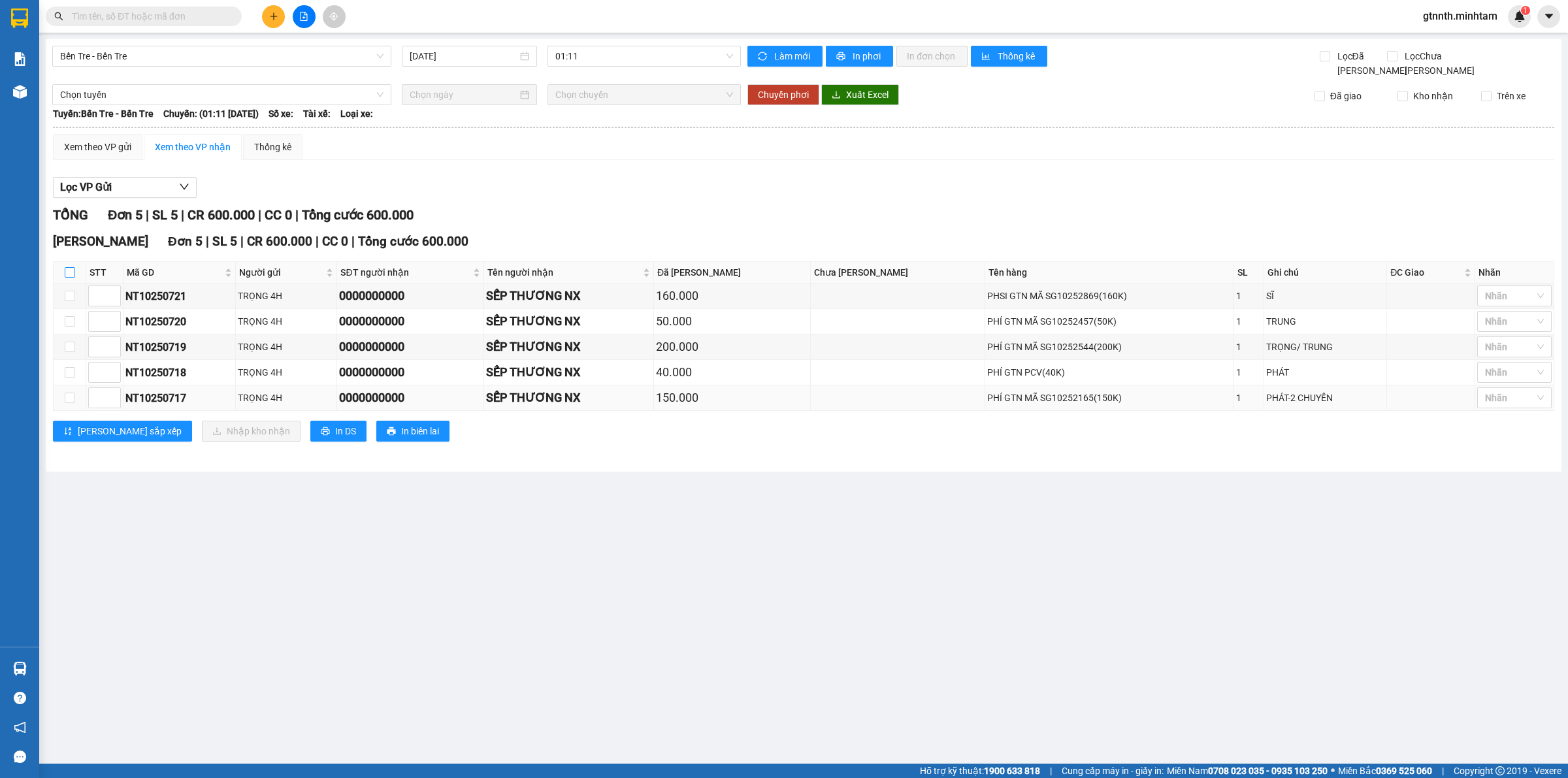
checkbox input "true"
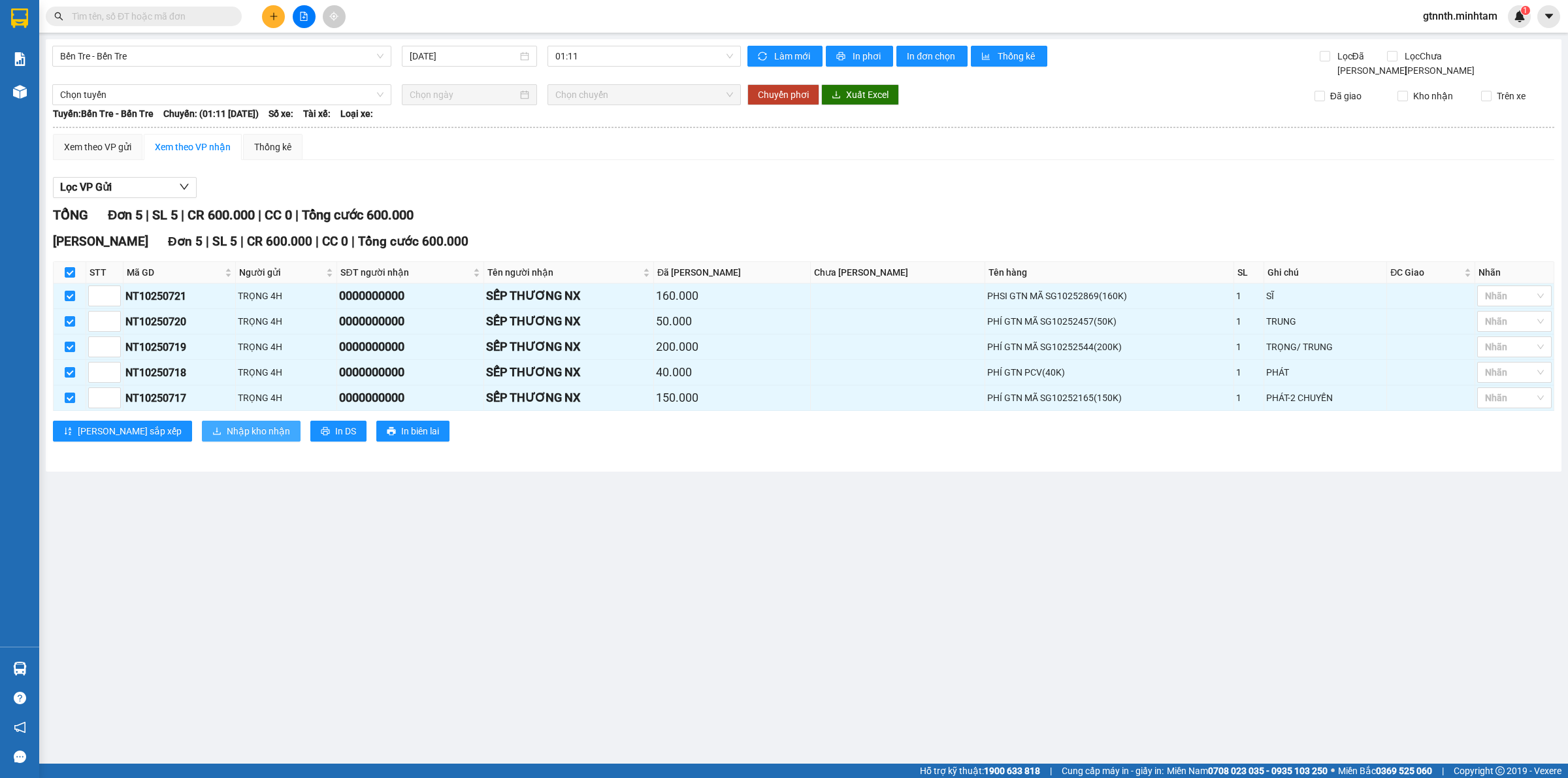
click at [209, 442] on button "Nhập kho nhận" at bounding box center [251, 431] width 99 height 21
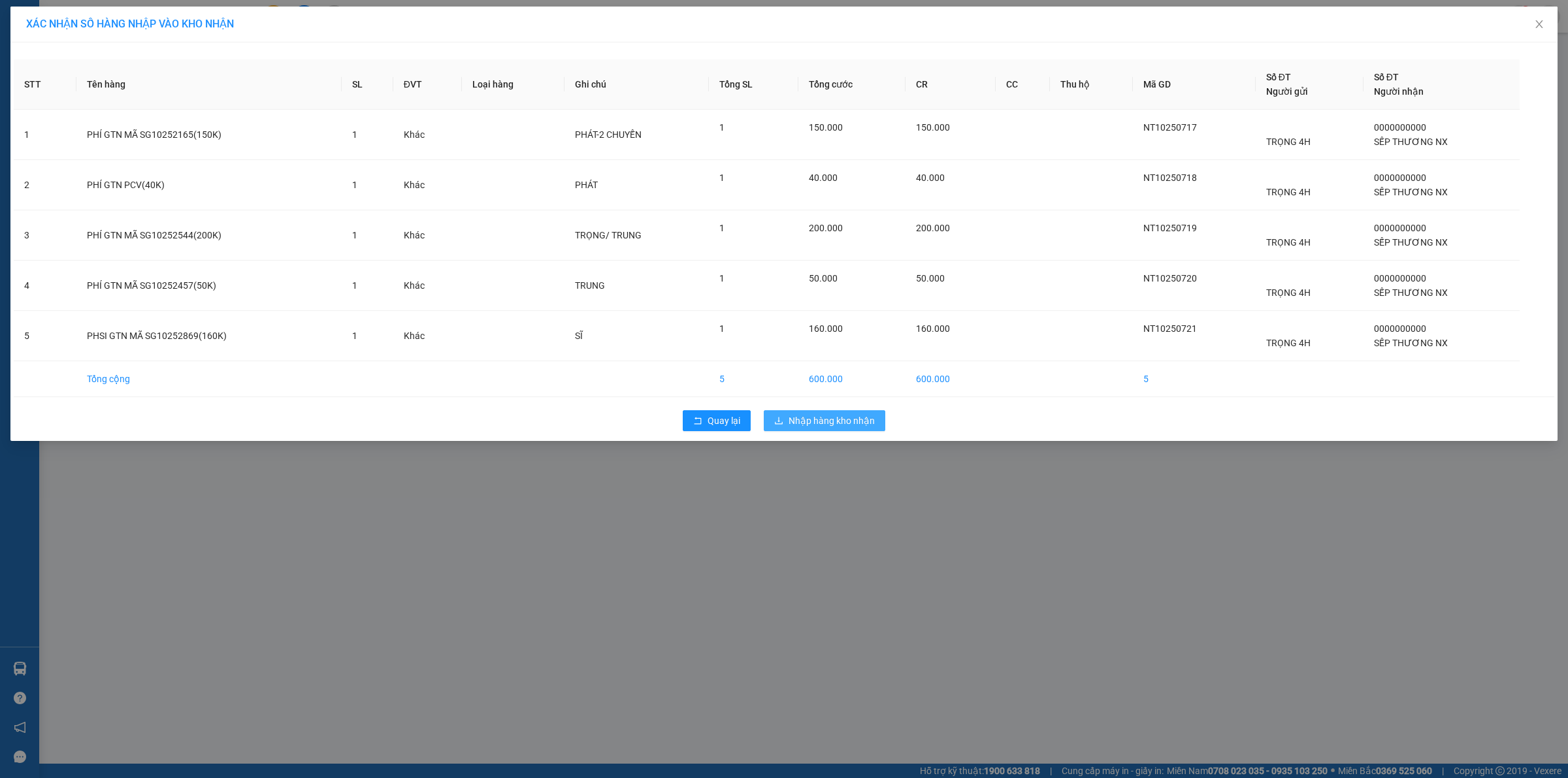
click at [833, 428] on span "Nhập hàng kho nhận" at bounding box center [831, 421] width 86 height 15
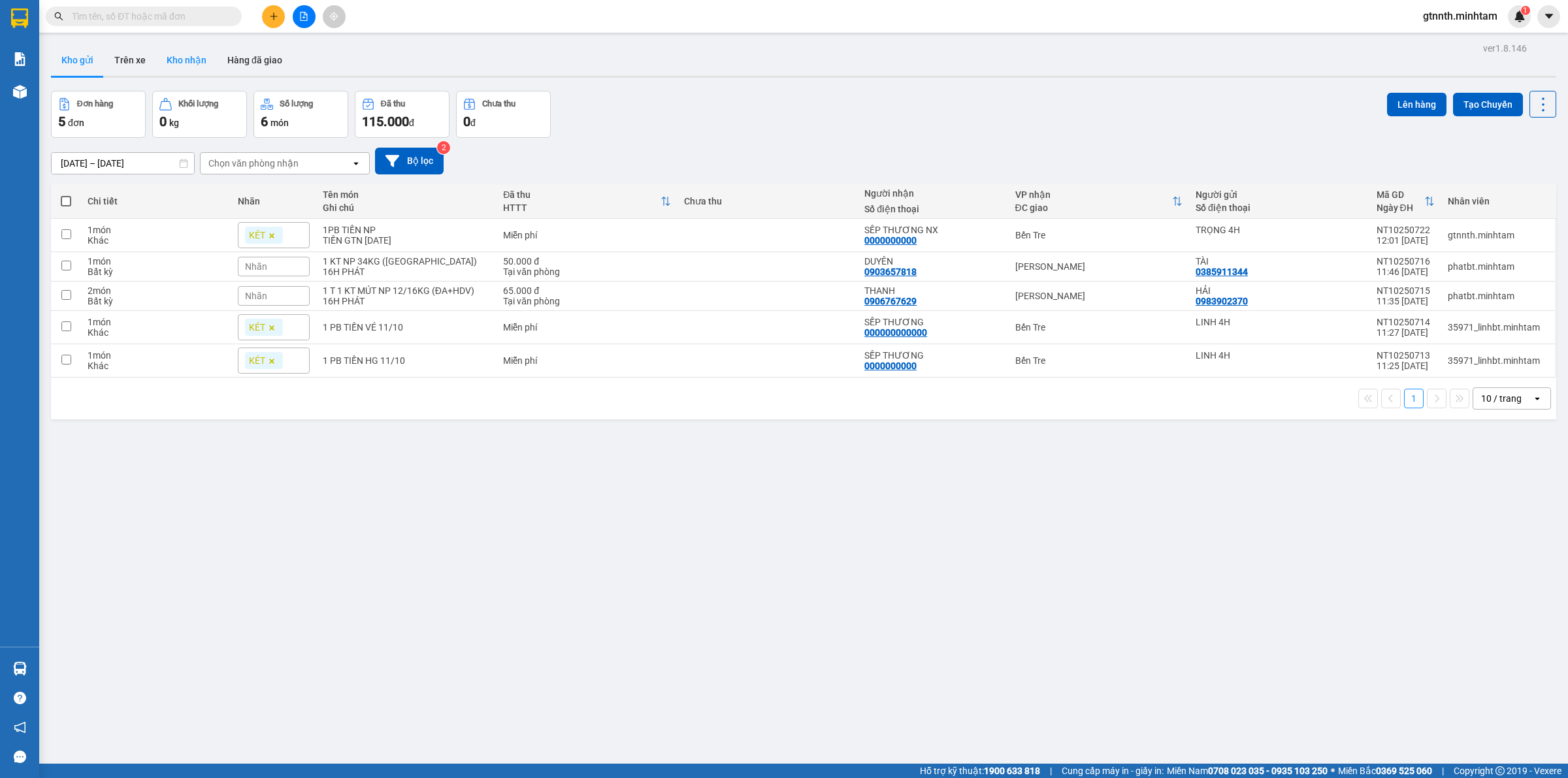
click at [194, 63] on button "Kho nhận" at bounding box center [186, 60] width 61 height 31
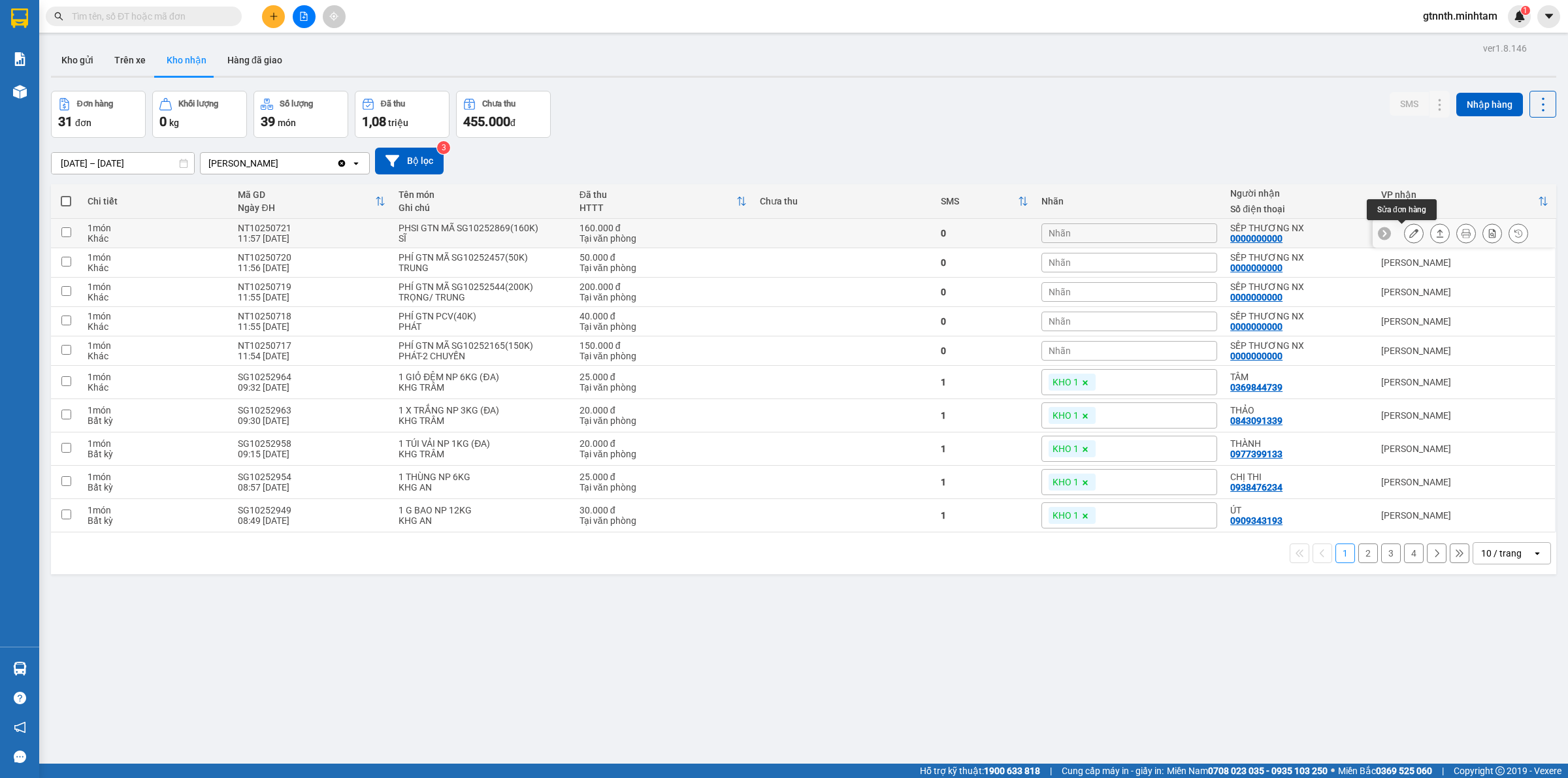
click at [1409, 234] on icon at bounding box center [1413, 233] width 9 height 9
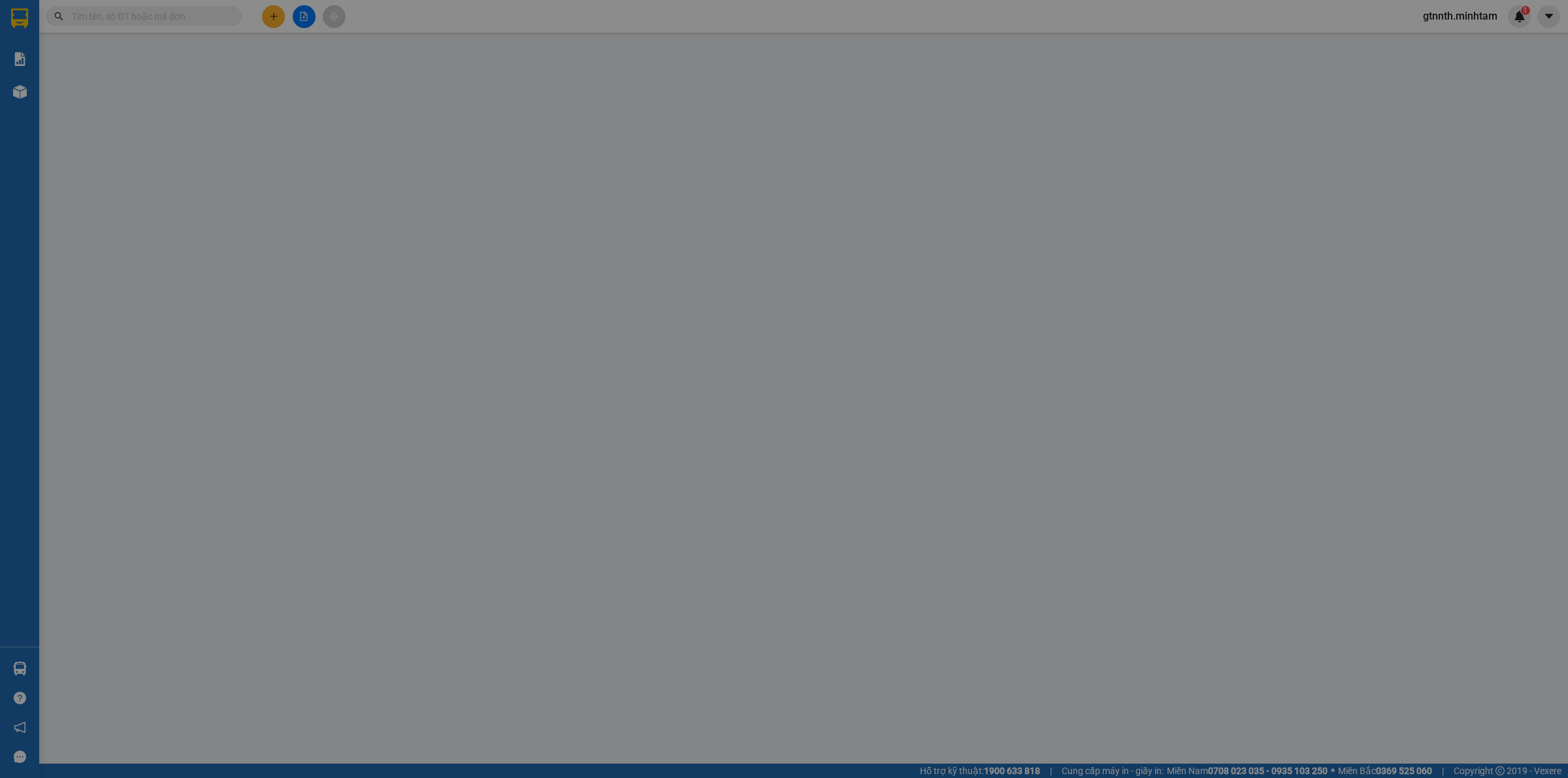
type input "TRỌNG 4H"
type input "0000000000"
type input "SẾP THƯƠNG NX"
type input "160.000"
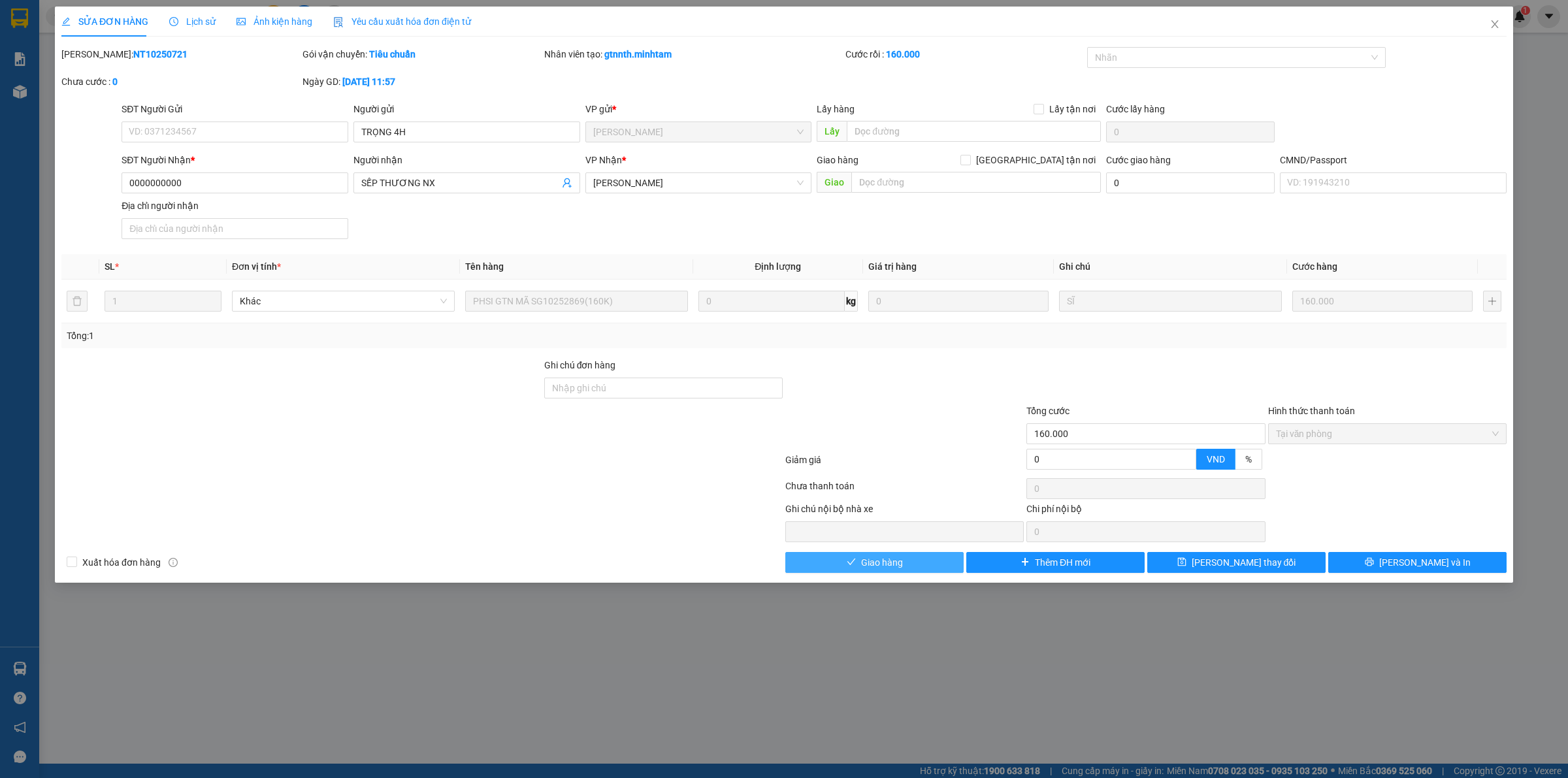
click at [896, 563] on span "Giao hàng" at bounding box center [882, 563] width 42 height 15
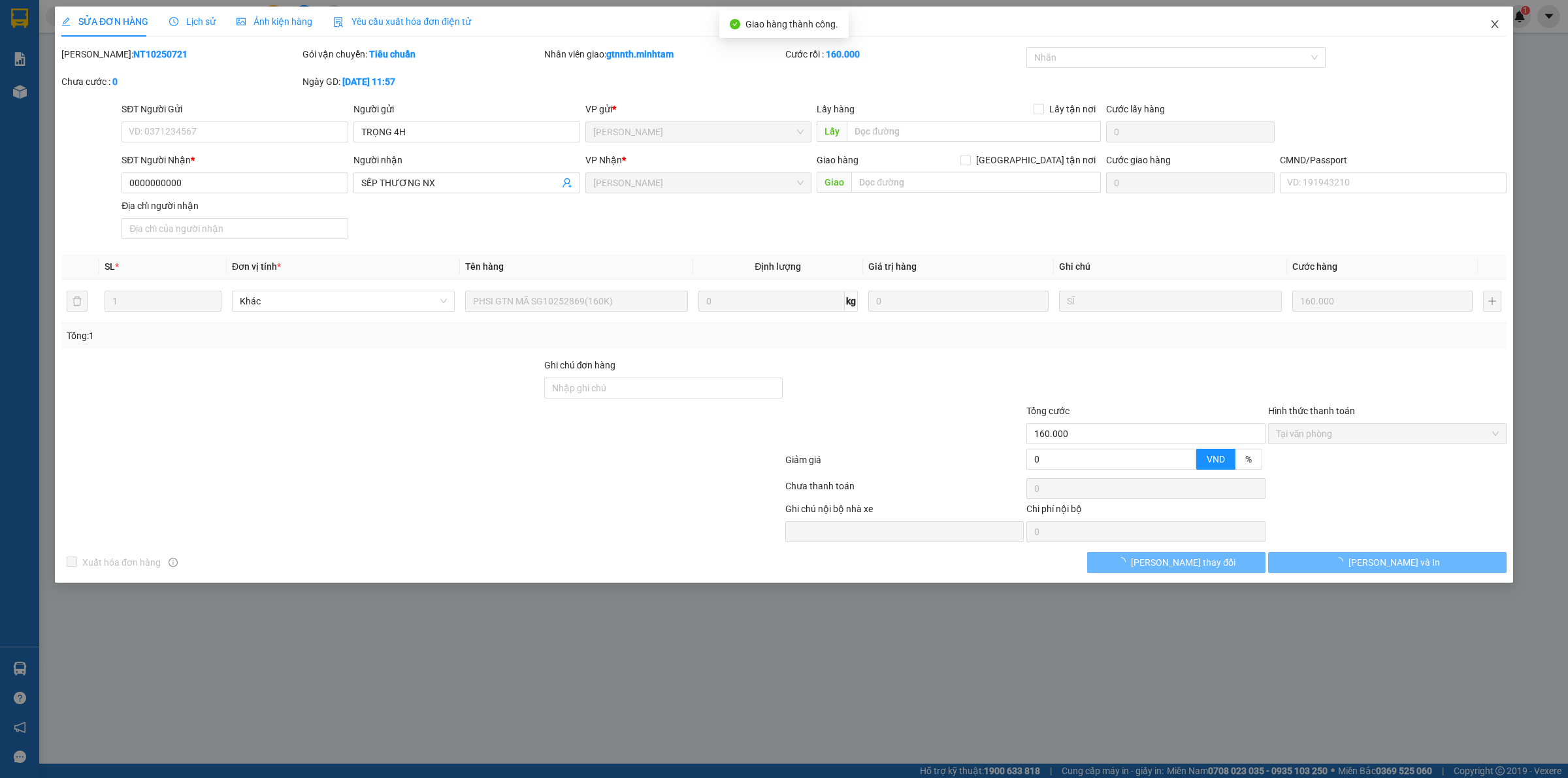
click at [1490, 29] on icon "close" at bounding box center [1494, 24] width 11 height 11
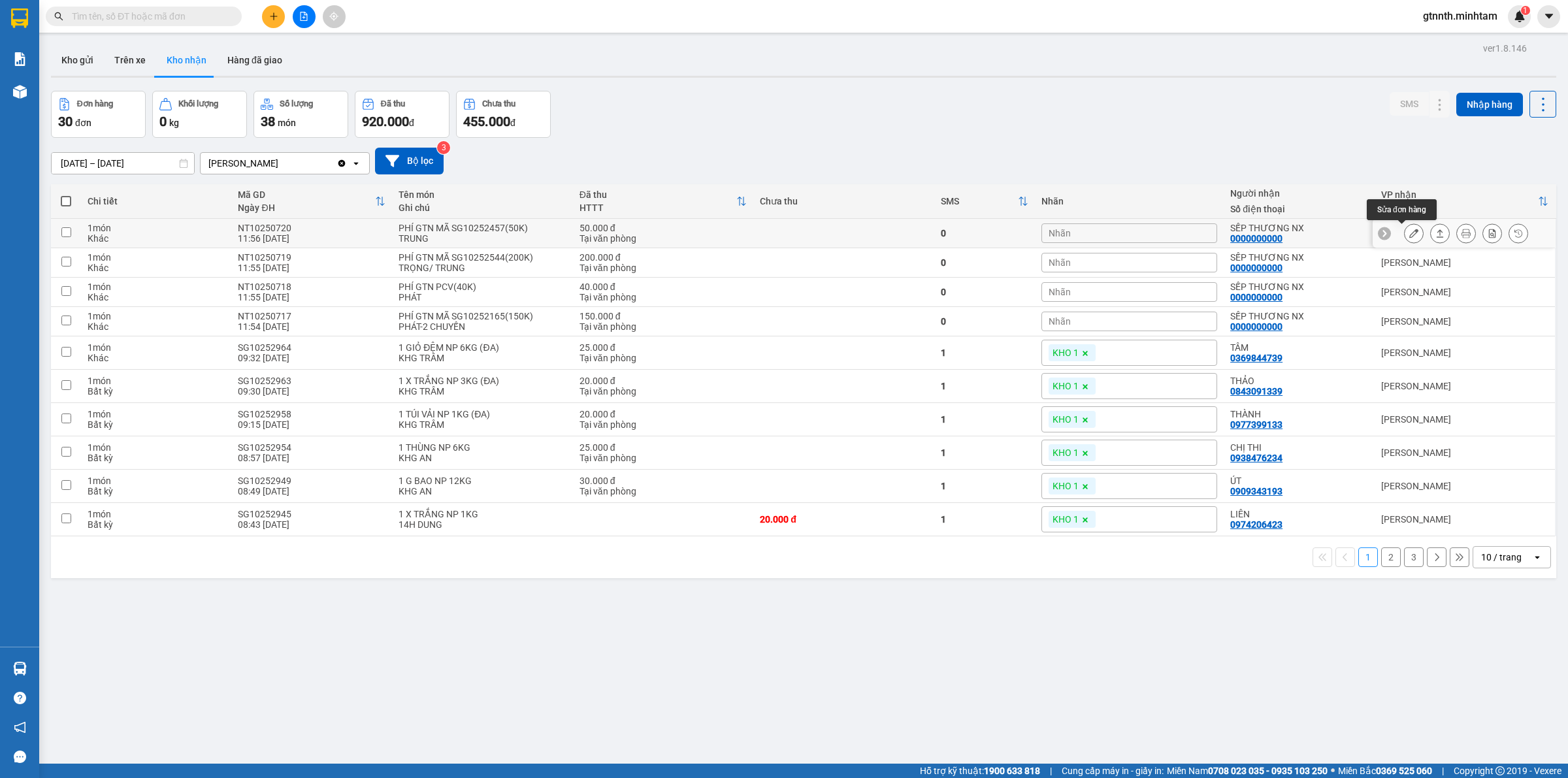
click at [1409, 233] on icon at bounding box center [1413, 233] width 9 height 9
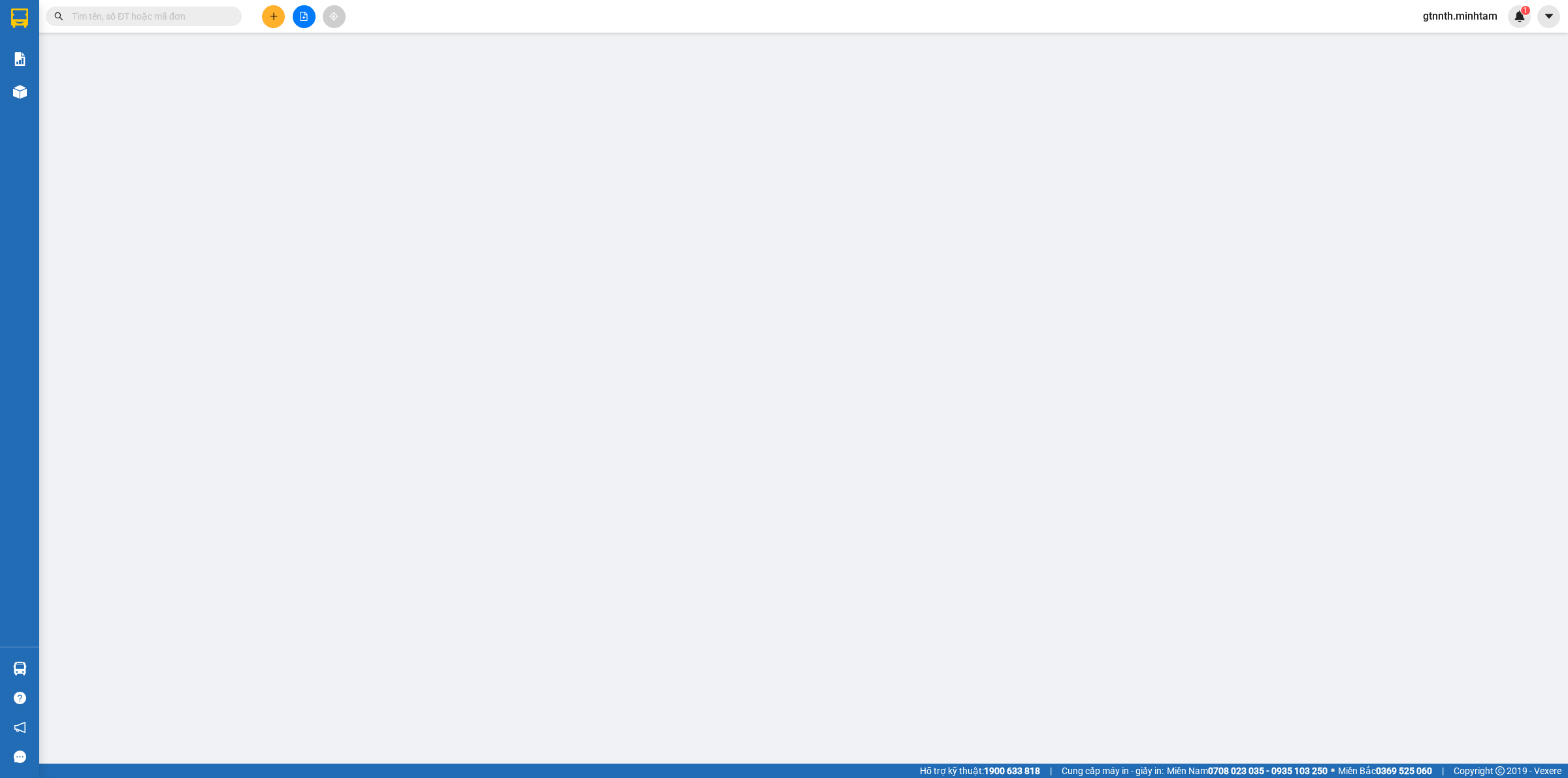
type input "TRỌNG 4H"
type input "0000000000"
type input "SẾP THƯƠNG NX"
type input "50.000"
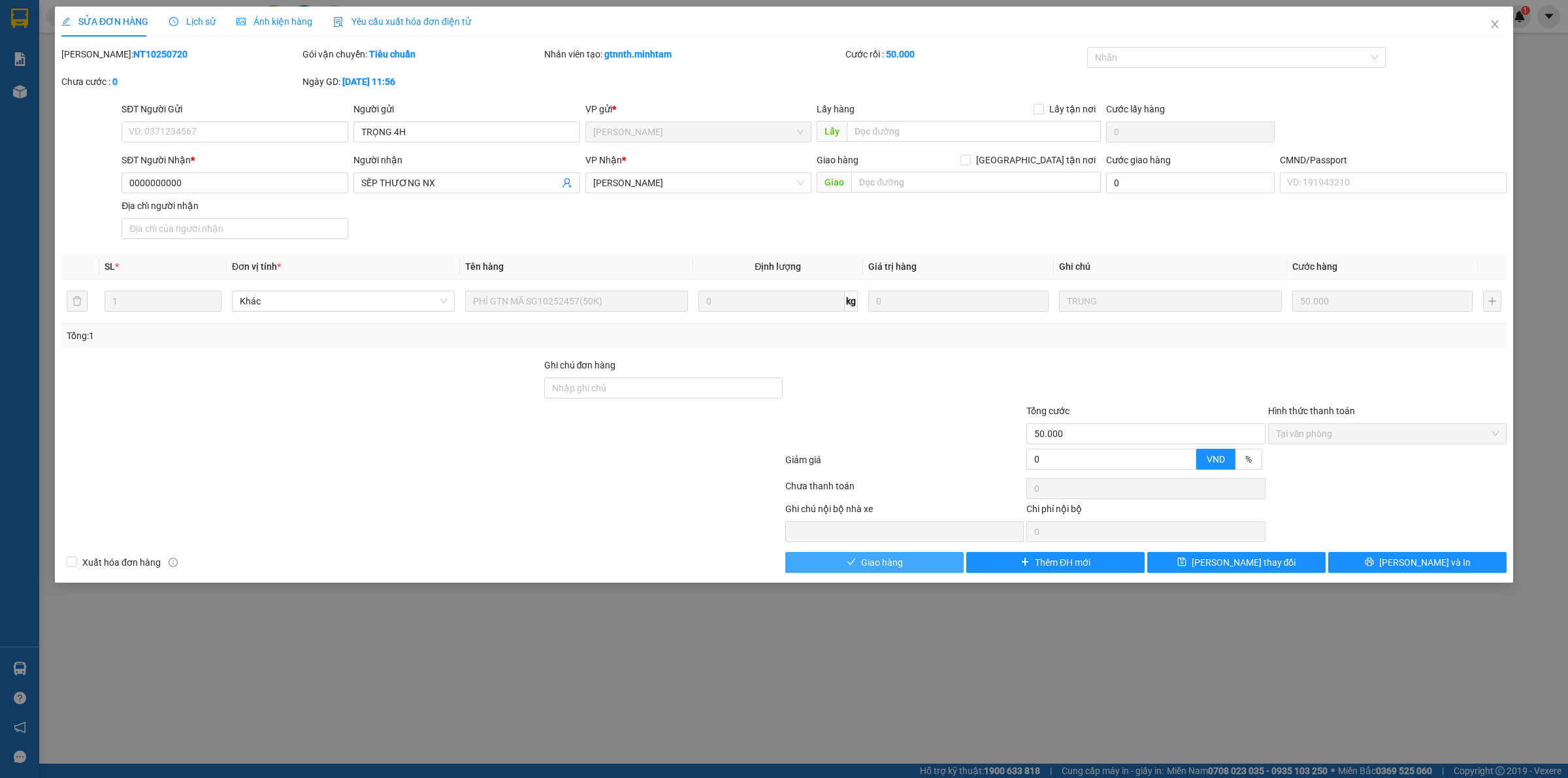
click at [885, 569] on span "Giao hàng" at bounding box center [882, 563] width 42 height 15
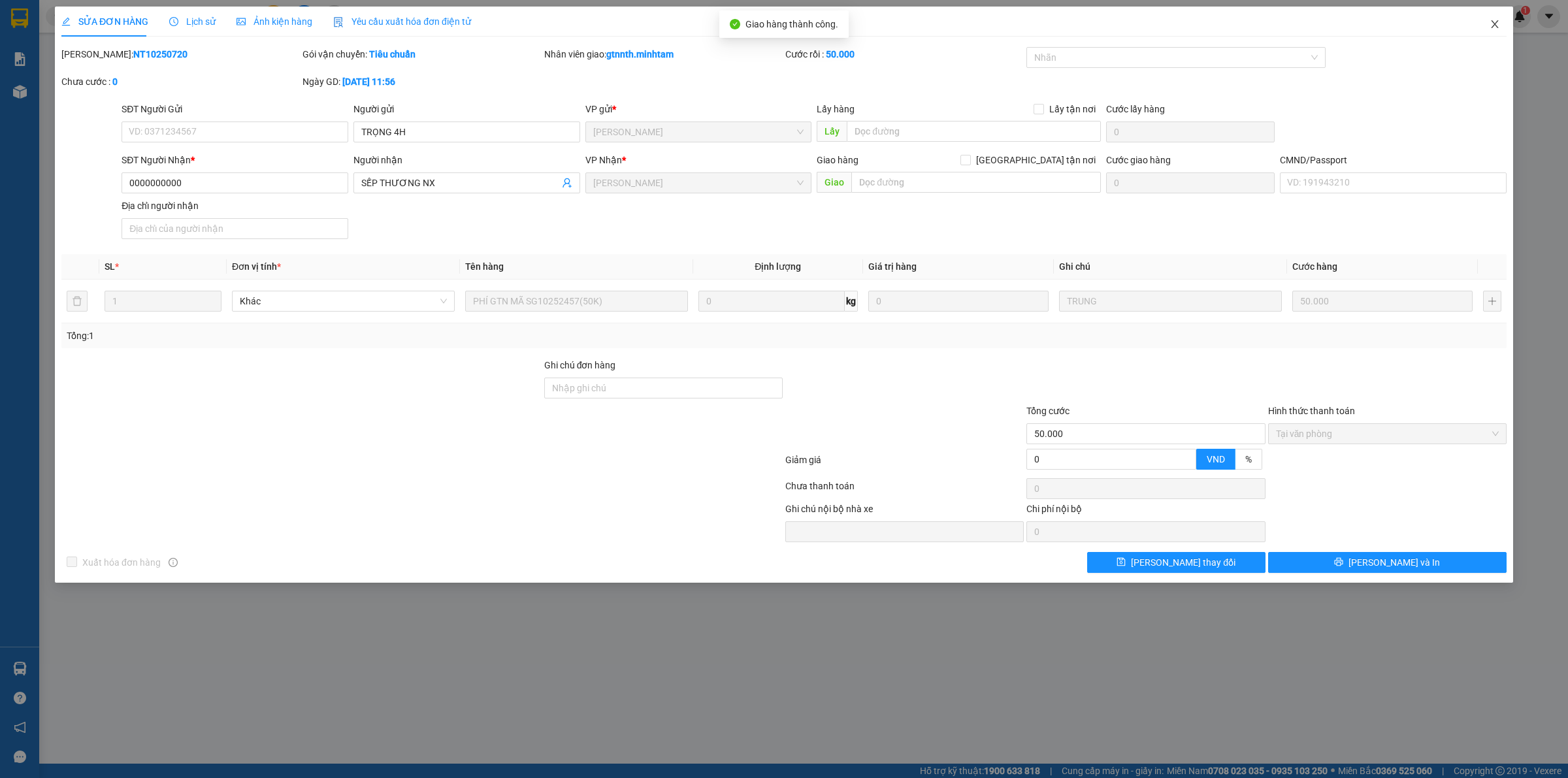
click at [1497, 25] on icon "close" at bounding box center [1494, 24] width 11 height 11
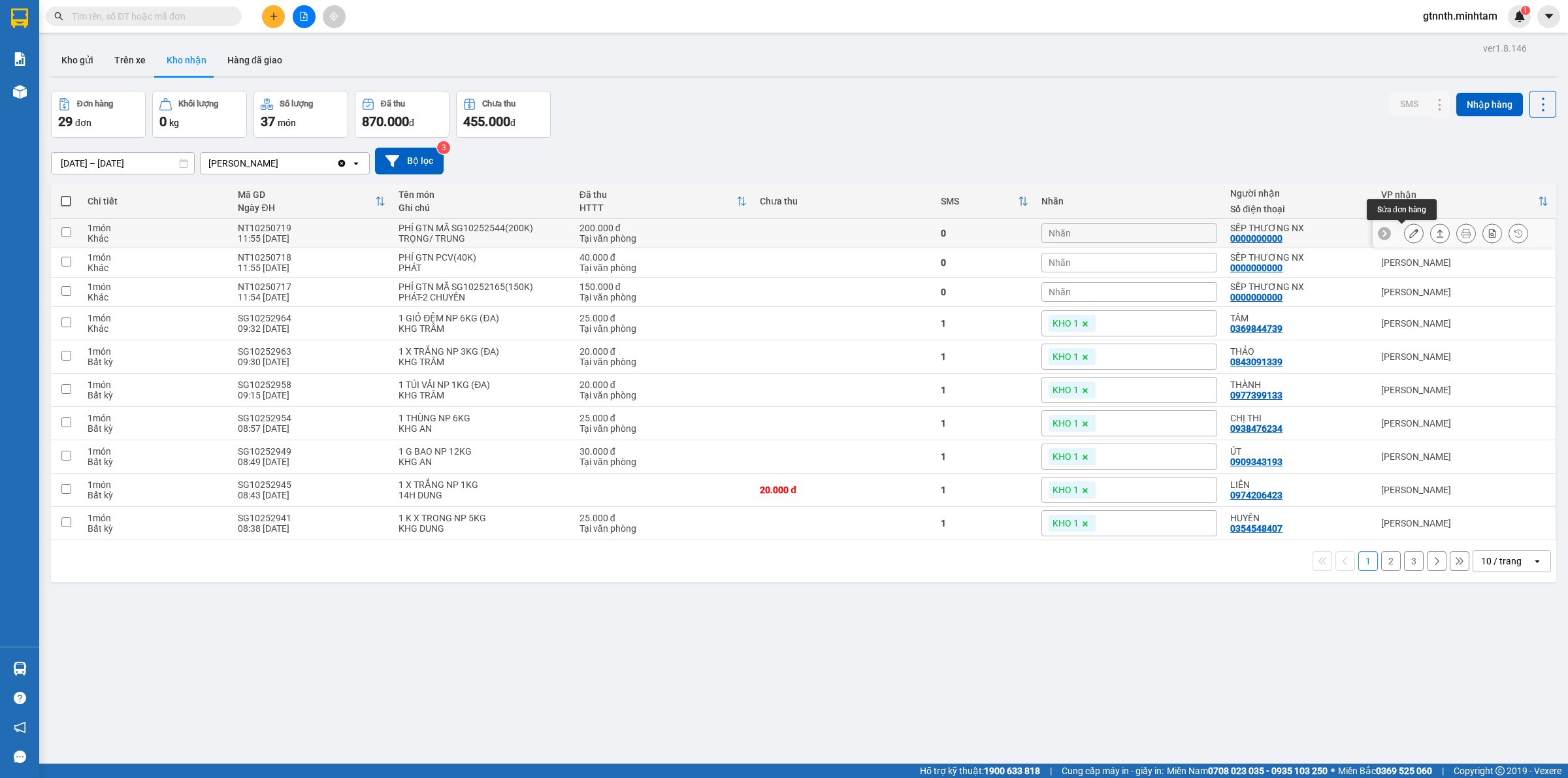
click at [1404, 226] on button at bounding box center [1413, 234] width 18 height 23
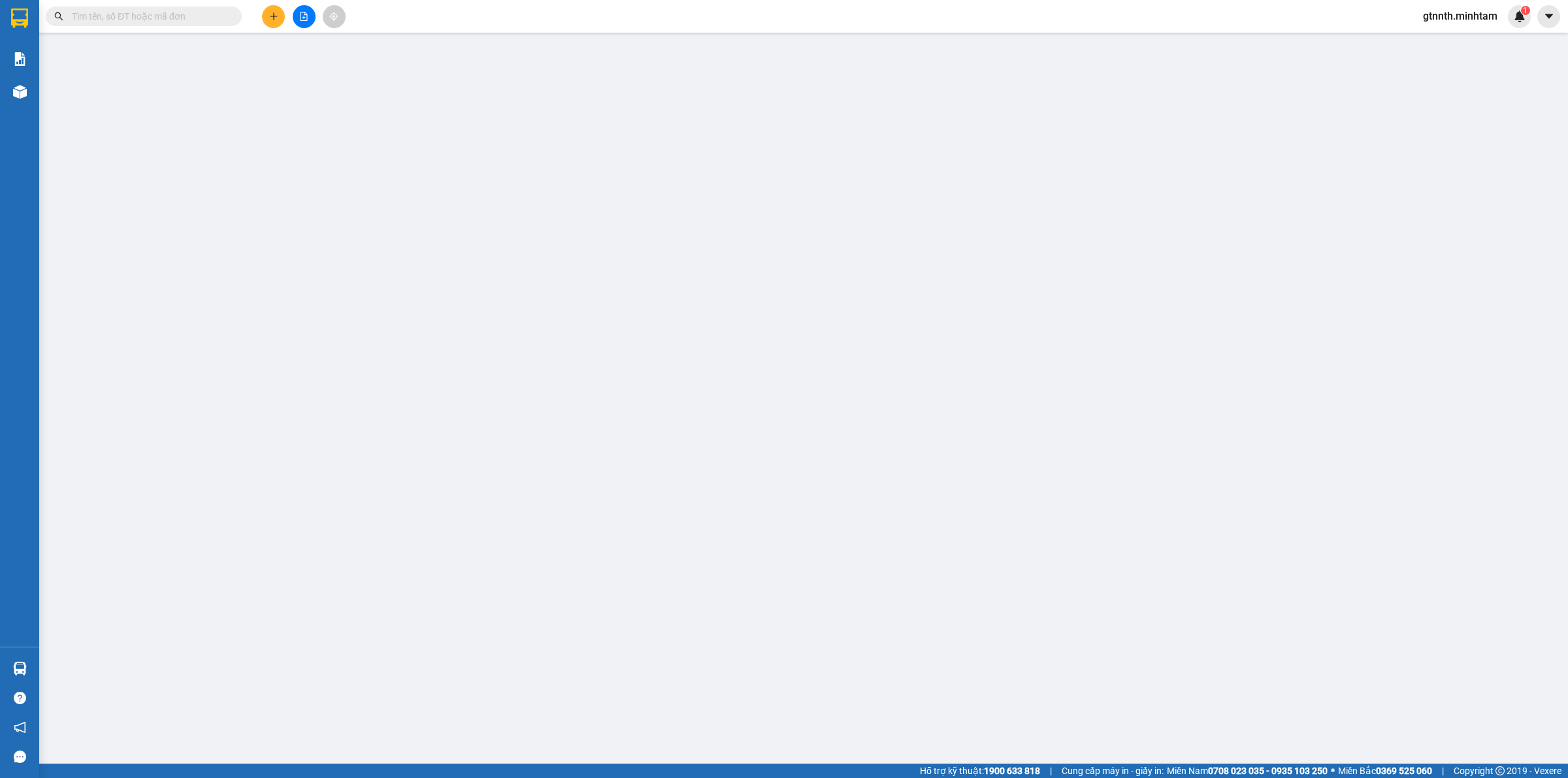
type input "TRỌNG 4H"
type input "0000000000"
type input "SẾP THƯƠNG NX"
type input "200.000"
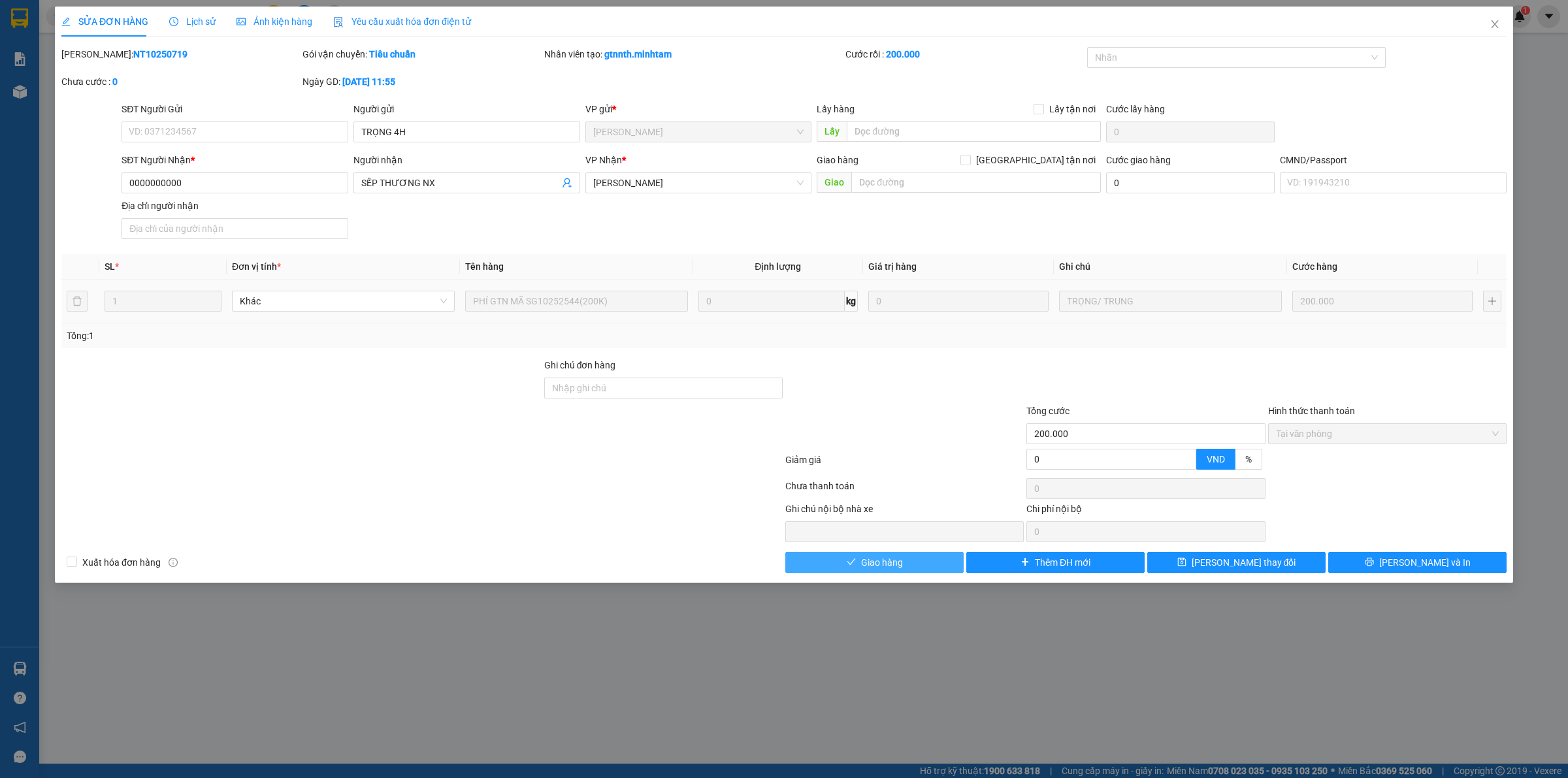
click at [937, 554] on button "Giao hàng" at bounding box center [874, 563] width 178 height 21
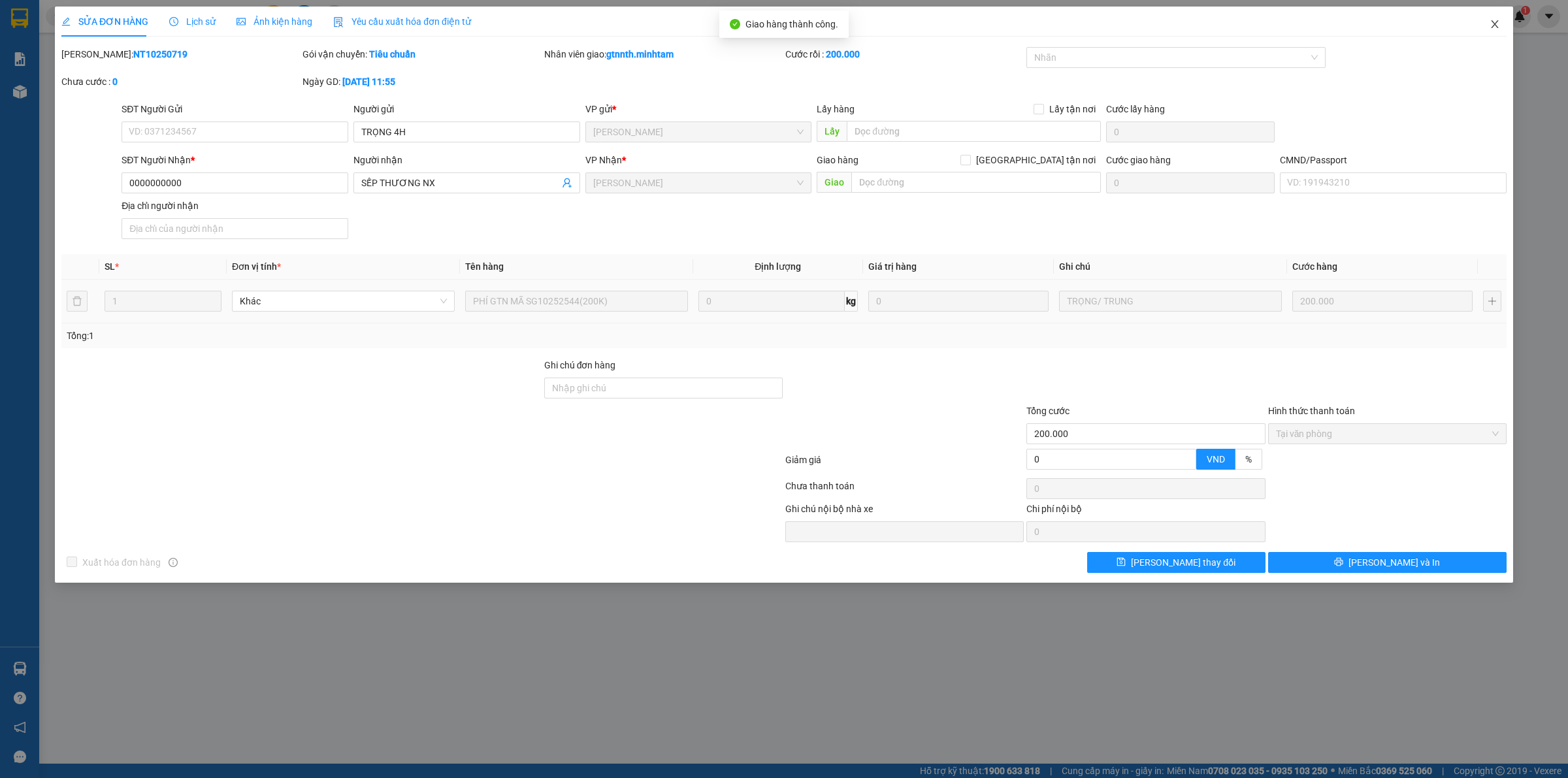
click at [1497, 29] on icon "close" at bounding box center [1494, 24] width 11 height 11
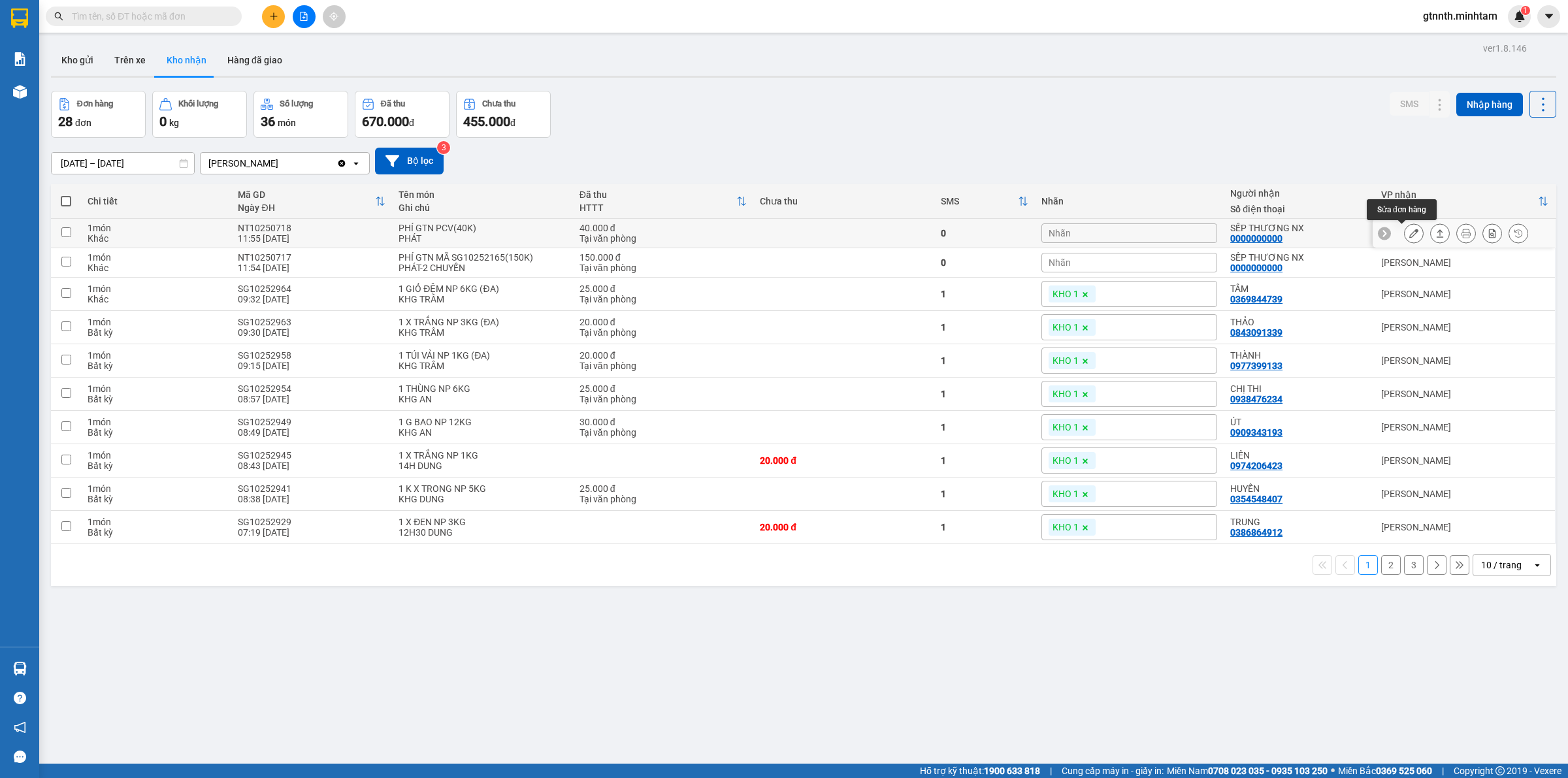
click at [1409, 234] on icon at bounding box center [1413, 233] width 9 height 9
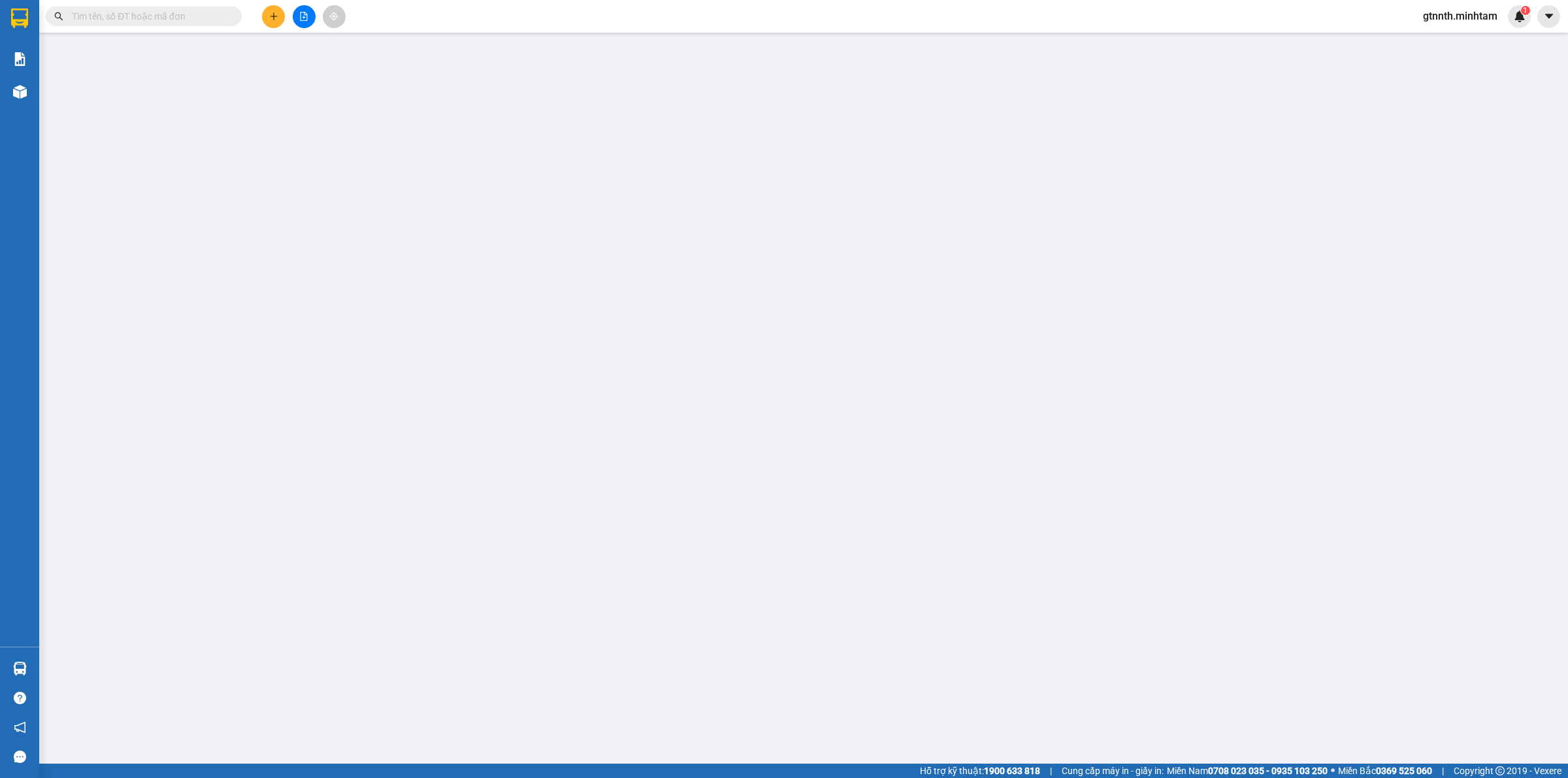
type input "TRỌNG 4H"
type input "0000000000"
type input "SẾP THƯƠNG NX"
type input "40.000"
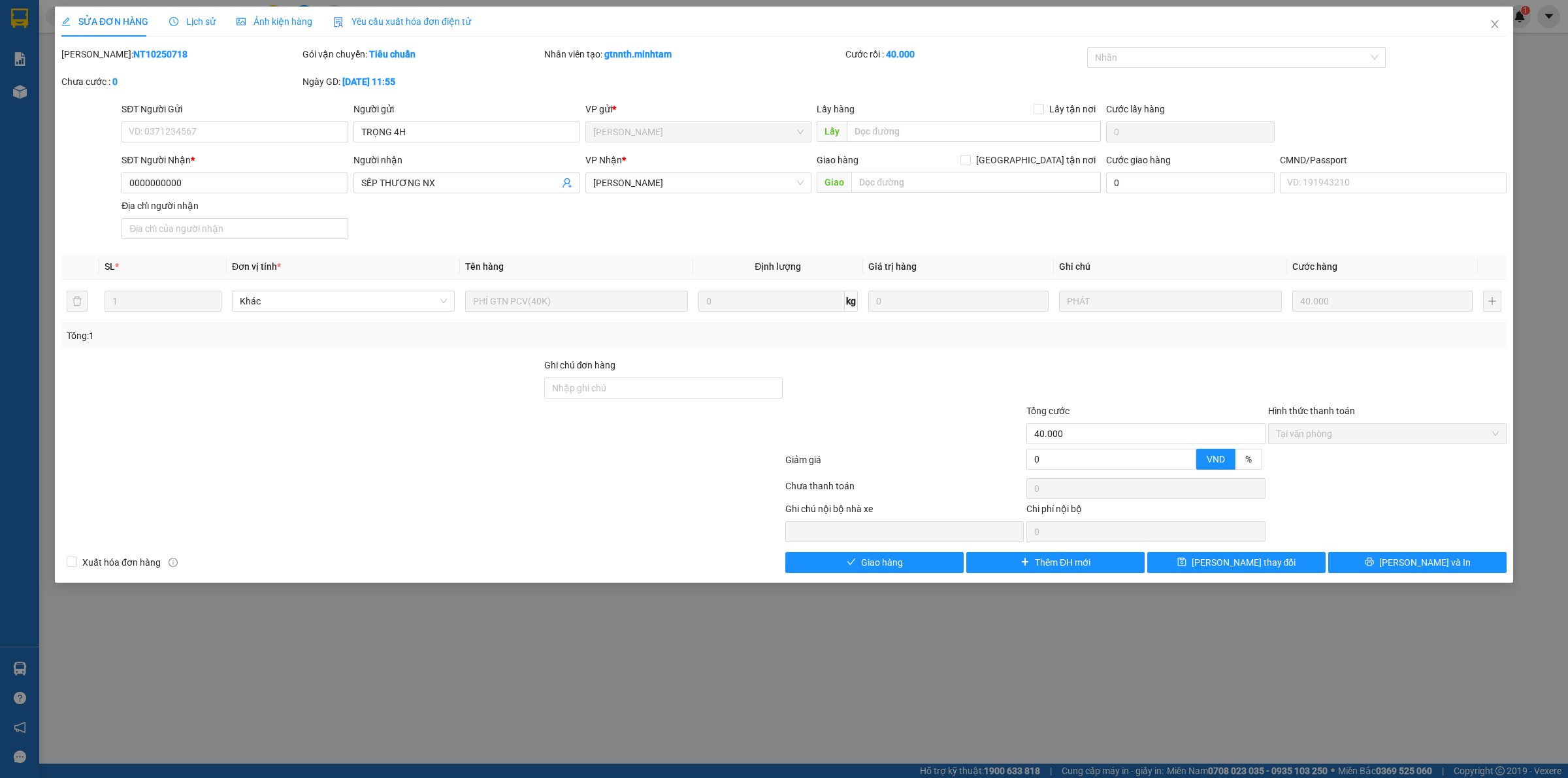
click at [928, 575] on div "SỬA ĐƠN HÀNG Lịch sử Ảnh kiện hàng Yêu cầu xuất hóa đơn điện tử Total Paid Fee …" at bounding box center [784, 295] width 1458 height 576
click at [928, 572] on button "Giao hàng" at bounding box center [874, 563] width 178 height 21
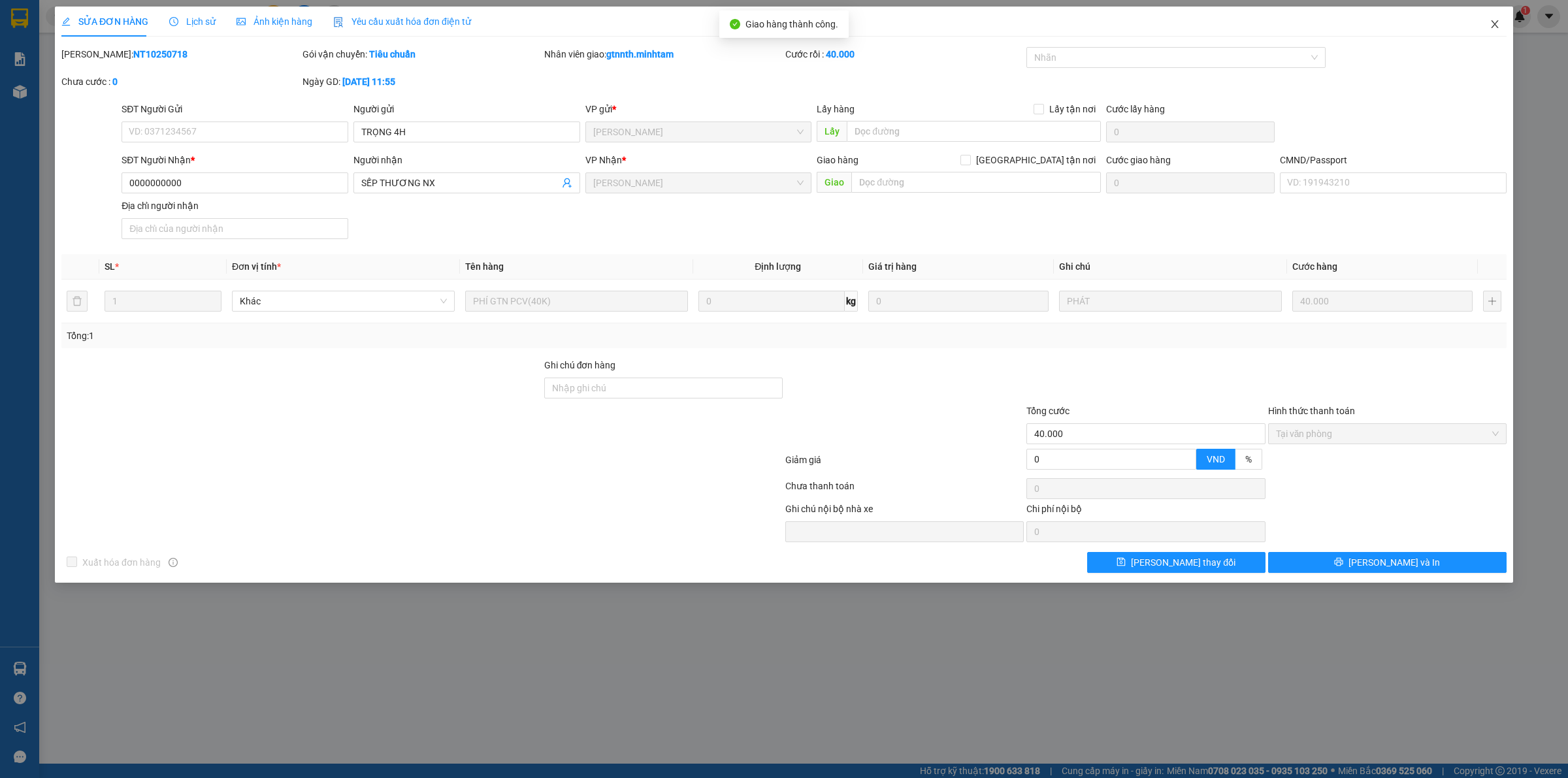
click at [1497, 18] on span "Close" at bounding box center [1494, 25] width 37 height 37
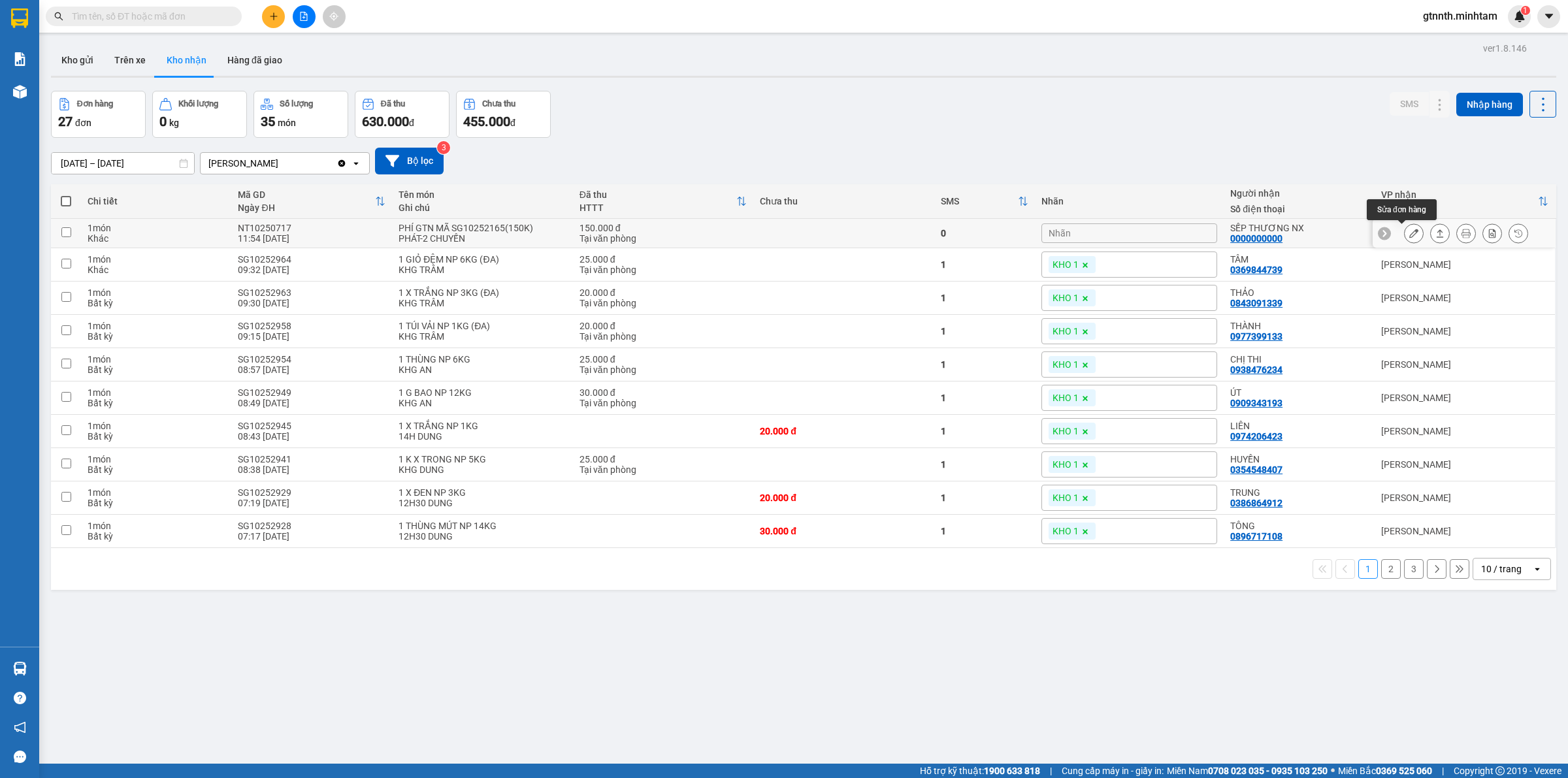
click at [1404, 233] on button at bounding box center [1413, 234] width 18 height 23
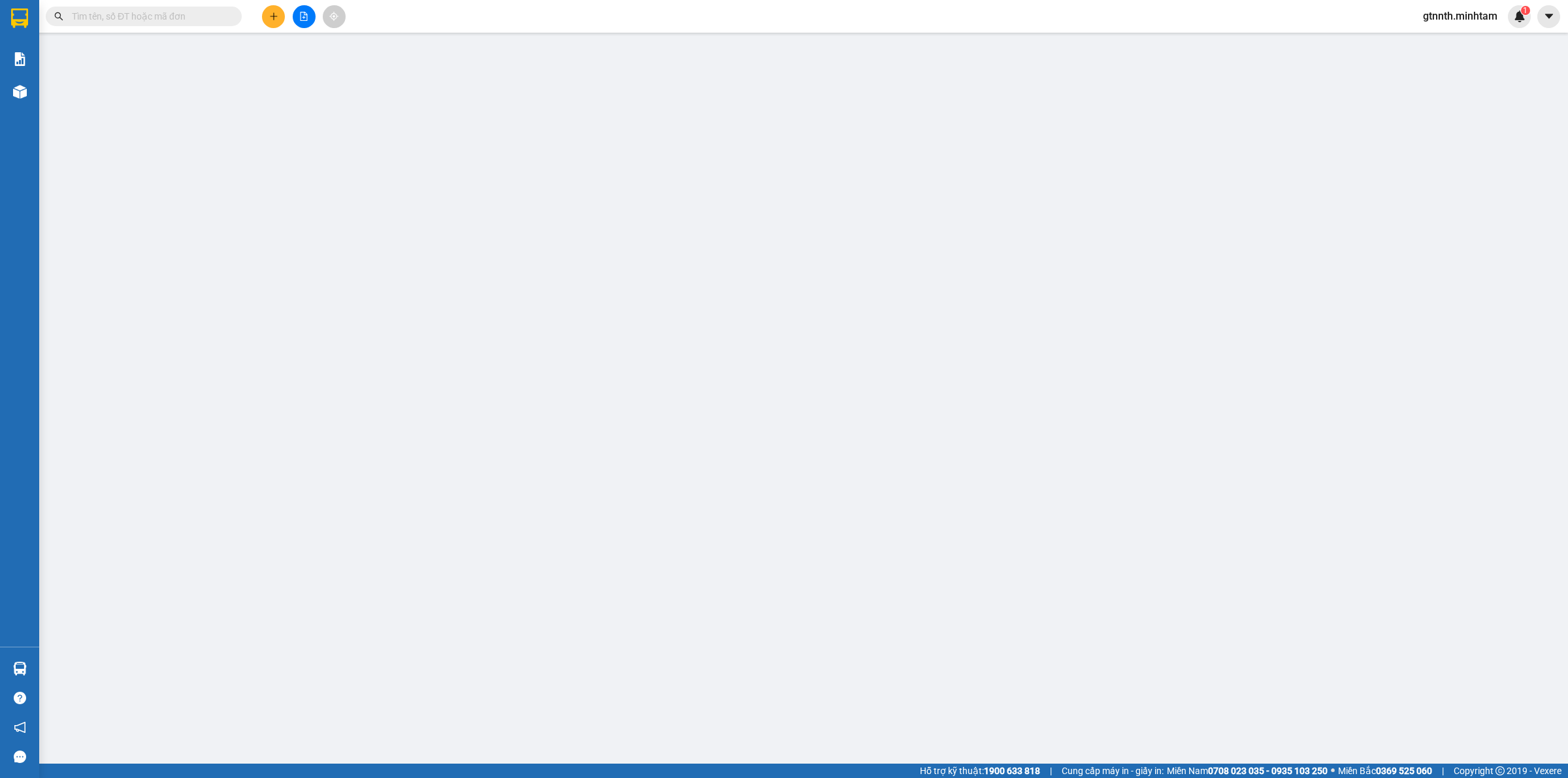
type input "TRỌNG 4H"
type input "0000000000"
type input "SẾP THƯƠNG NX"
type input "150.000"
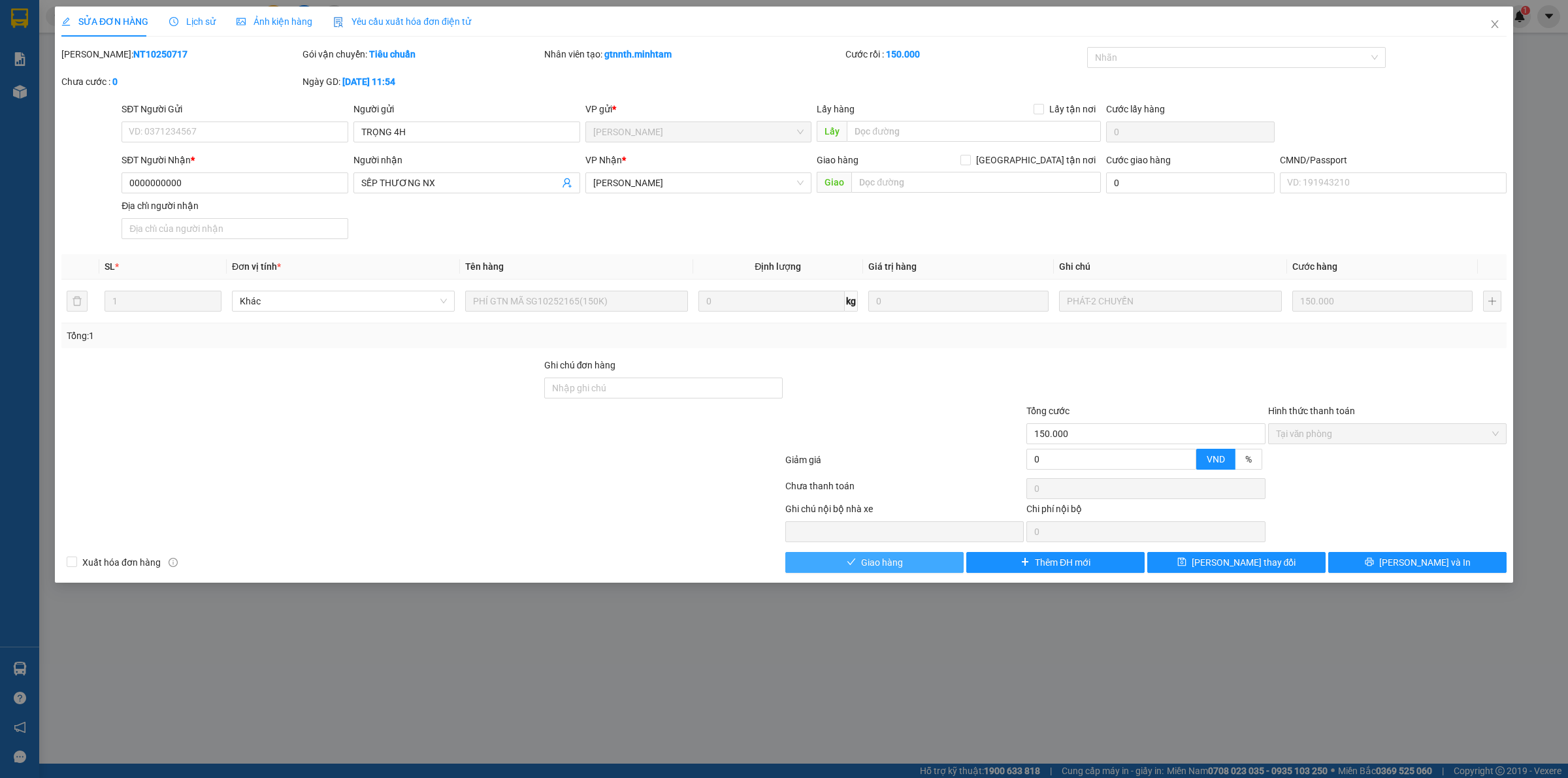
click at [836, 563] on button "Giao hàng" at bounding box center [874, 563] width 178 height 21
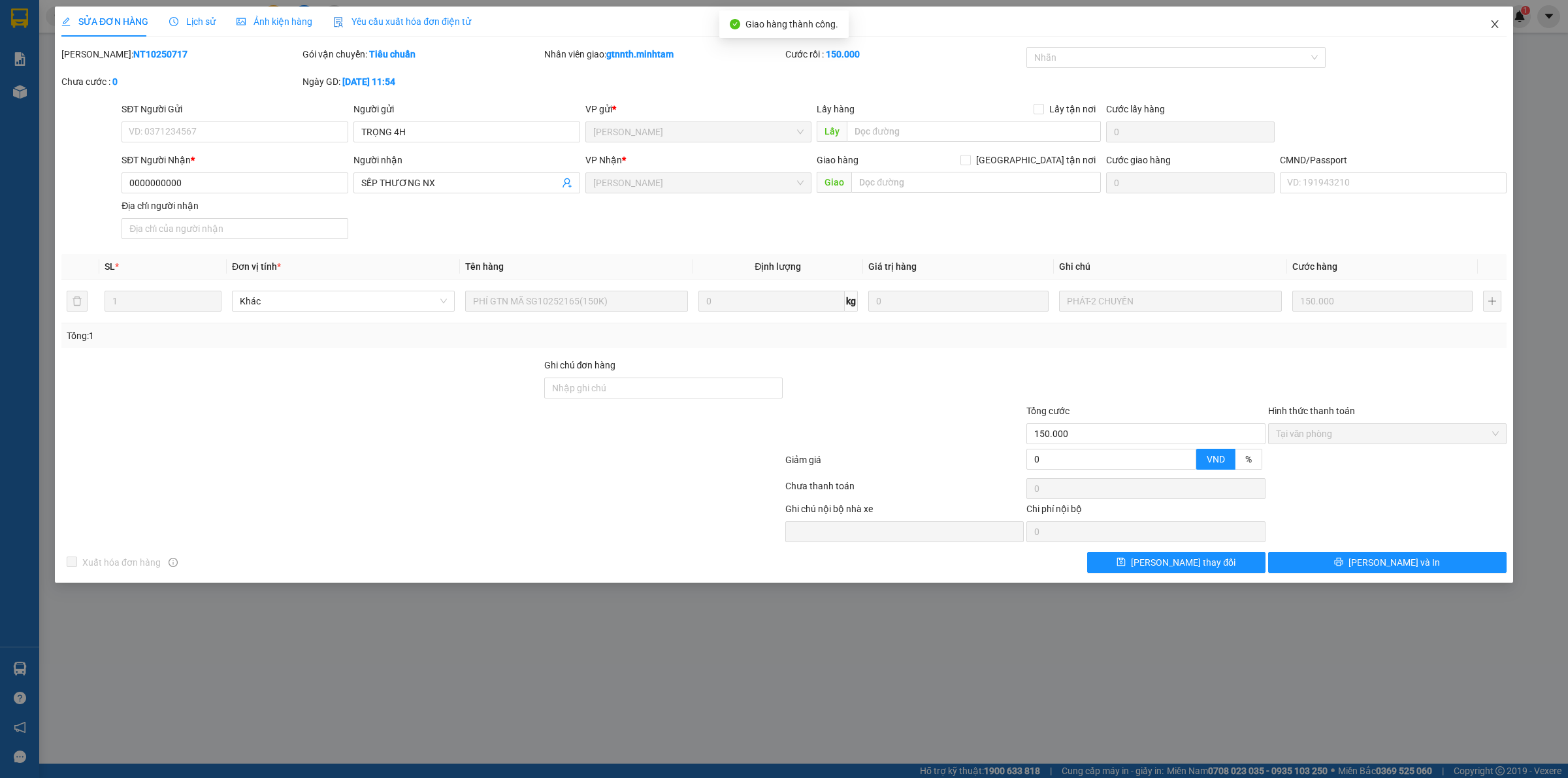
click at [1494, 19] on icon "close" at bounding box center [1494, 24] width 11 height 11
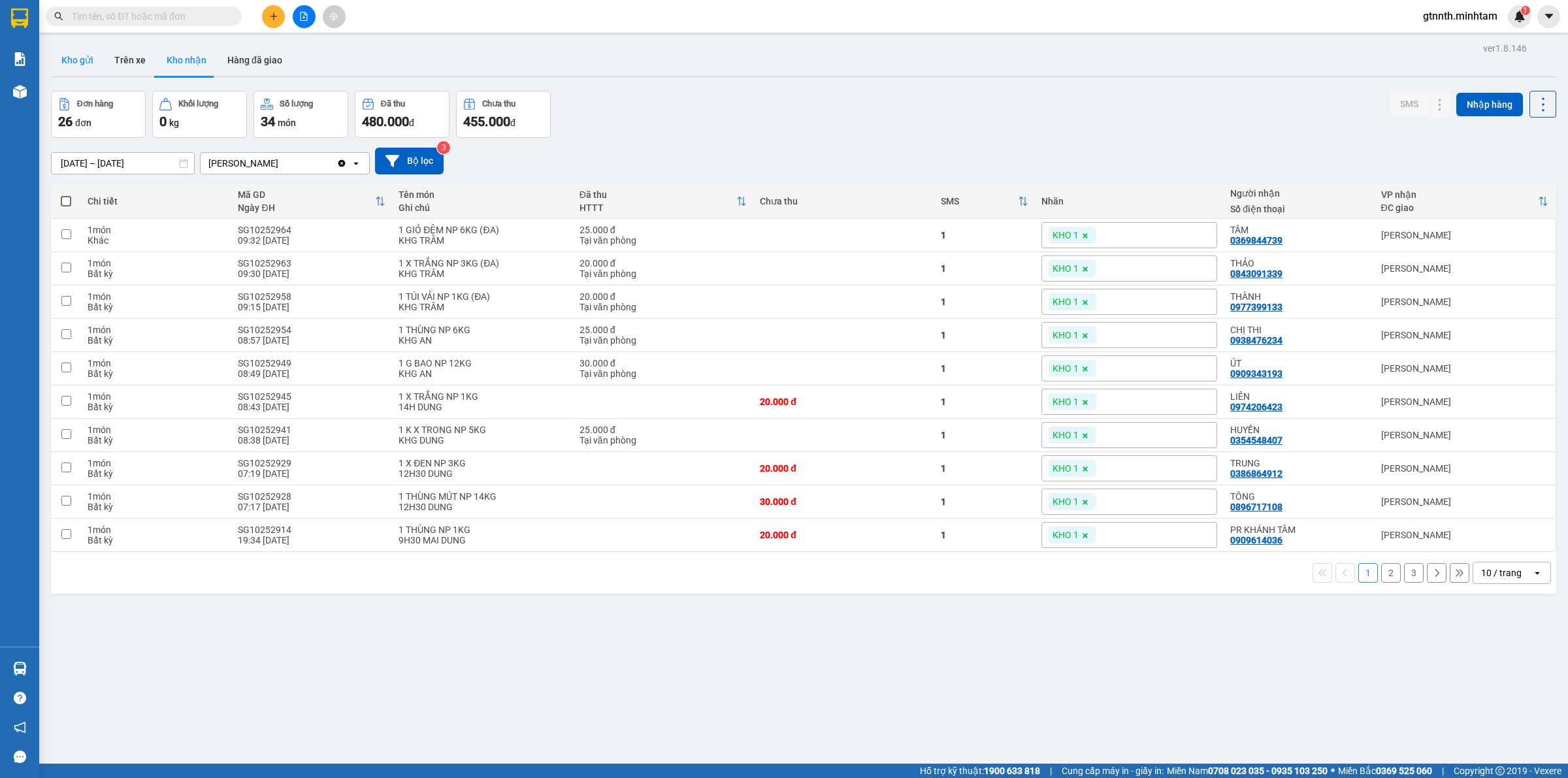
click at [67, 53] on button "Kho gửi" at bounding box center [77, 60] width 53 height 31
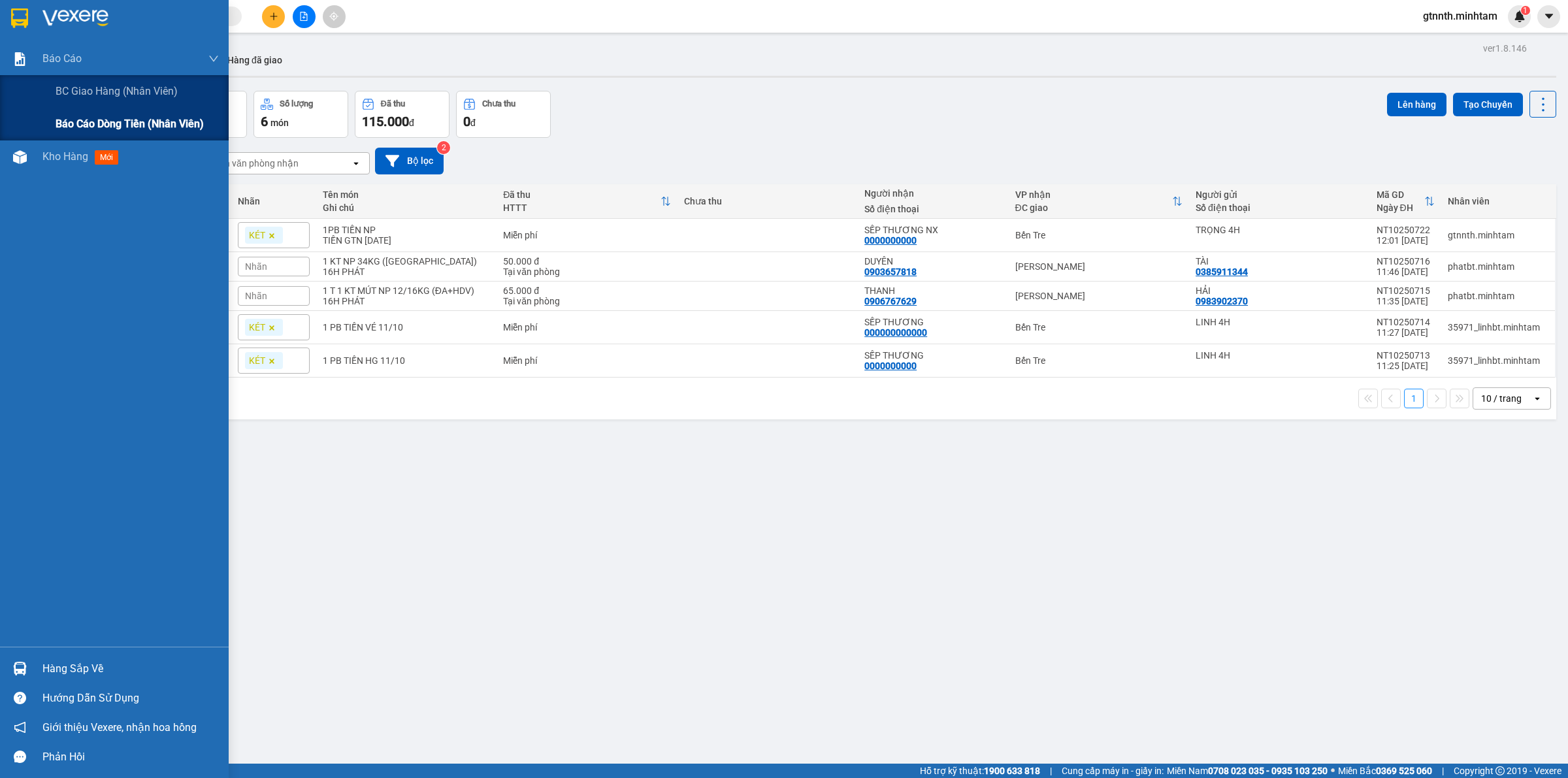
click at [82, 123] on span "Báo cáo dòng tiền (nhân viên)" at bounding box center [129, 124] width 148 height 16
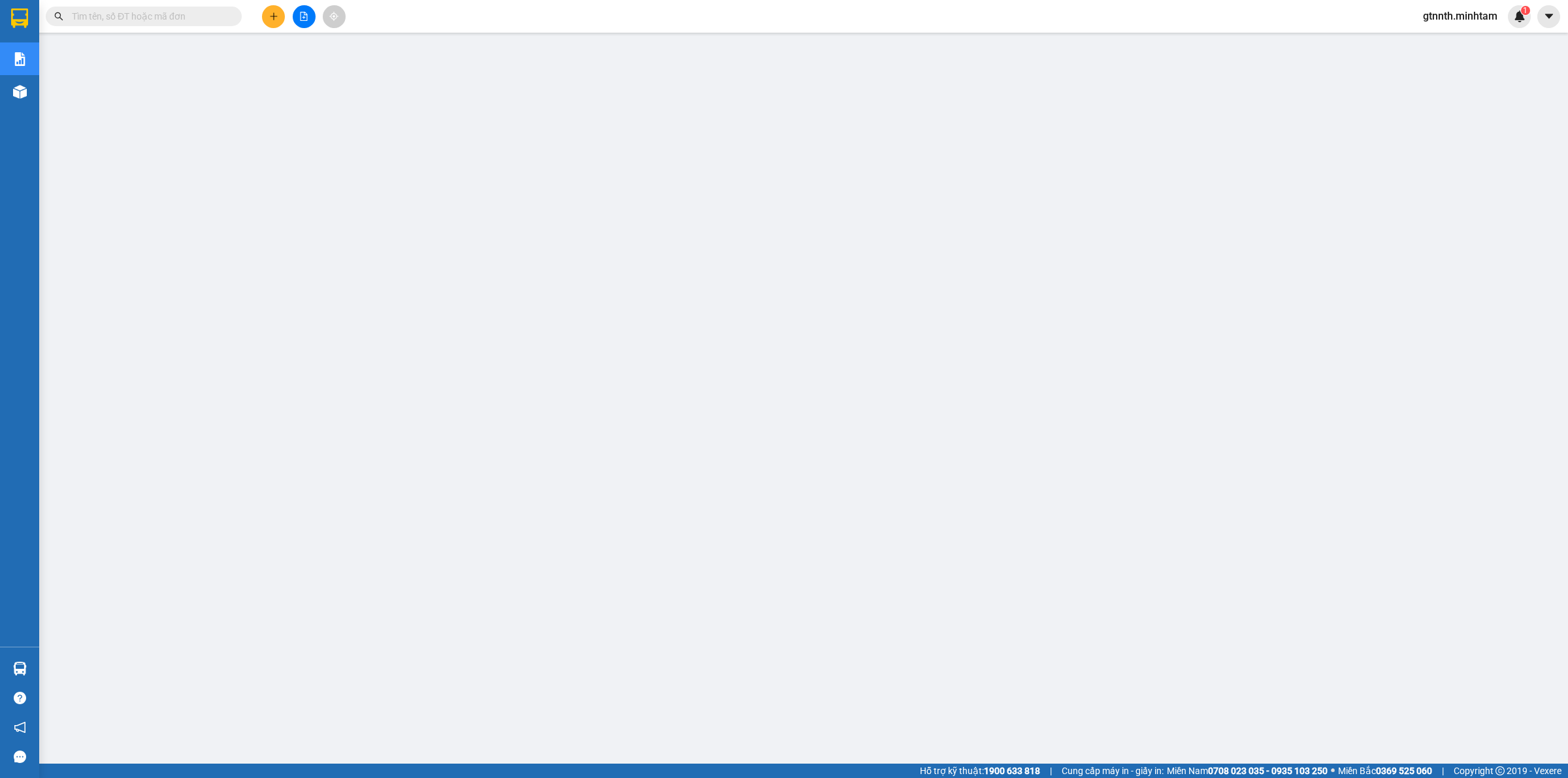
click at [1474, 18] on span "gtnnth.minhtam" at bounding box center [1460, 16] width 96 height 16
click at [1455, 43] on span "Đăng xuất" at bounding box center [1465, 41] width 70 height 15
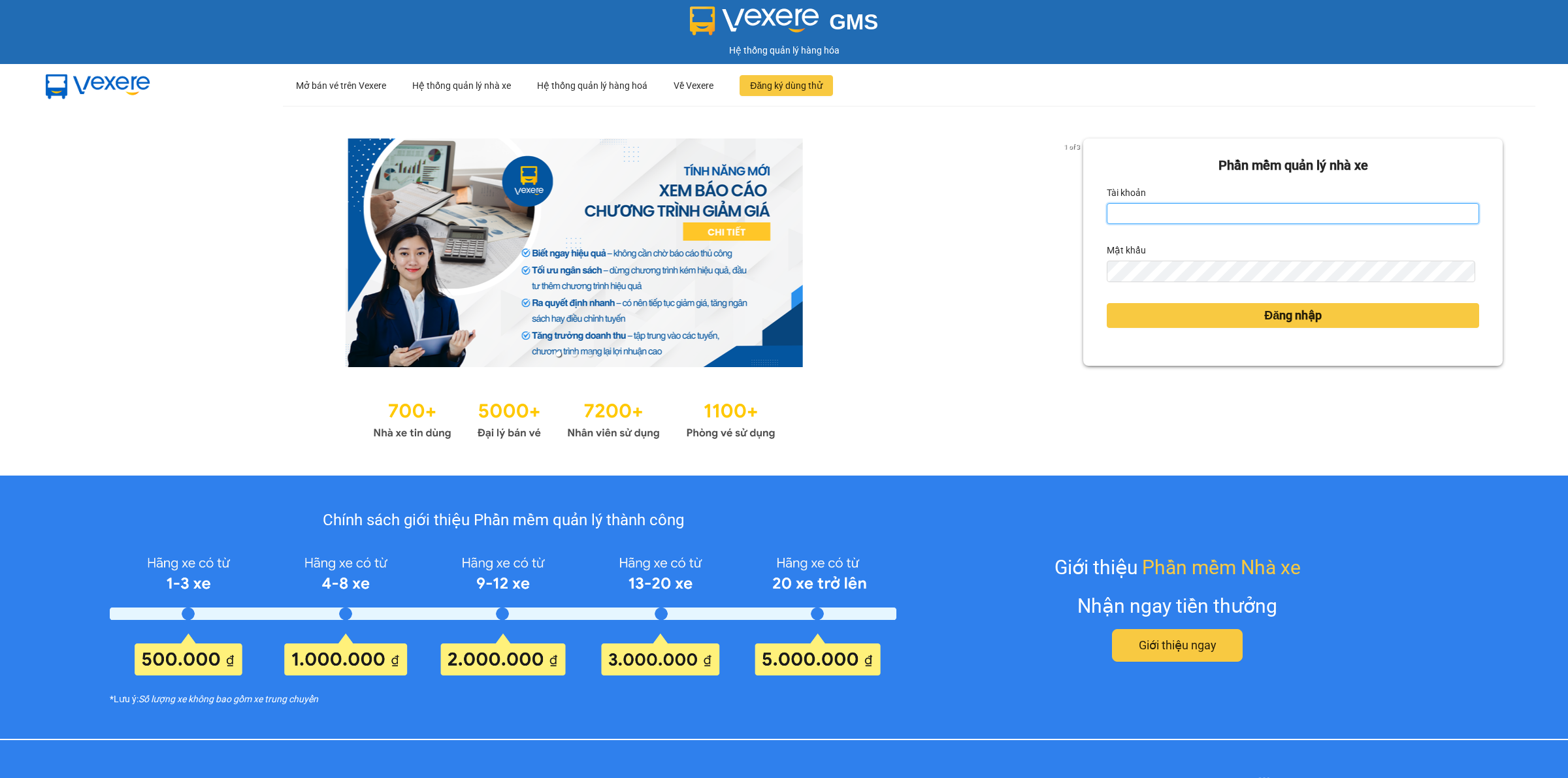
click at [1112, 204] on input "Tài khoản" at bounding box center [1292, 214] width 372 height 21
type input "trong.minhtam"
click at [1188, 250] on div "Mật khẩu" at bounding box center [1292, 250] width 372 height 21
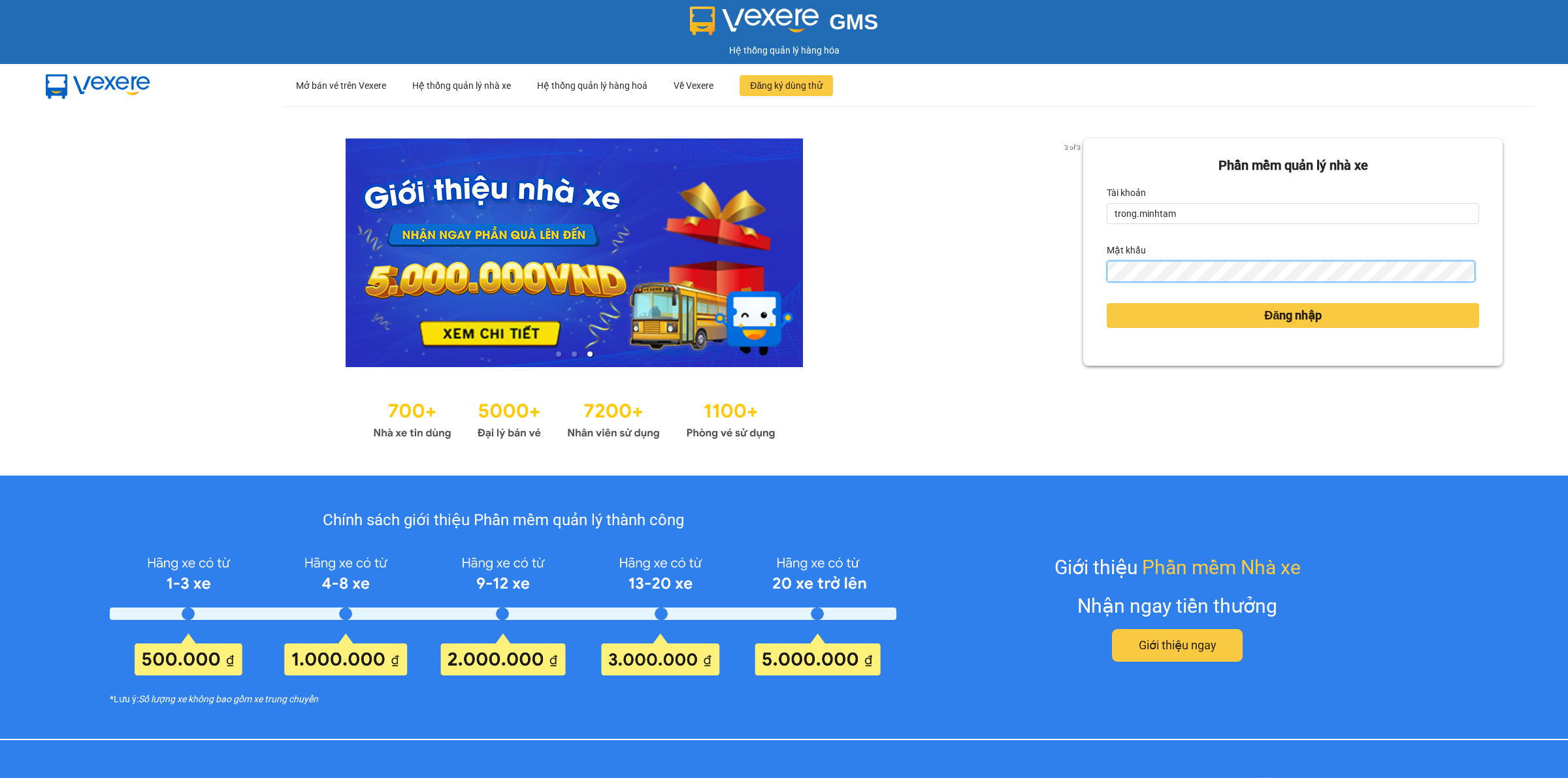
click at [1107, 304] on button "Đăng nhập" at bounding box center [1292, 316] width 372 height 25
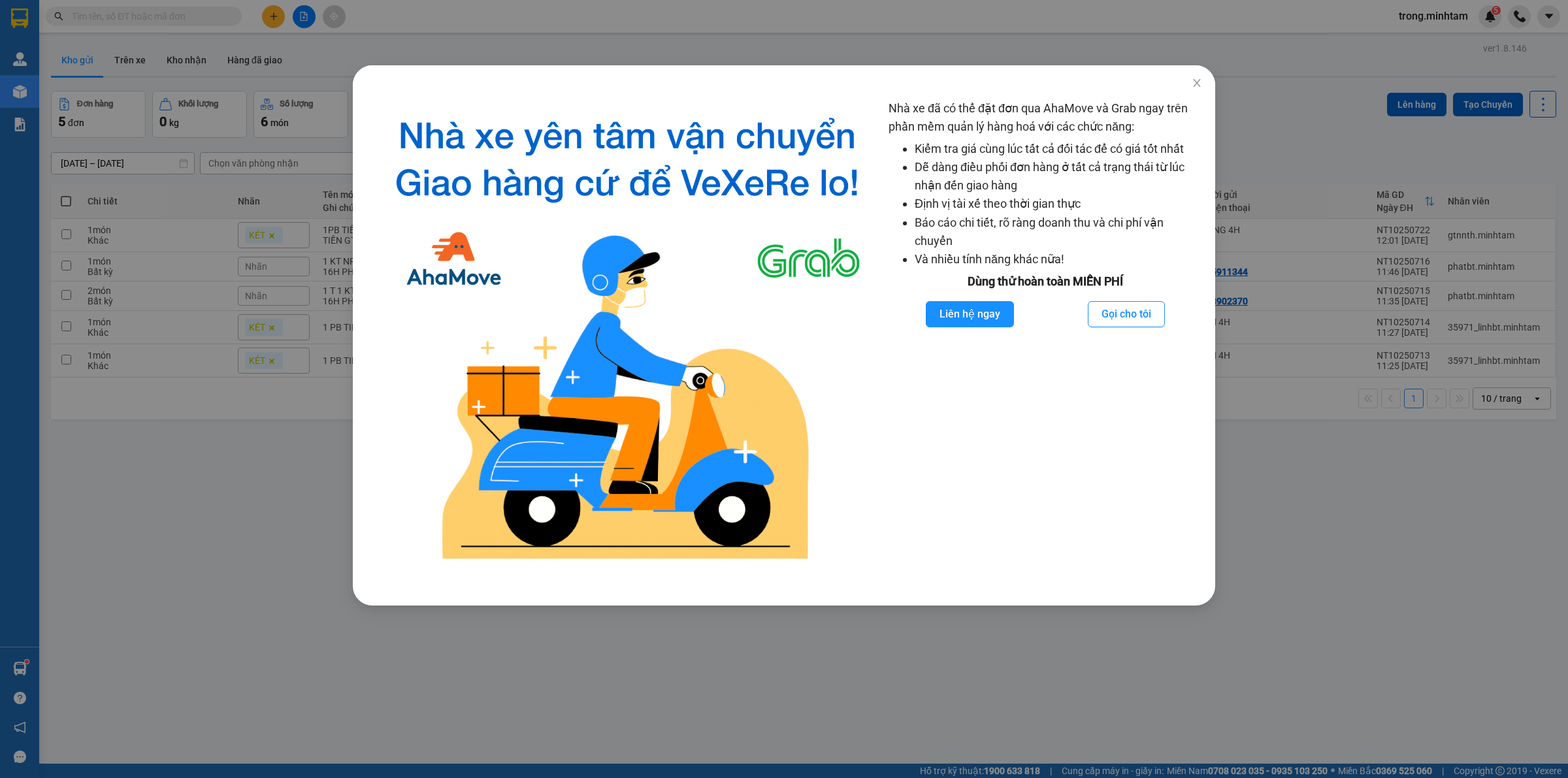
click at [766, 41] on div "Nhà xe đã có thể đặt đơn qua AhaMove và Grab ngay trên phần mềm quản lý hàng ho…" at bounding box center [784, 389] width 1568 height 778
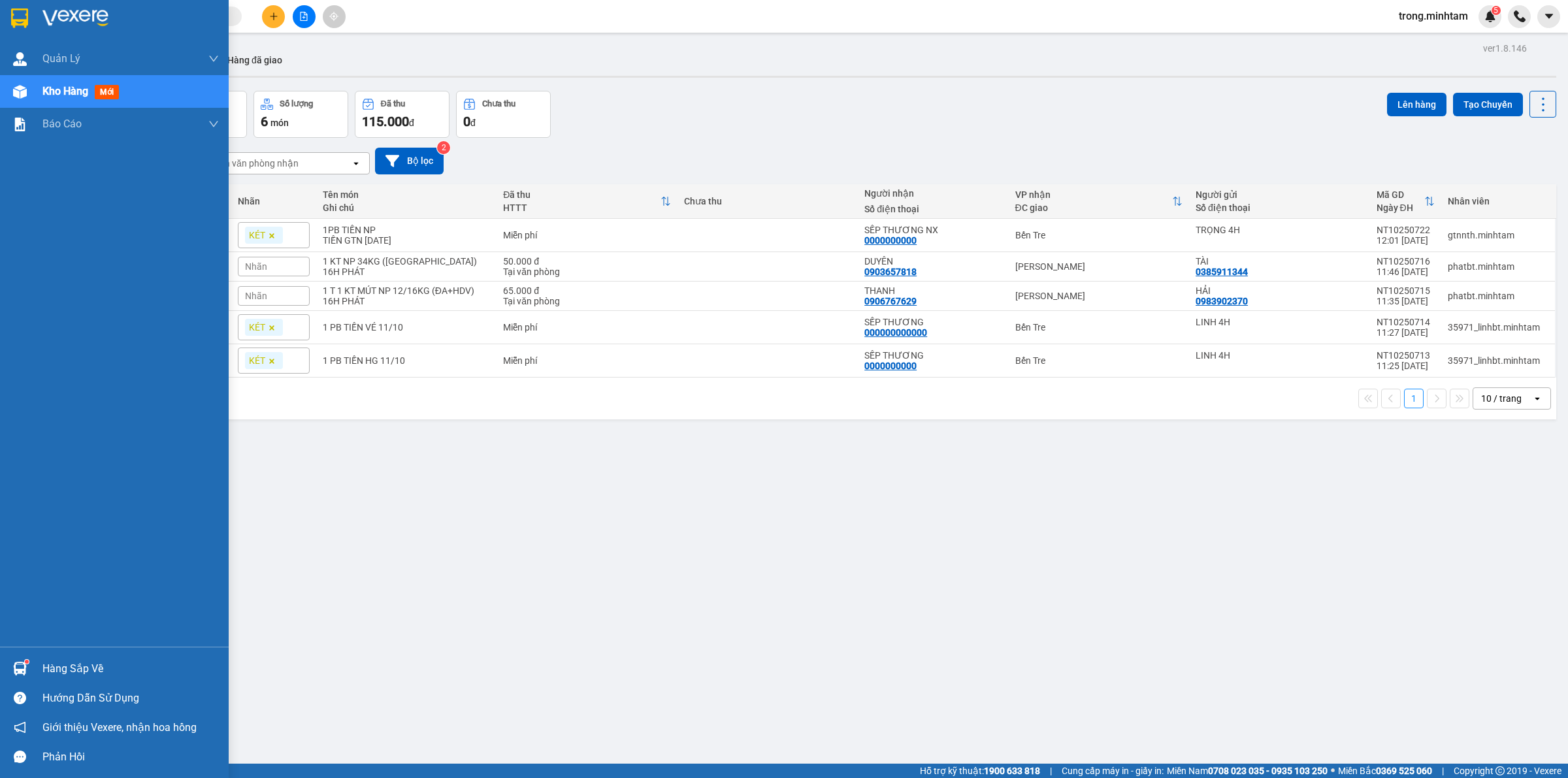
click at [79, 663] on div "Hàng sắp về" at bounding box center [131, 669] width 177 height 20
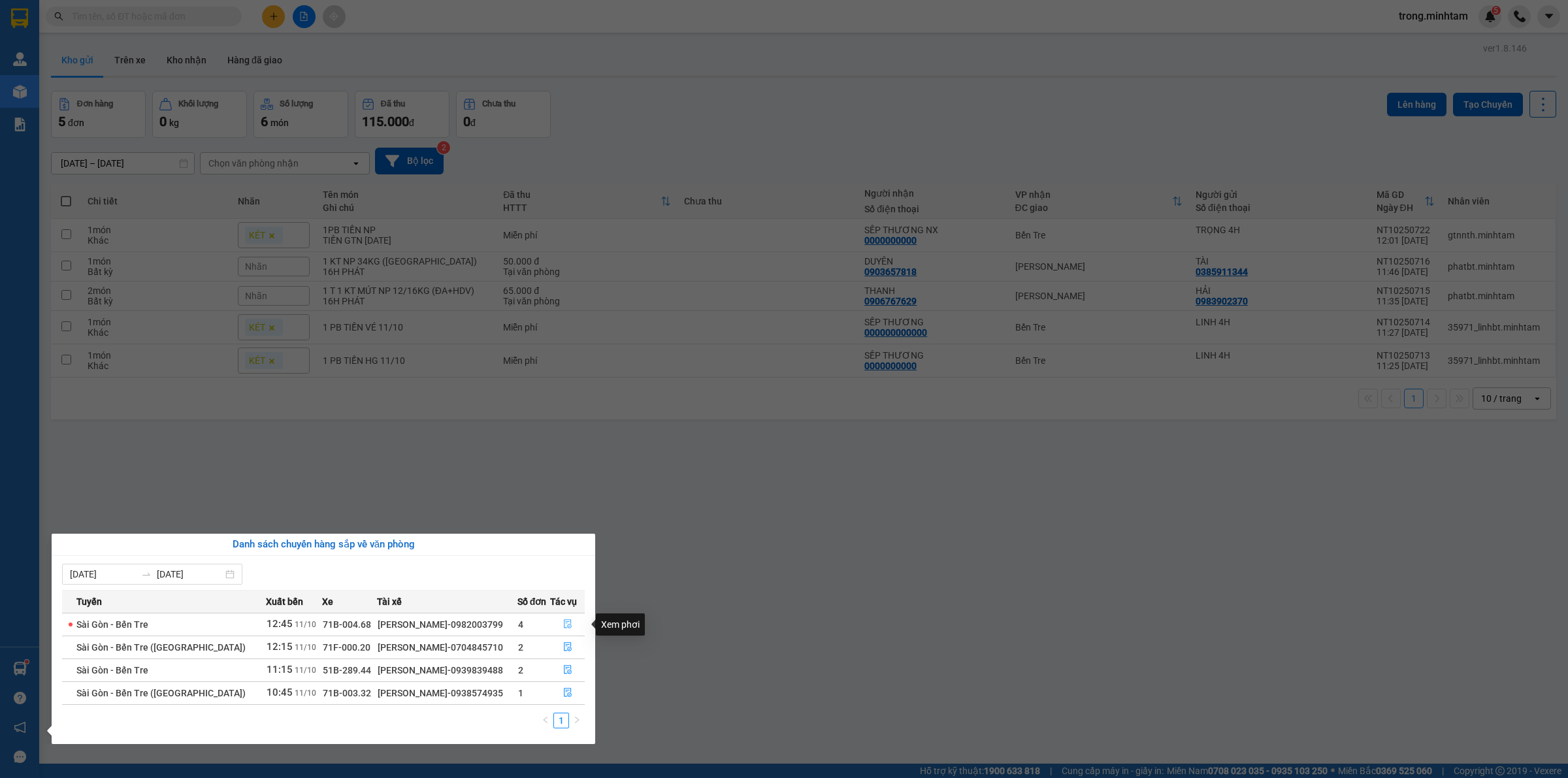
click at [564, 624] on icon "file-done" at bounding box center [568, 623] width 8 height 9
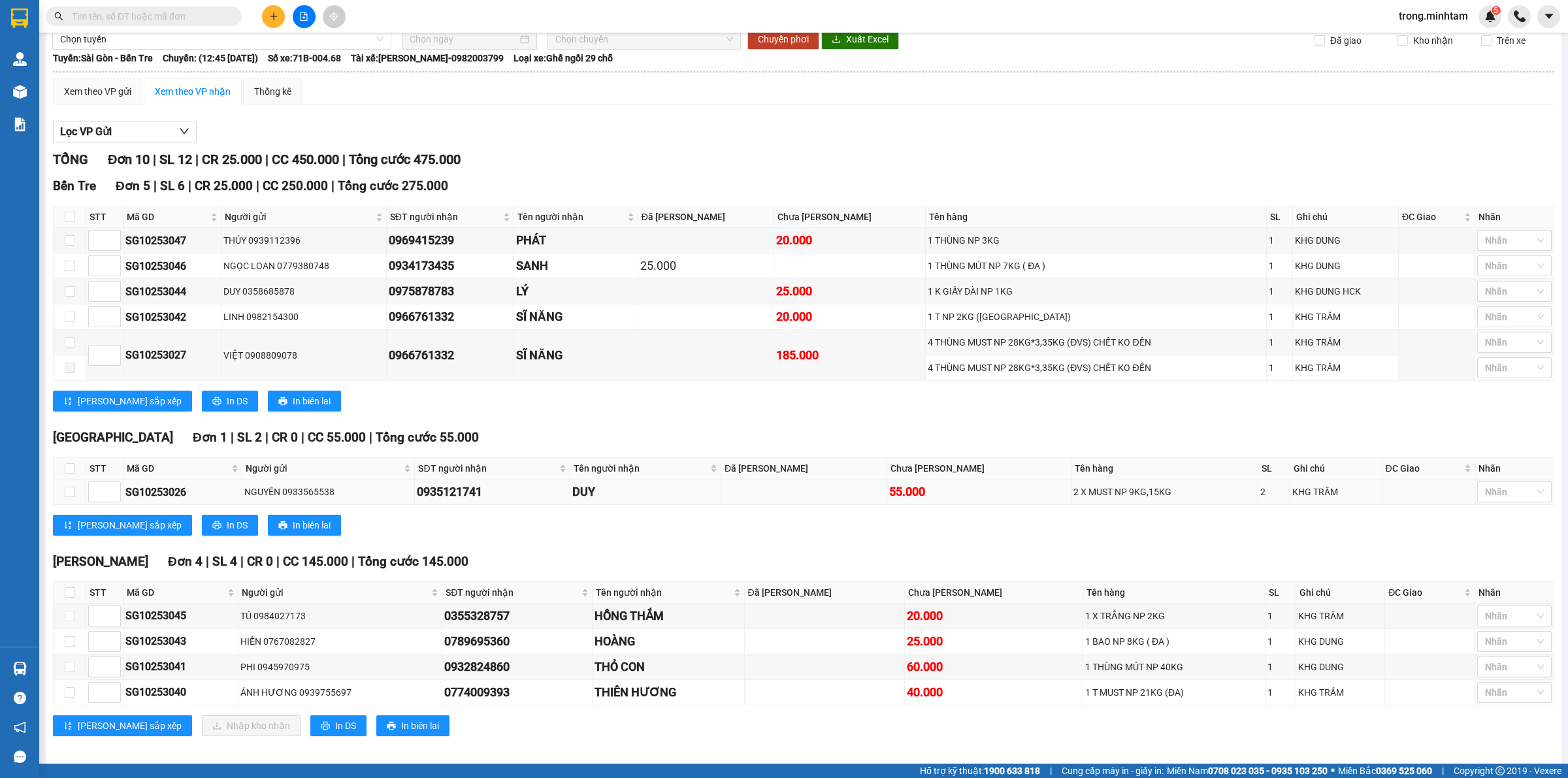
scroll to position [72, 0]
